Goal: Transaction & Acquisition: Purchase product/service

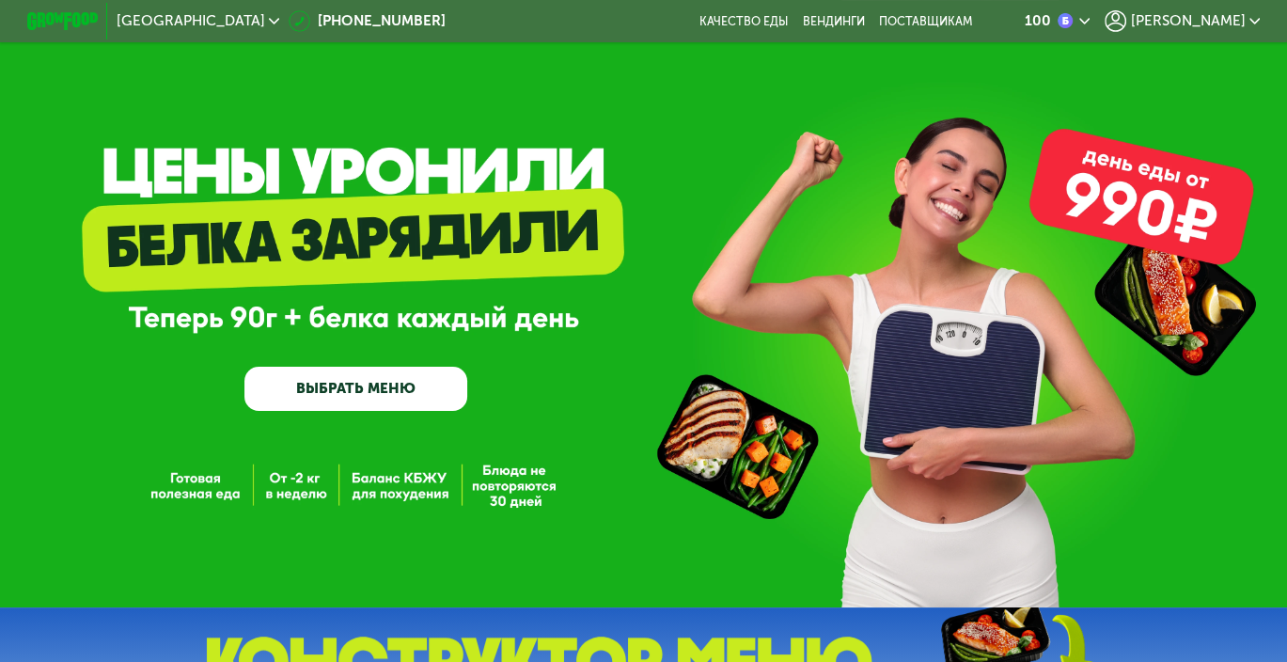
click at [1222, 28] on span "[PERSON_NAME]" at bounding box center [1187, 21] width 115 height 14
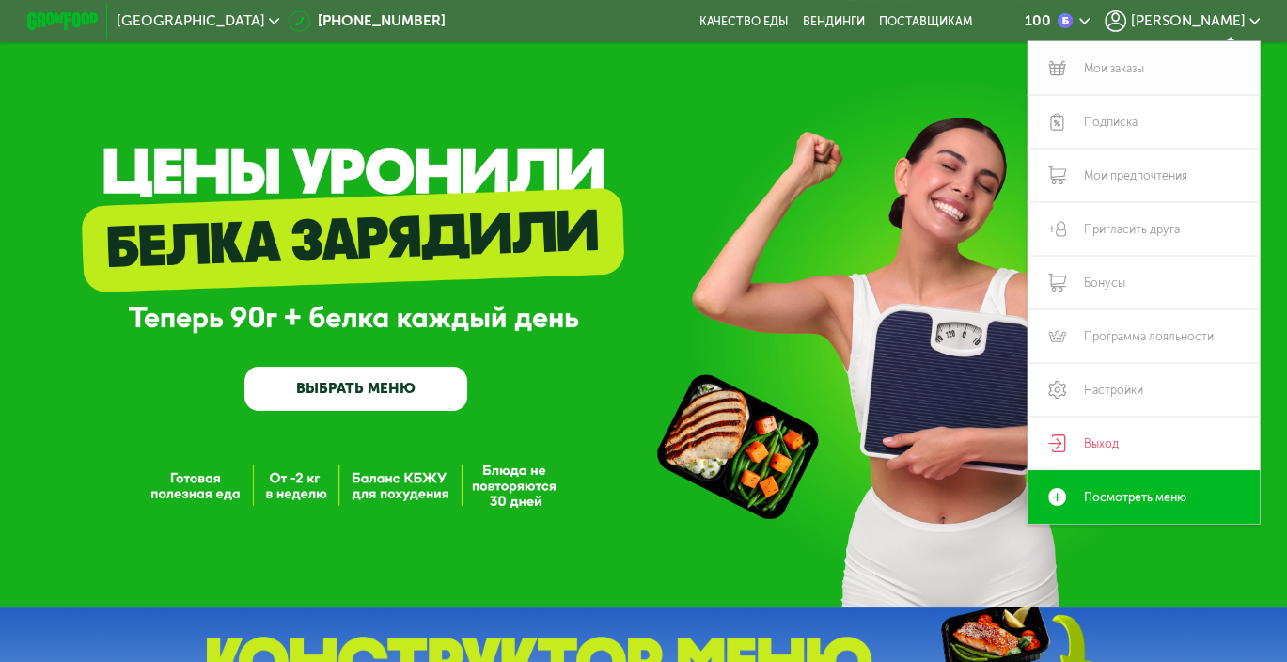
click at [1125, 68] on link "Мои заказы" at bounding box center [1143, 68] width 232 height 54
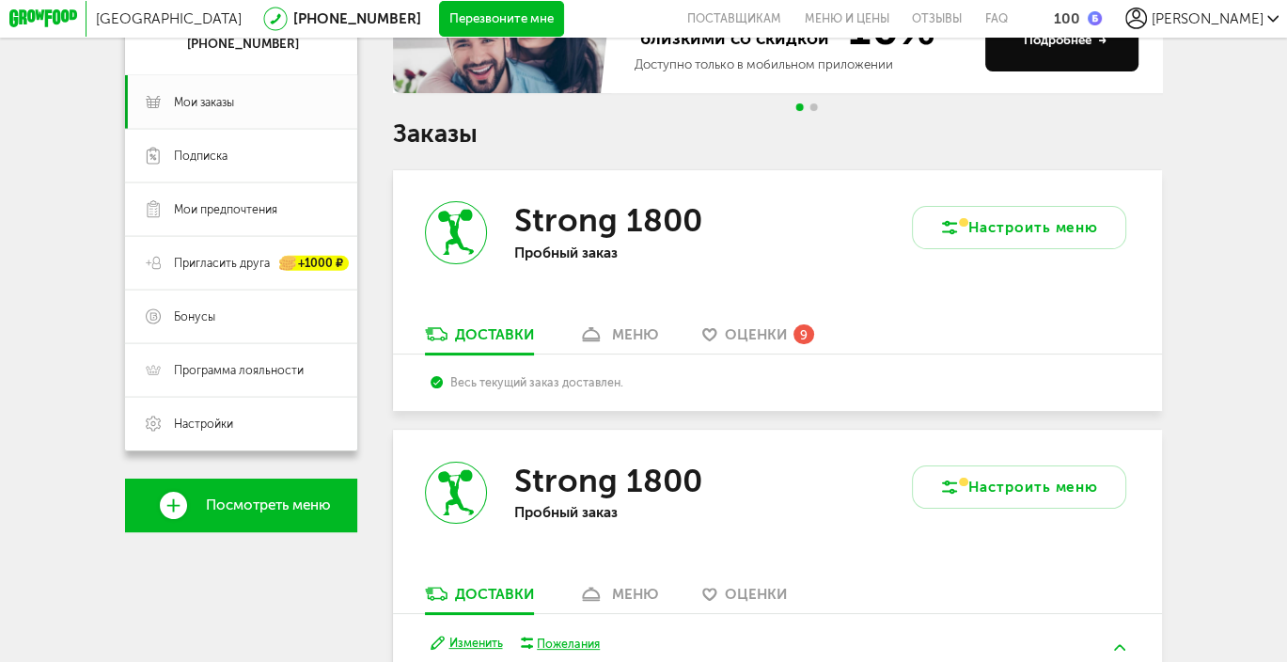
click at [637, 335] on div "меню" at bounding box center [635, 334] width 46 height 17
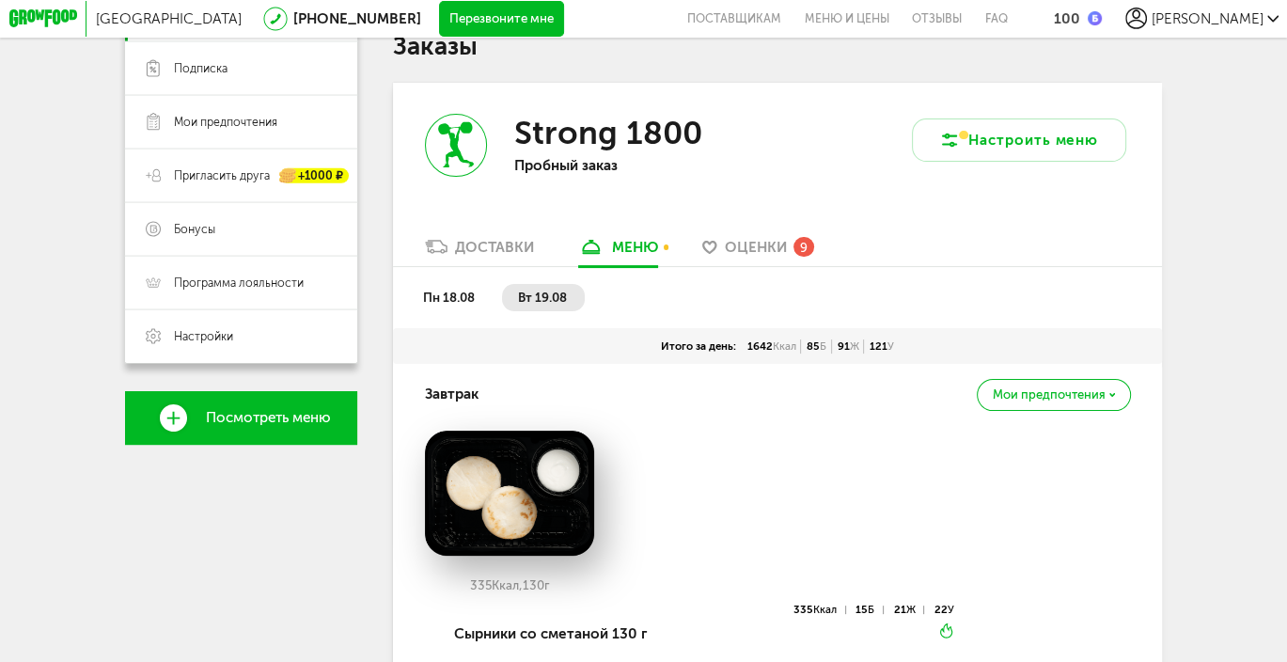
scroll to position [258, 0]
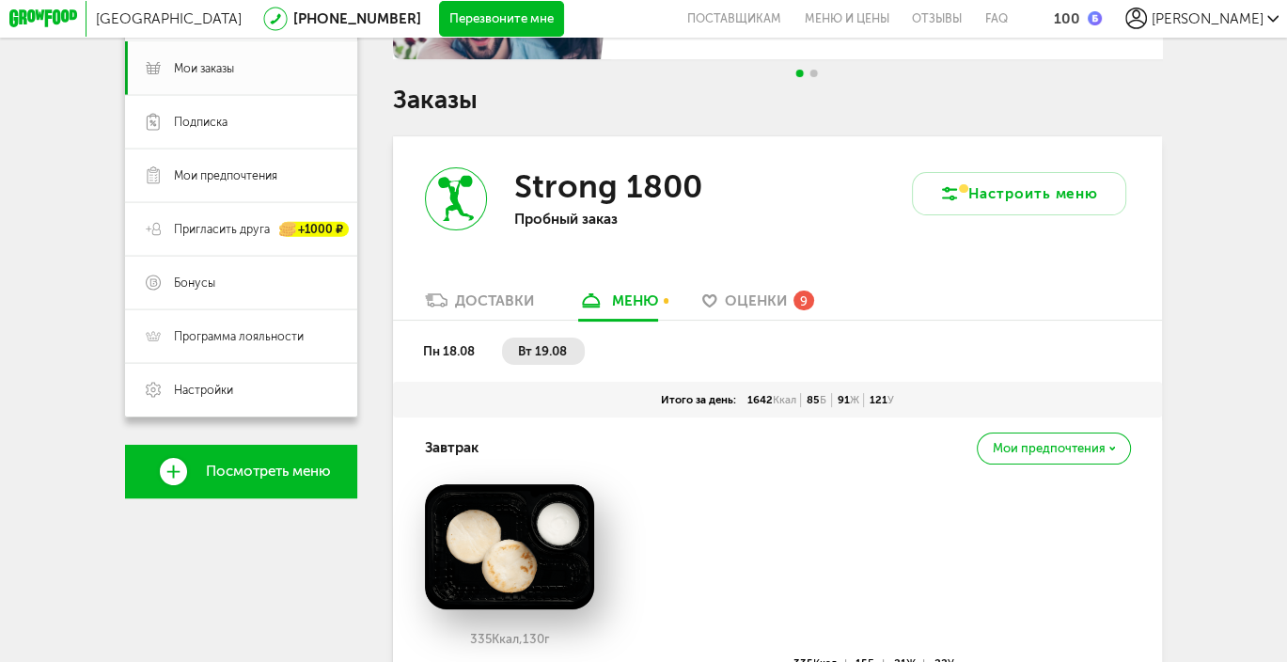
click at [480, 308] on div "Доставки" at bounding box center [494, 300] width 79 height 17
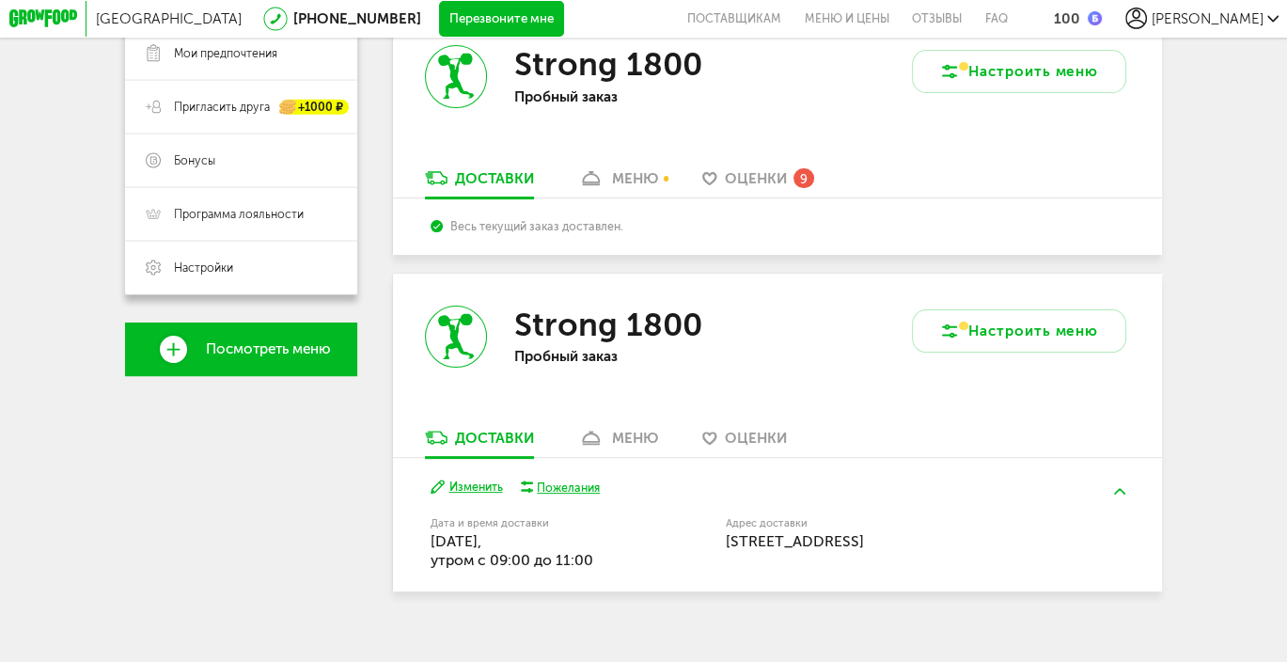
scroll to position [413, 0]
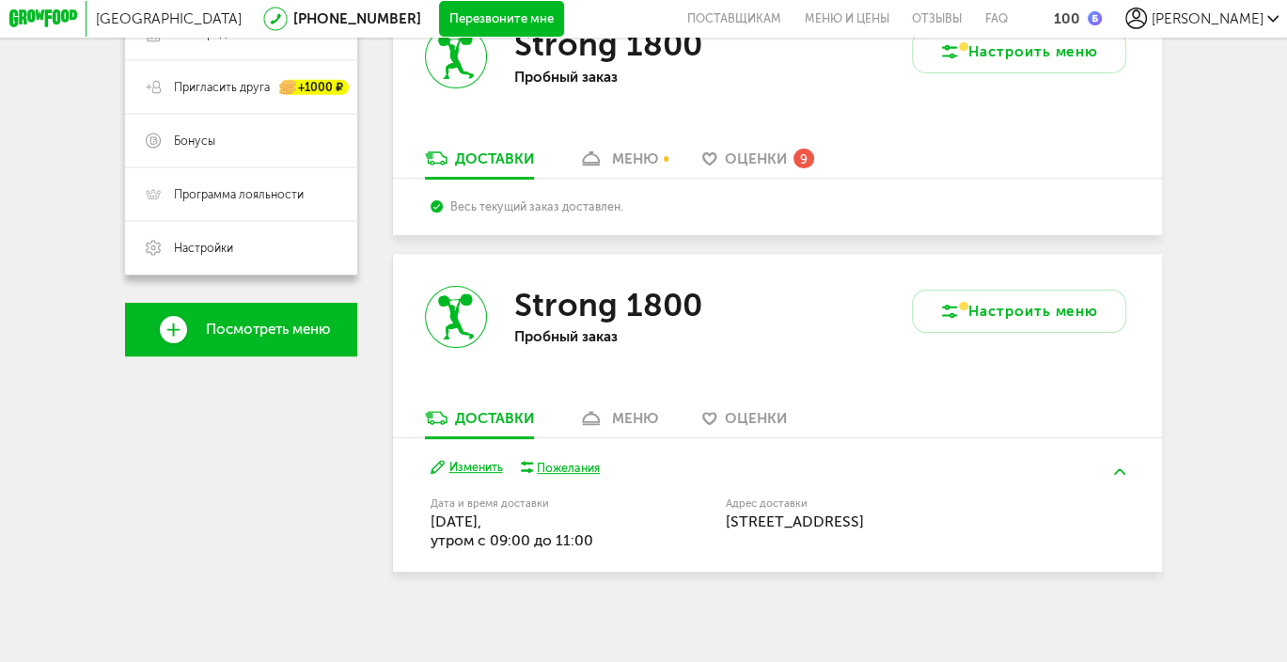
click at [633, 415] on div "меню" at bounding box center [635, 418] width 46 height 17
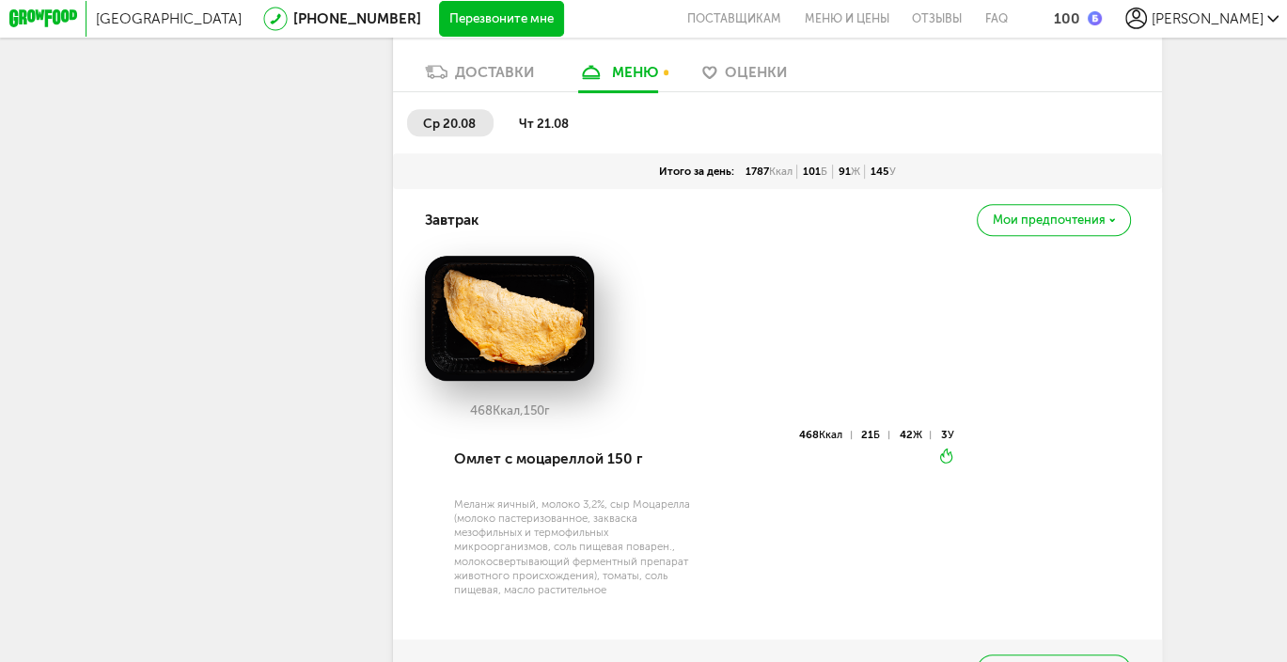
scroll to position [709, 0]
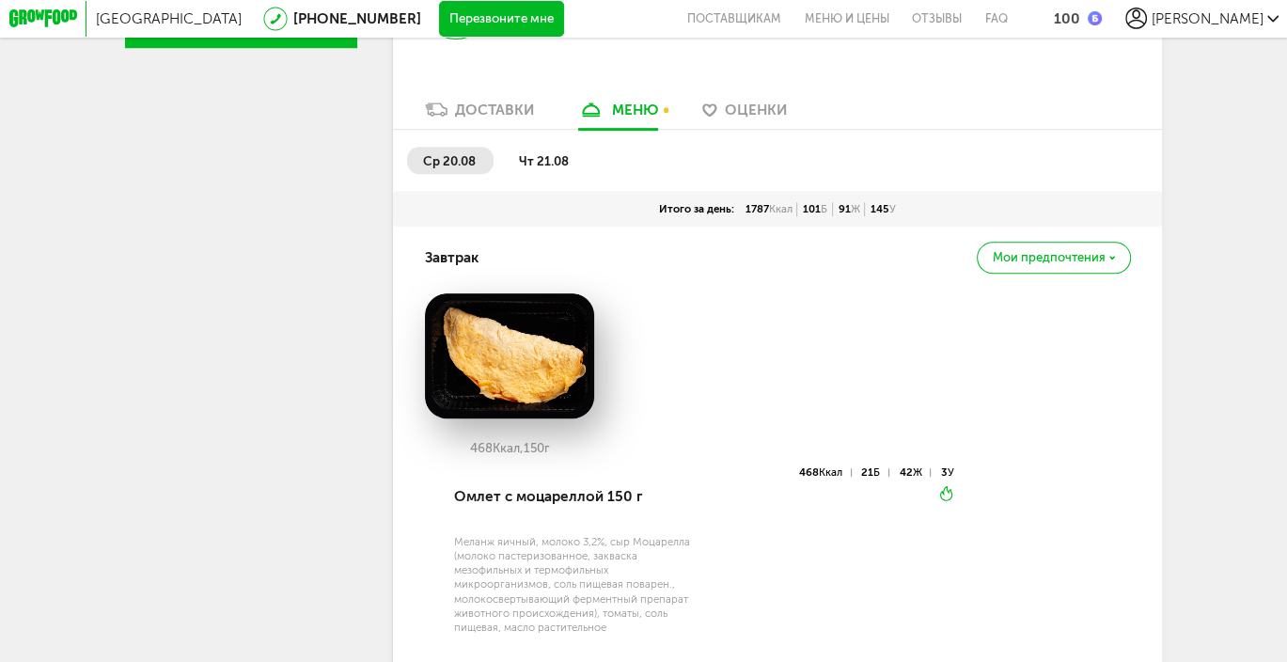
click at [1113, 272] on div "Мои предпочтения" at bounding box center [1053, 258] width 153 height 32
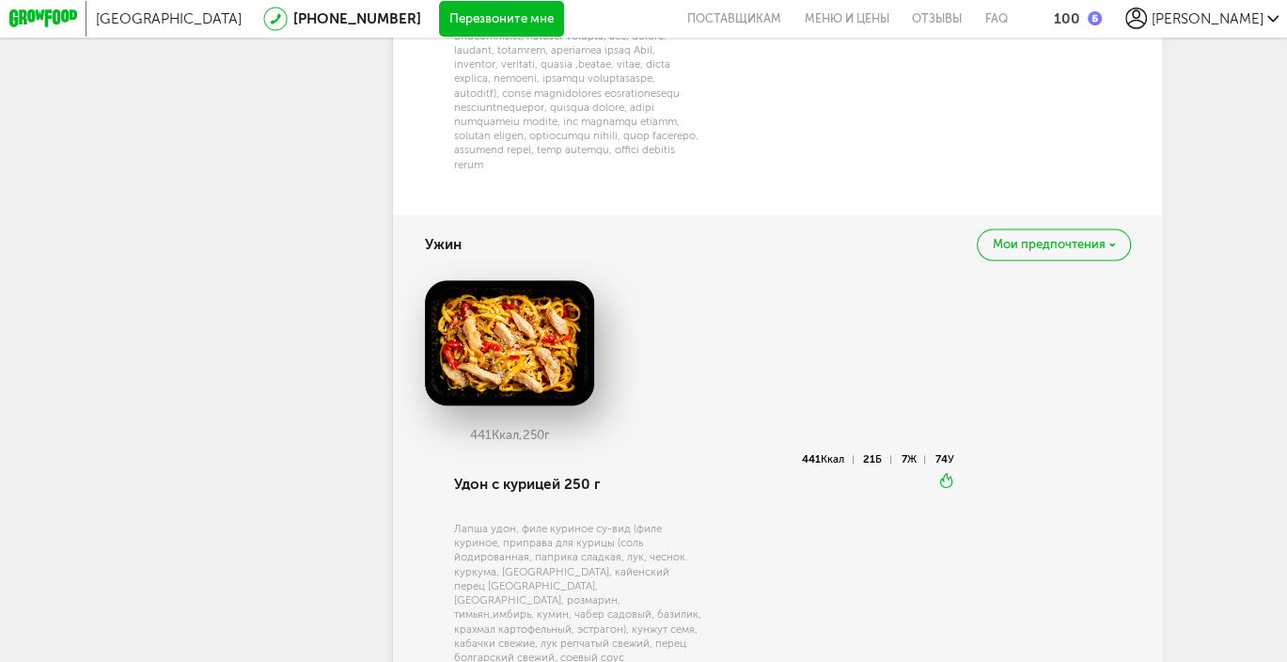
scroll to position [2489, 0]
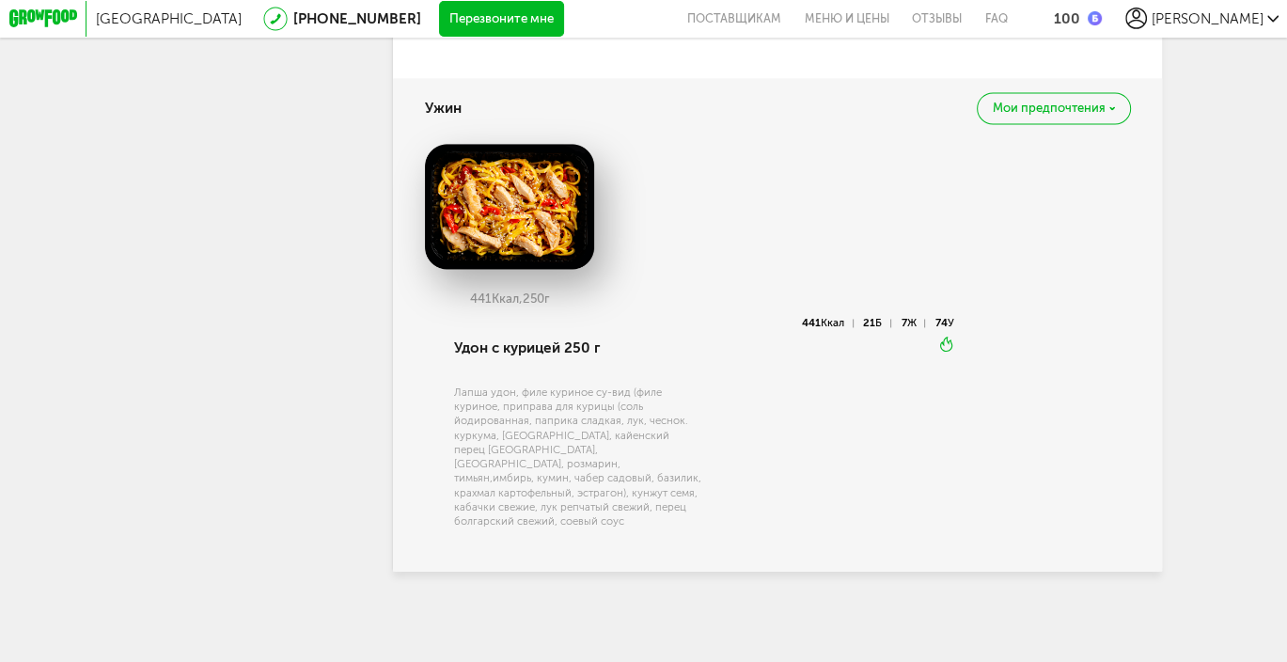
click at [546, 423] on div "Лапша удон, филе куриное су-вид (филе куриное, приправа для курицы (соль йодиро…" at bounding box center [578, 456] width 248 height 143
click at [572, 359] on div "Удон с курицей 250 г" at bounding box center [578, 347] width 248 height 61
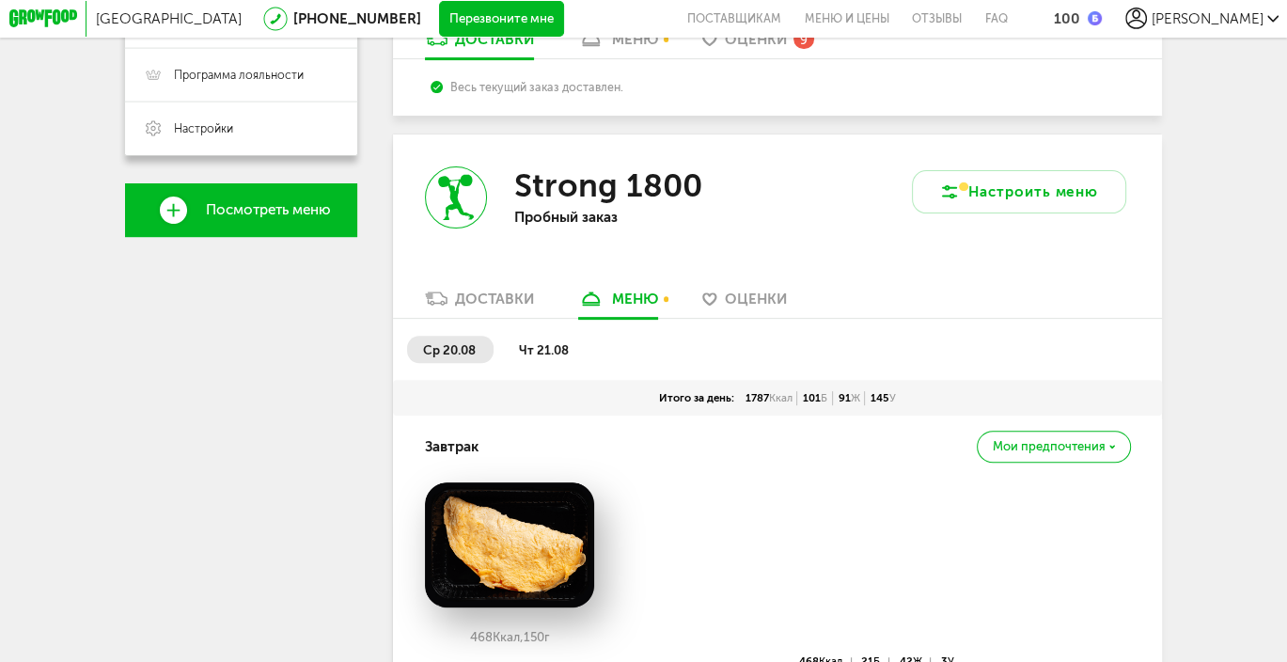
scroll to position [515, 0]
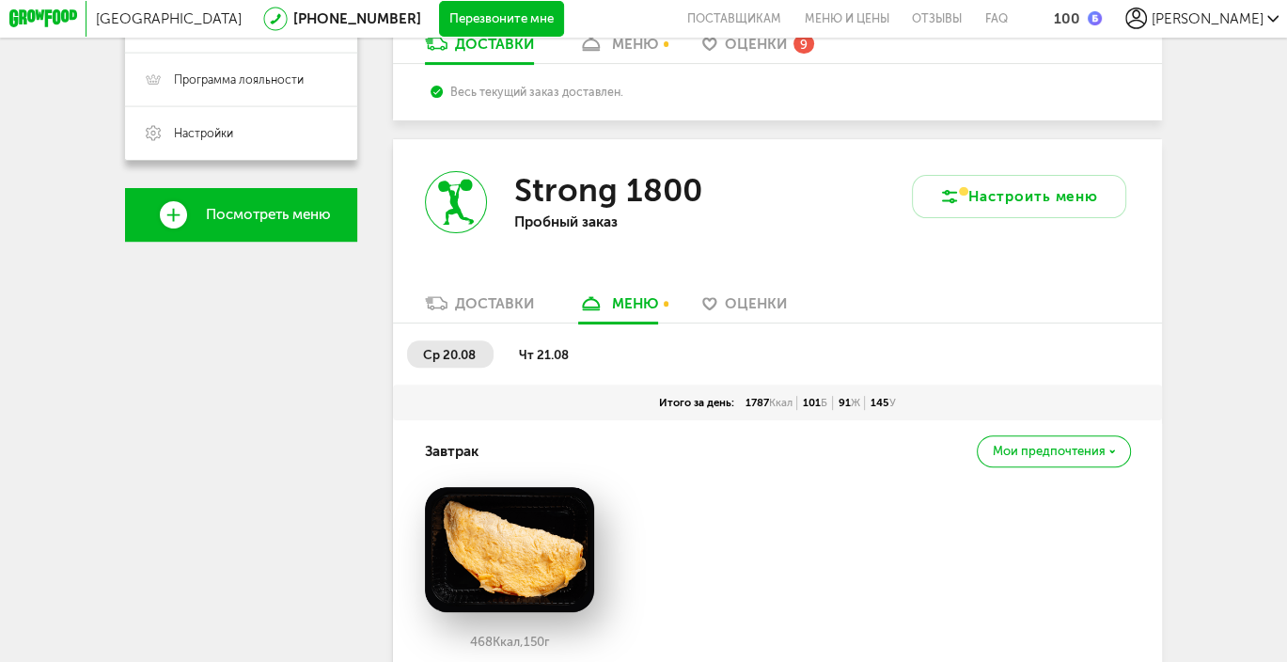
click at [783, 49] on span "Оценки" at bounding box center [756, 44] width 62 height 17
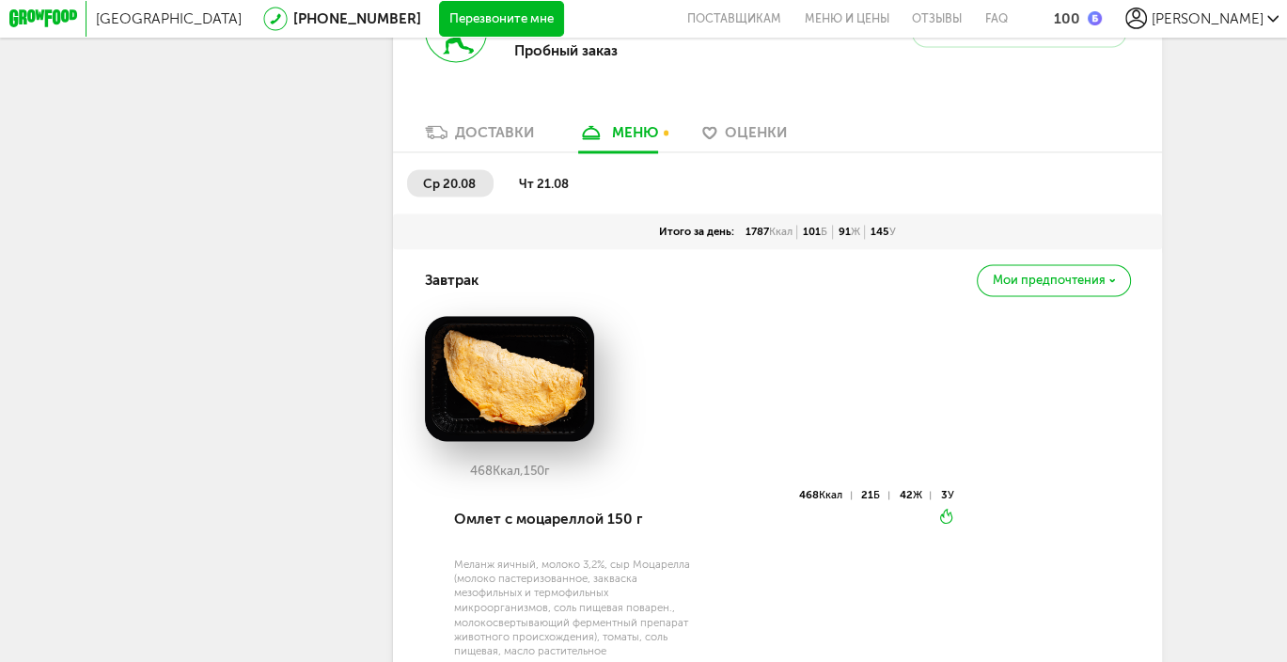
scroll to position [2675, 0]
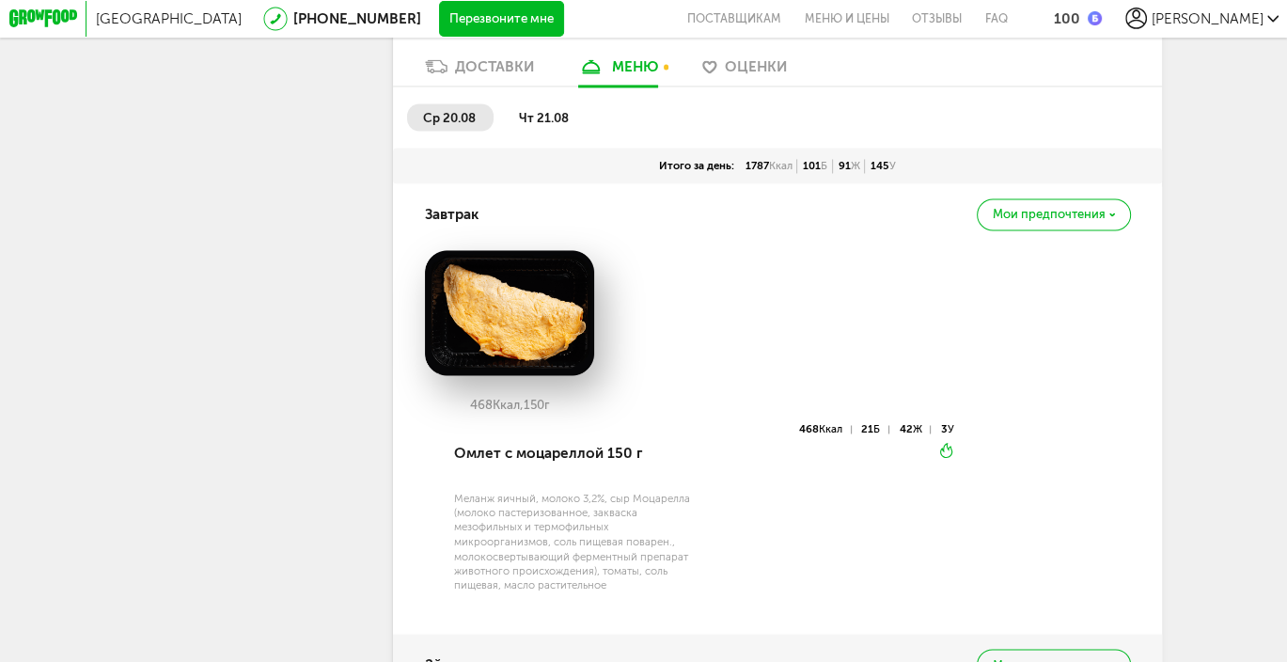
click at [545, 355] on img at bounding box center [510, 312] width 170 height 125
click at [553, 423] on div "468 Ккал, 150 г" at bounding box center [778, 336] width 706 height 173
click at [462, 125] on span "ср 20.08" at bounding box center [449, 117] width 53 height 15
click at [516, 375] on img at bounding box center [510, 312] width 170 height 125
click at [899, 433] on div "42 Ж" at bounding box center [915, 429] width 32 height 8
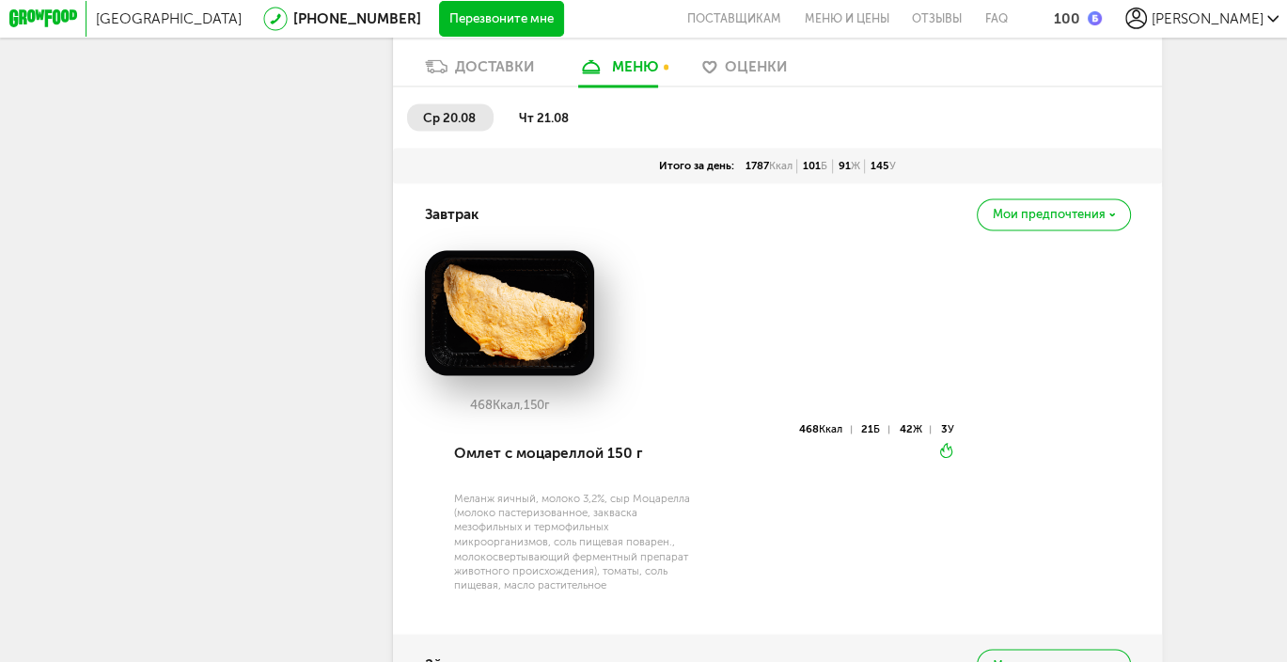
click at [786, 550] on div "468 Ккал 21 Б 42 Ж 3 У Вкуснее разогреть" at bounding box center [828, 517] width 252 height 189
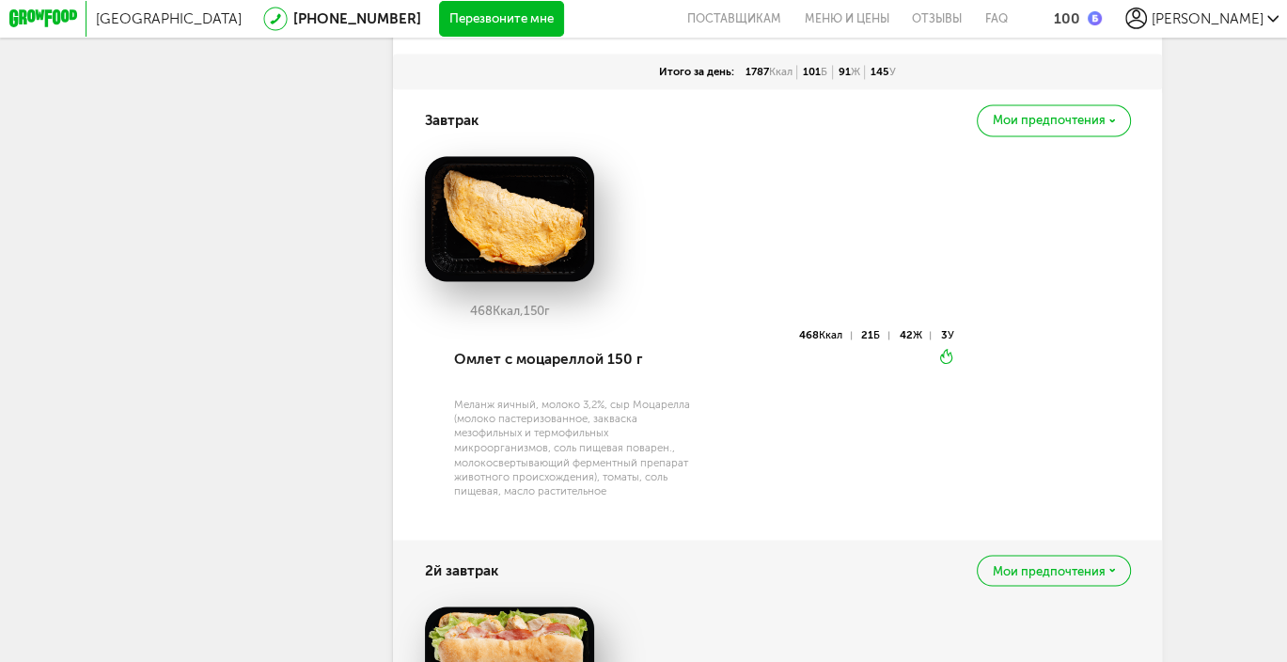
click at [293, 24] on link "[PHONE_NUMBER]" at bounding box center [357, 18] width 128 height 17
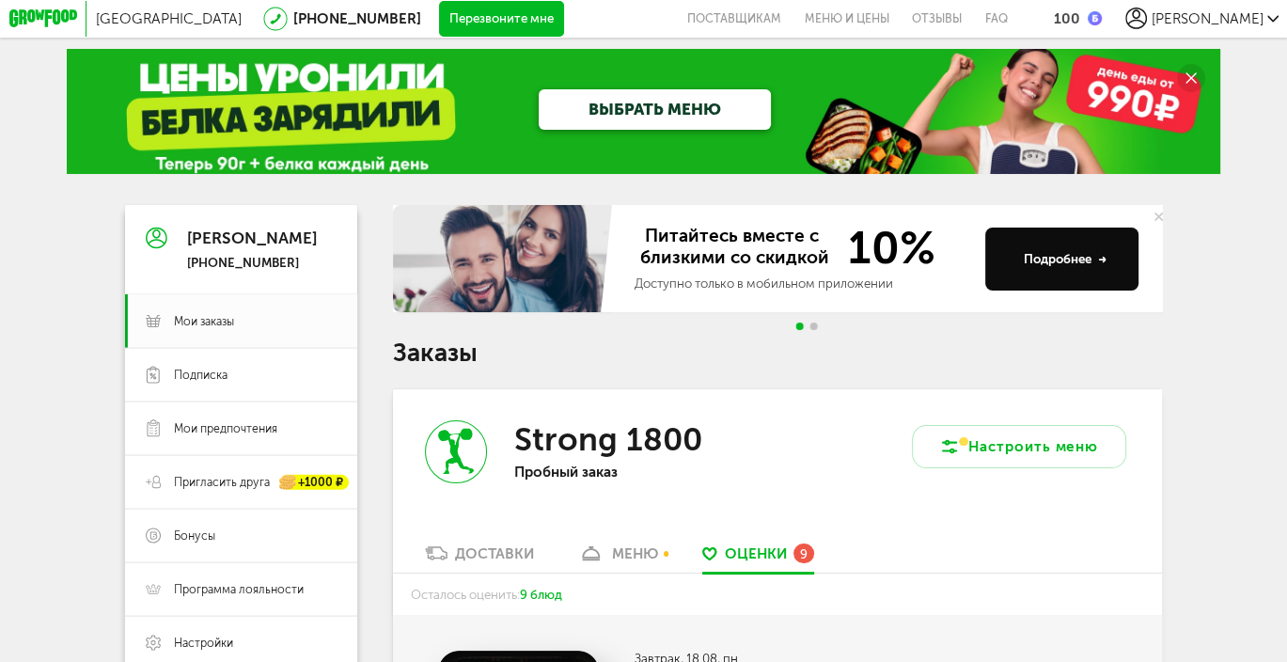
scroll to position [0, 0]
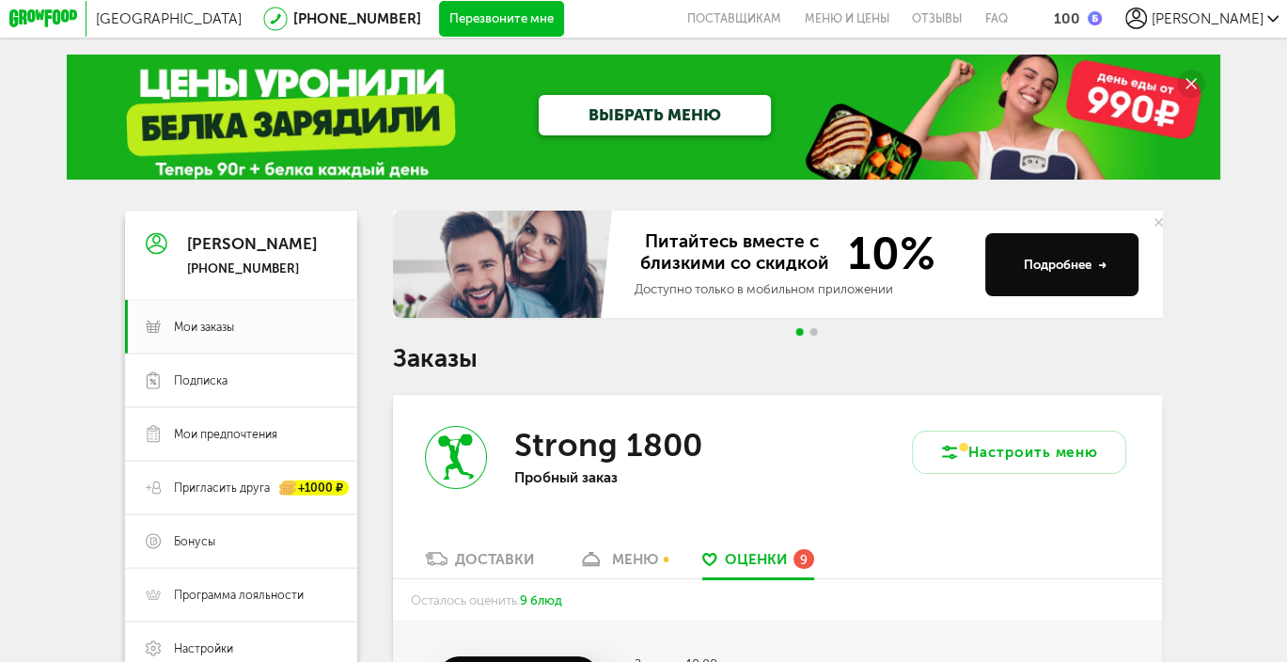
click at [293, 16] on link "[PHONE_NUMBER]" at bounding box center [357, 18] width 128 height 17
click at [263, 12] on icon at bounding box center [275, 19] width 25 height 25
click at [49, 21] on icon at bounding box center [43, 18] width 68 height 18
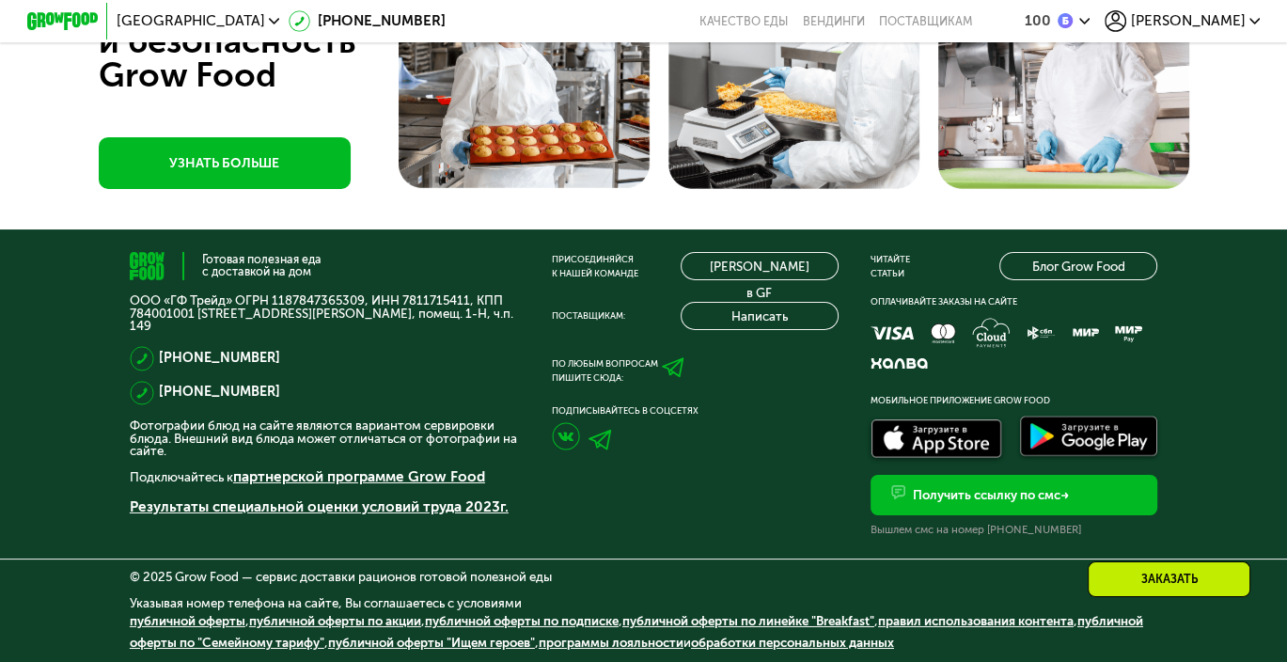
scroll to position [5771, 0]
click at [673, 358] on icon at bounding box center [673, 367] width 23 height 23
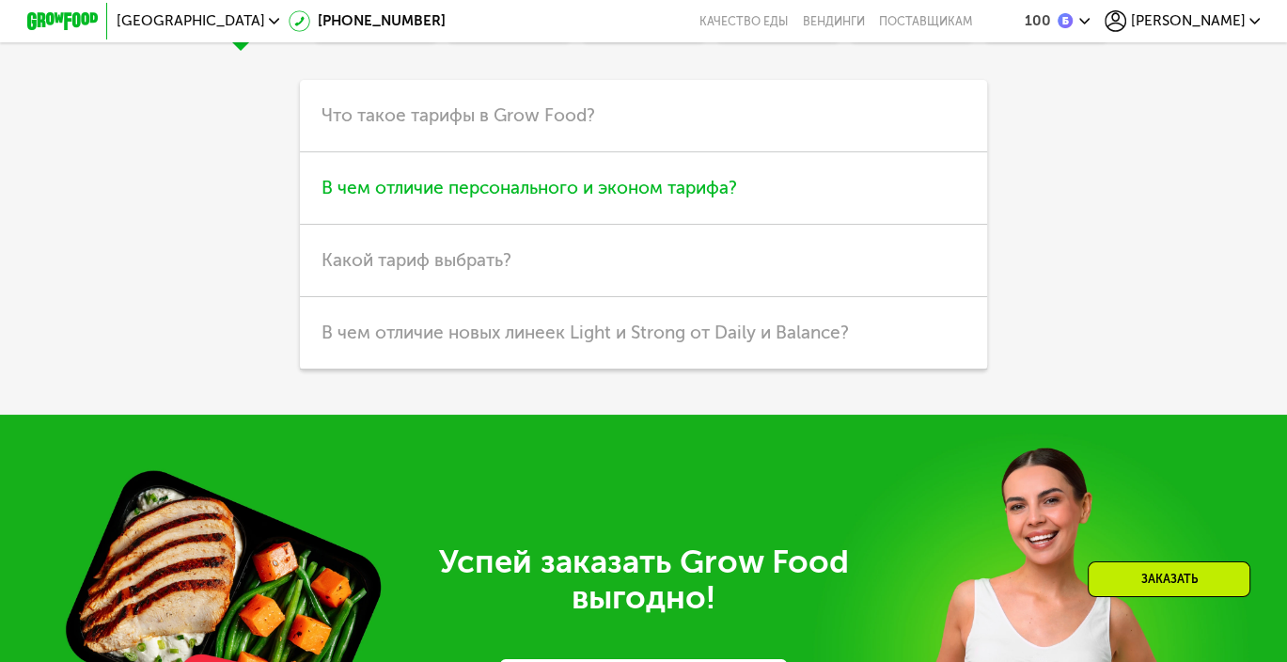
scroll to position [4643, 0]
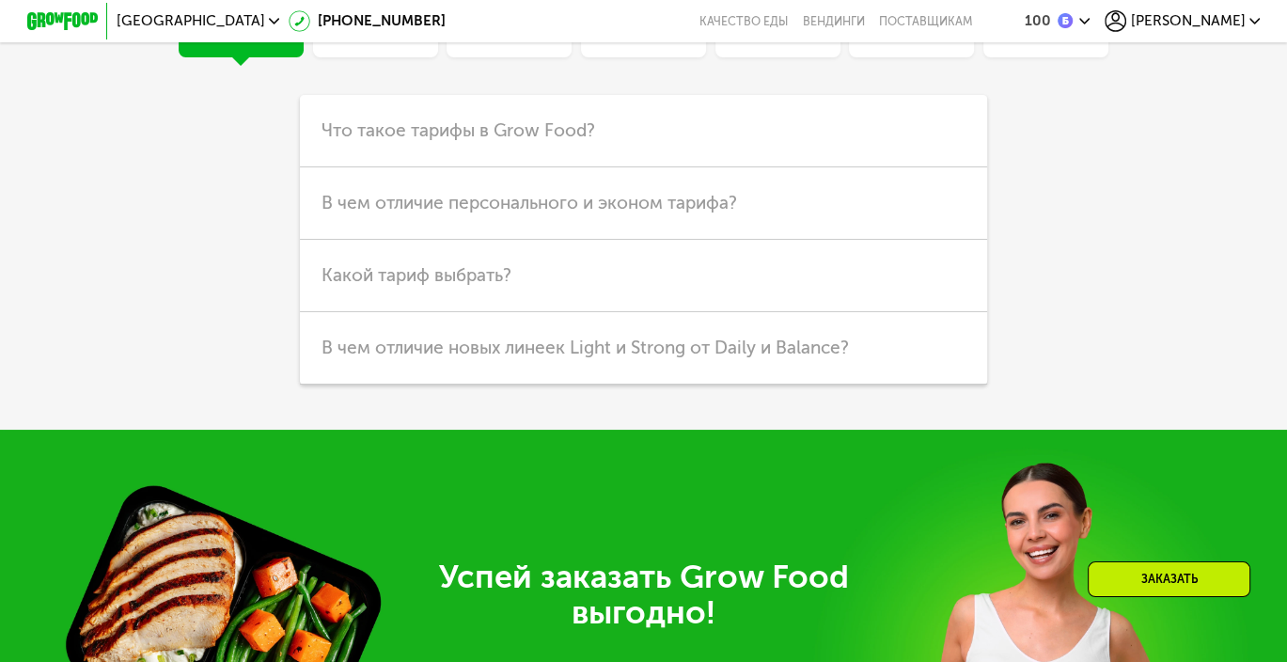
click at [1222, 14] on span "[PERSON_NAME]" at bounding box center [1187, 21] width 115 height 14
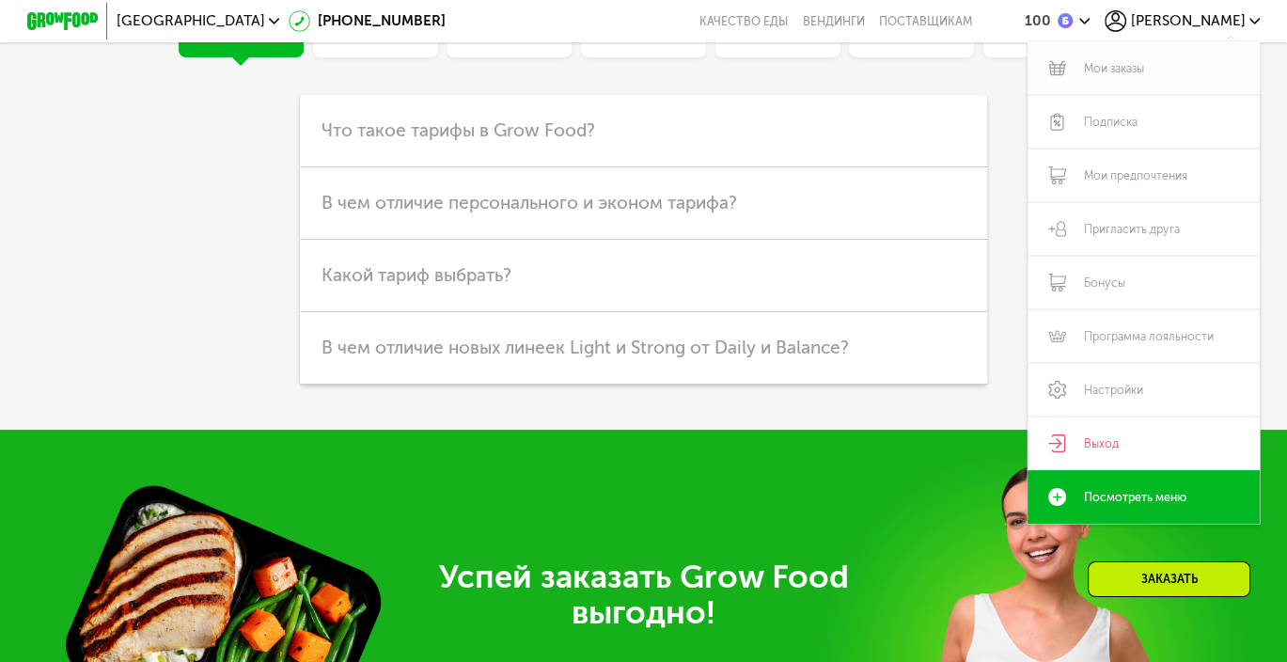
click at [1123, 67] on link "Мои заказы" at bounding box center [1143, 68] width 232 height 54
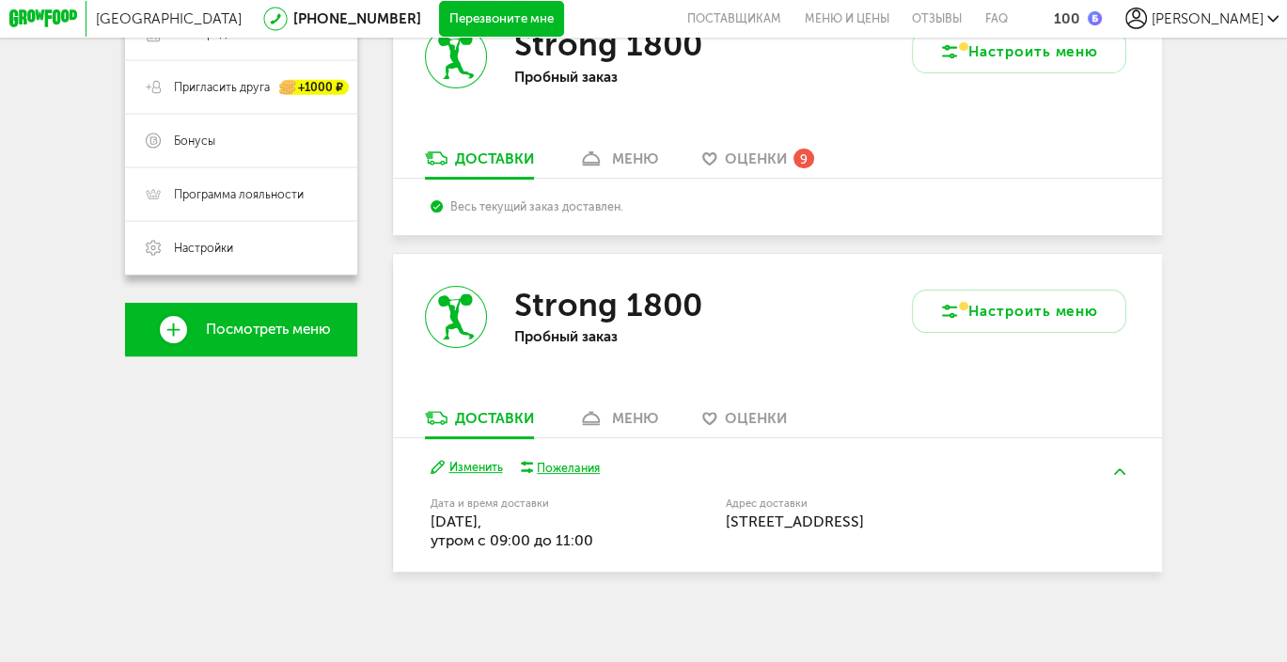
click at [613, 414] on div "меню" at bounding box center [635, 418] width 46 height 17
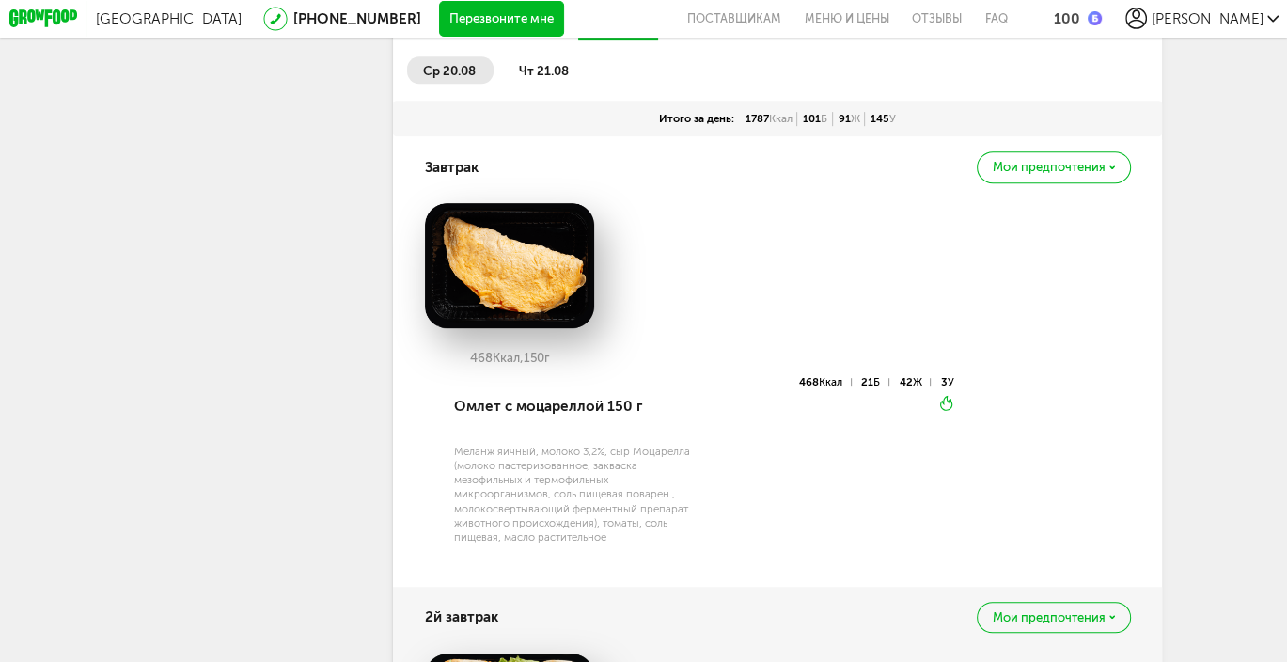
scroll to position [803, 0]
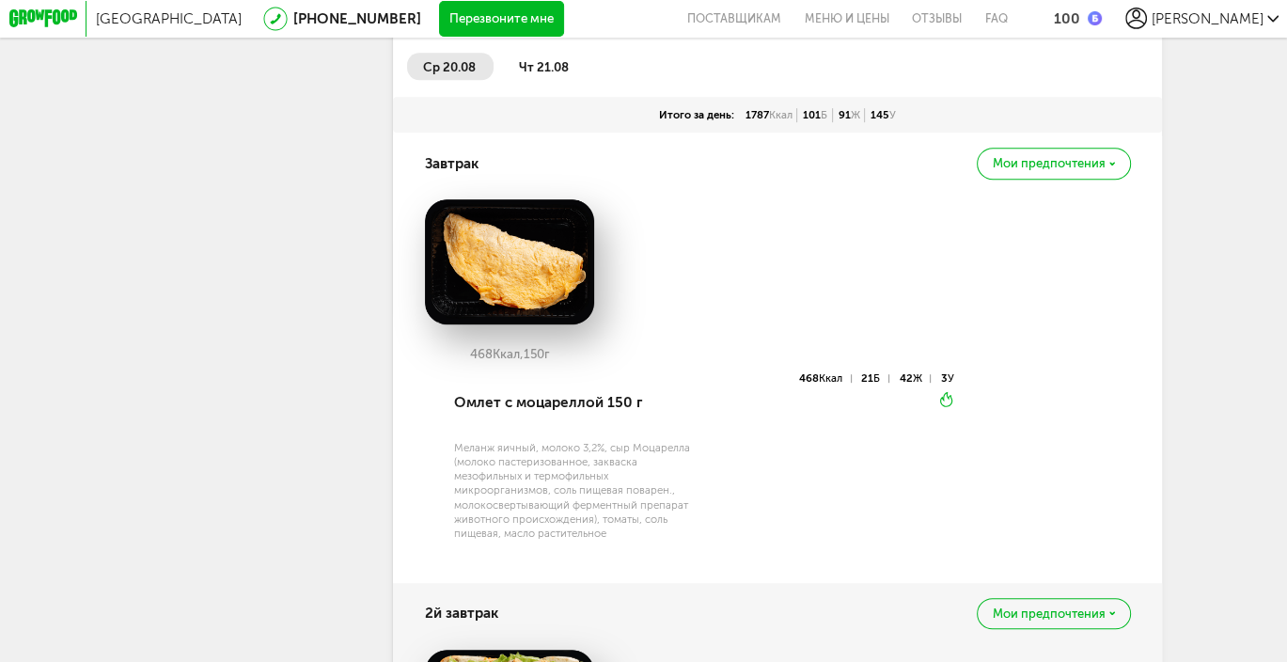
click at [525, 289] on img at bounding box center [510, 261] width 170 height 125
click at [537, 414] on div "Омлет с моцареллой 150 г" at bounding box center [578, 402] width 248 height 61
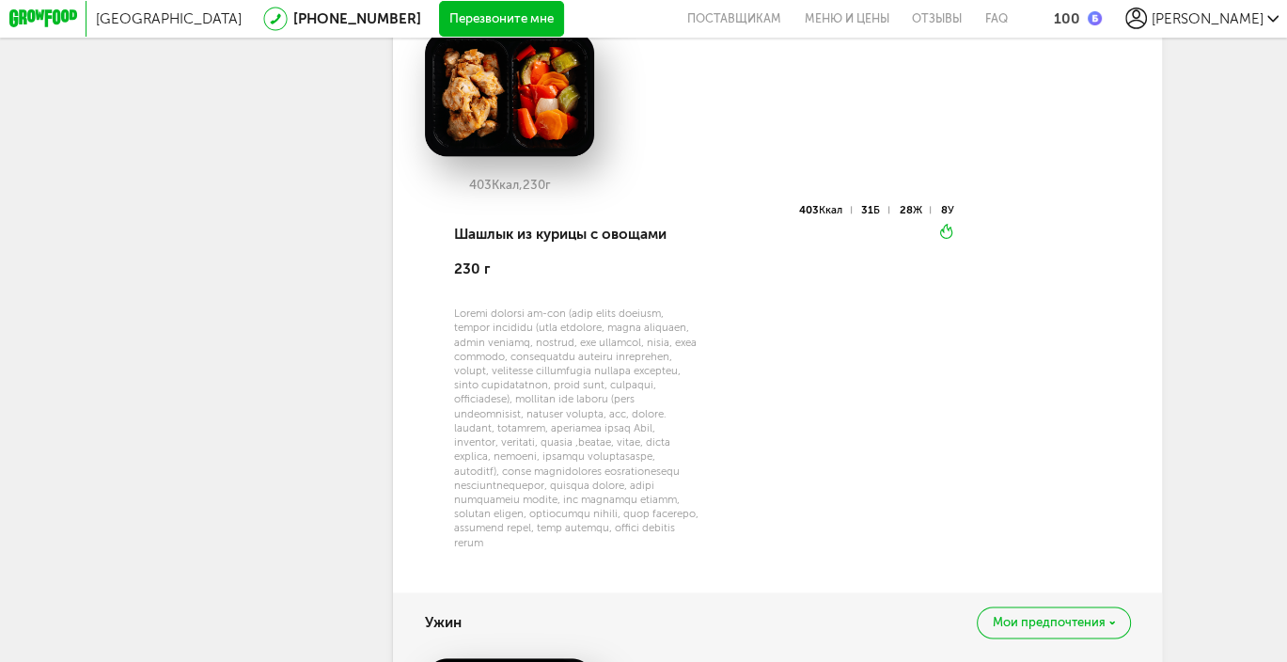
scroll to position [1925, 0]
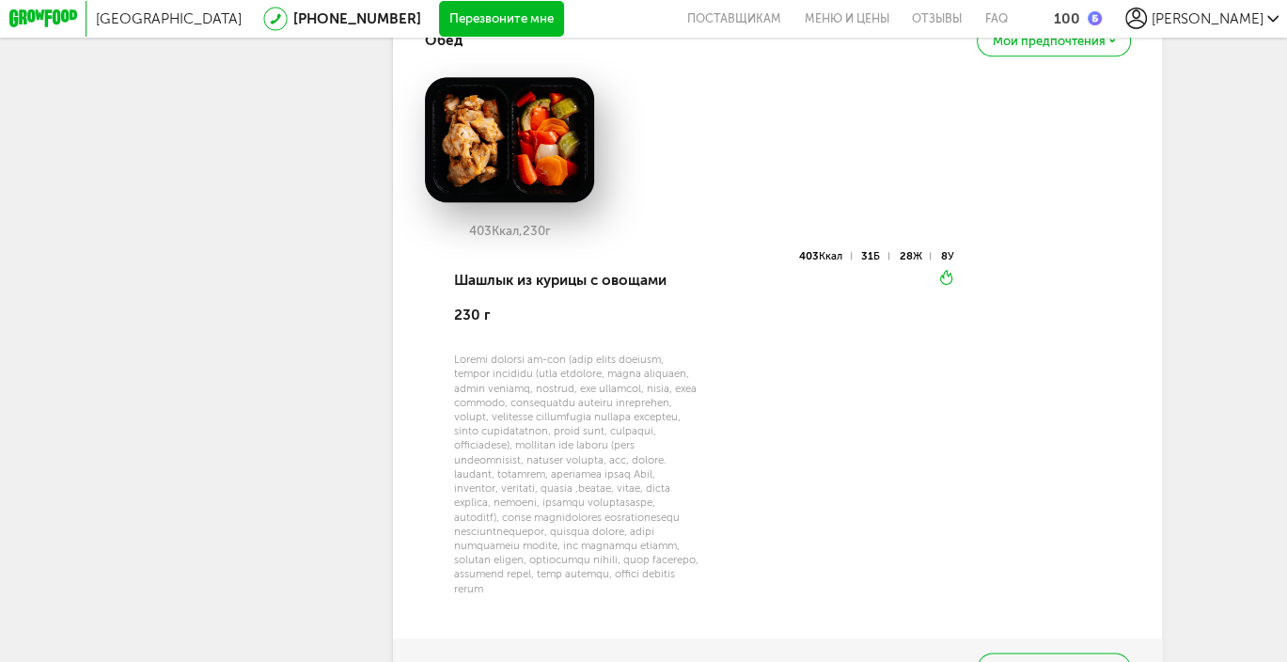
click at [555, 279] on div "Шашлык из курицы с овощами 230 г" at bounding box center [578, 298] width 248 height 96
click at [573, 162] on img at bounding box center [510, 139] width 170 height 125
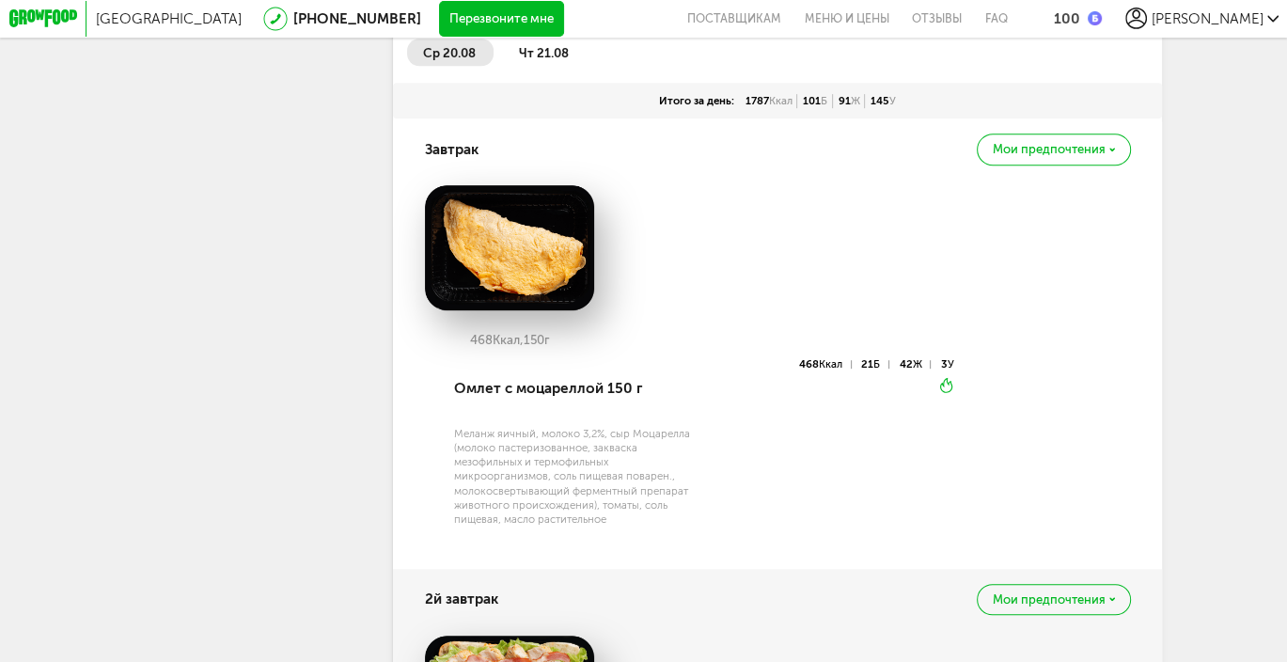
scroll to position [703, 0]
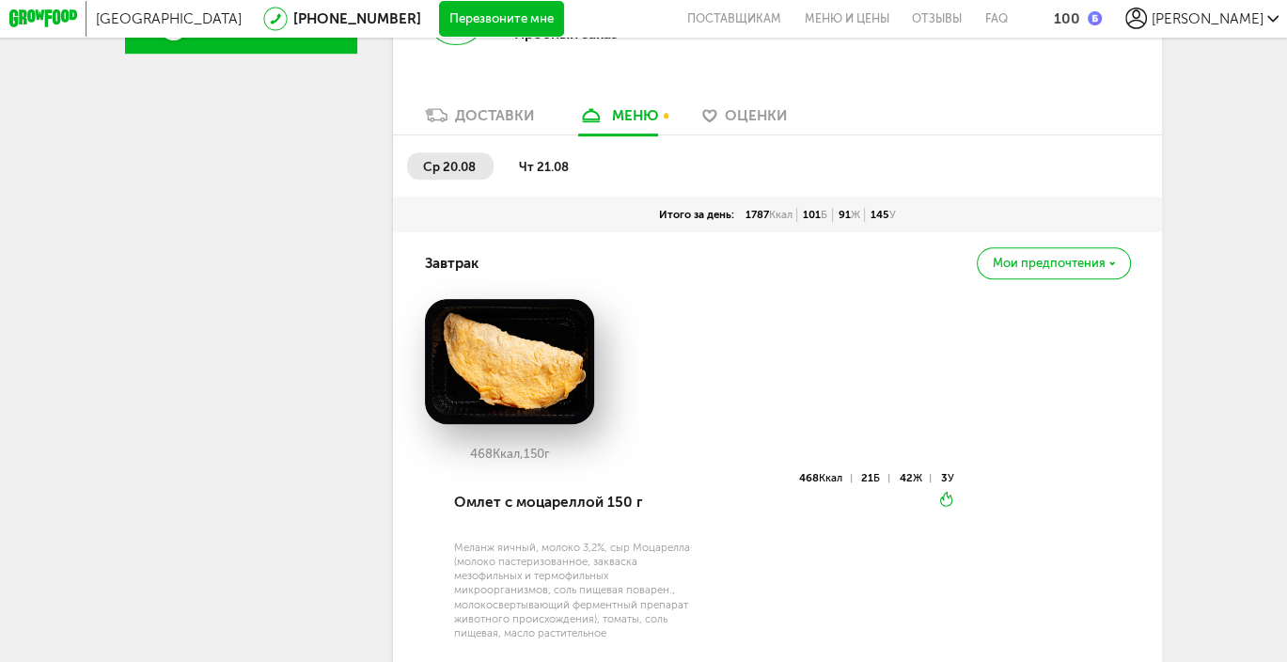
click at [549, 174] on span "чт 21.08" at bounding box center [544, 166] width 50 height 15
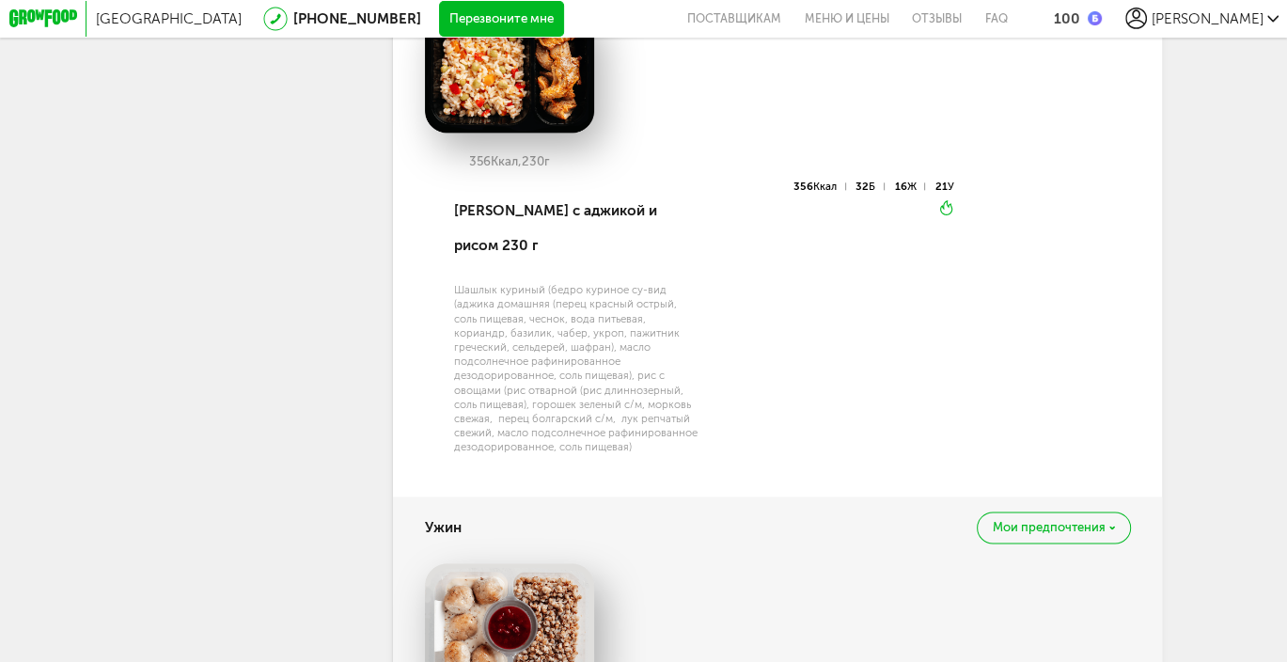
scroll to position [1930, 0]
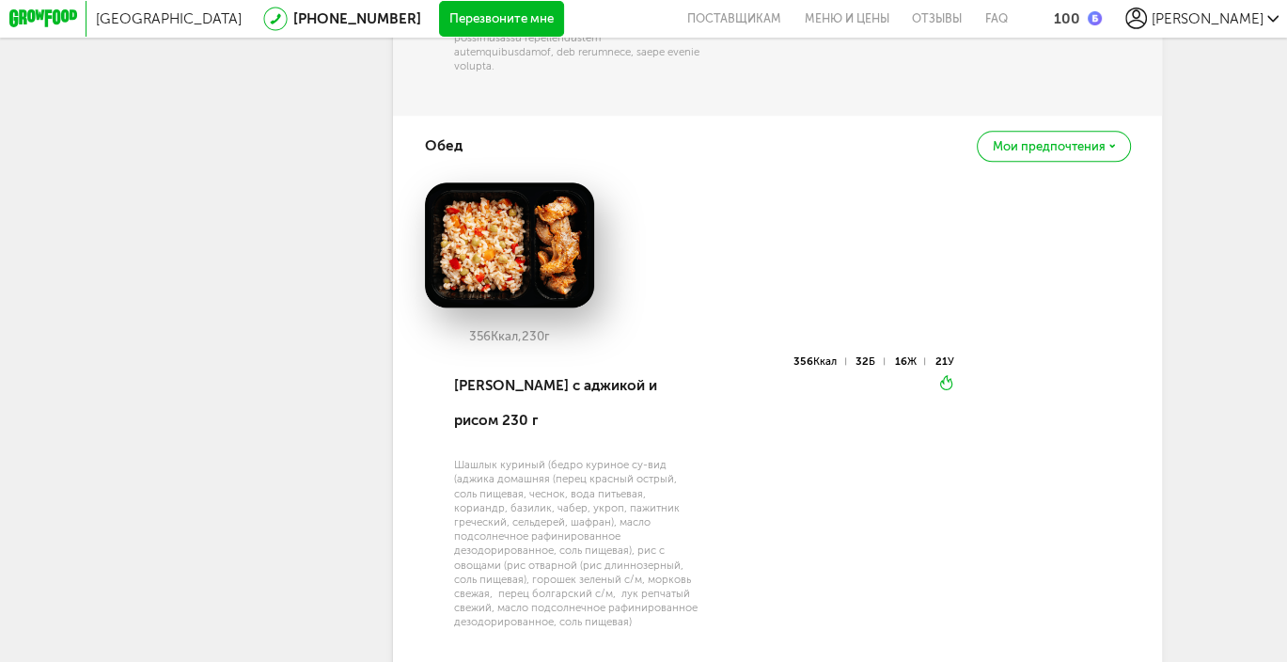
click at [1060, 152] on span "Мои предпочтения" at bounding box center [1048, 146] width 113 height 12
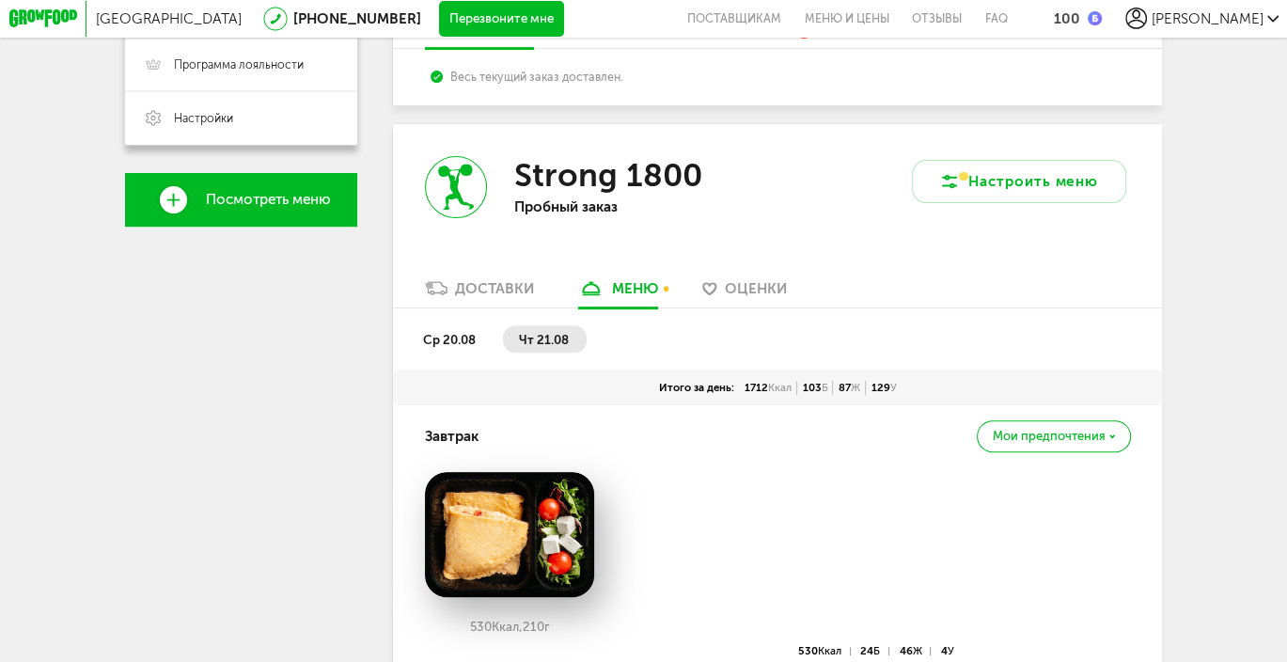
scroll to position [521, 0]
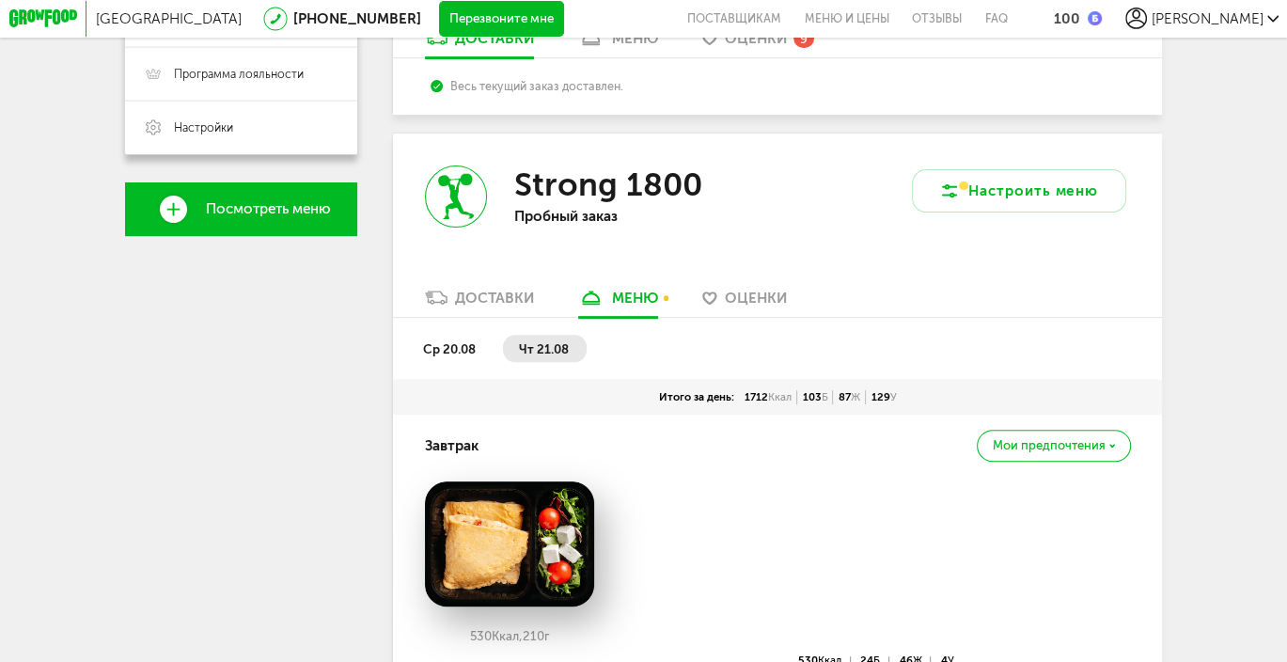
click at [539, 534] on img at bounding box center [510, 543] width 170 height 125
click at [539, 541] on img at bounding box center [510, 543] width 170 height 125
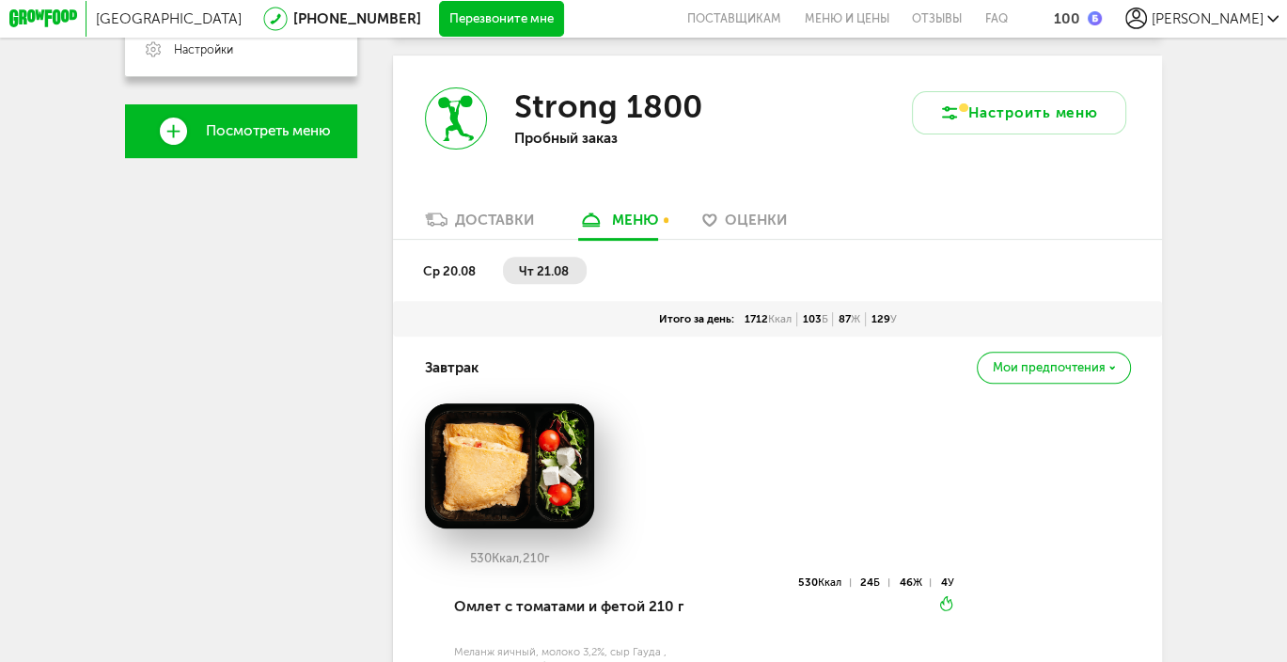
scroll to position [709, 0]
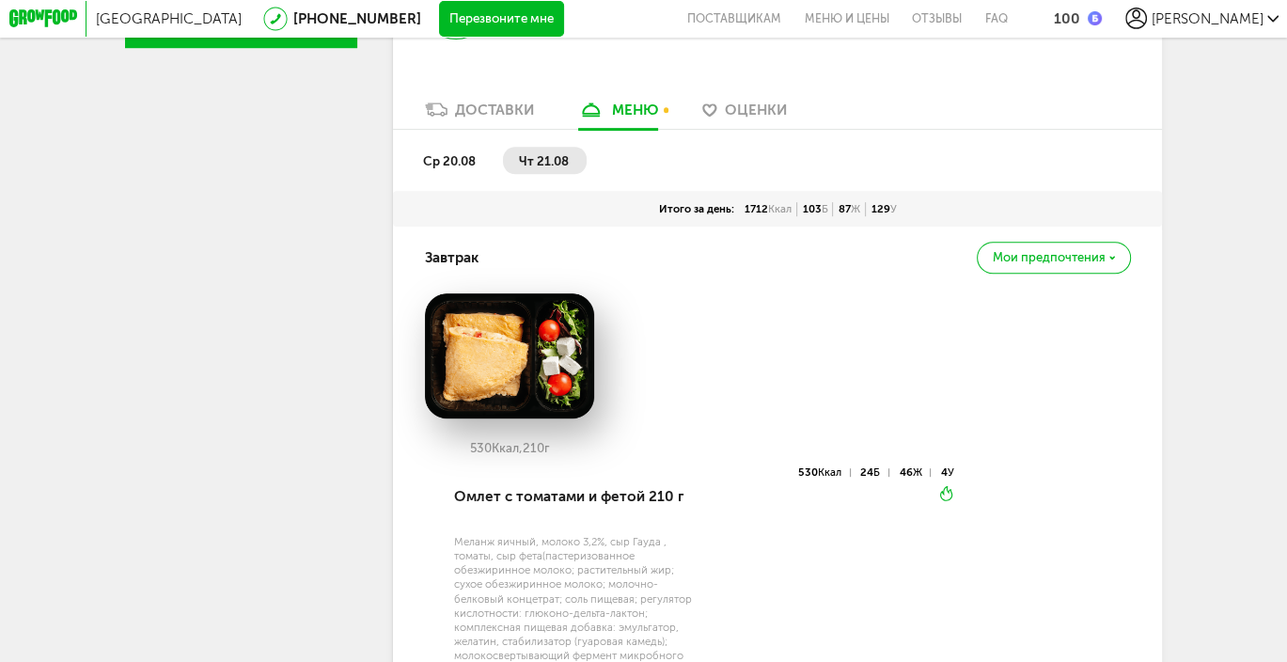
click at [552, 391] on img at bounding box center [510, 355] width 170 height 125
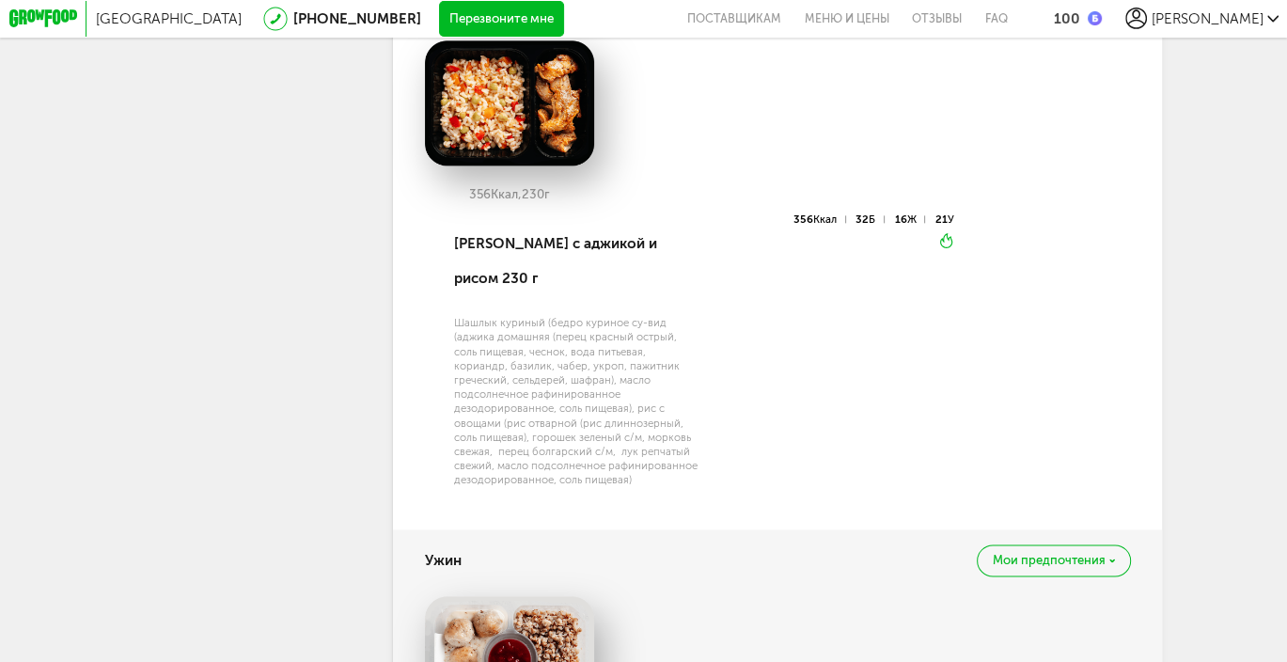
scroll to position [2118, 0]
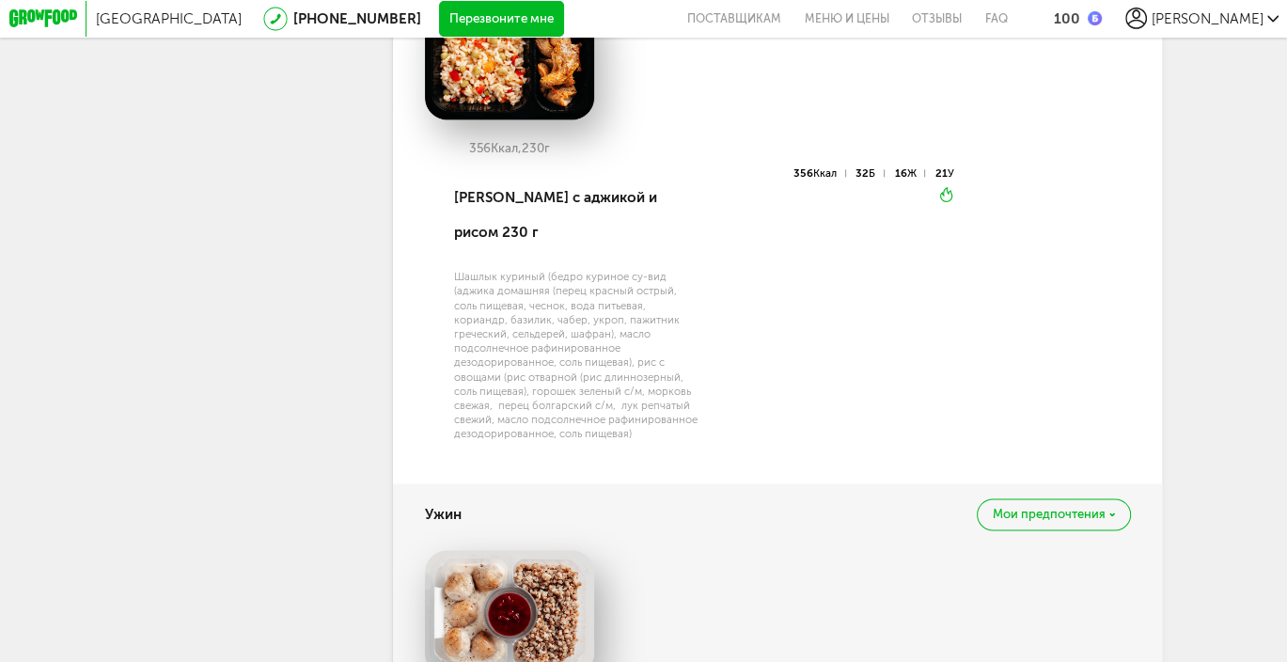
click at [560, 119] on img at bounding box center [510, 56] width 170 height 125
click at [561, 364] on div "Шашлык куриный (бедро куриное су-вид (аджика домашняя (перец красный острый, со…" at bounding box center [578, 356] width 248 height 172
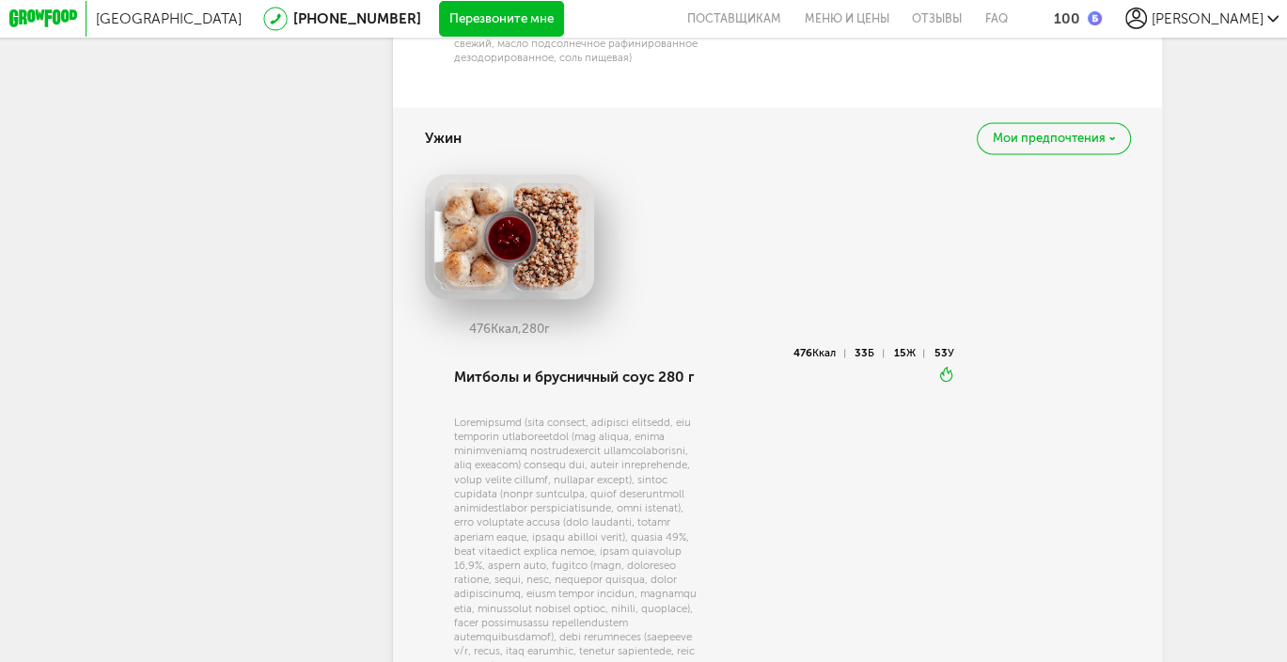
click at [540, 275] on img at bounding box center [510, 236] width 170 height 125
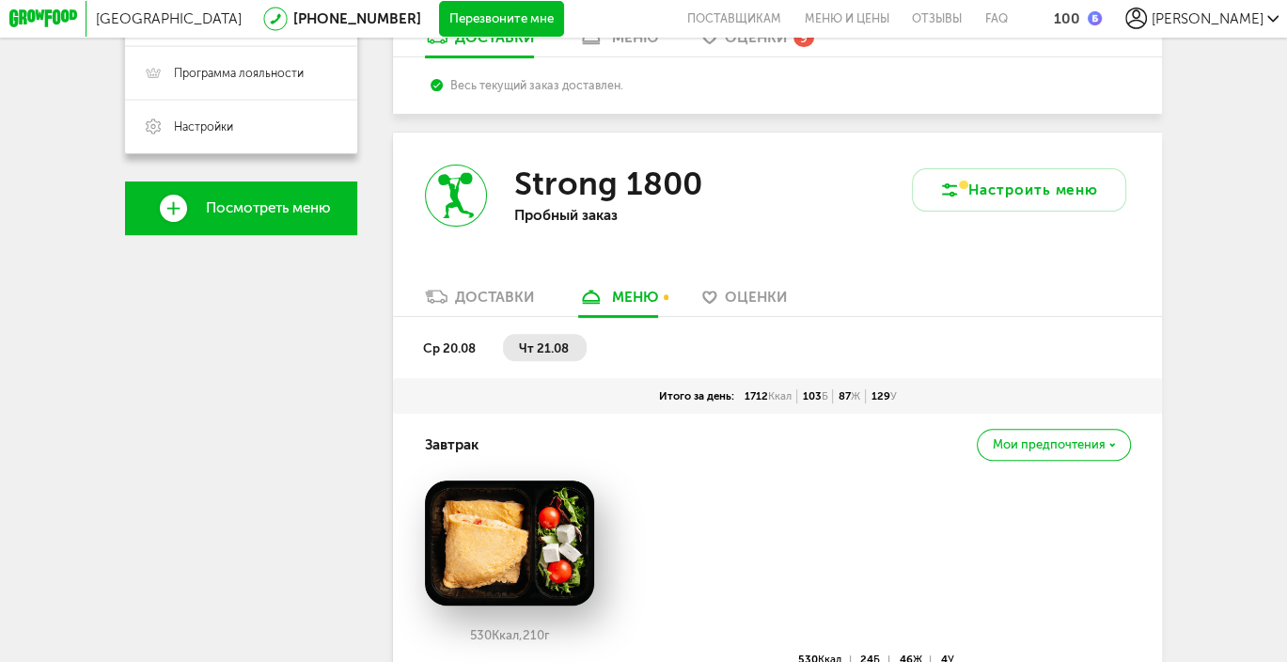
scroll to position [521, 0]
click at [459, 356] on span "ср 20.08" at bounding box center [449, 348] width 53 height 15
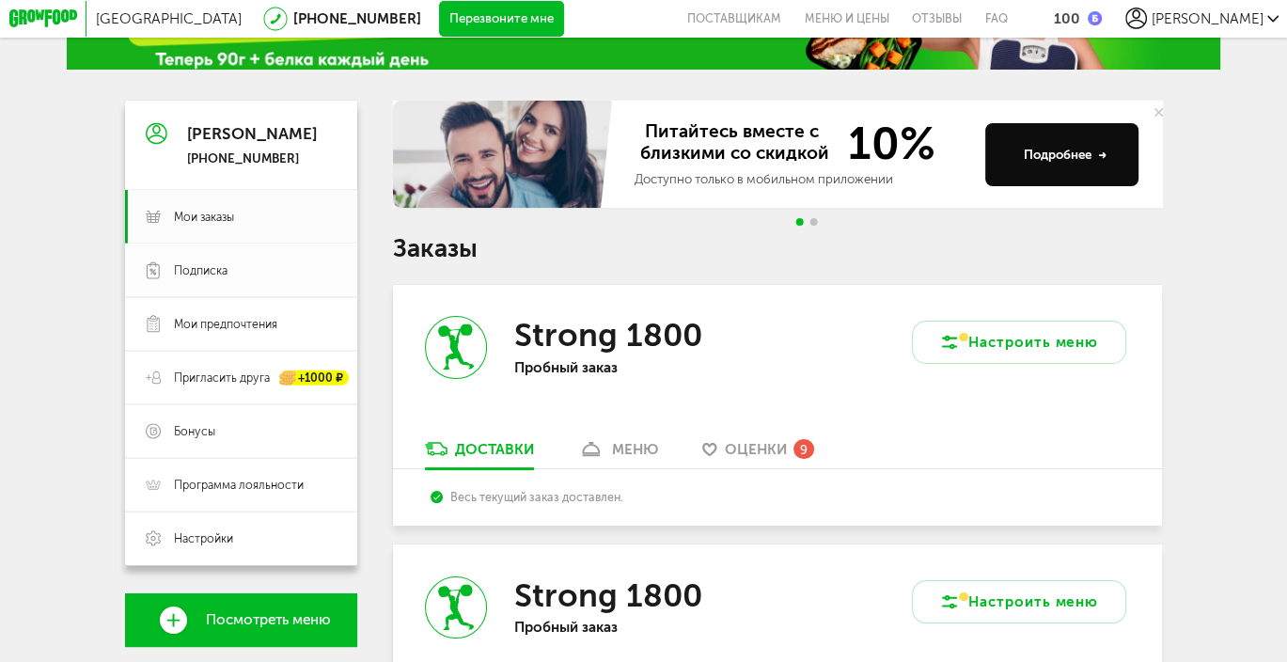
scroll to position [233, 0]
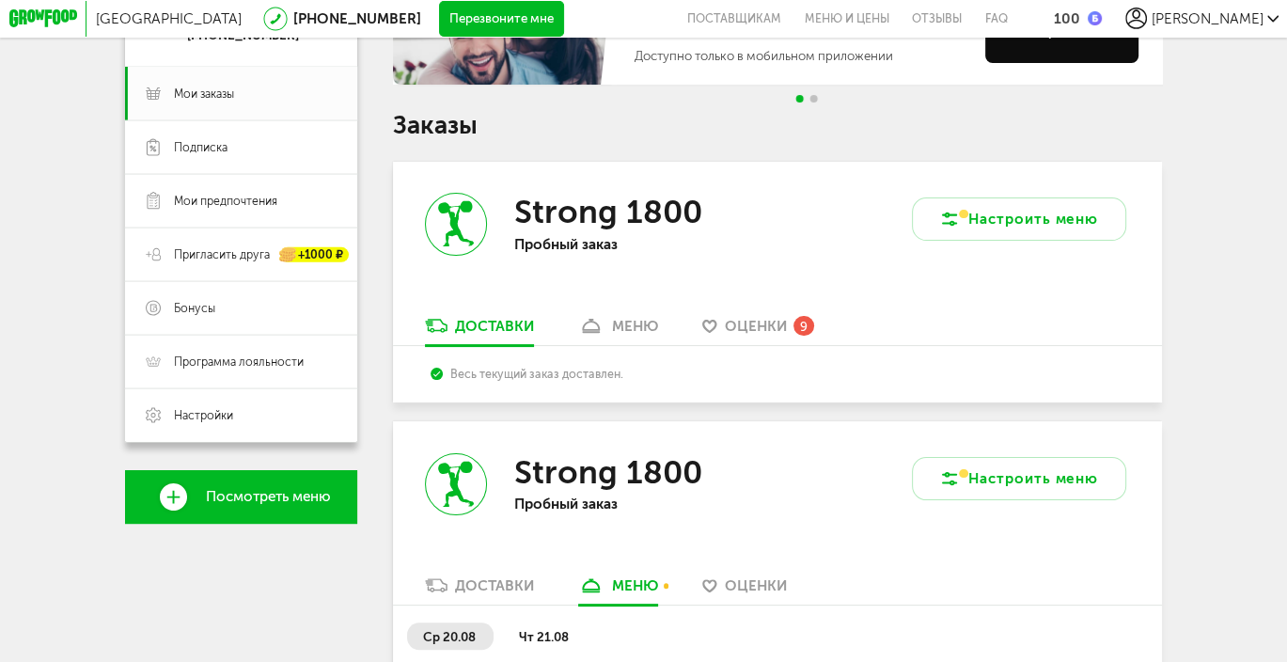
click at [271, 502] on span "Посмотреть меню" at bounding box center [268, 497] width 125 height 16
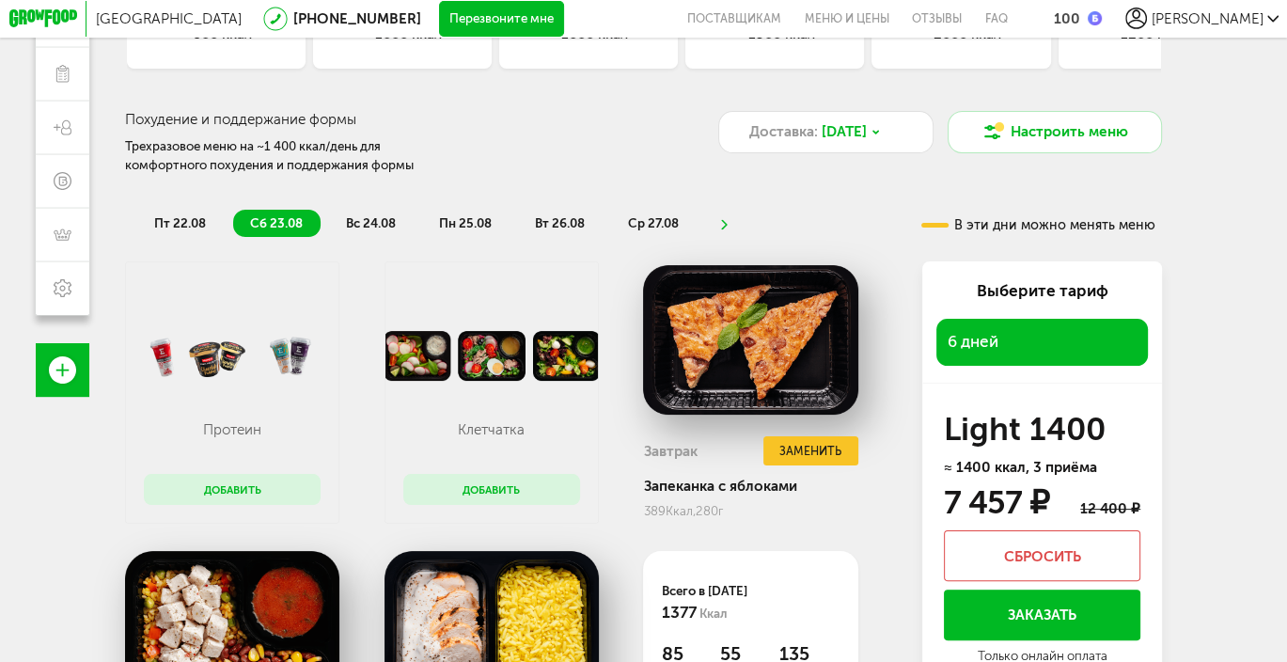
scroll to position [282, 0]
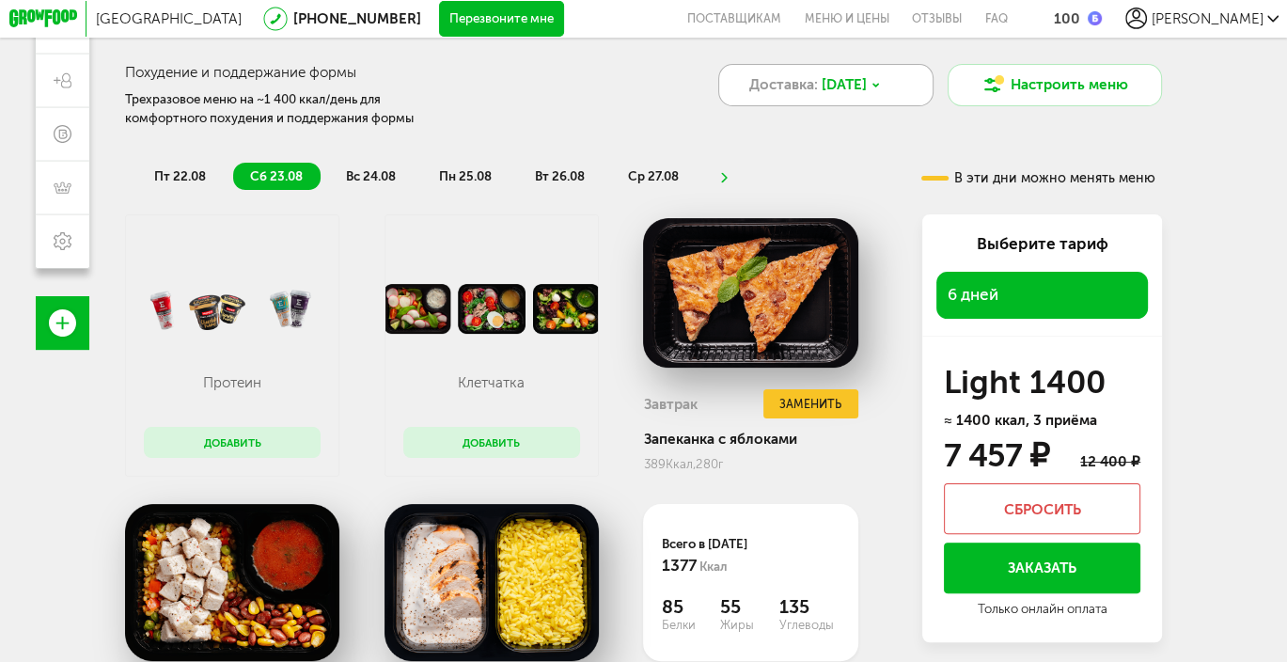
click at [881, 88] on icon at bounding box center [875, 85] width 10 height 10
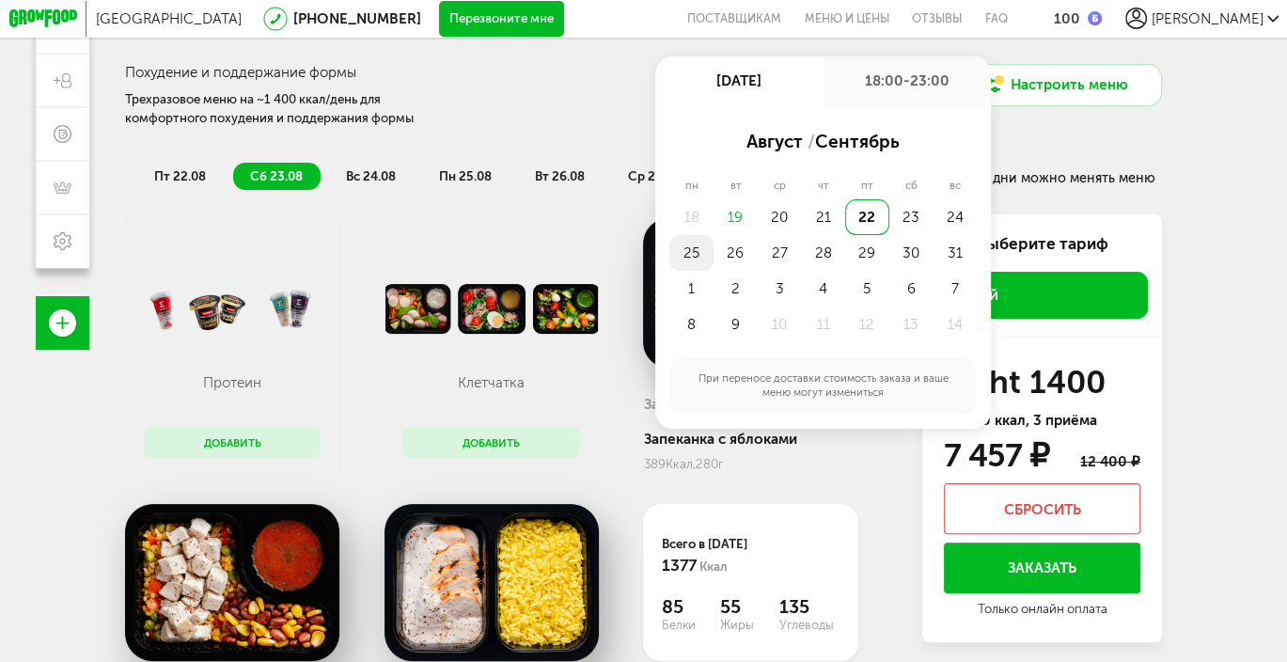
click at [692, 253] on div "25" at bounding box center [691, 253] width 44 height 36
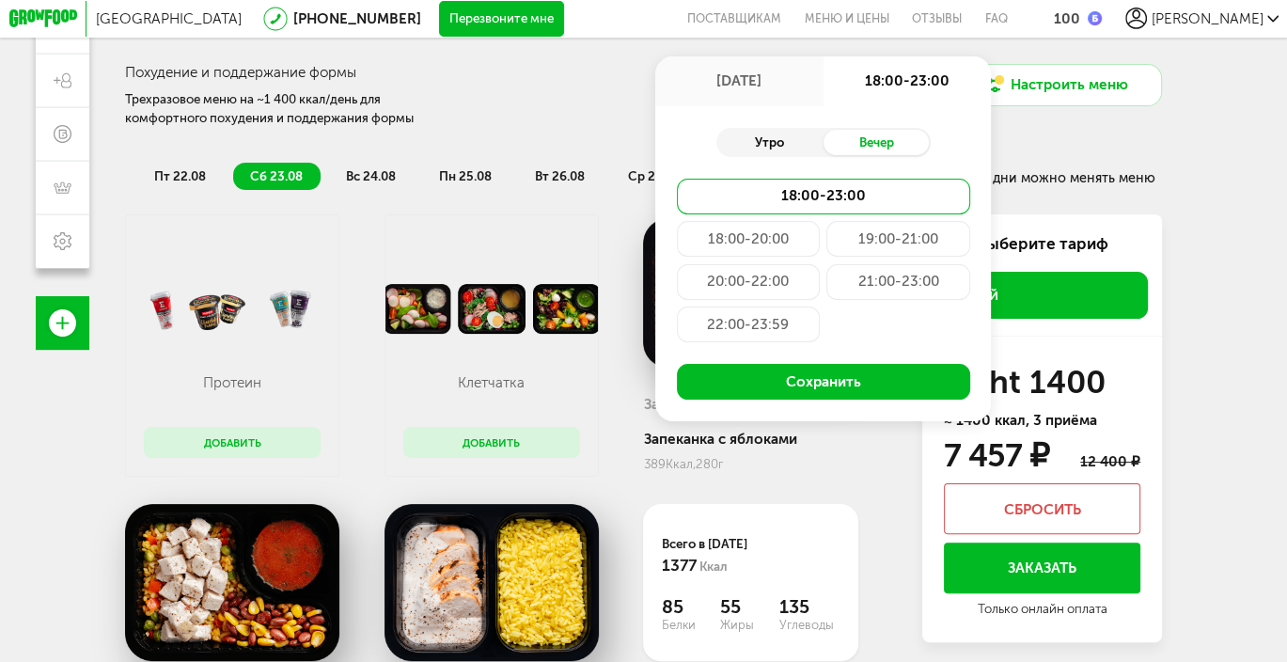
click at [797, 148] on div "Утро" at bounding box center [769, 142] width 107 height 25
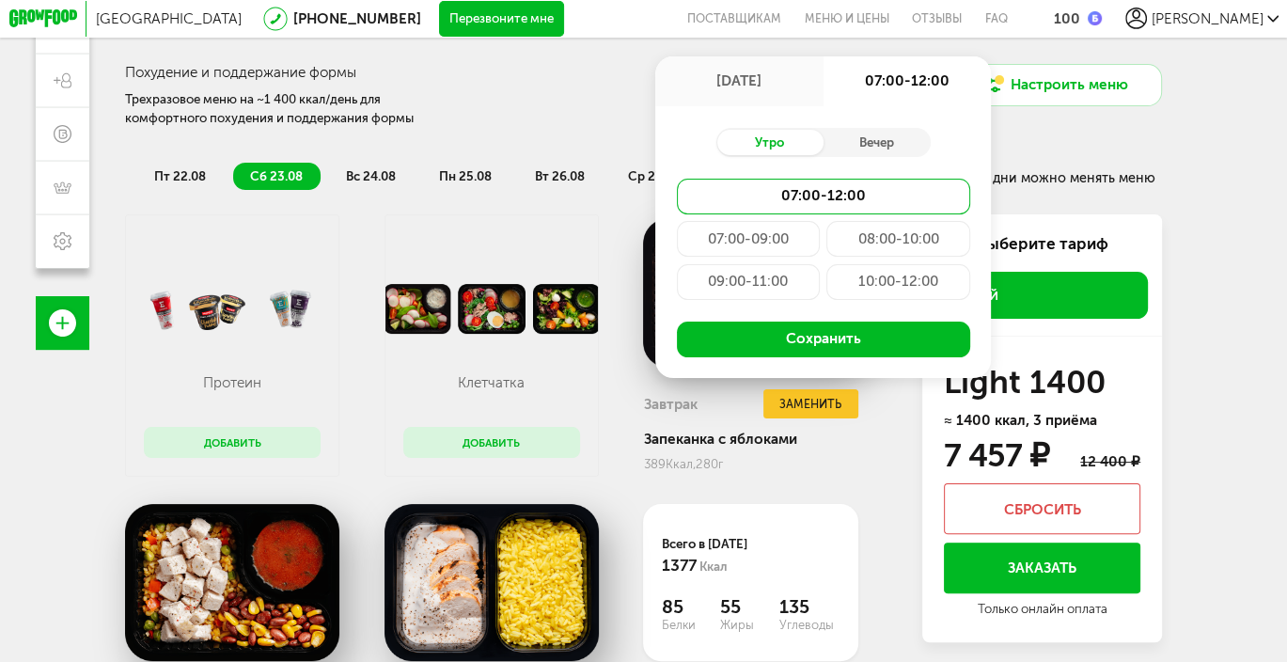
click at [779, 289] on div "09:00-11:00" at bounding box center [748, 282] width 143 height 36
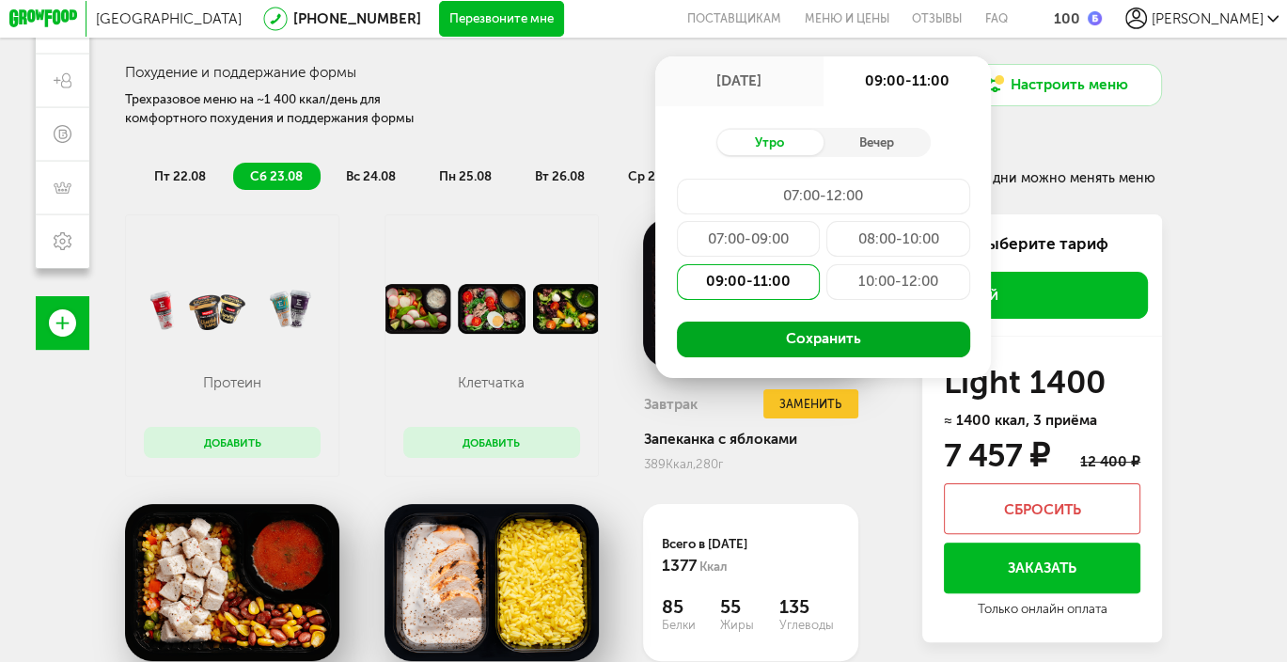
click at [822, 338] on button "Сохранить" at bounding box center [823, 339] width 293 height 36
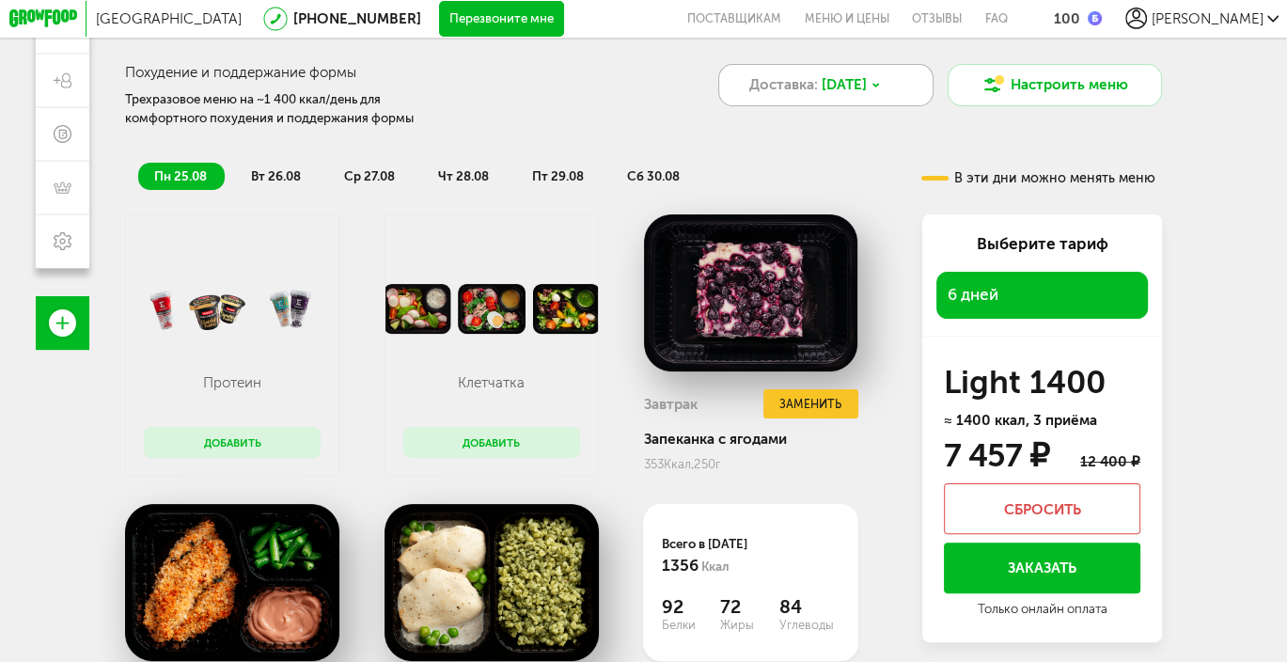
click at [867, 82] on span "[DATE]" at bounding box center [843, 85] width 45 height 22
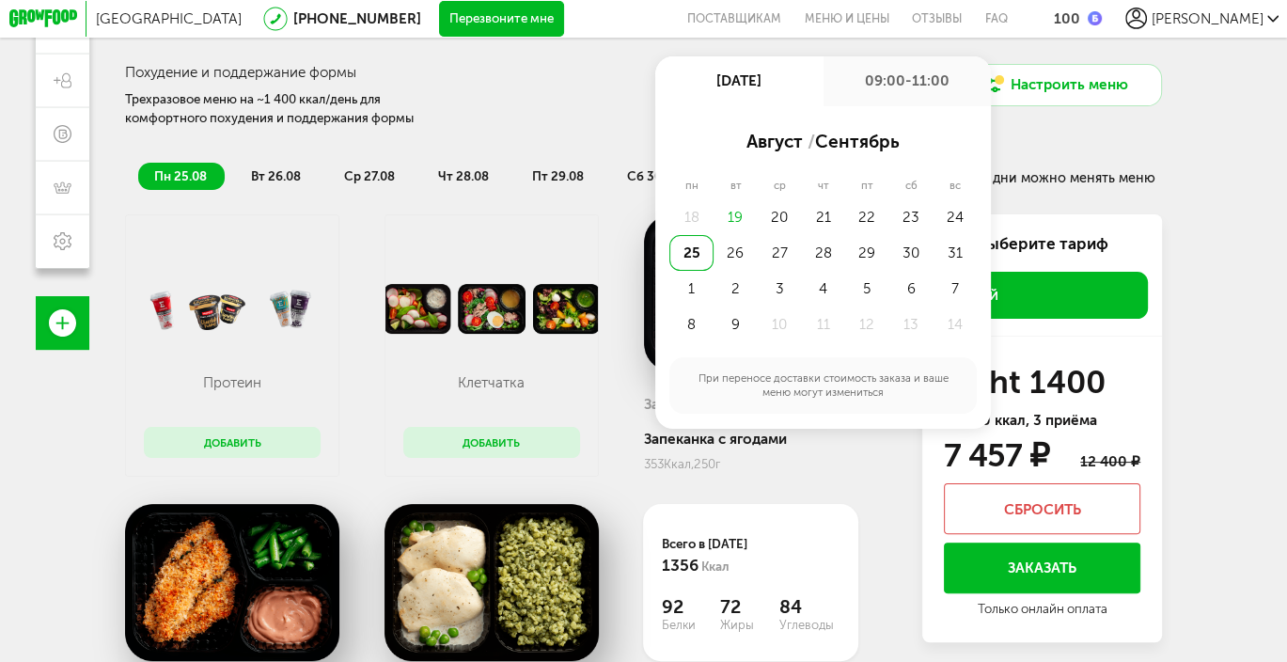
click at [1232, 221] on div "Москва 8 (800) 555-21-78 Перезвоните мне поставщикам Меню и цены Отзывы FAQ 100…" at bounding box center [643, 127] width 1287 height 819
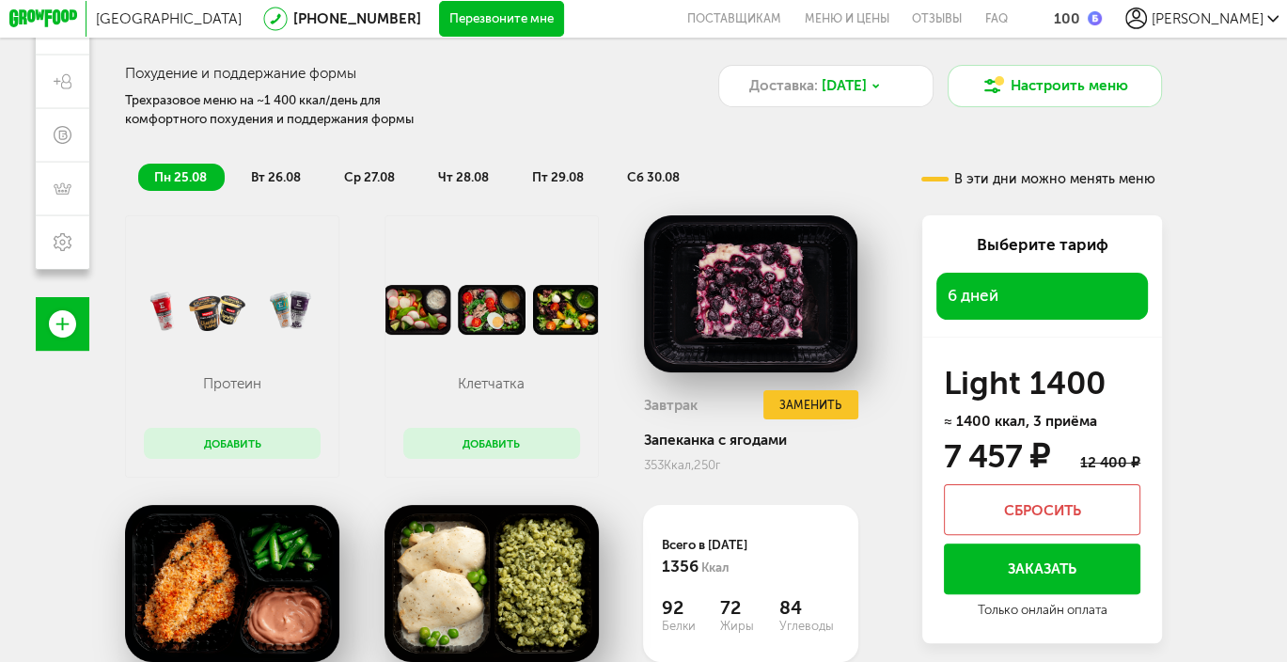
scroll to position [0, 0]
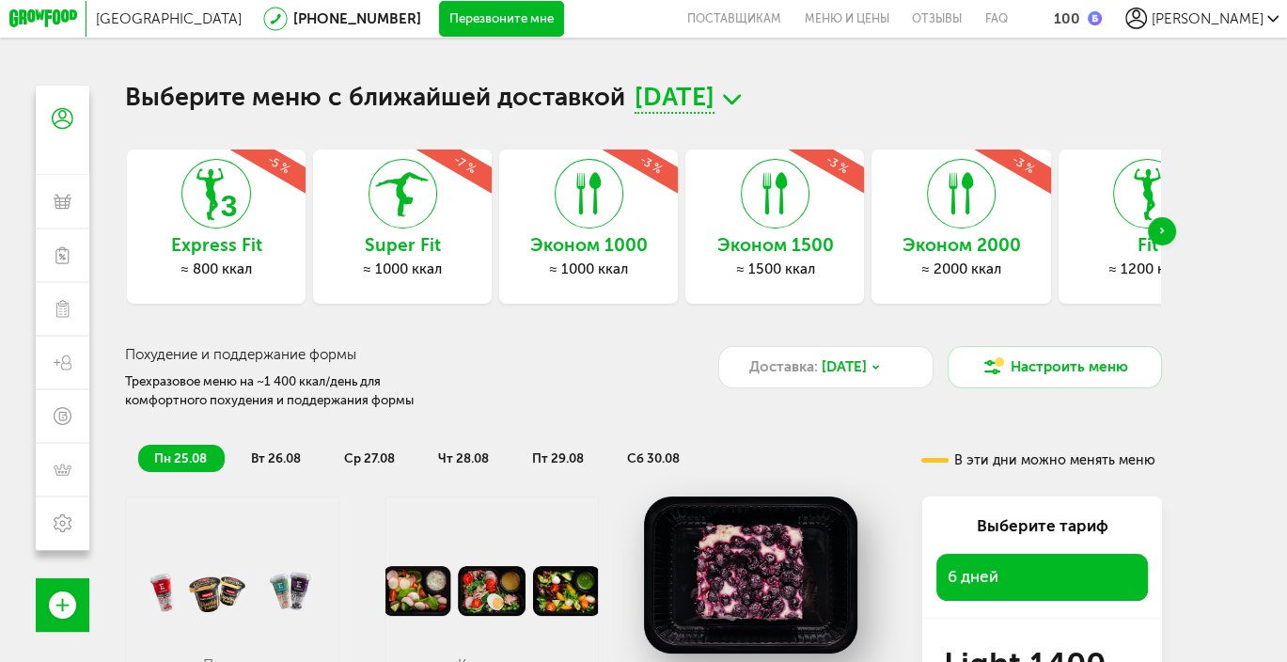
click at [826, 278] on div "≈ 1500 ккал" at bounding box center [774, 269] width 179 height 18
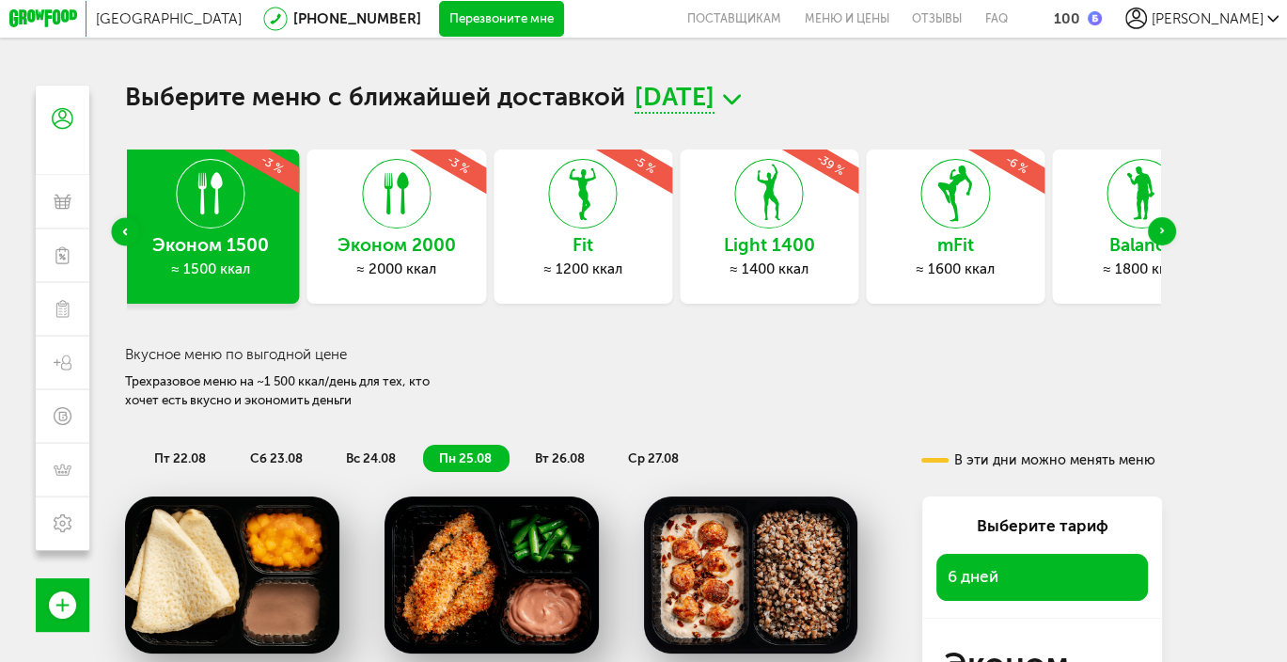
click at [432, 253] on h3 "Эконом 2000" at bounding box center [396, 246] width 179 height 20
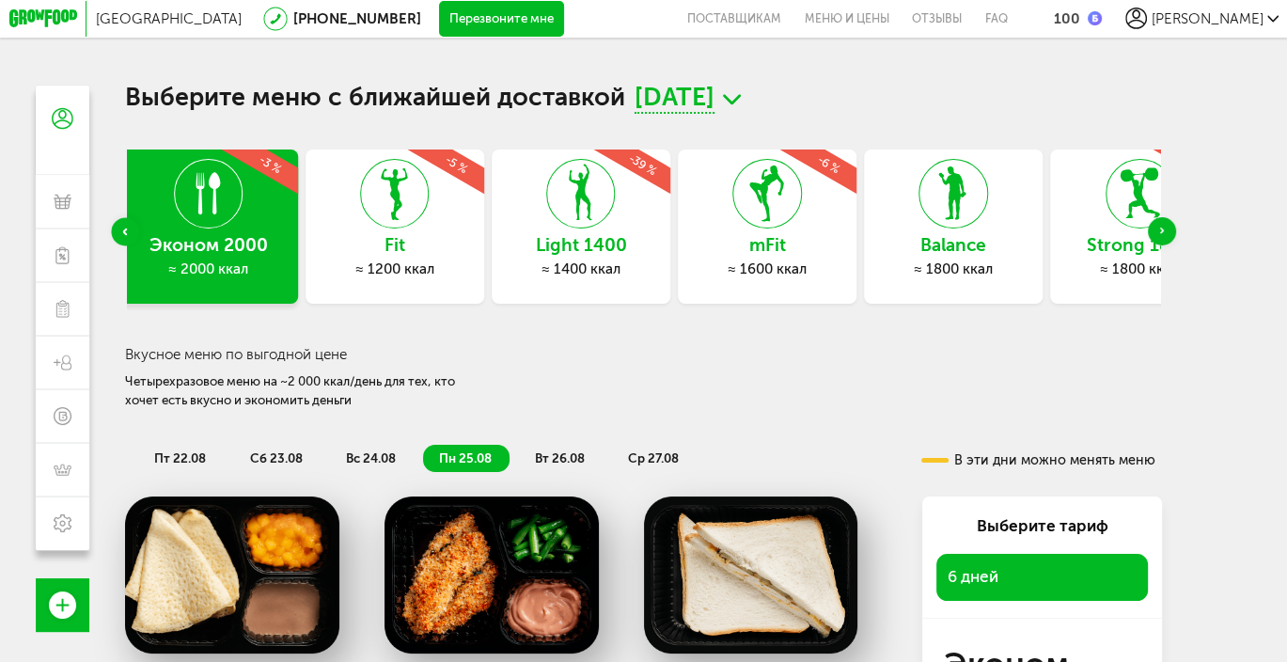
click at [760, 278] on div "≈ 1600 ккал" at bounding box center [767, 269] width 179 height 18
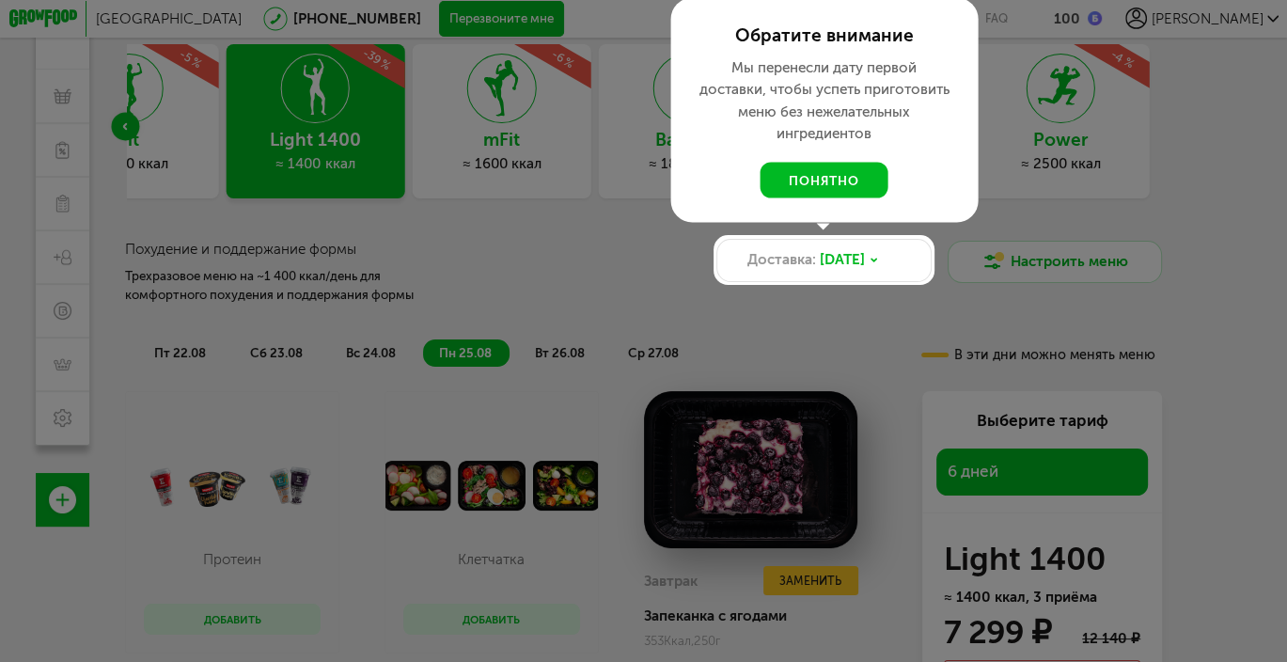
scroll to position [282, 0]
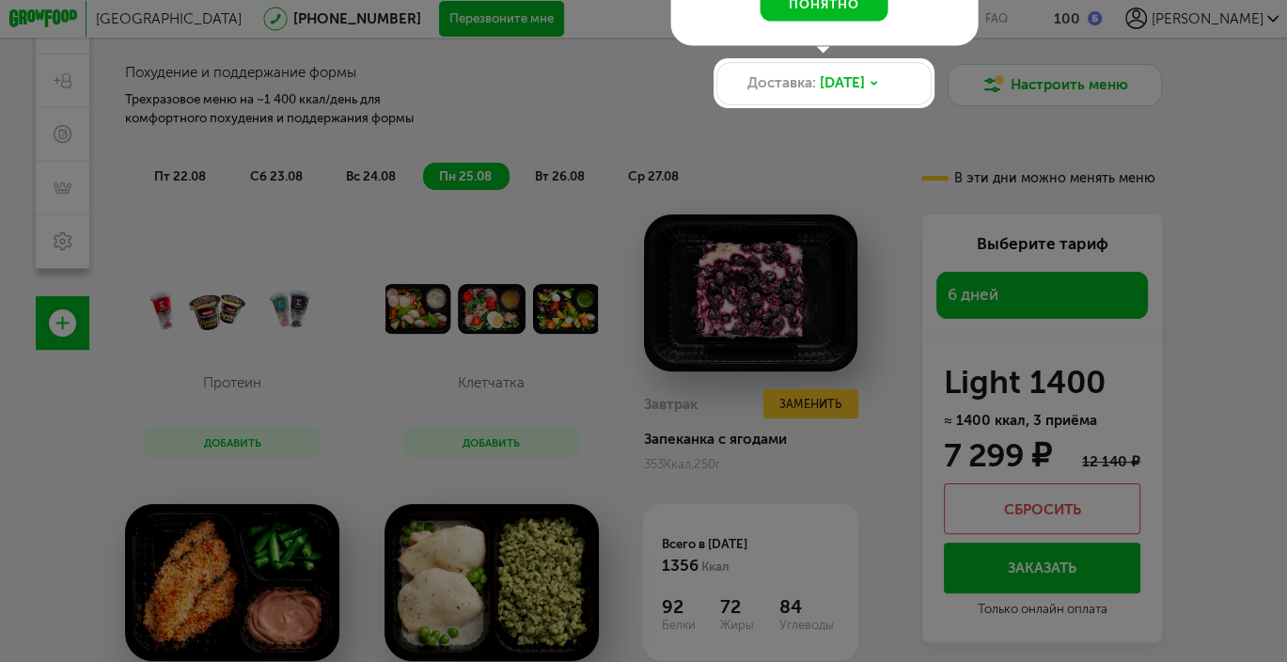
click at [1029, 297] on div at bounding box center [643, 331] width 1287 height 662
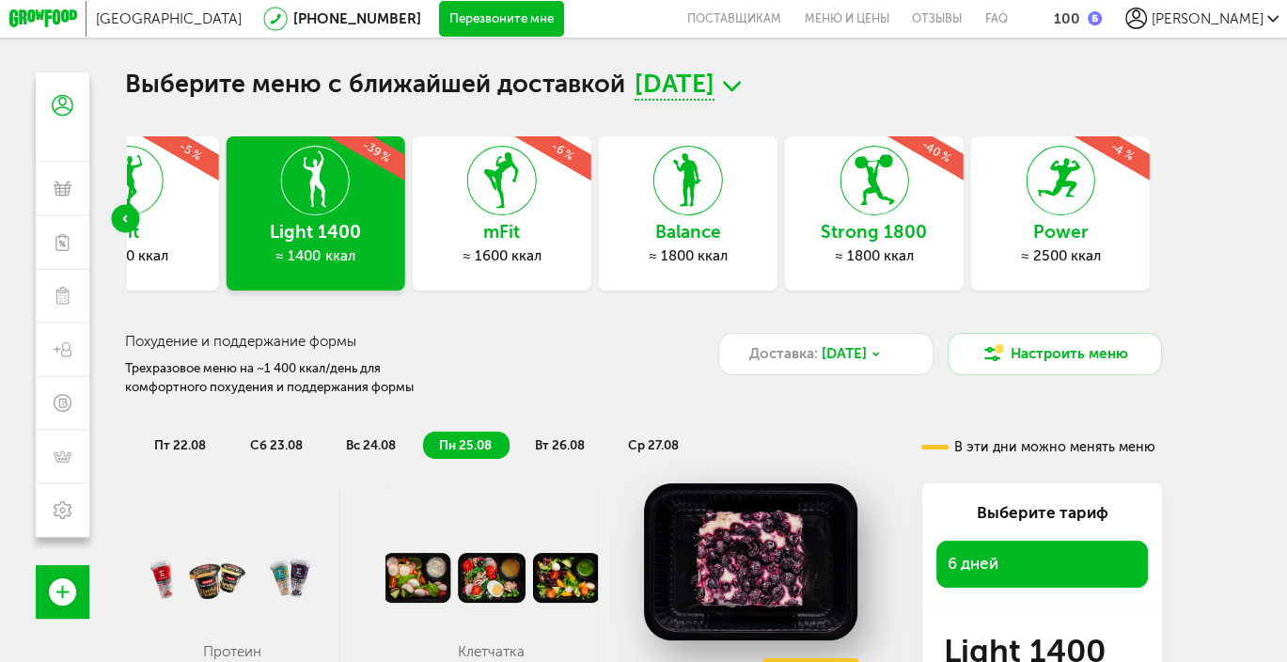
scroll to position [0, 0]
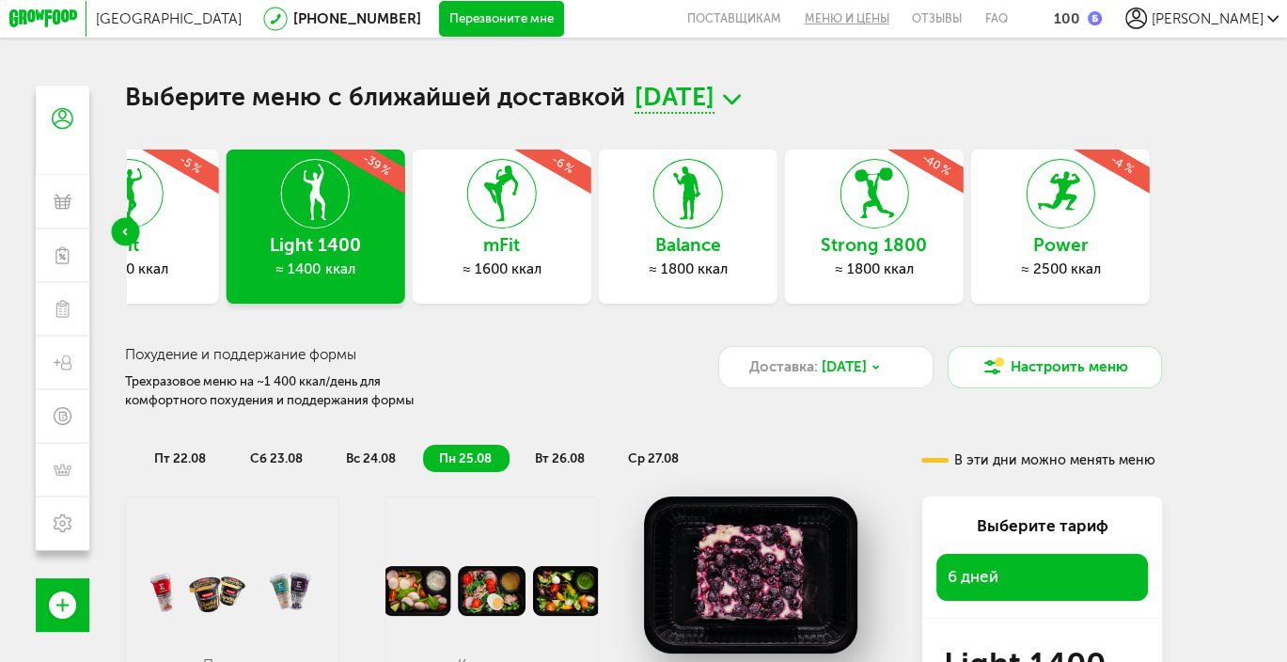
click at [900, 16] on link "Меню и цены" at bounding box center [846, 19] width 108 height 38
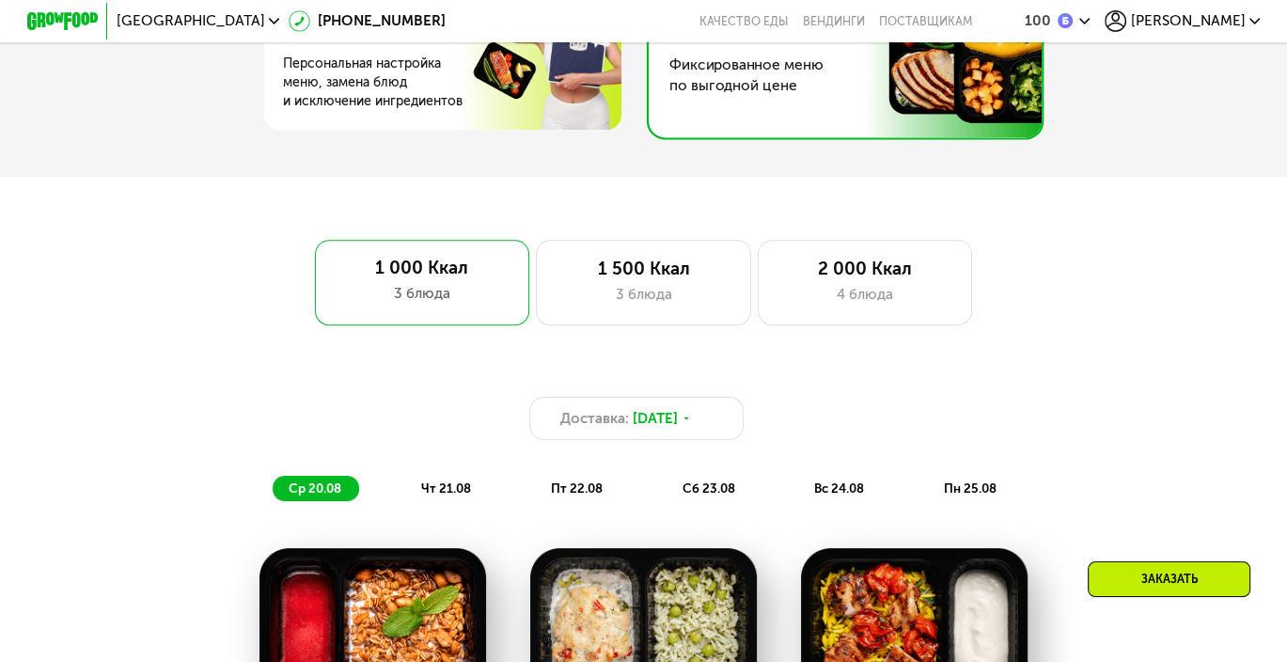
scroll to position [940, 0]
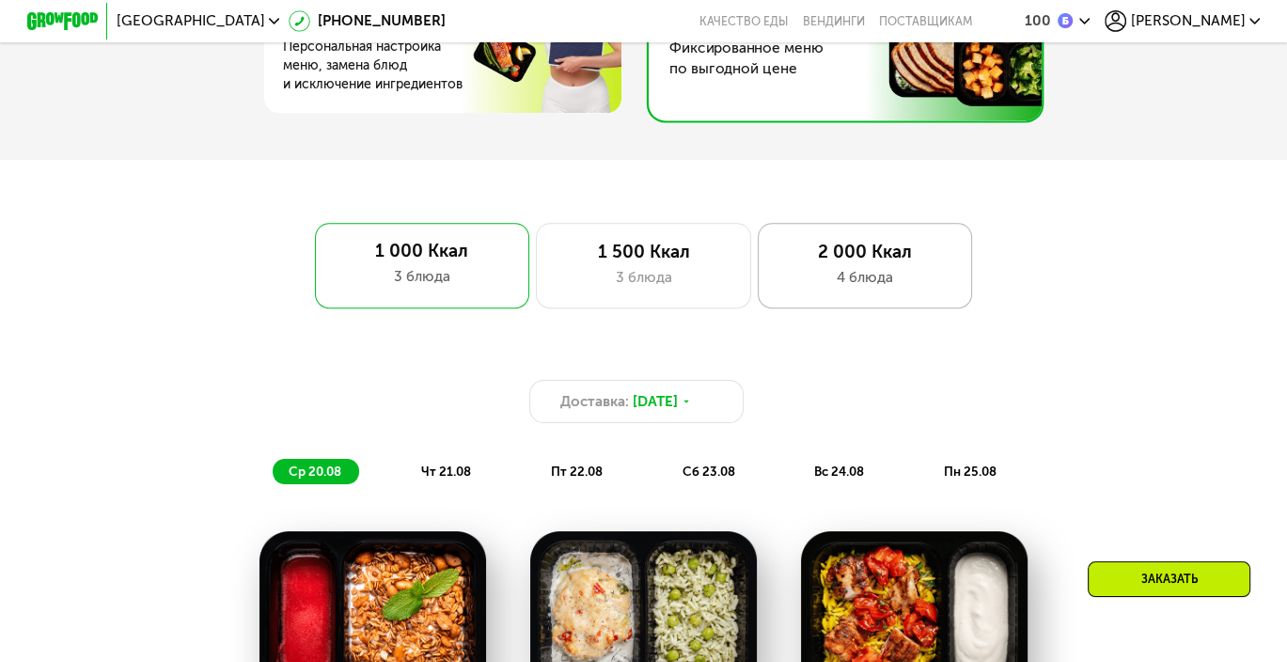
click at [811, 279] on div "4 блюда" at bounding box center [864, 278] width 177 height 22
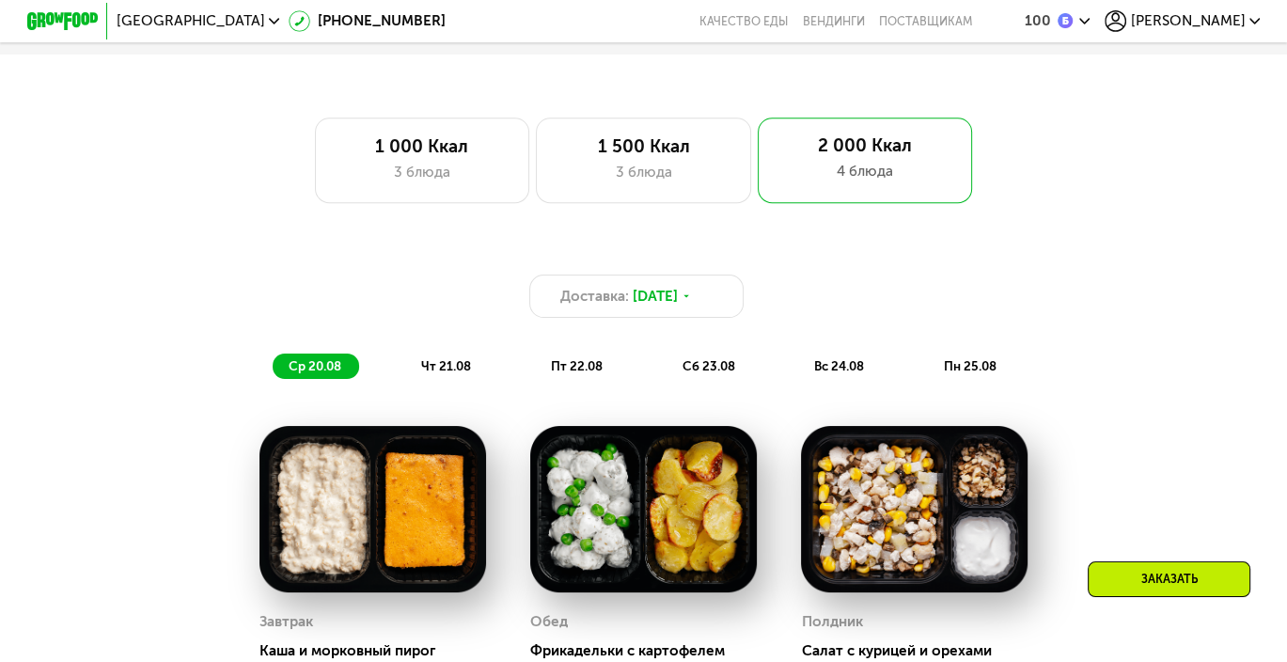
scroll to position [1128, 0]
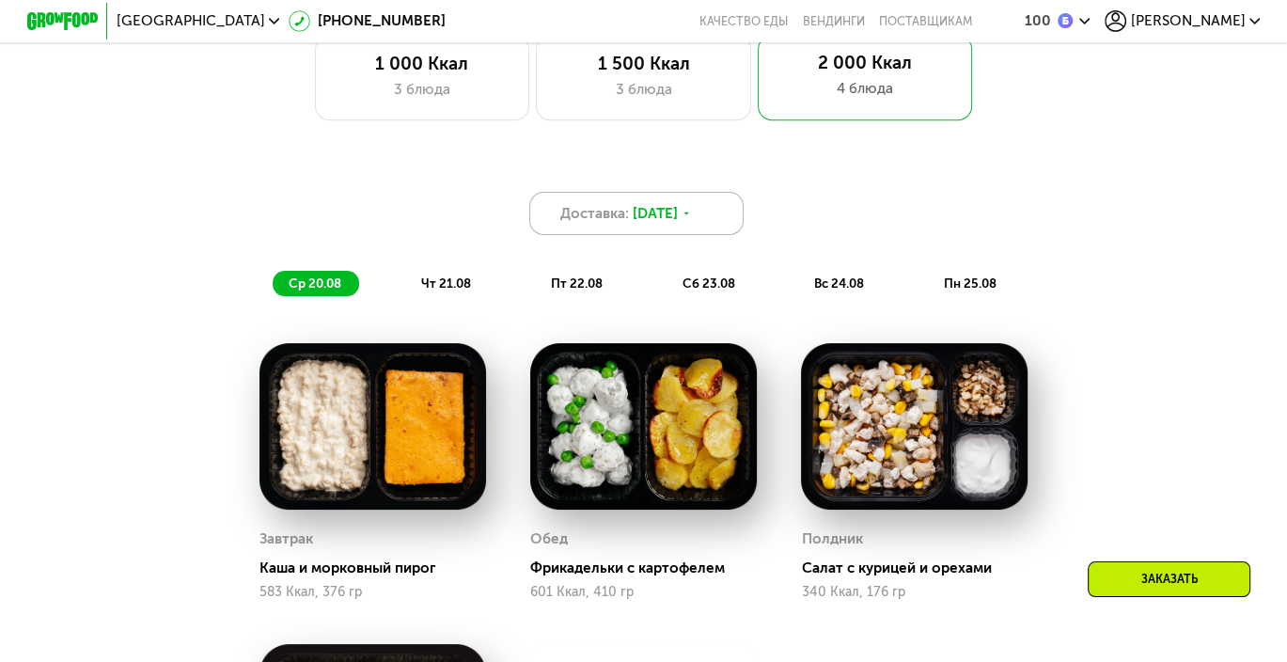
click at [691, 218] on icon at bounding box center [685, 213] width 10 height 10
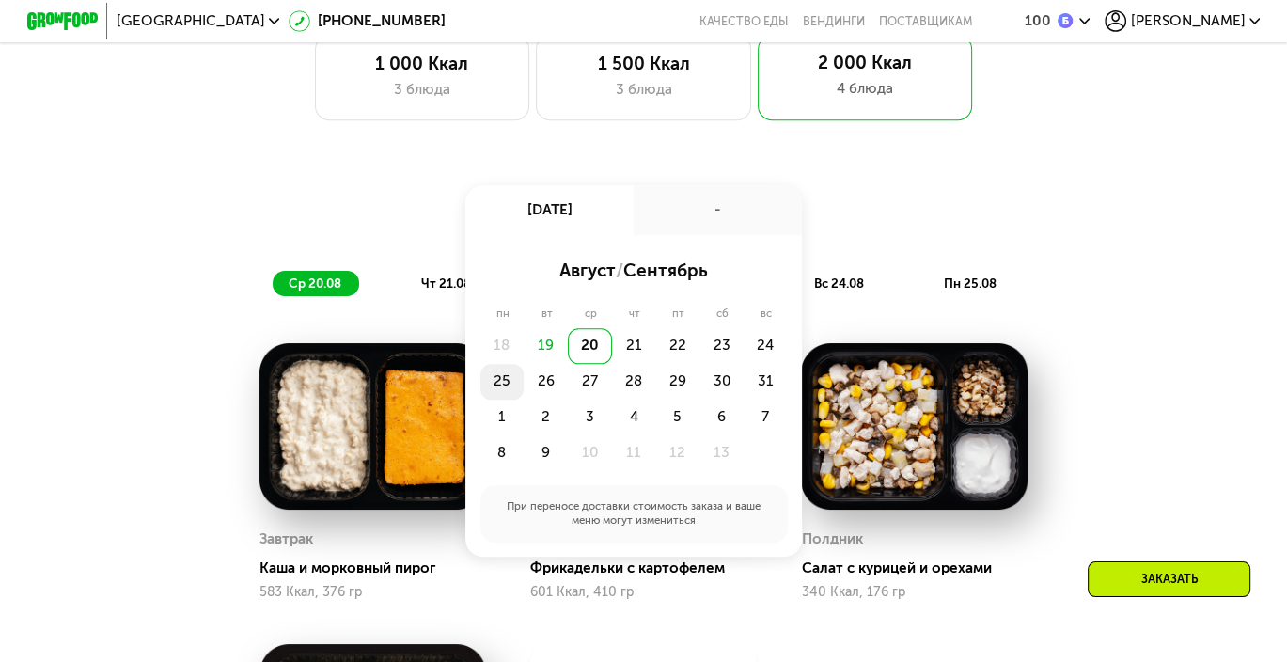
click at [524, 391] on div "25" at bounding box center [546, 382] width 44 height 36
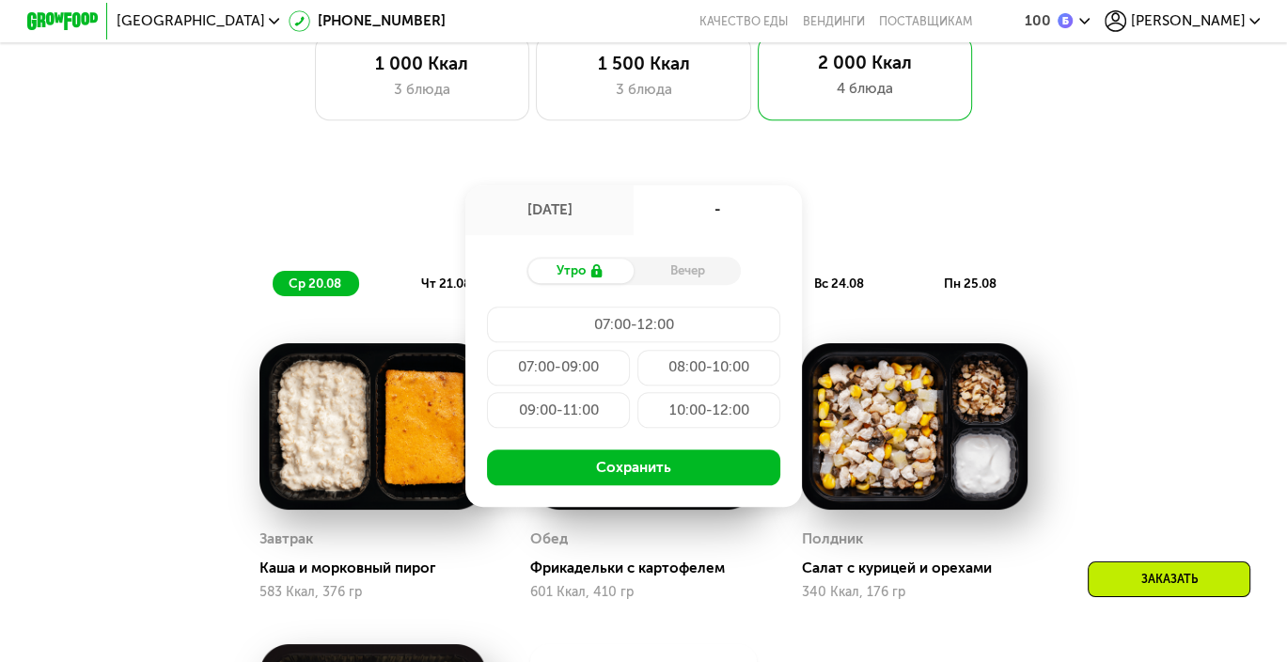
click at [637, 422] on div "09:00-11:00" at bounding box center [708, 410] width 143 height 36
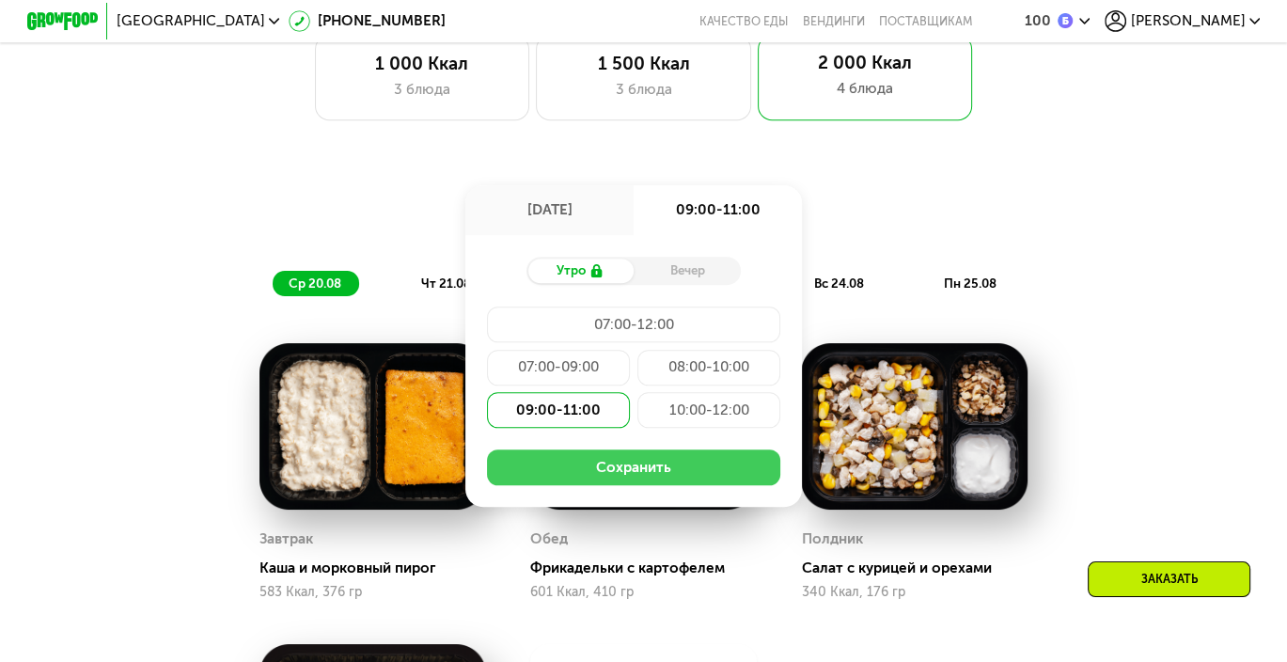
click at [619, 480] on button "Сохранить" at bounding box center [633, 467] width 293 height 36
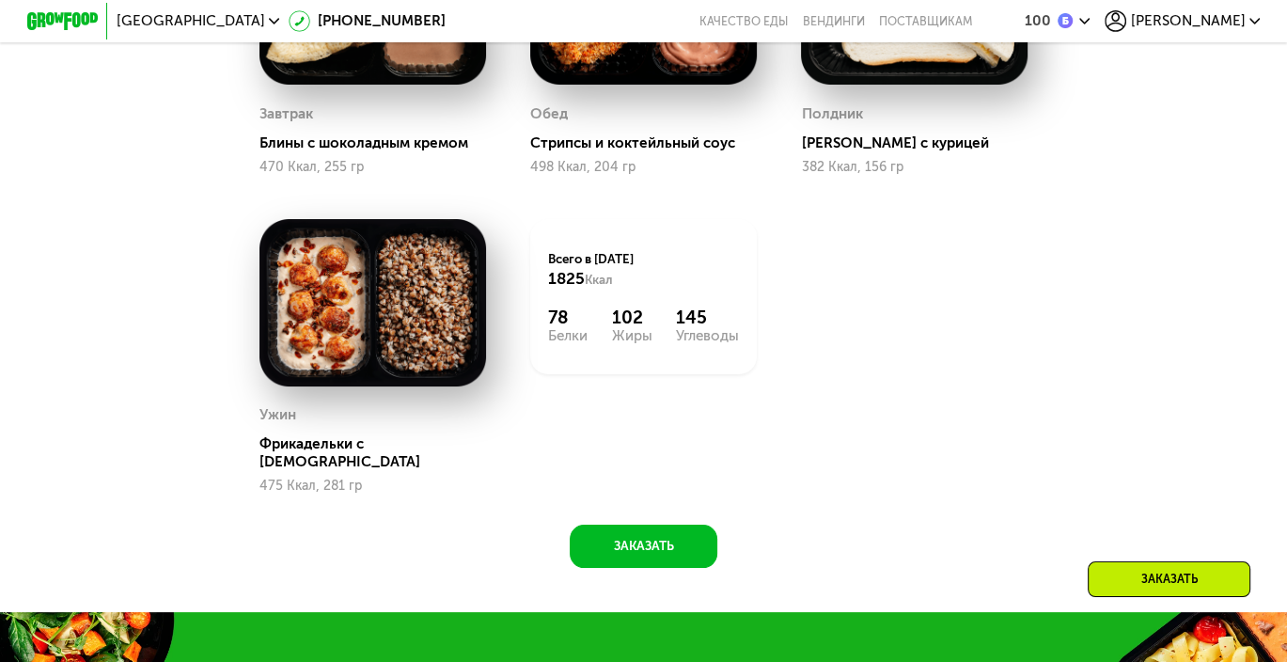
scroll to position [1598, 0]
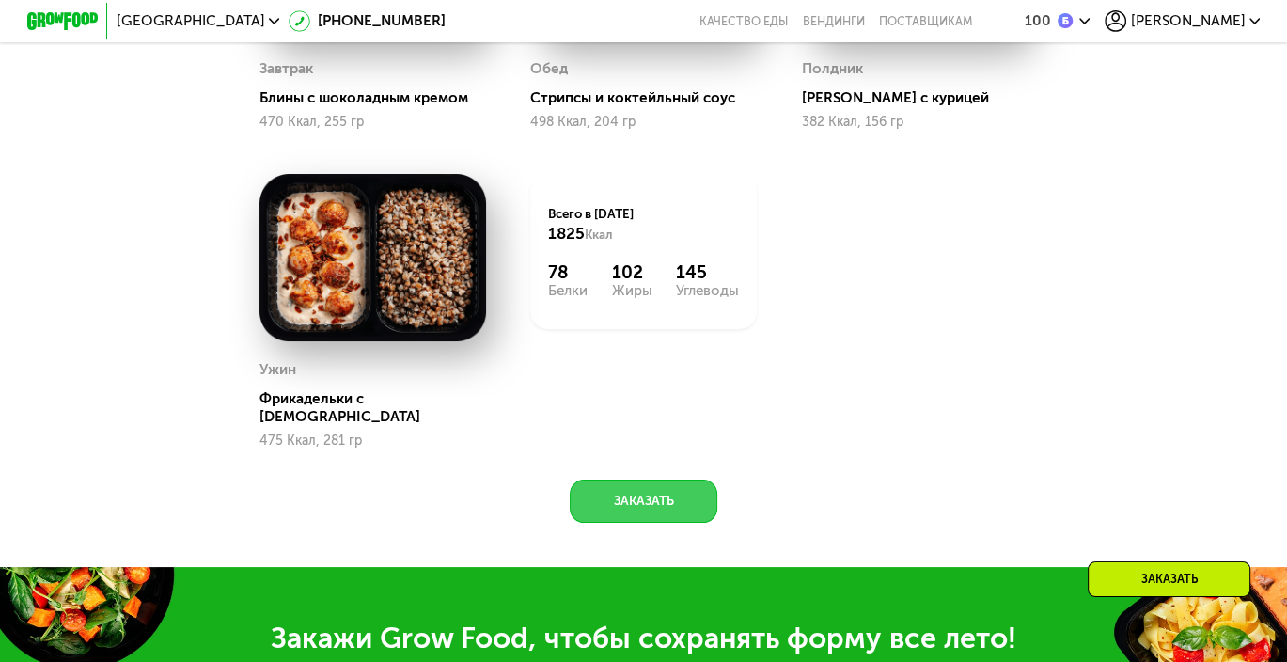
click at [650, 498] on button "Заказать" at bounding box center [644, 500] width 148 height 43
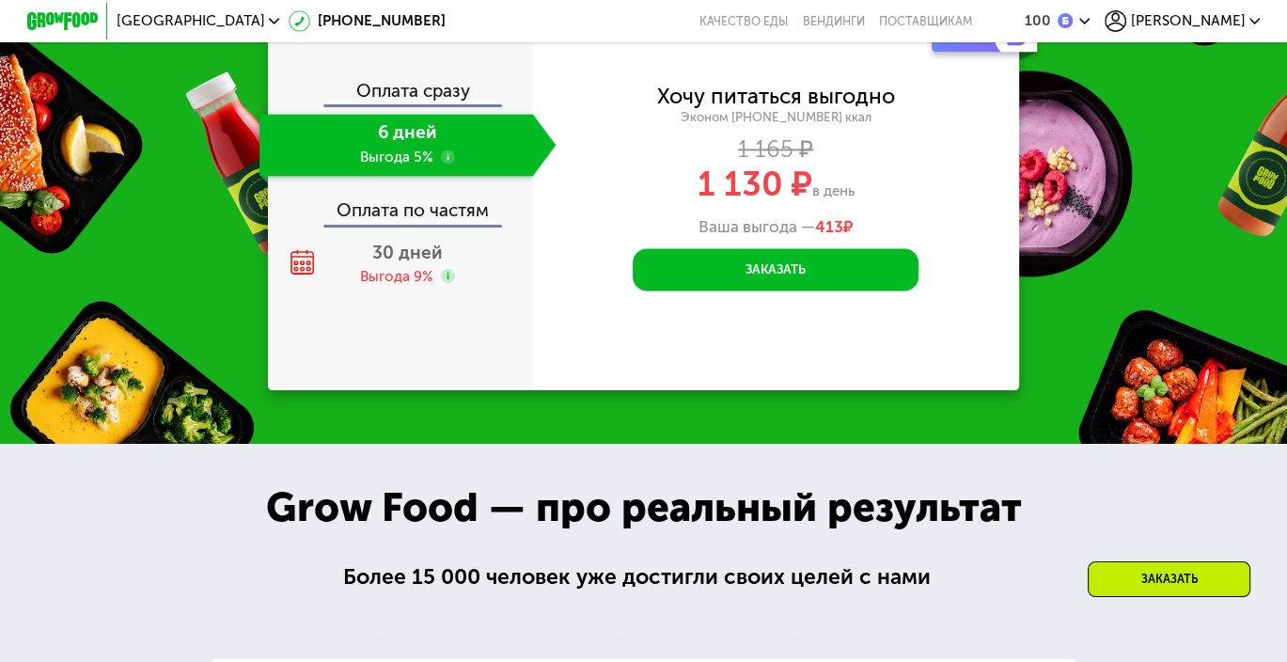
scroll to position [2257, 0]
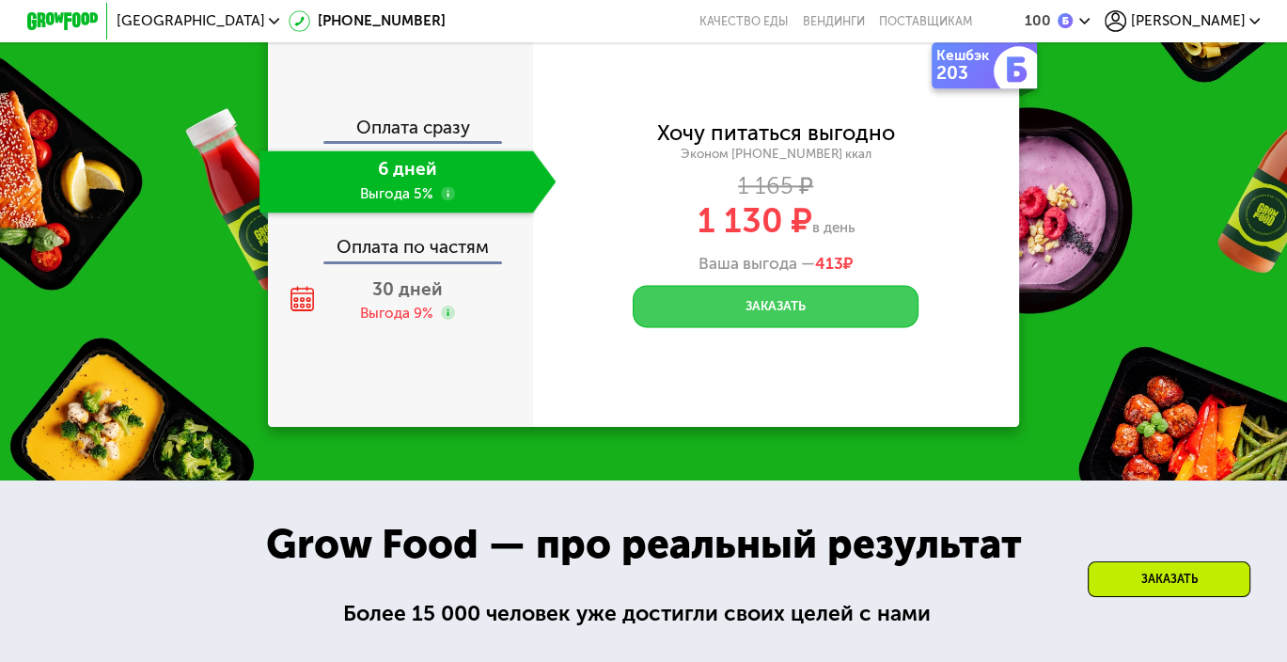
click at [745, 311] on button "Заказать" at bounding box center [776, 306] width 286 height 43
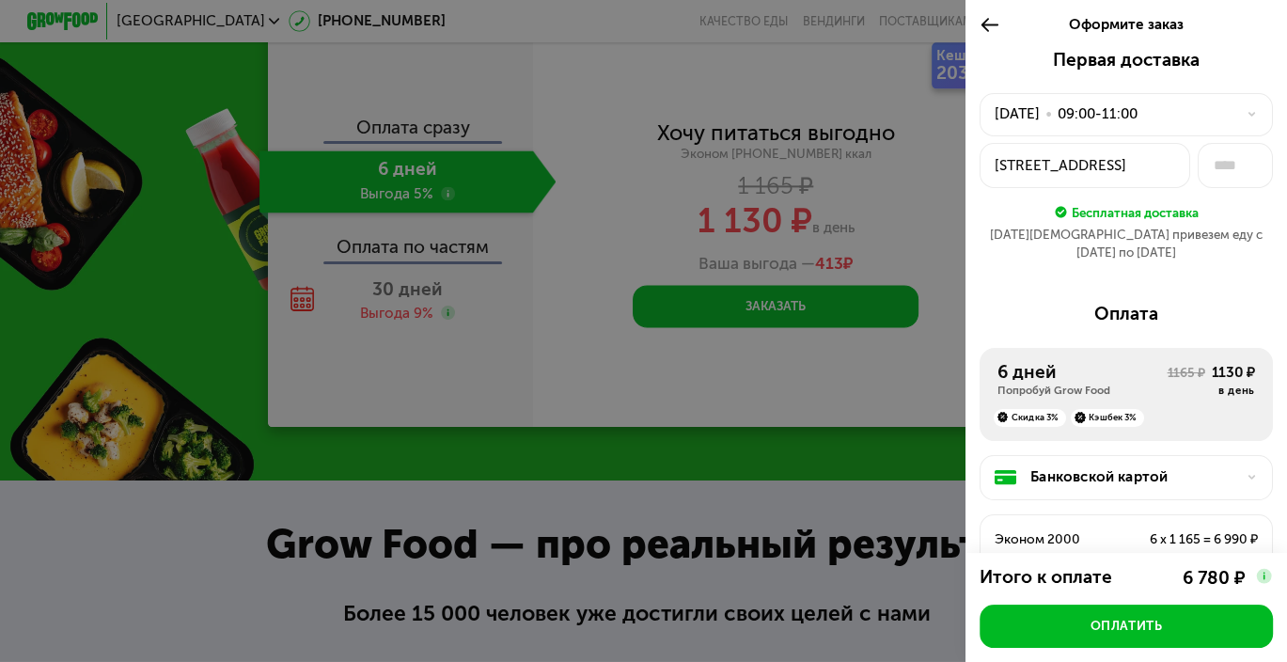
click at [1049, 129] on div "25 авг, пн • 09:00-11:00" at bounding box center [1125, 114] width 293 height 43
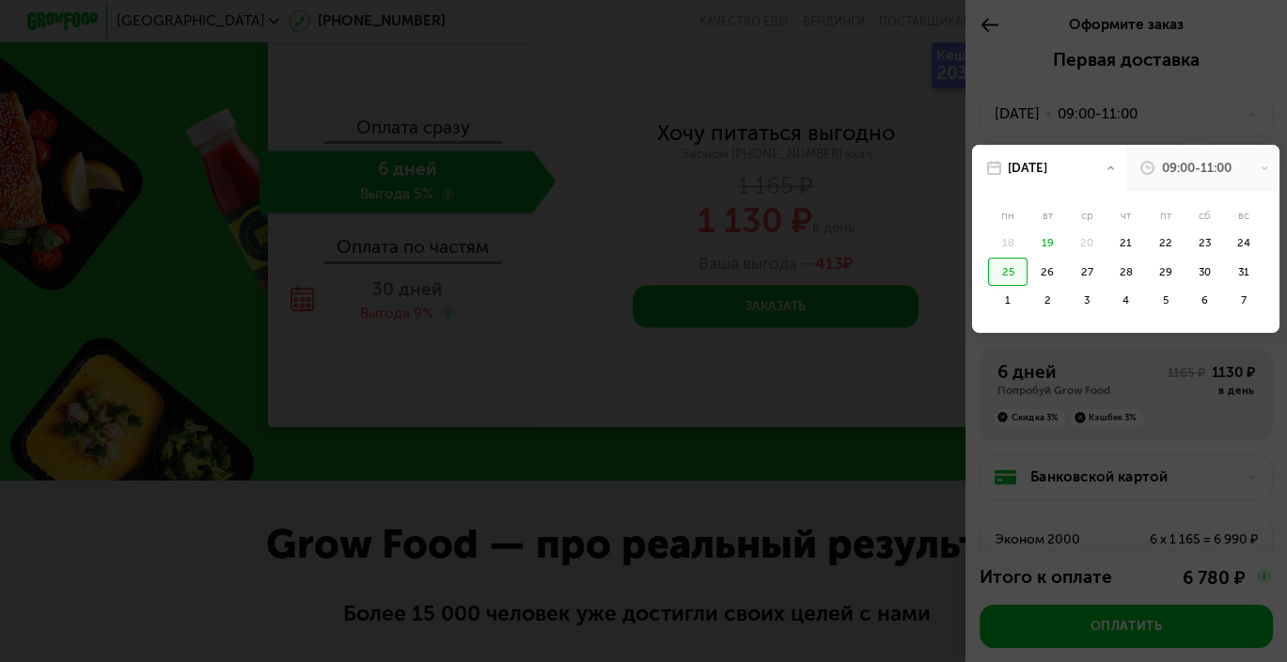
click at [1003, 270] on div "25" at bounding box center [1007, 272] width 39 height 29
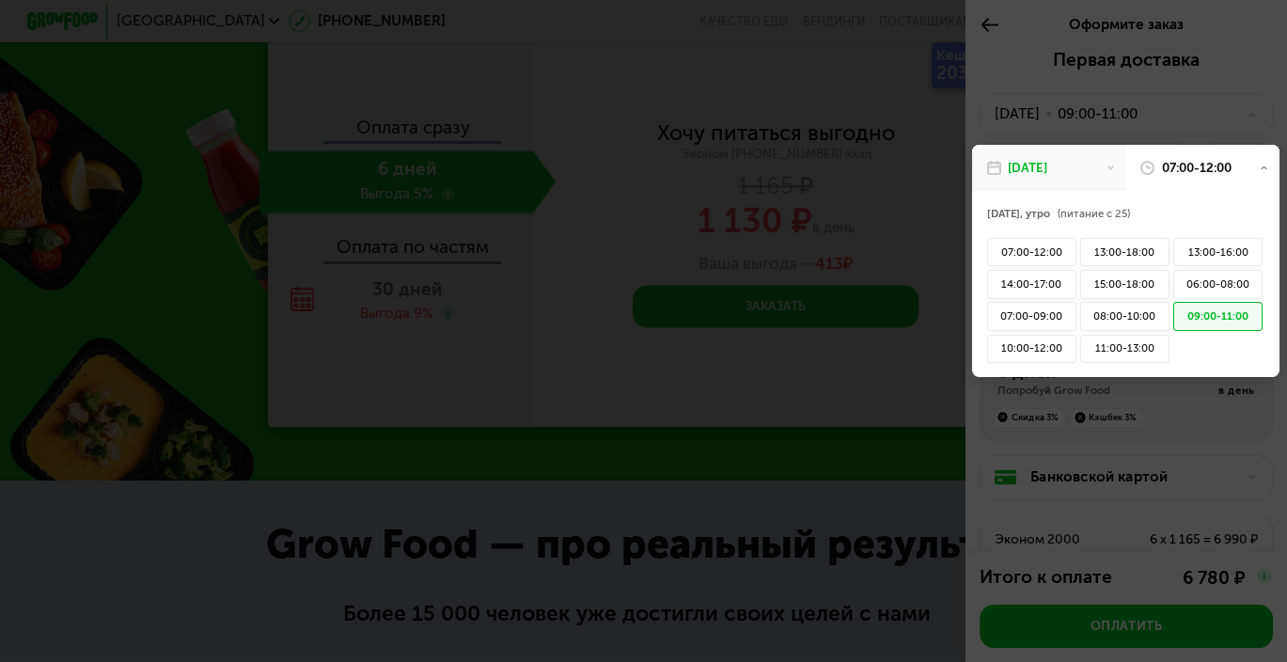
click at [1195, 315] on div "09:00-11:00" at bounding box center [1217, 316] width 89 height 29
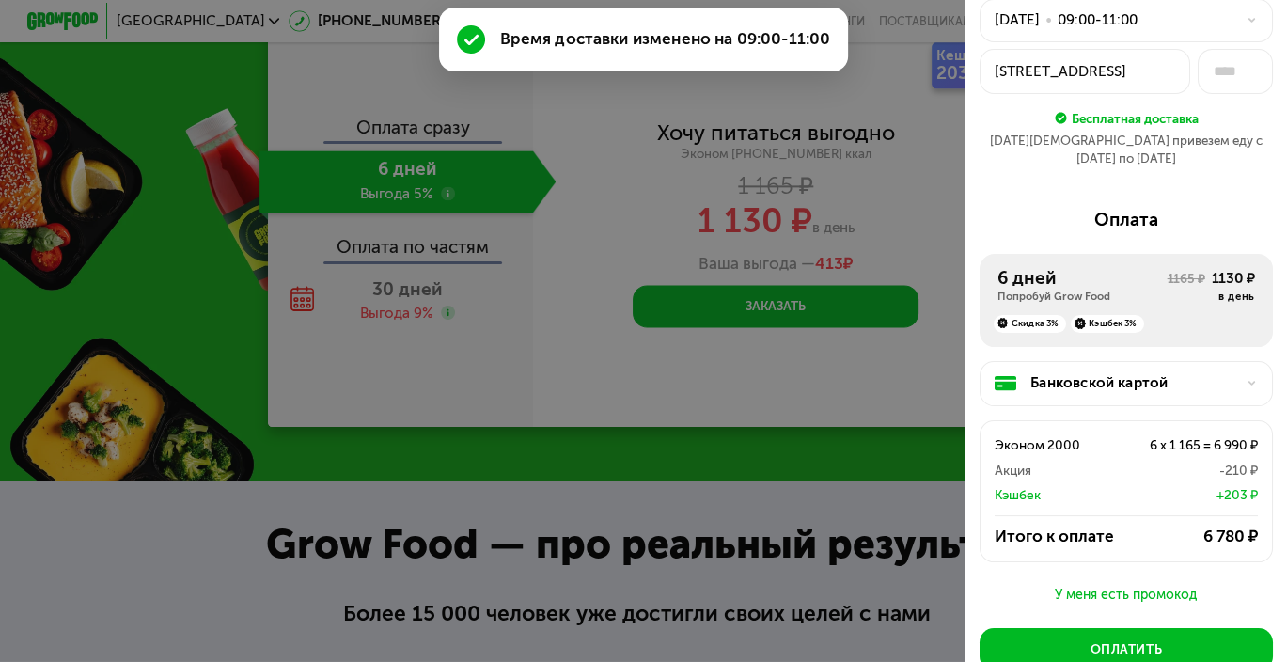
scroll to position [188, 0]
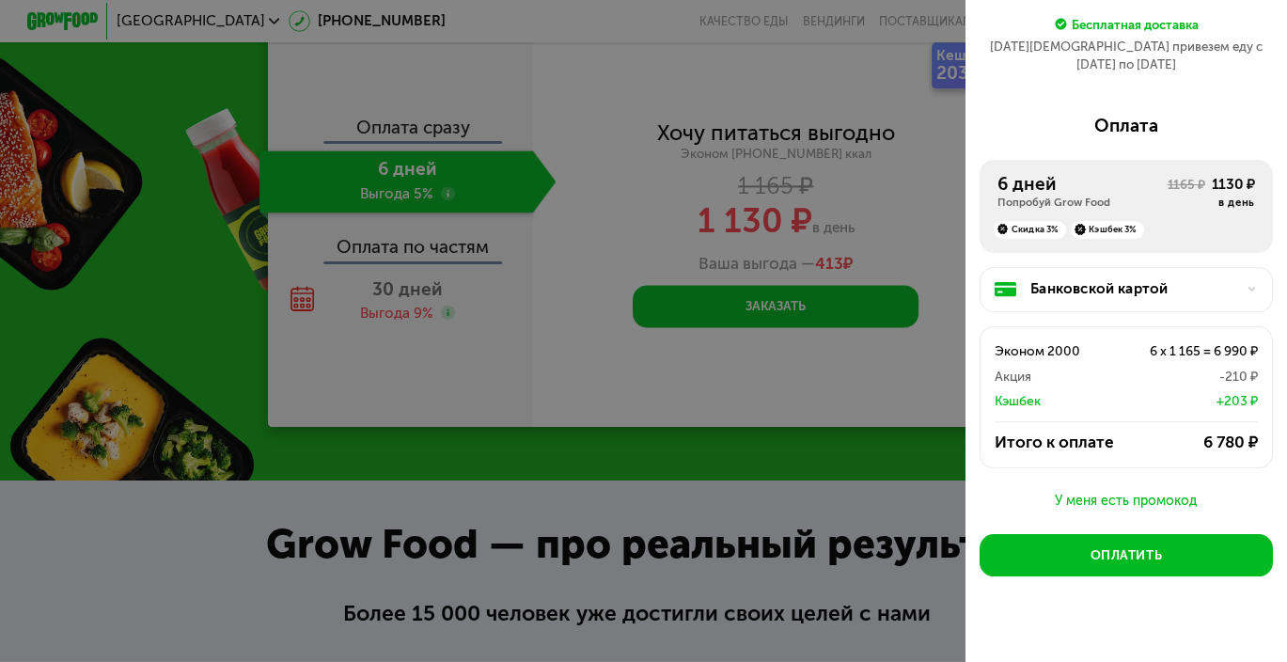
click at [1129, 278] on div "Банковской картой" at bounding box center [1133, 289] width 206 height 22
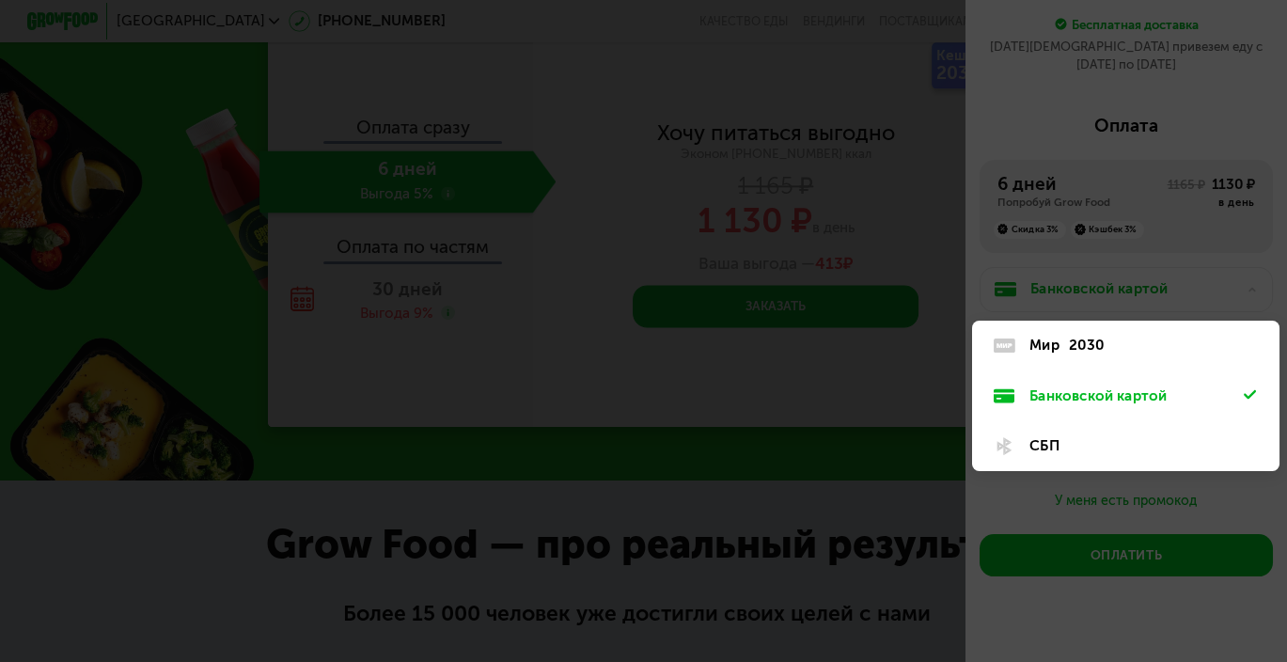
click at [1090, 335] on div "2030" at bounding box center [1087, 346] width 37 height 22
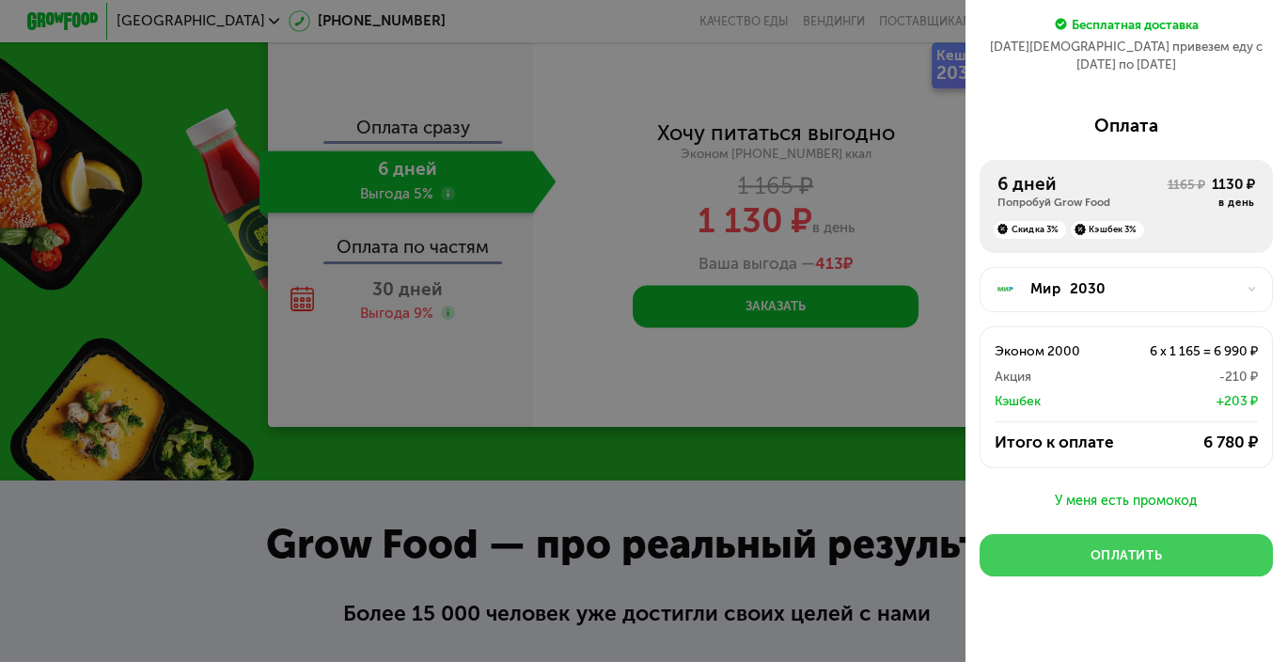
click at [1115, 546] on div "Оплатить" at bounding box center [1126, 555] width 72 height 18
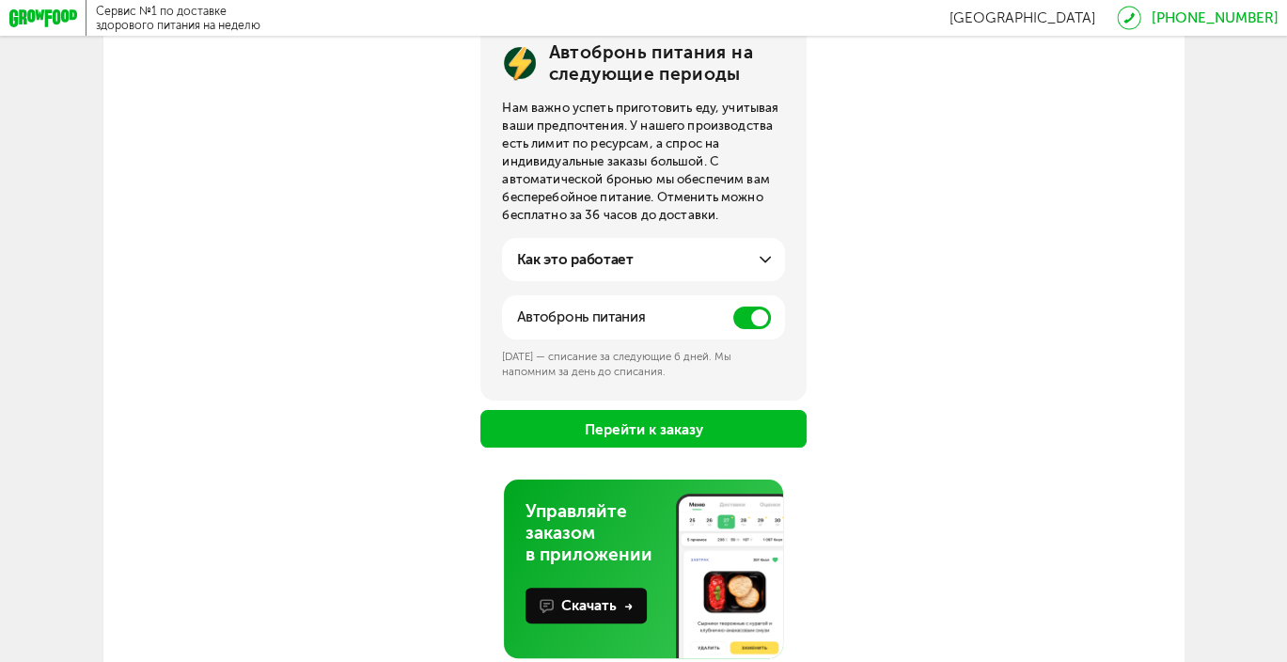
scroll to position [282, 0]
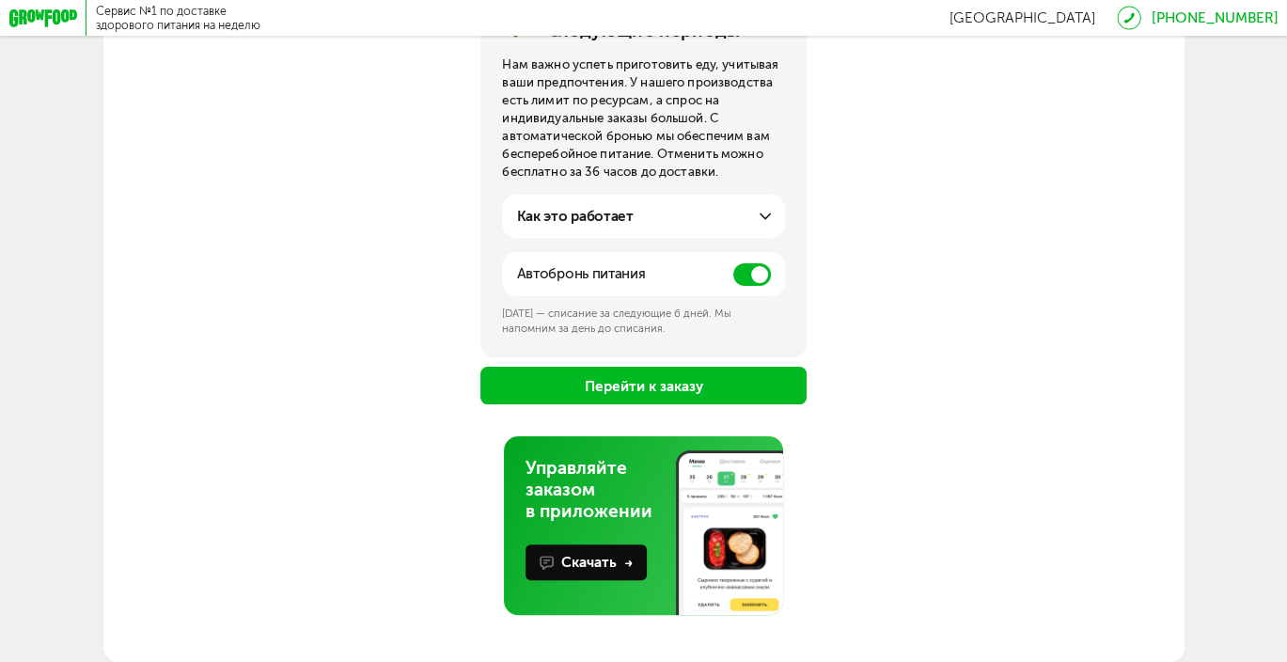
click at [758, 274] on span at bounding box center [752, 274] width 38 height 23
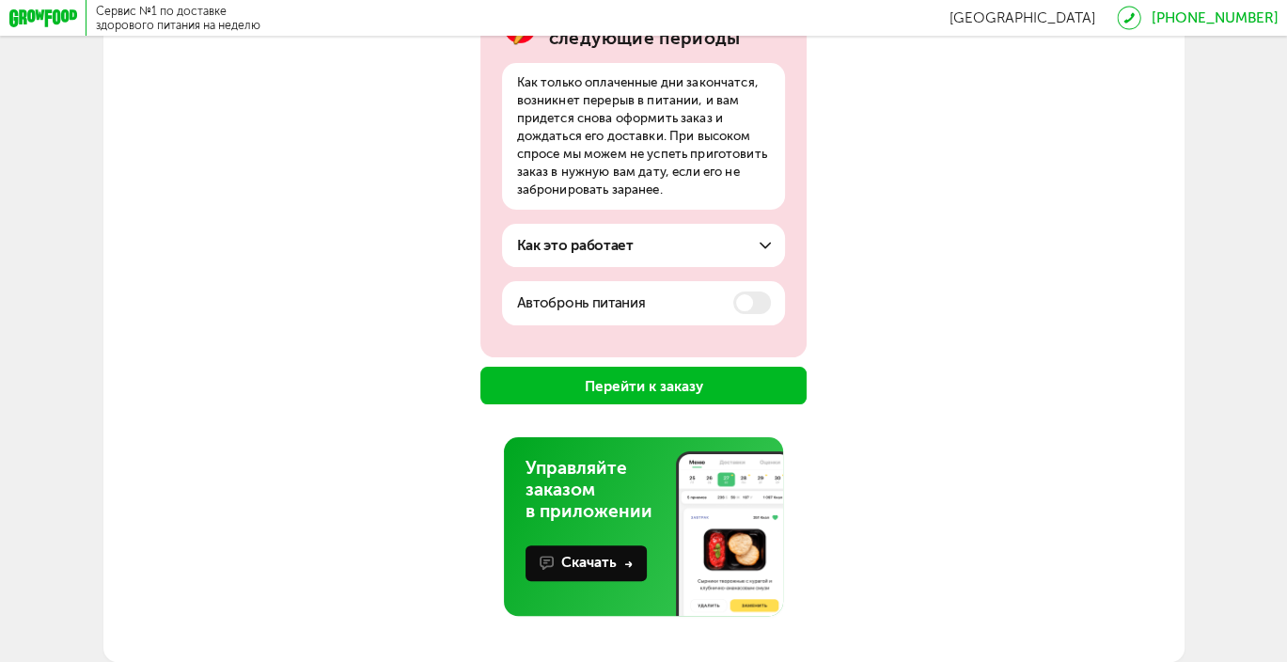
scroll to position [279, 0]
click at [643, 384] on button "Перейти к заказу" at bounding box center [642, 386] width 325 height 38
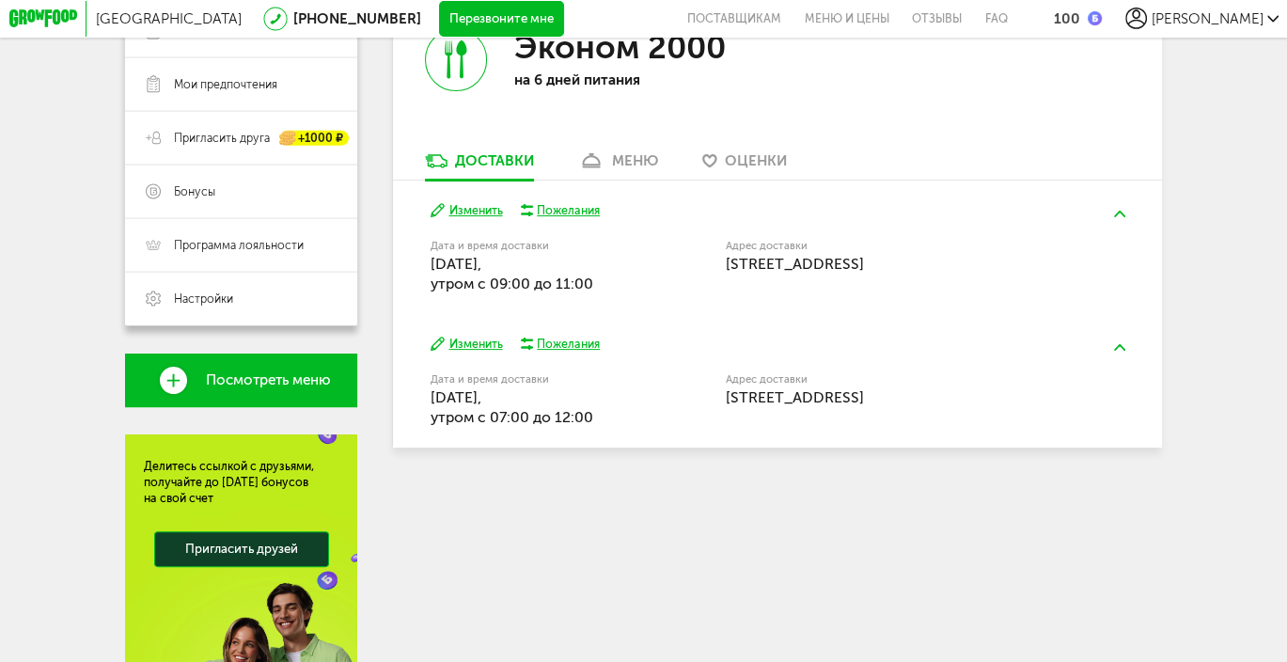
scroll to position [323, 0]
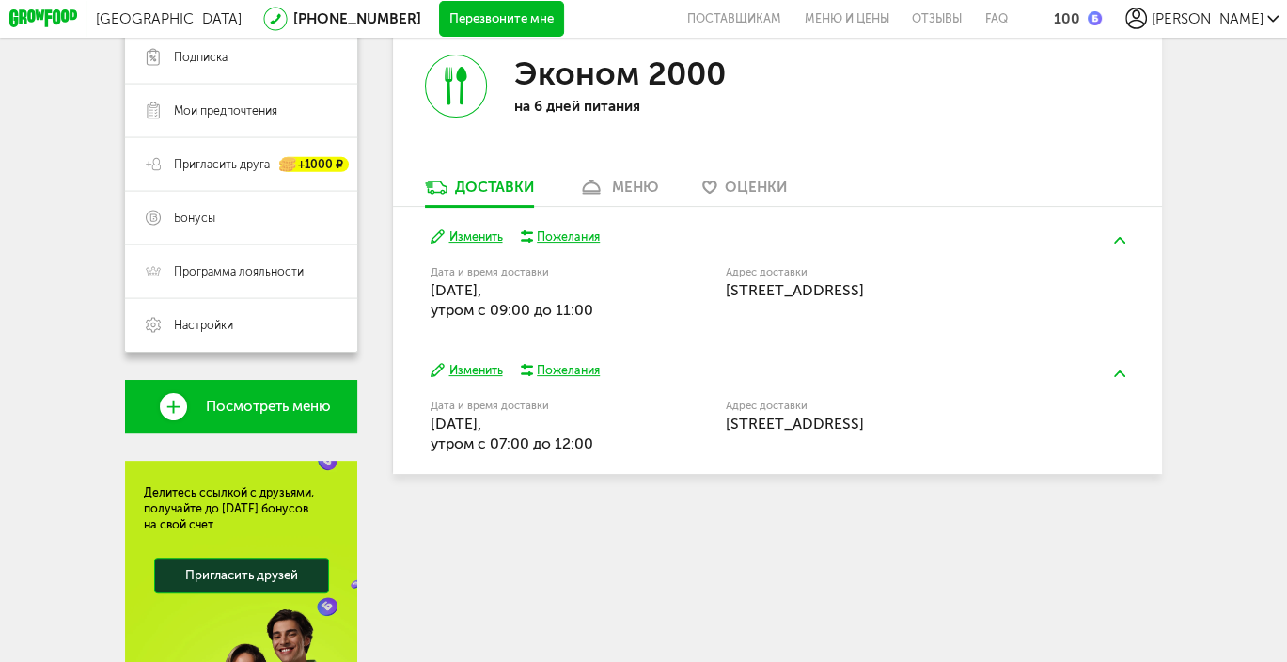
click at [641, 194] on div "меню" at bounding box center [635, 187] width 46 height 17
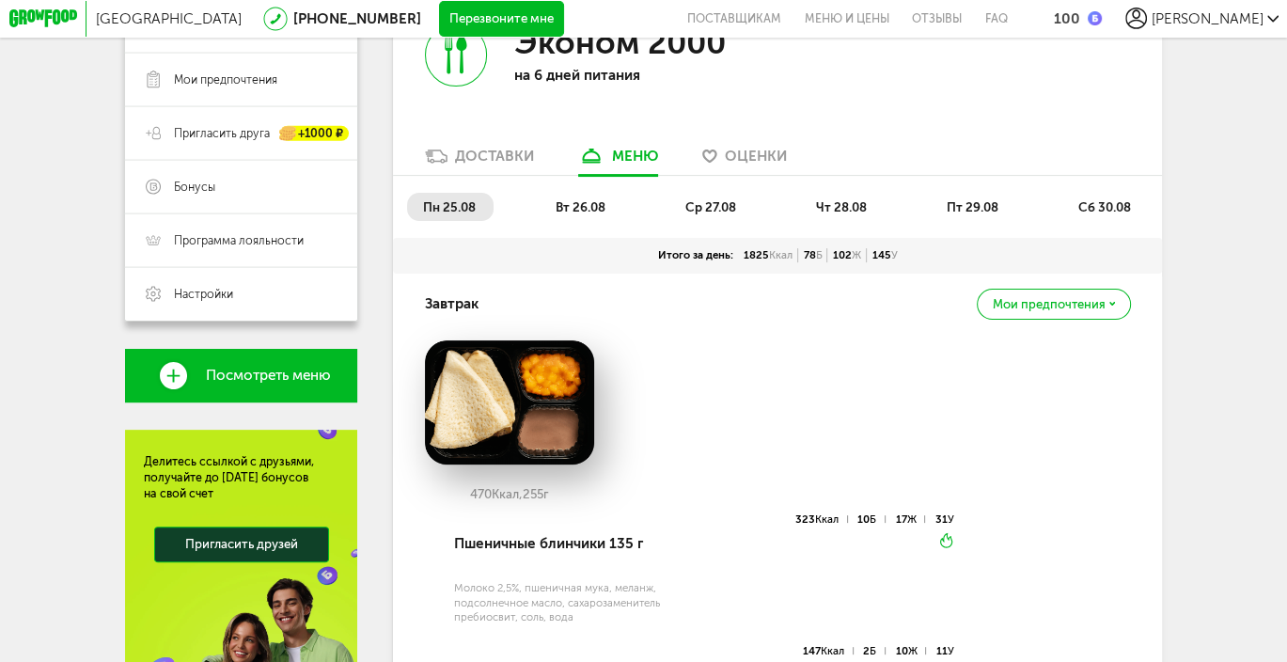
scroll to position [398, 0]
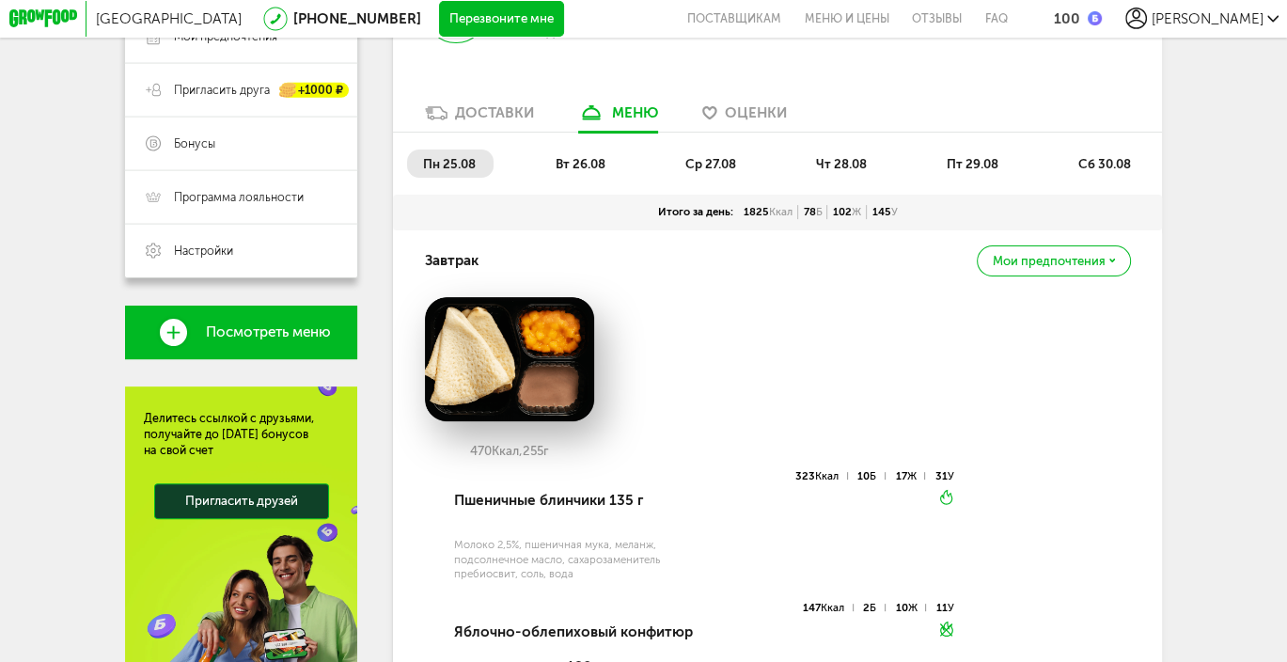
click at [550, 411] on img at bounding box center [510, 359] width 170 height 125
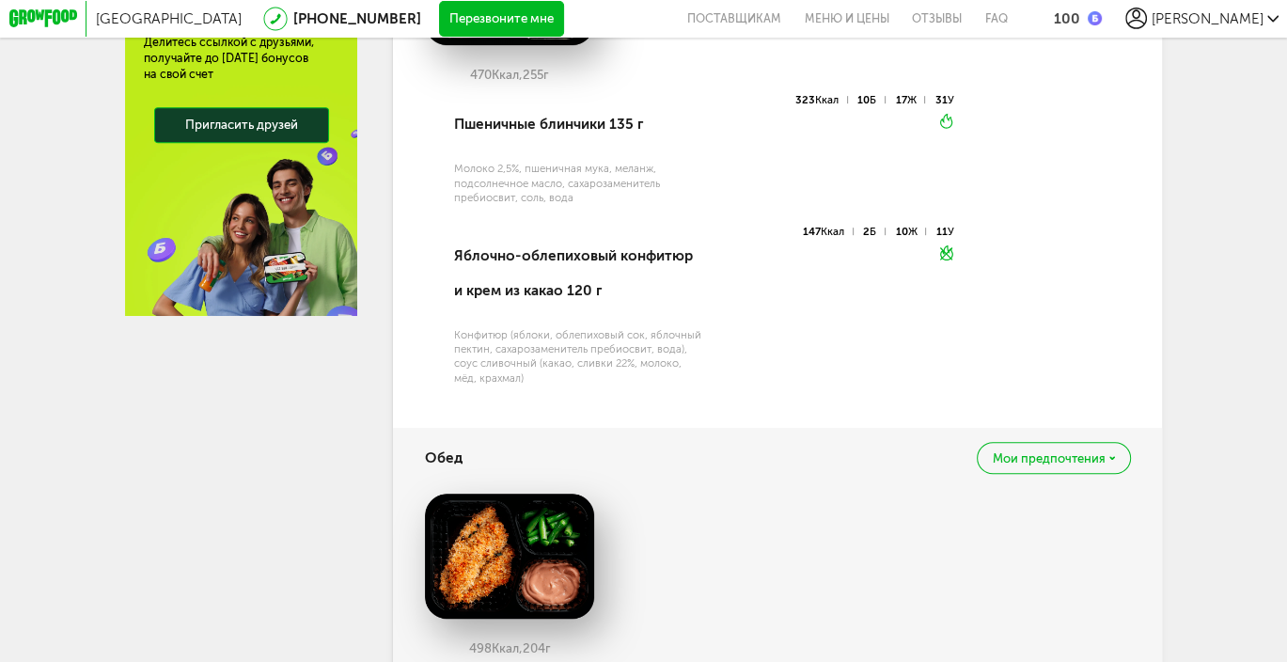
click at [504, 544] on img at bounding box center [510, 555] width 170 height 125
click at [489, 377] on div "Конфитюр (яблоки, облепиховый сок, яблочный пектин, сахарозаменитель пребиосвит…" at bounding box center [578, 356] width 248 height 57
click at [524, 258] on div "Яблочно-облепиховый конфитюр и крем из какао 120 г" at bounding box center [578, 274] width 248 height 96
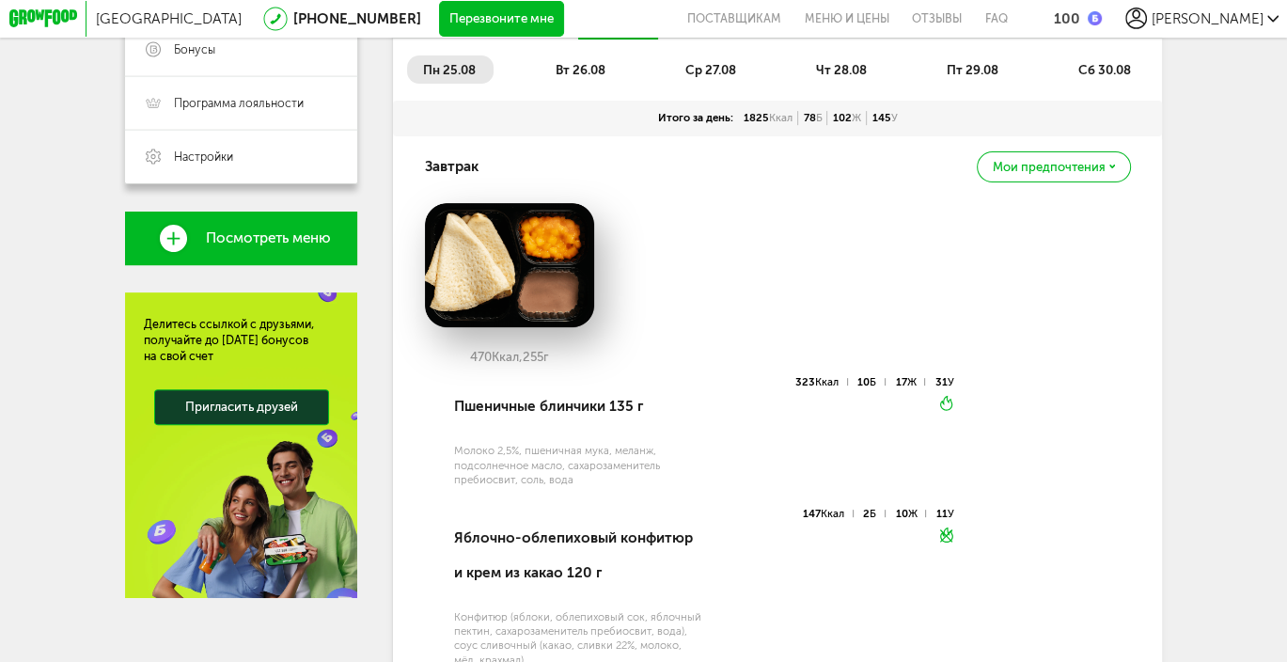
click at [504, 250] on img at bounding box center [510, 265] width 170 height 125
click at [503, 227] on img at bounding box center [510, 265] width 170 height 125
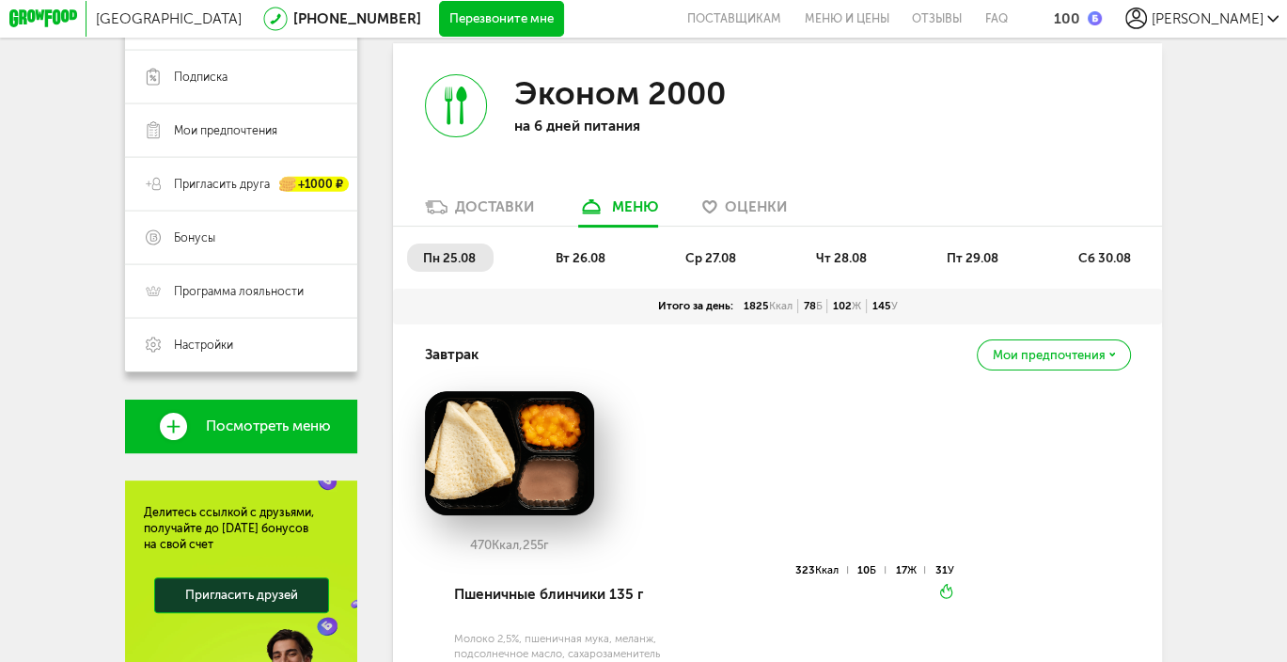
click at [456, 264] on span "пн 25.08" at bounding box center [449, 257] width 53 height 15
click at [590, 257] on span "вт 26.08" at bounding box center [580, 257] width 50 height 15
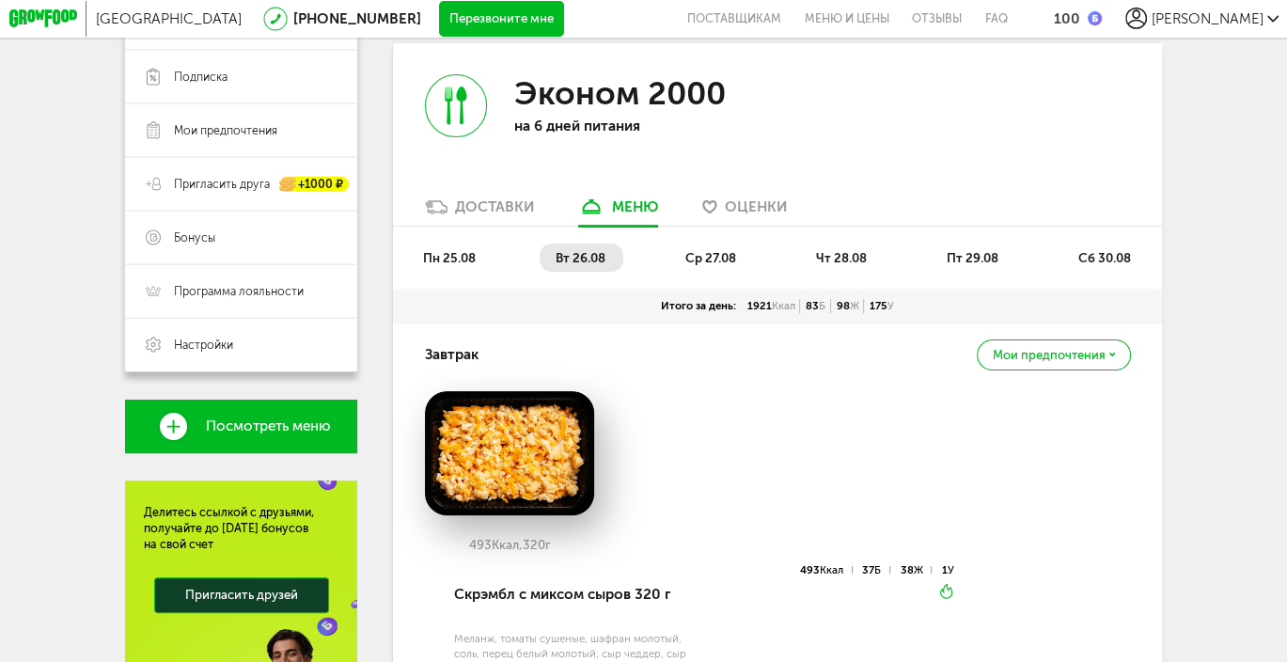
click at [679, 271] on li "ср 27.08" at bounding box center [711, 256] width 85 height 27
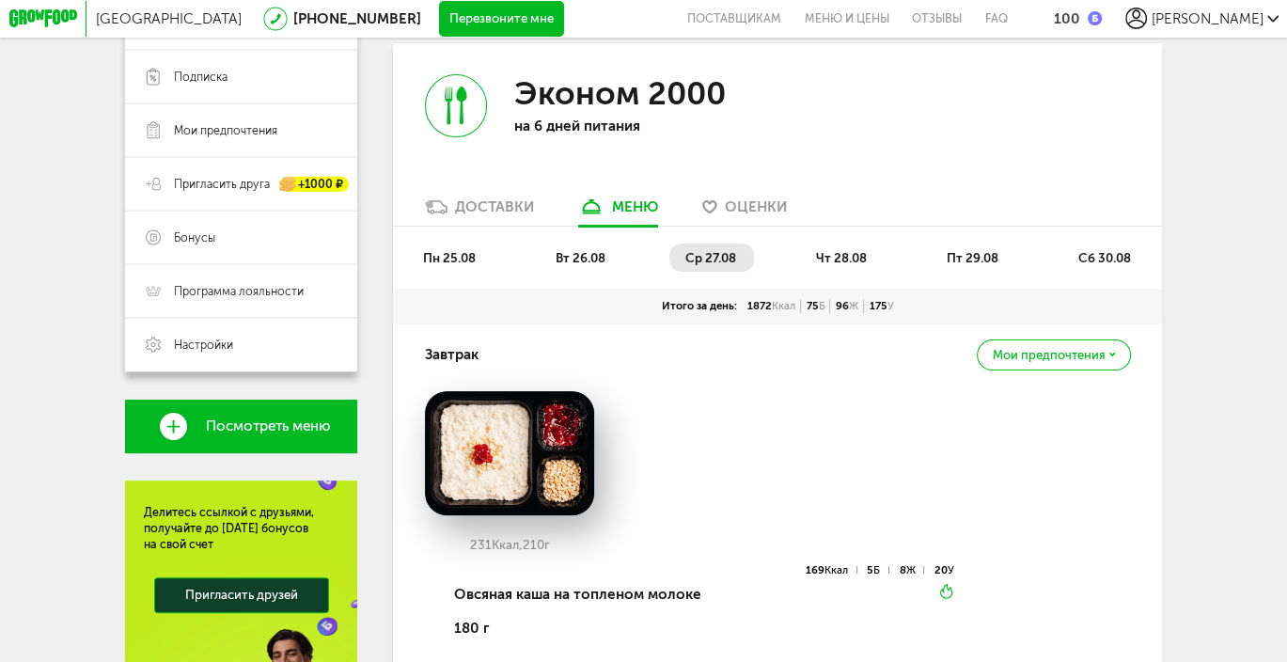
click at [464, 265] on span "пн 25.08" at bounding box center [449, 257] width 53 height 15
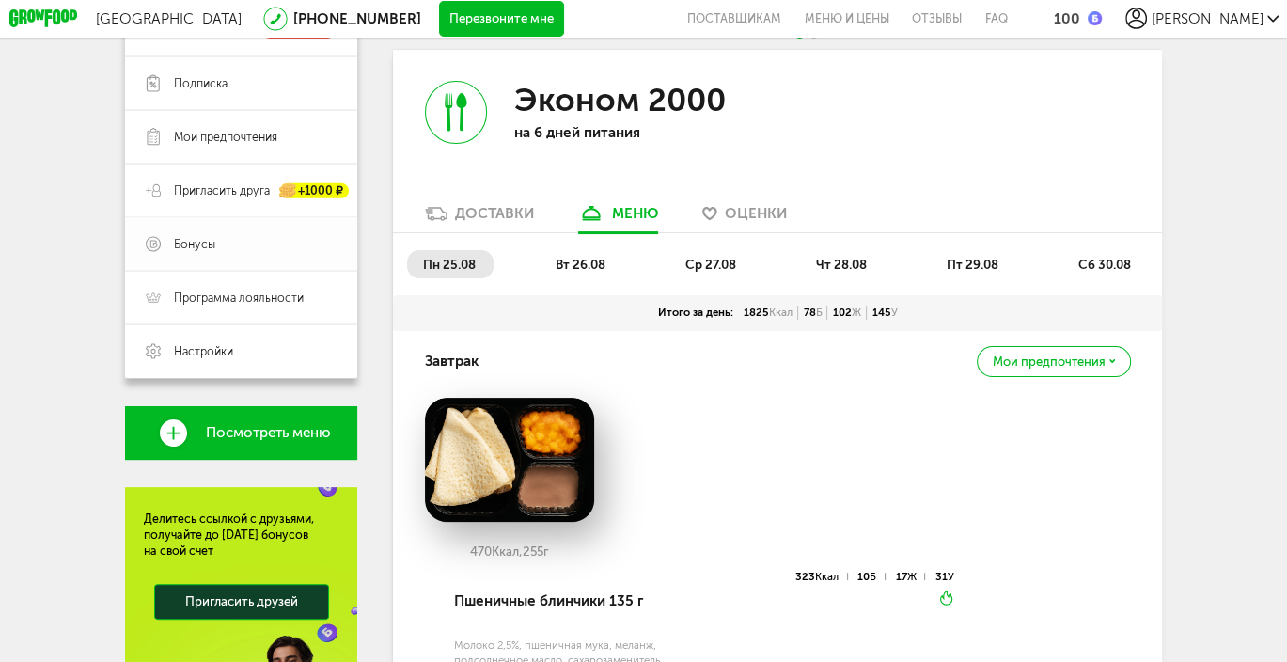
scroll to position [116, 0]
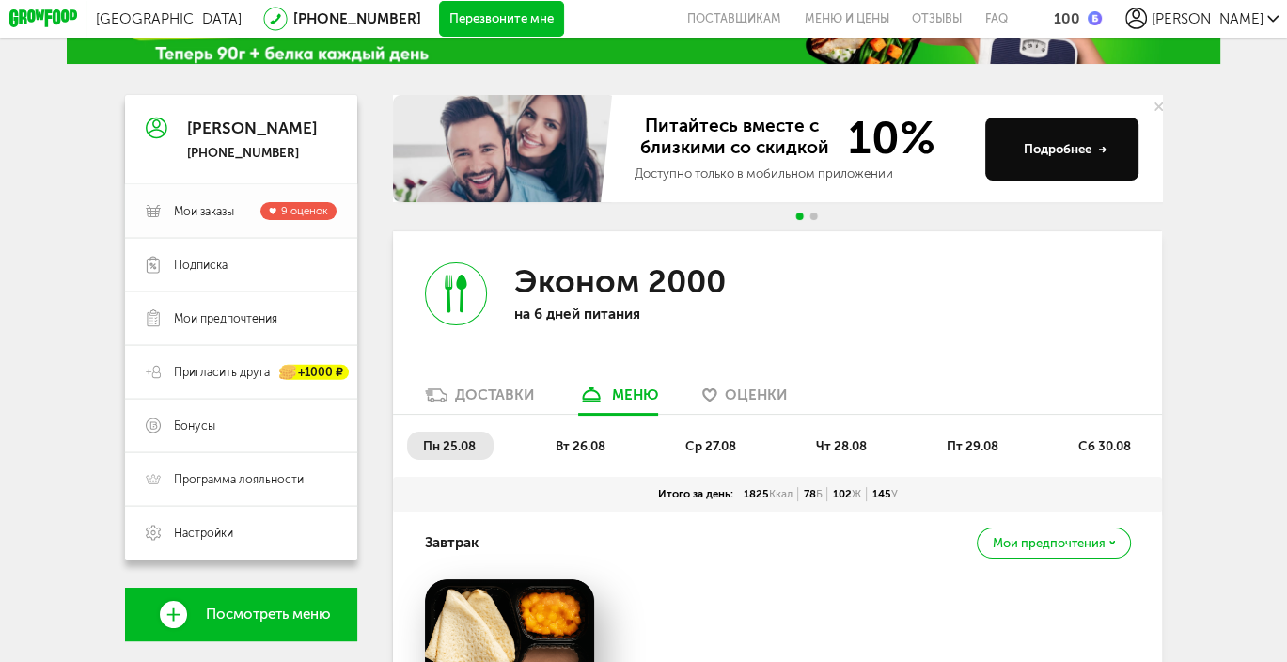
click at [220, 212] on span "Мои заказы" at bounding box center [204, 211] width 60 height 16
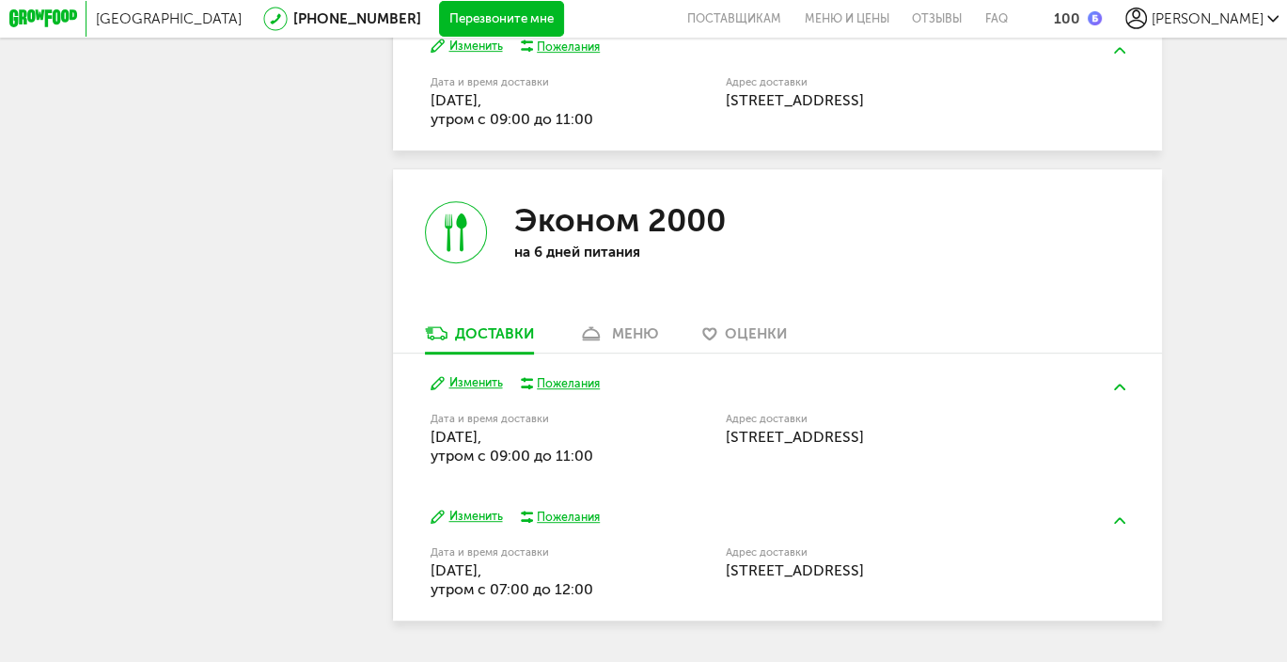
scroll to position [867, 0]
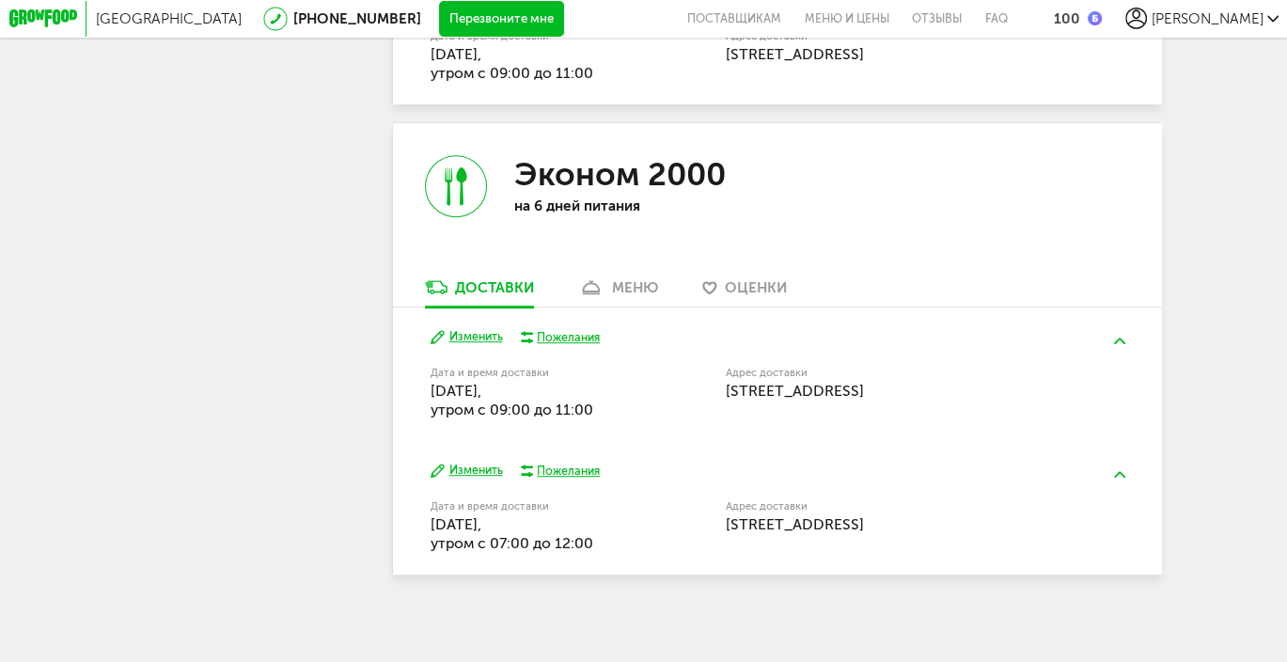
click at [477, 478] on button "Изменить" at bounding box center [466, 469] width 72 height 17
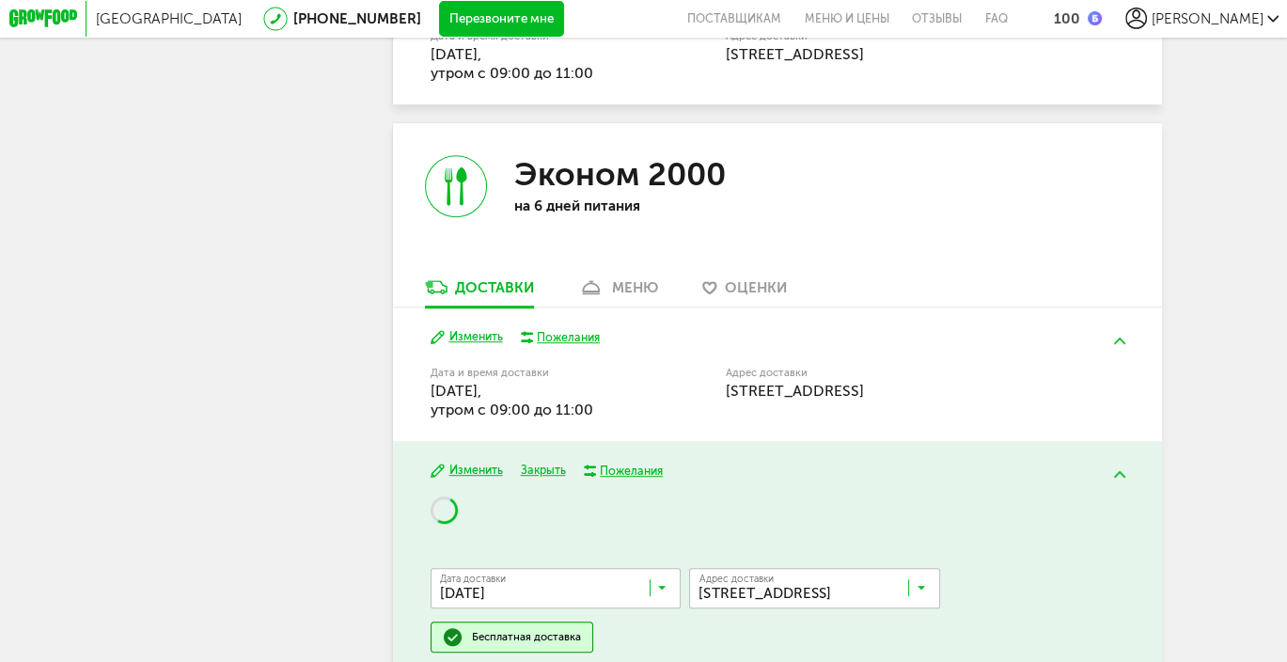
scroll to position [964, 0]
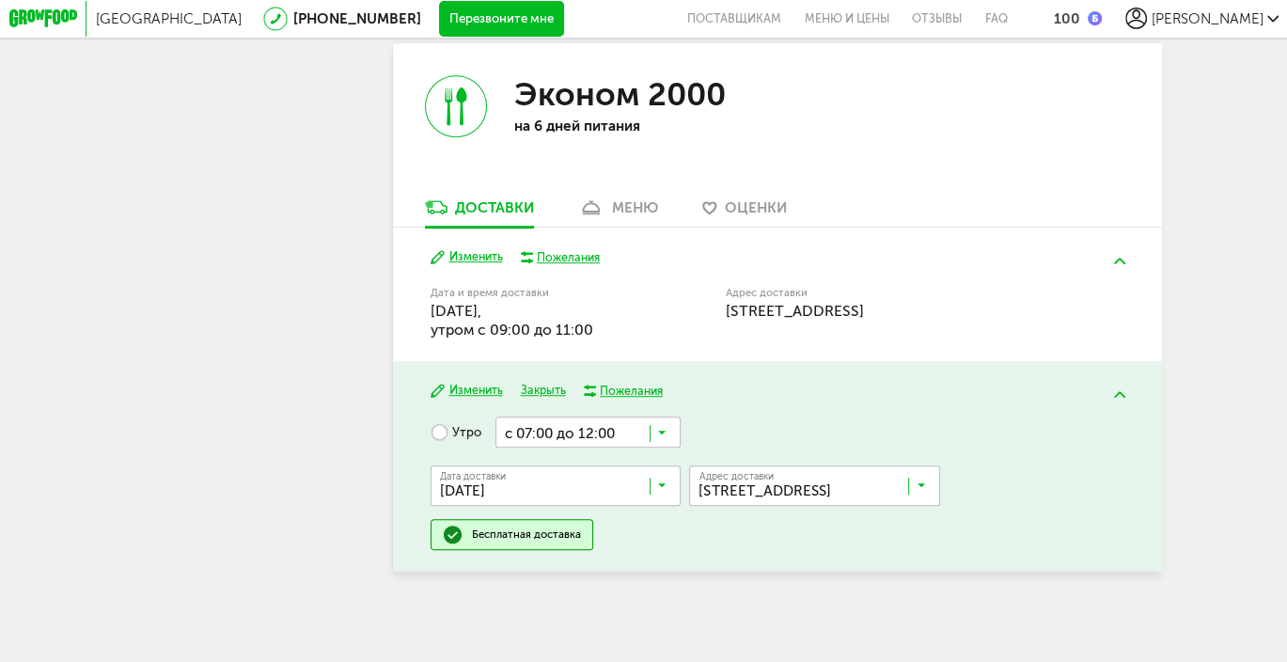
click at [634, 432] on input "Search for option" at bounding box center [587, 431] width 185 height 30
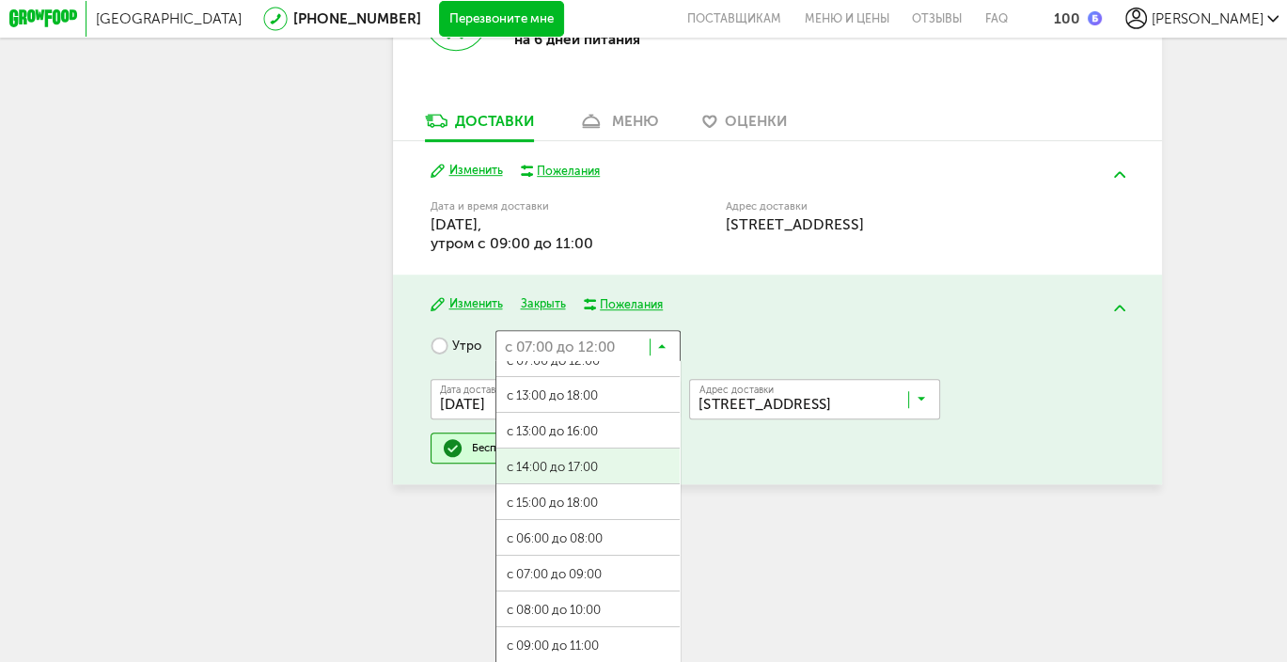
scroll to position [1124, 0]
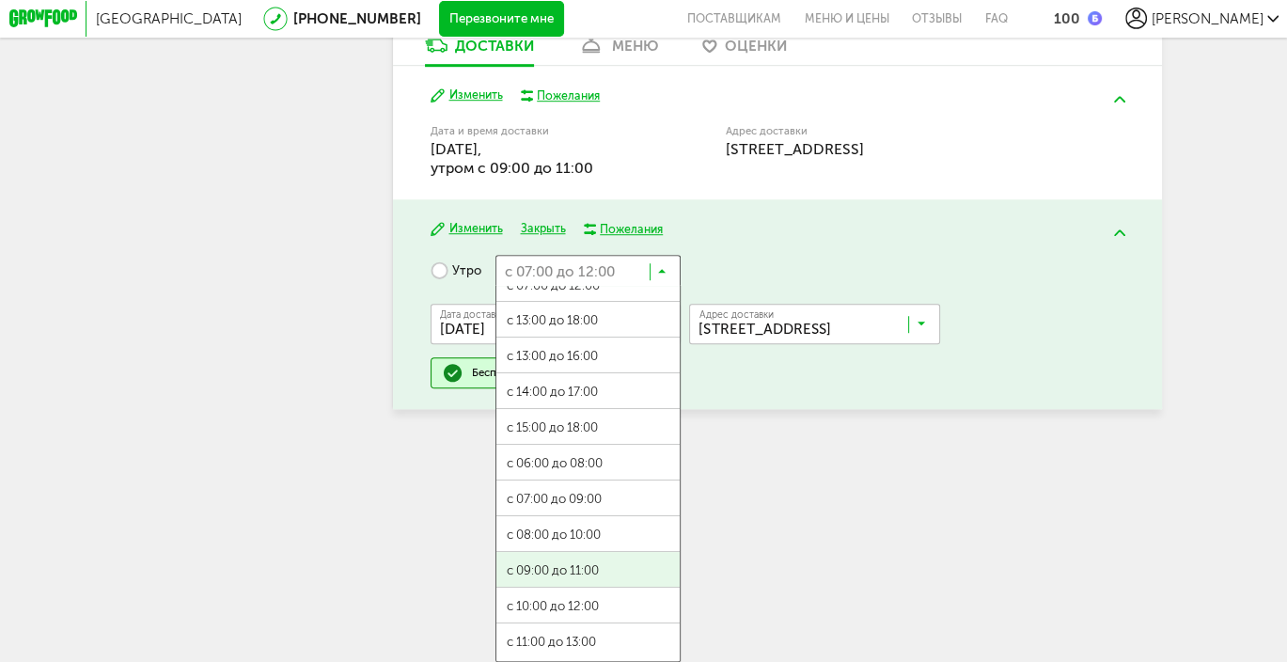
click at [572, 570] on ul "с 07:00 до 12:00 с 13:00 до 18:00 с 13:00 до 16:00 с 14:00 до 17:00 с 15:00 до …" at bounding box center [587, 474] width 185 height 376
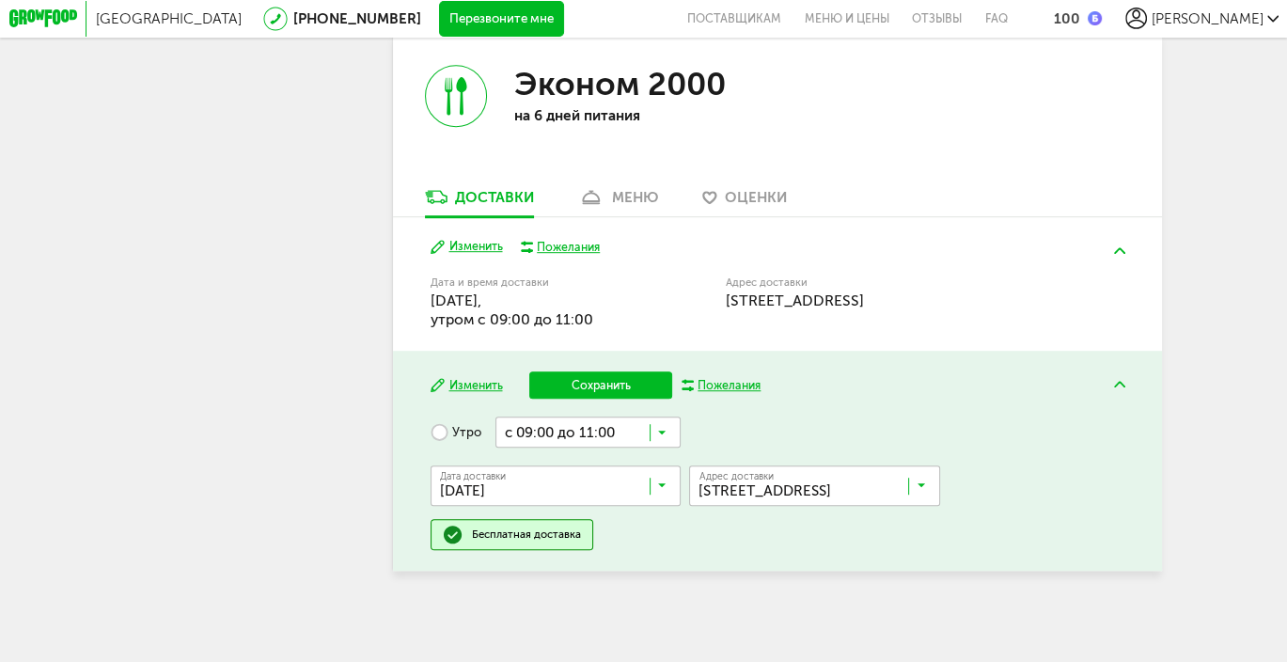
scroll to position [975, 0]
click at [606, 382] on button "Сохранить" at bounding box center [600, 384] width 143 height 27
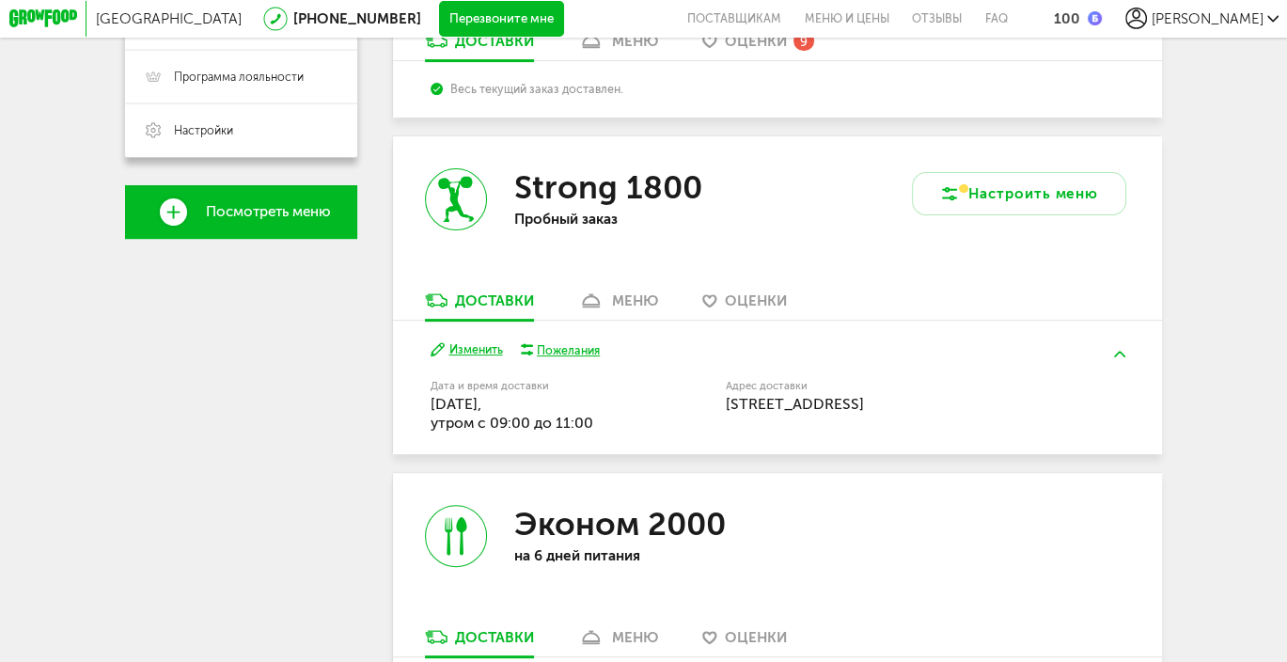
scroll to position [887, 0]
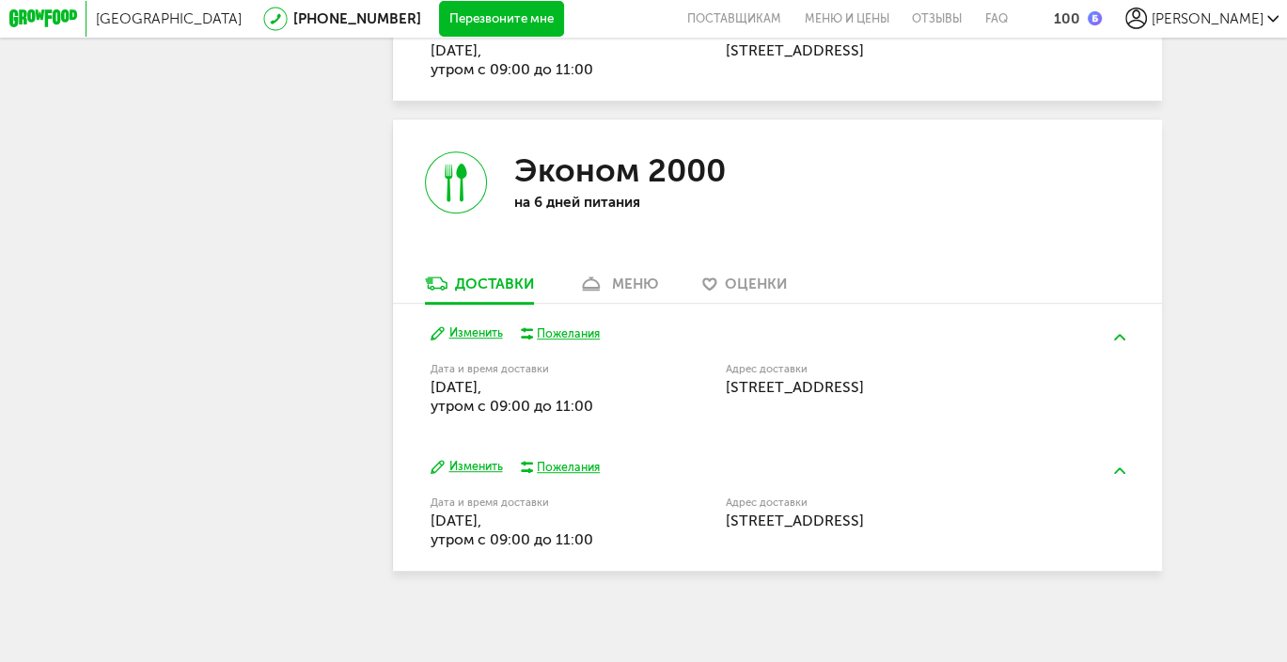
click at [664, 339] on div "Изменить Пожелания Дата и время доставки 25 августа, понедельник, утром c 09:00…" at bounding box center [777, 370] width 769 height 133
click at [666, 381] on div "Дата и время доставки 25 августа, понедельник, утром c 09:00 до 11:00" at bounding box center [578, 387] width 296 height 56
click at [639, 286] on div "меню" at bounding box center [635, 283] width 46 height 17
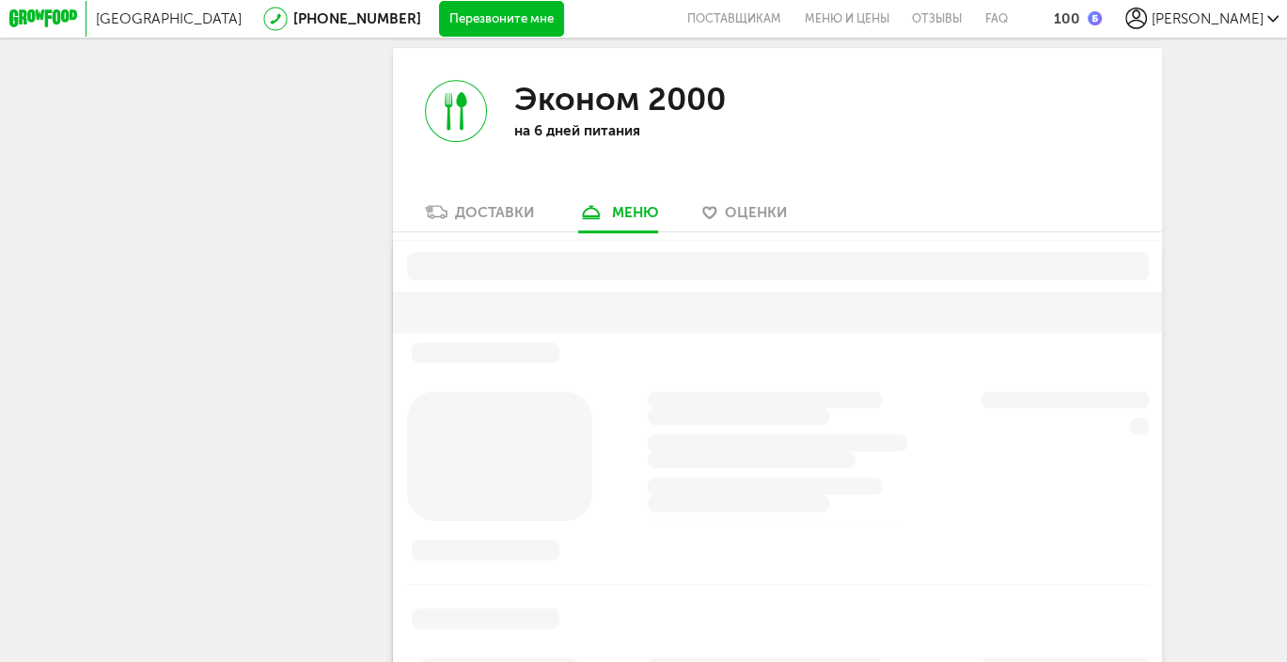
scroll to position [955, 0]
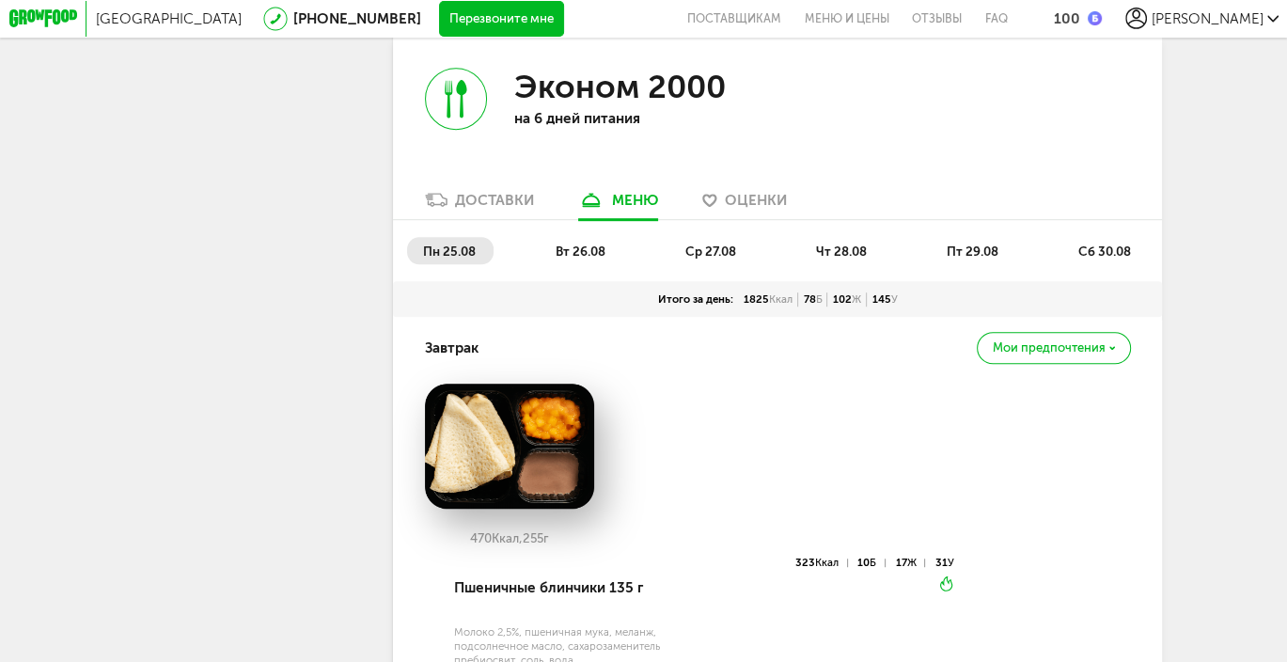
click at [511, 461] on img at bounding box center [510, 445] width 170 height 125
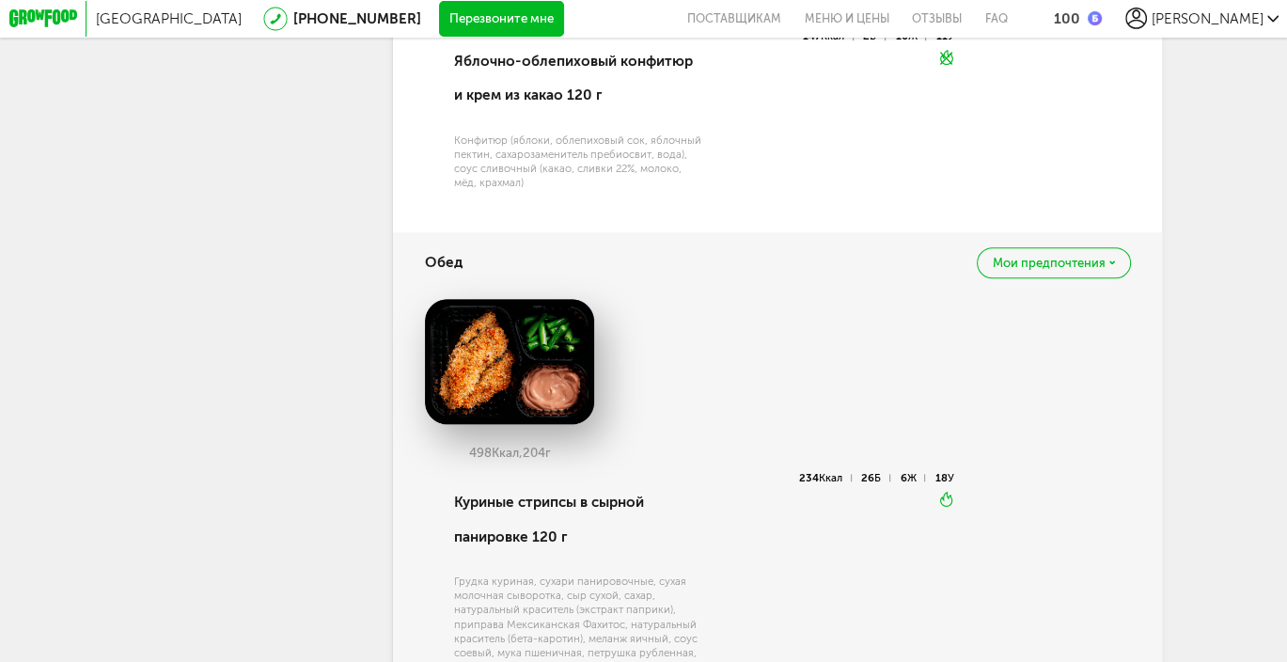
click at [492, 377] on img at bounding box center [510, 361] width 170 height 125
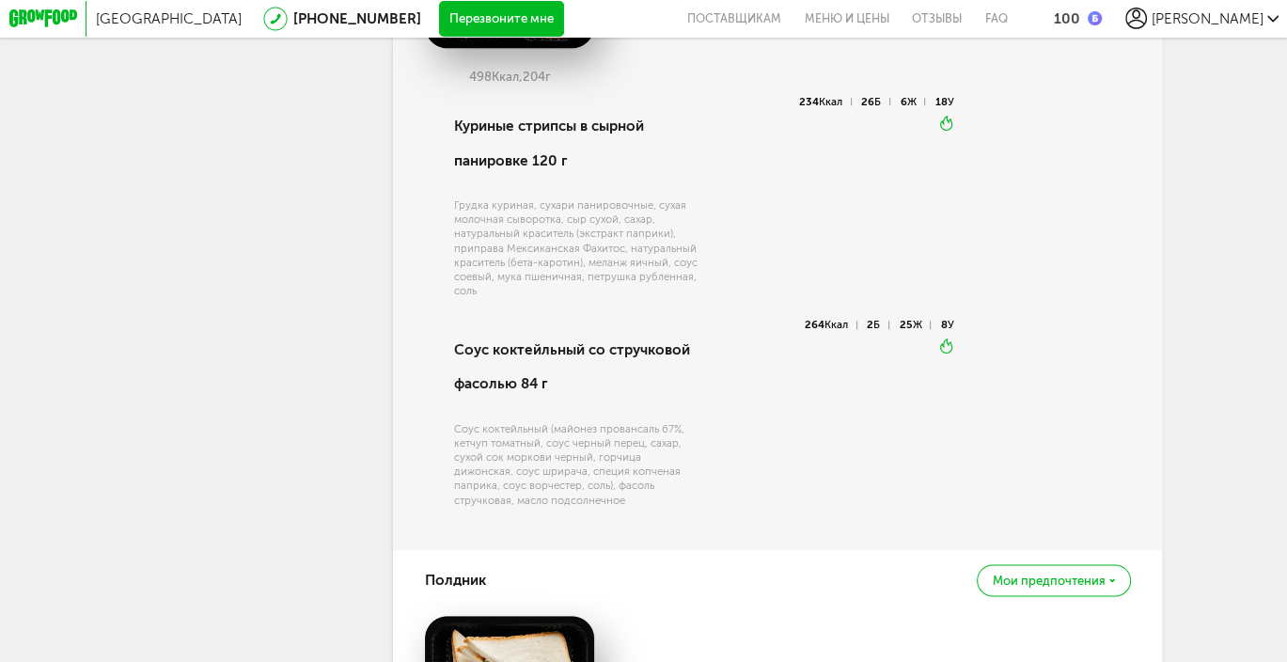
click at [553, 505] on div "Соус коктейльный (майонез провансаль 67%, кетчуп томатный, соус черный перец, с…" at bounding box center [578, 465] width 248 height 86
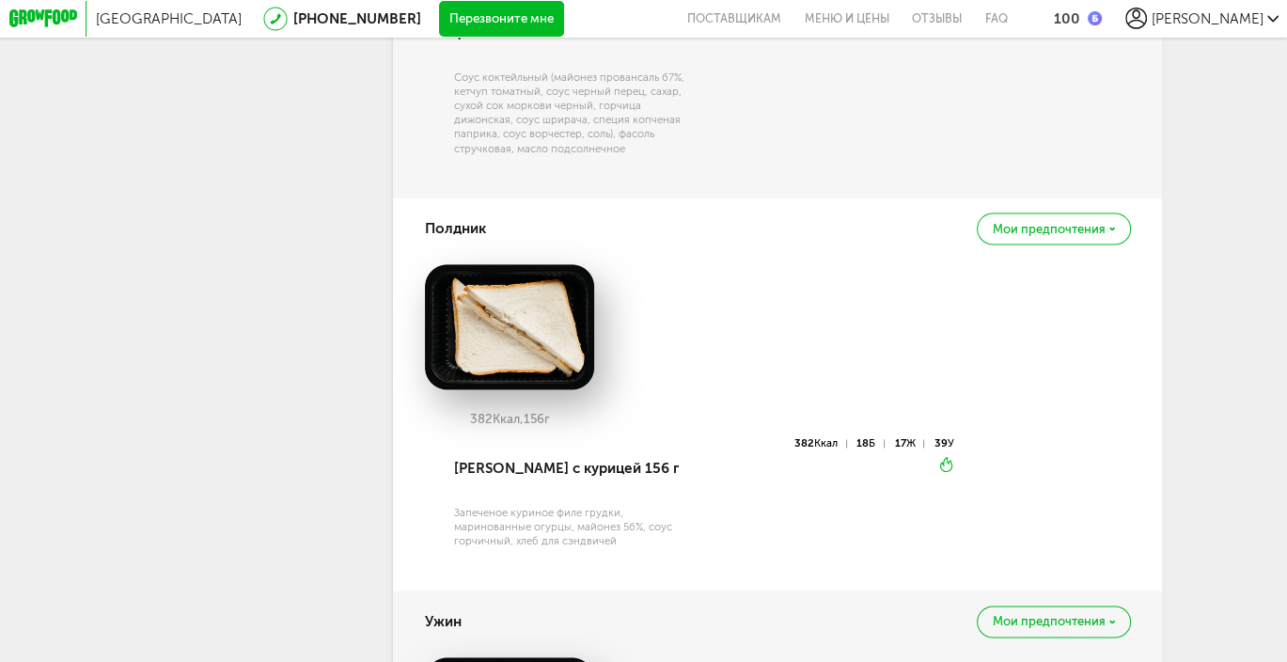
scroll to position [2553, 0]
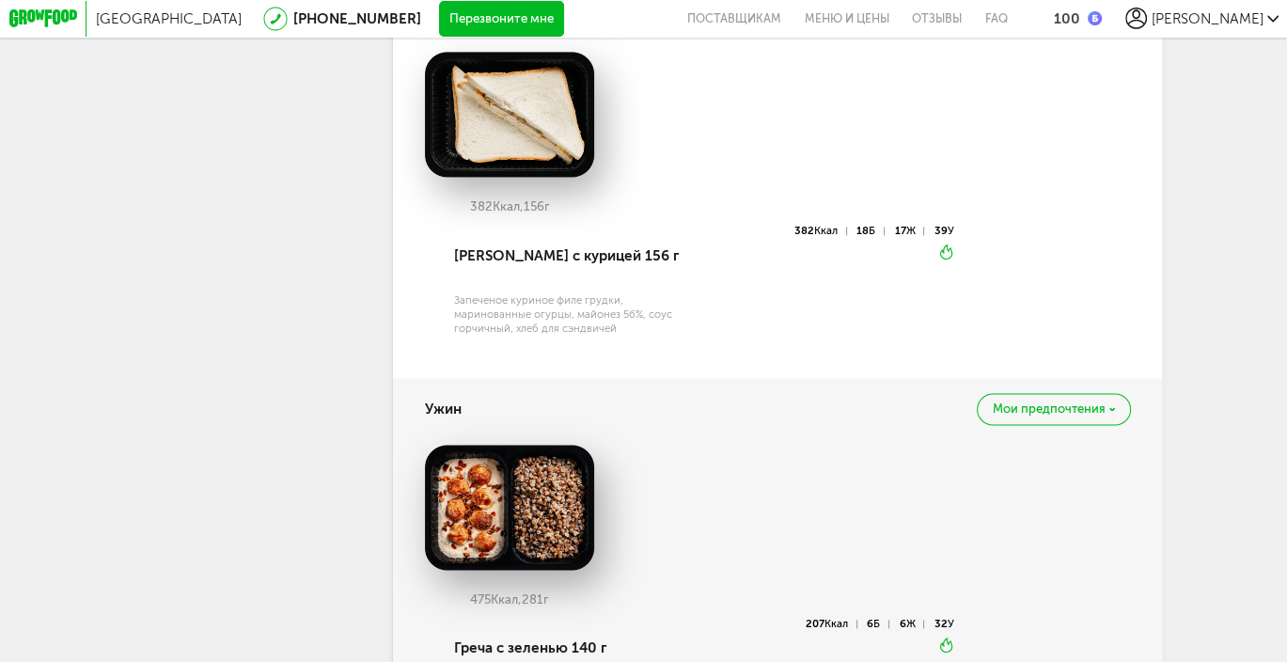
click at [530, 570] on img at bounding box center [510, 507] width 170 height 125
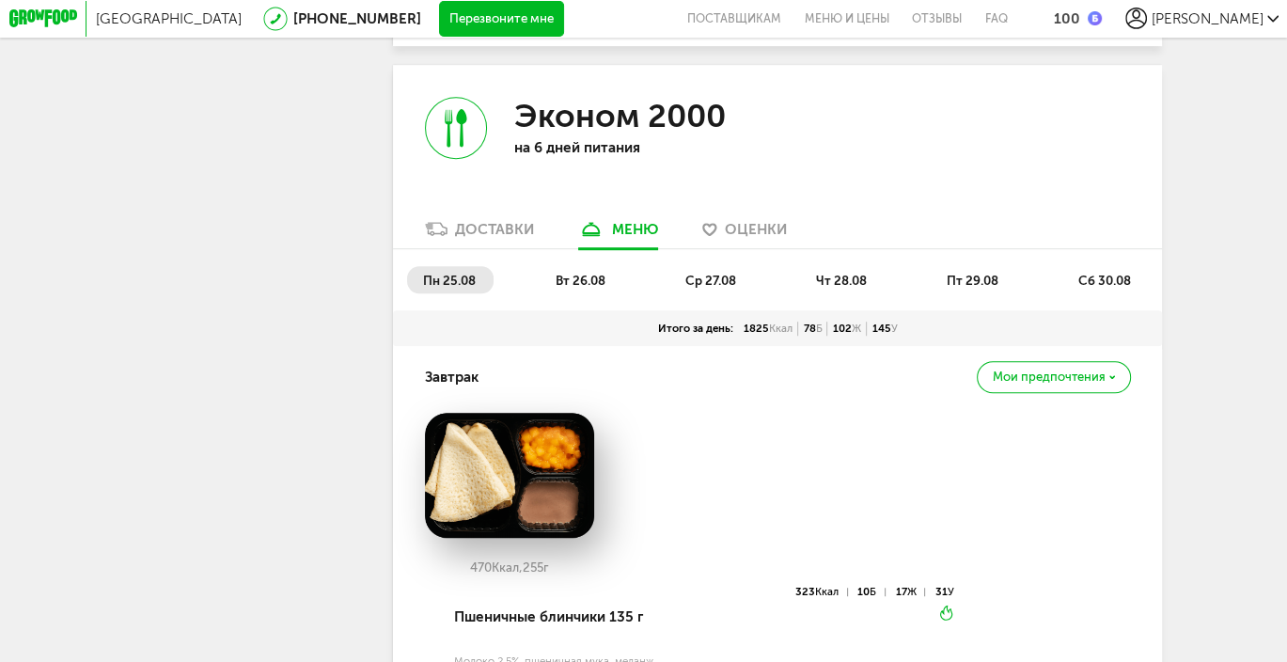
scroll to position [904, 0]
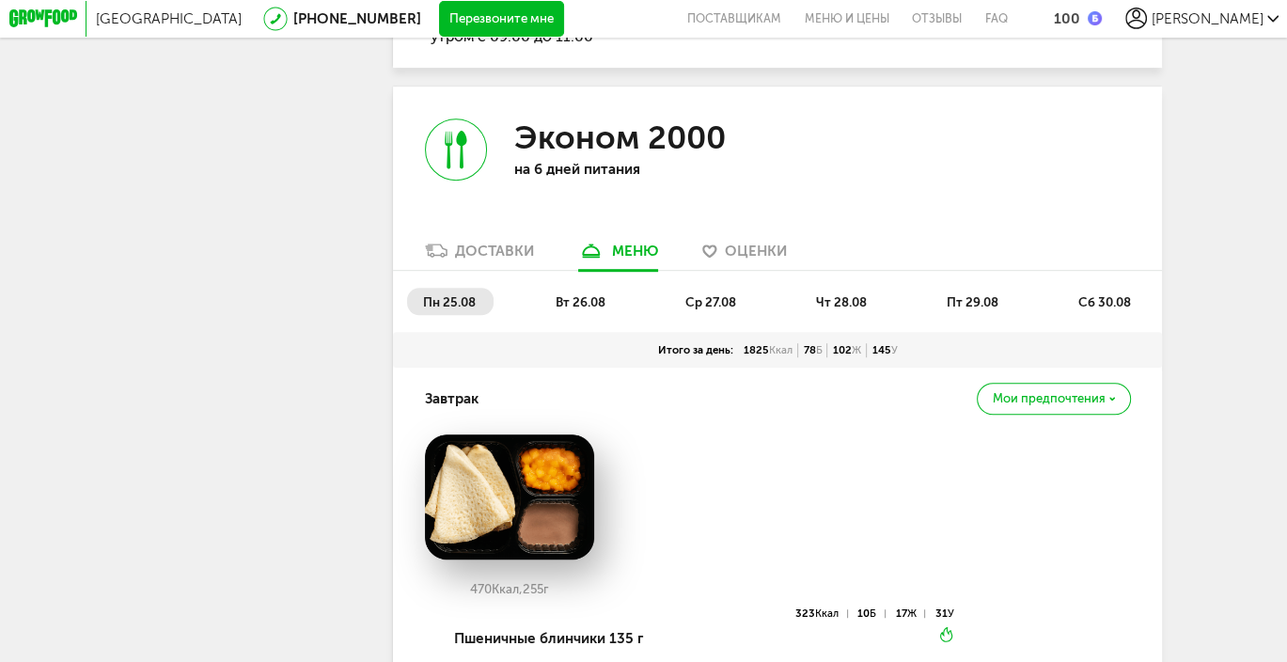
click at [586, 309] on span "вт 26.08" at bounding box center [580, 301] width 50 height 15
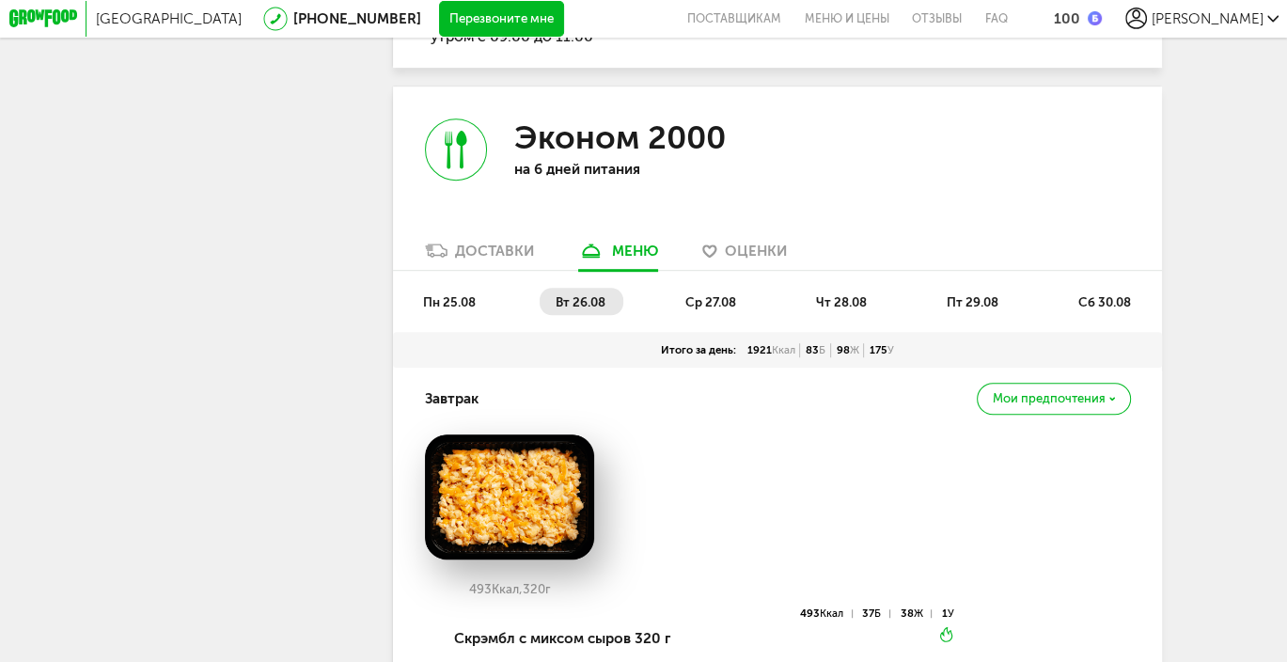
click at [721, 302] on li "ср 27.08" at bounding box center [711, 301] width 85 height 27
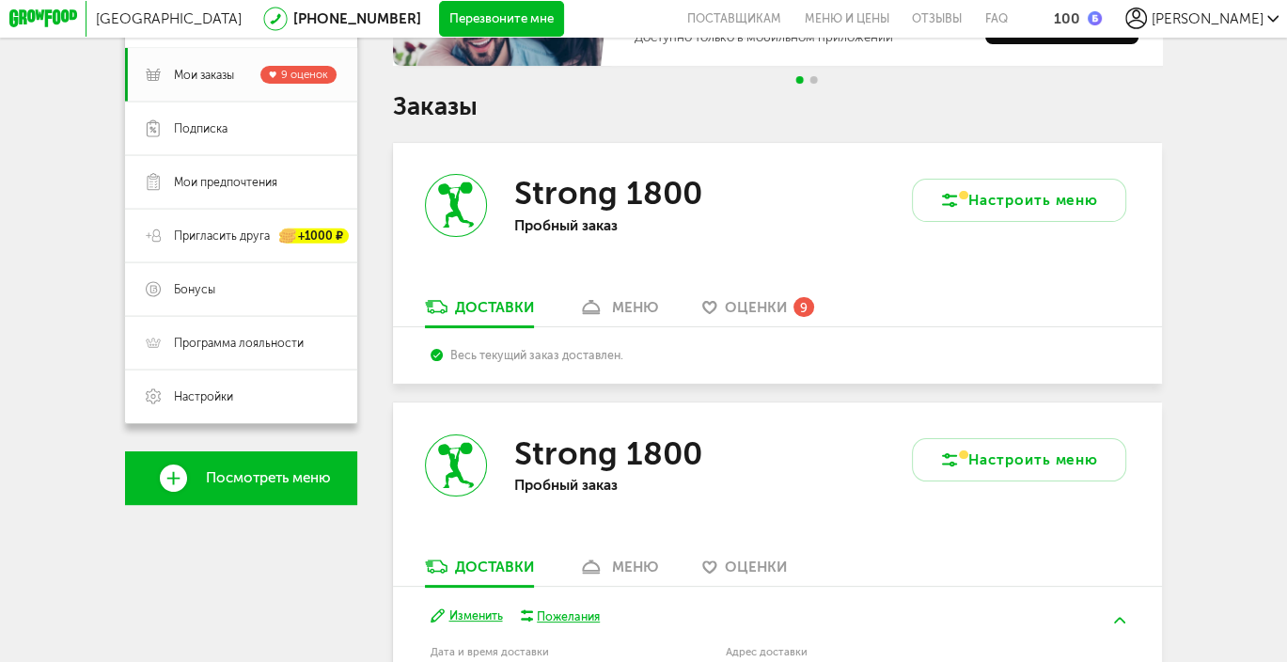
scroll to position [58, 0]
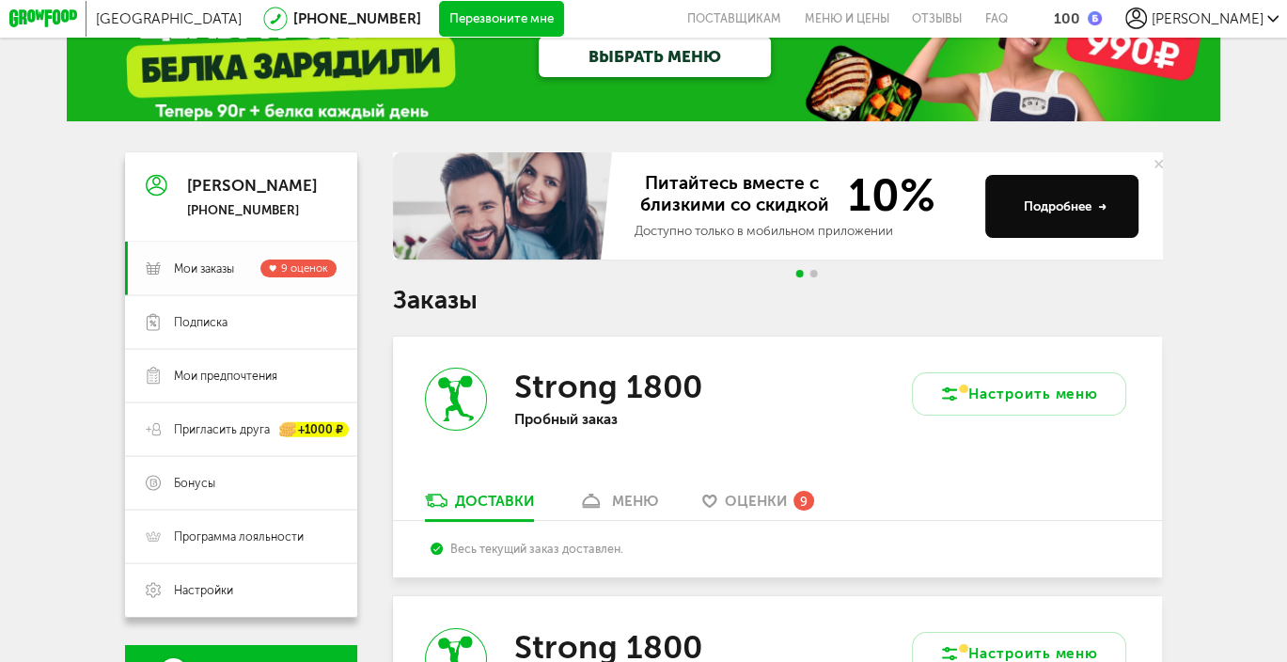
click at [204, 271] on span "Мои заказы" at bounding box center [204, 268] width 60 height 16
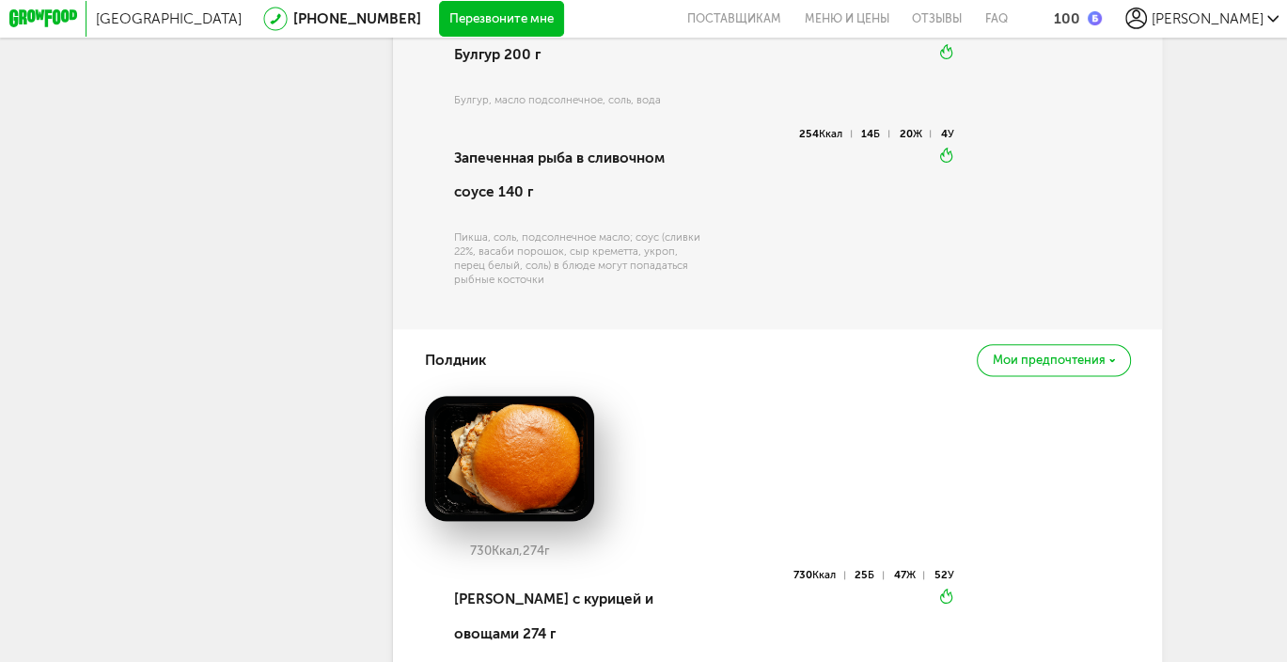
scroll to position [2068, 0]
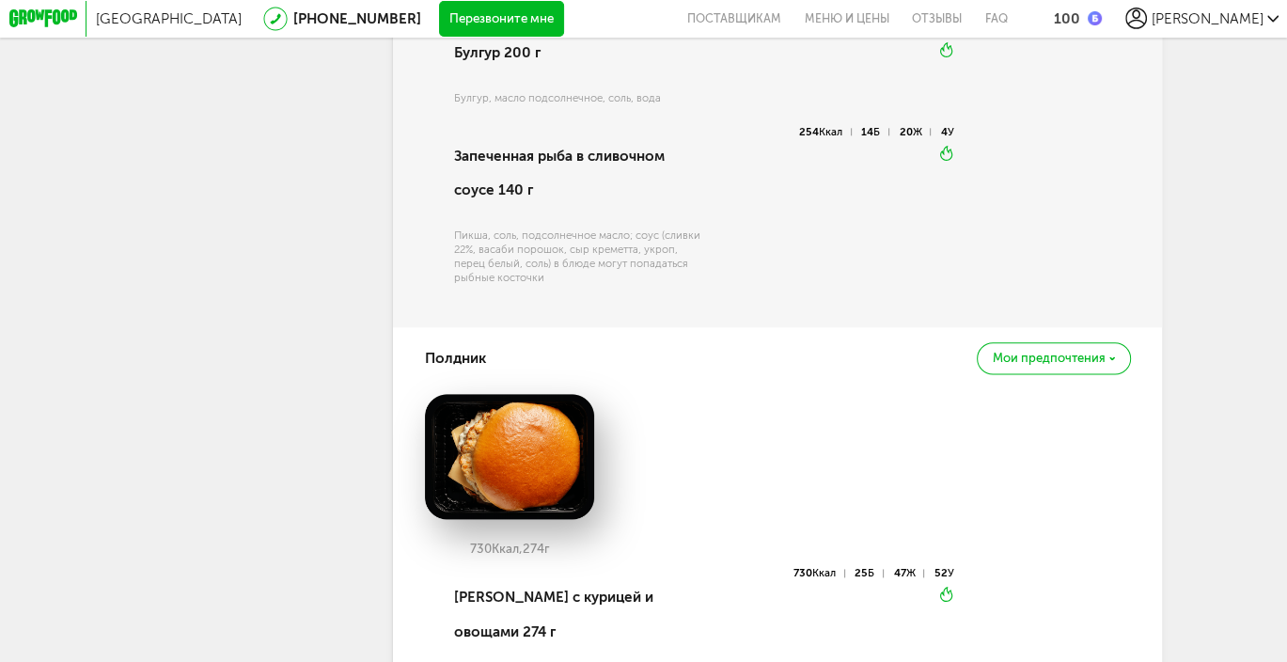
click at [530, 506] on img at bounding box center [510, 456] width 170 height 125
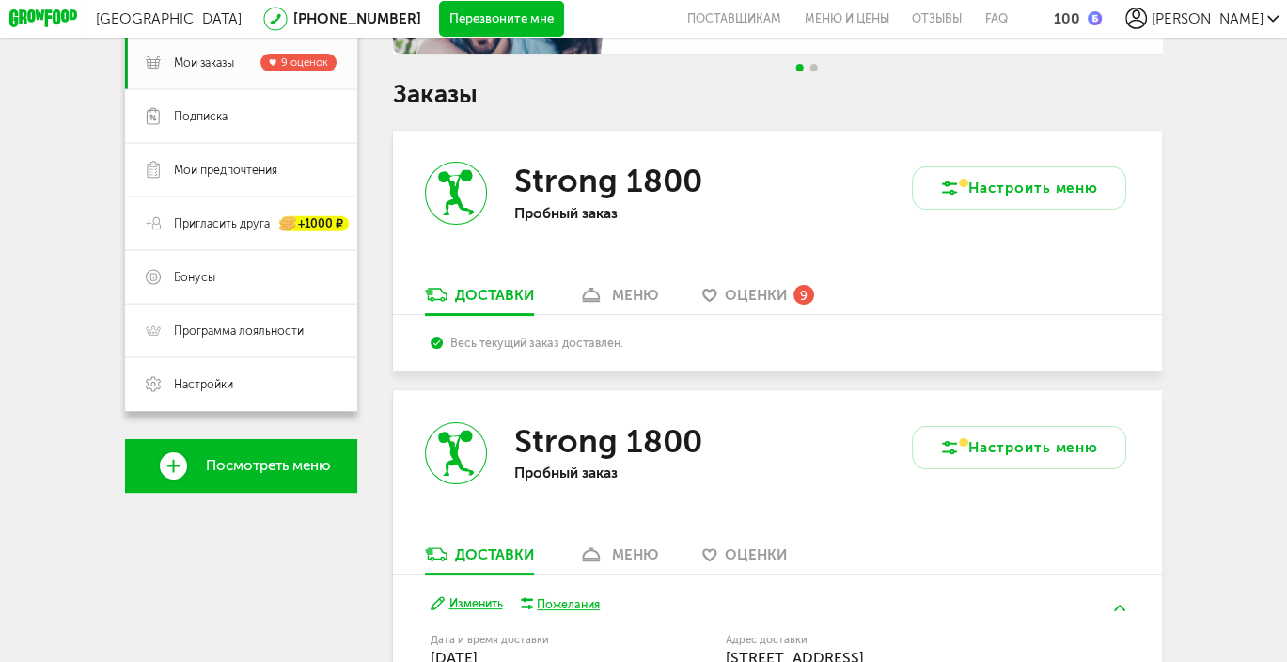
scroll to position [188, 0]
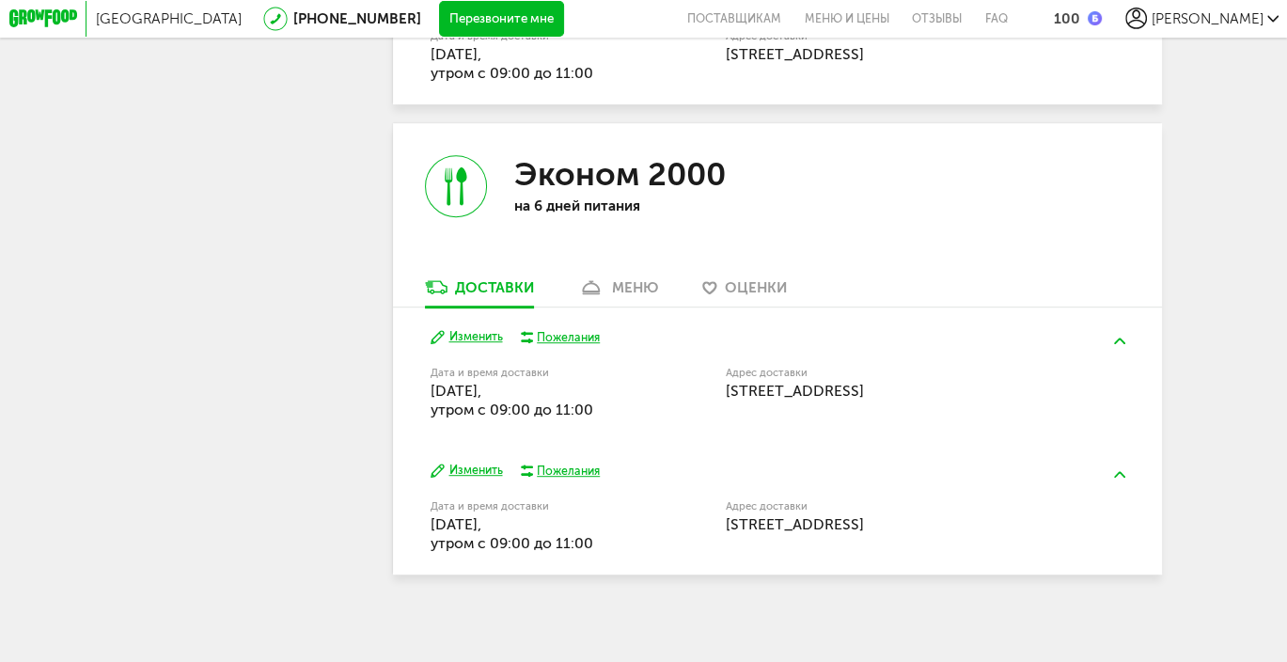
scroll to position [887, 0]
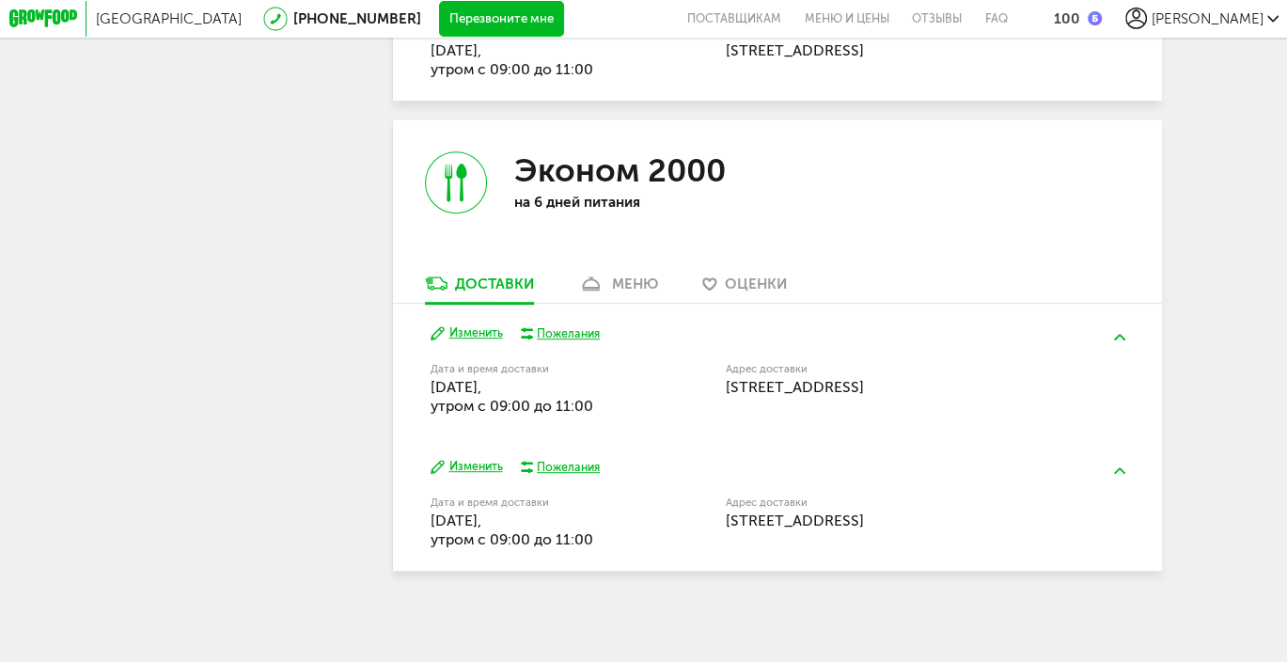
click at [549, 327] on div "Пожелания" at bounding box center [568, 333] width 63 height 16
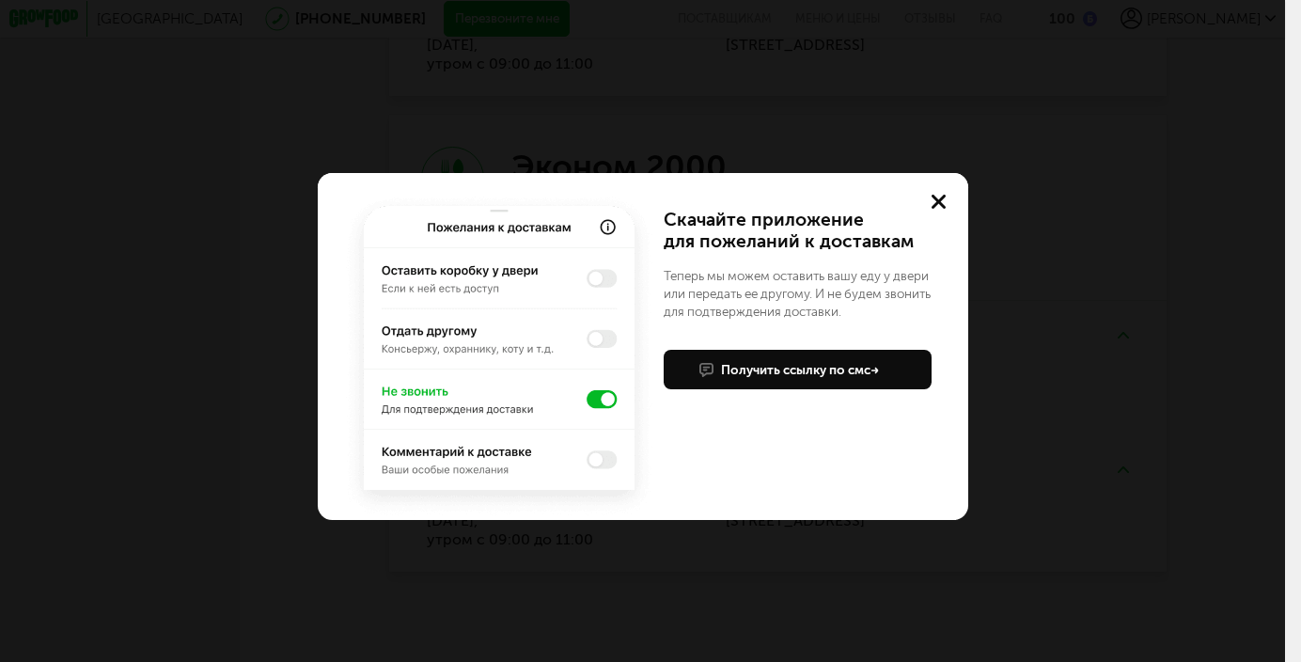
click at [943, 200] on icon at bounding box center [938, 202] width 14 height 14
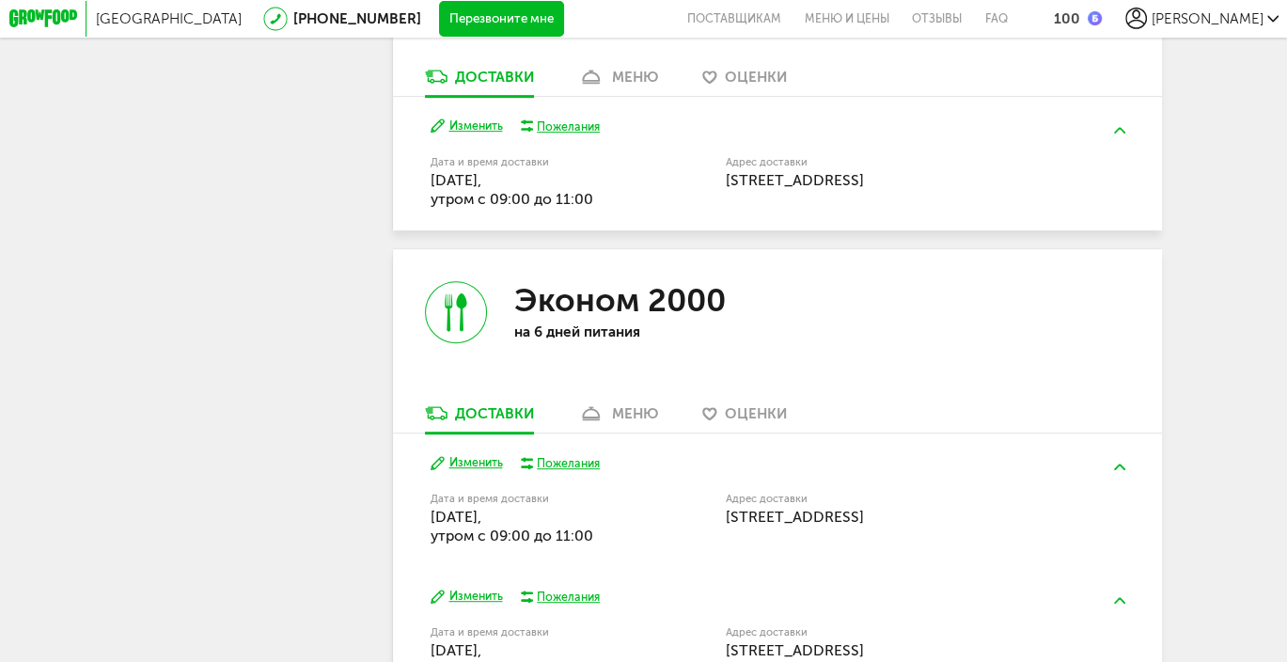
scroll to position [323, 0]
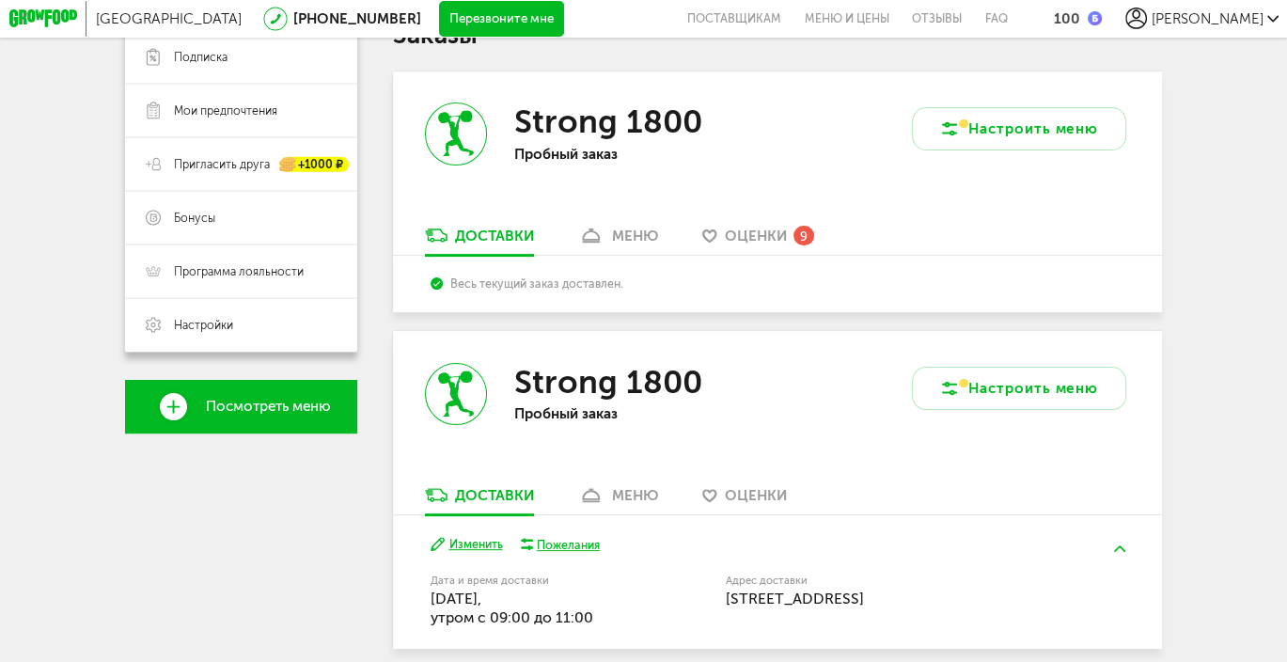
click at [631, 501] on div "меню" at bounding box center [635, 495] width 46 height 17
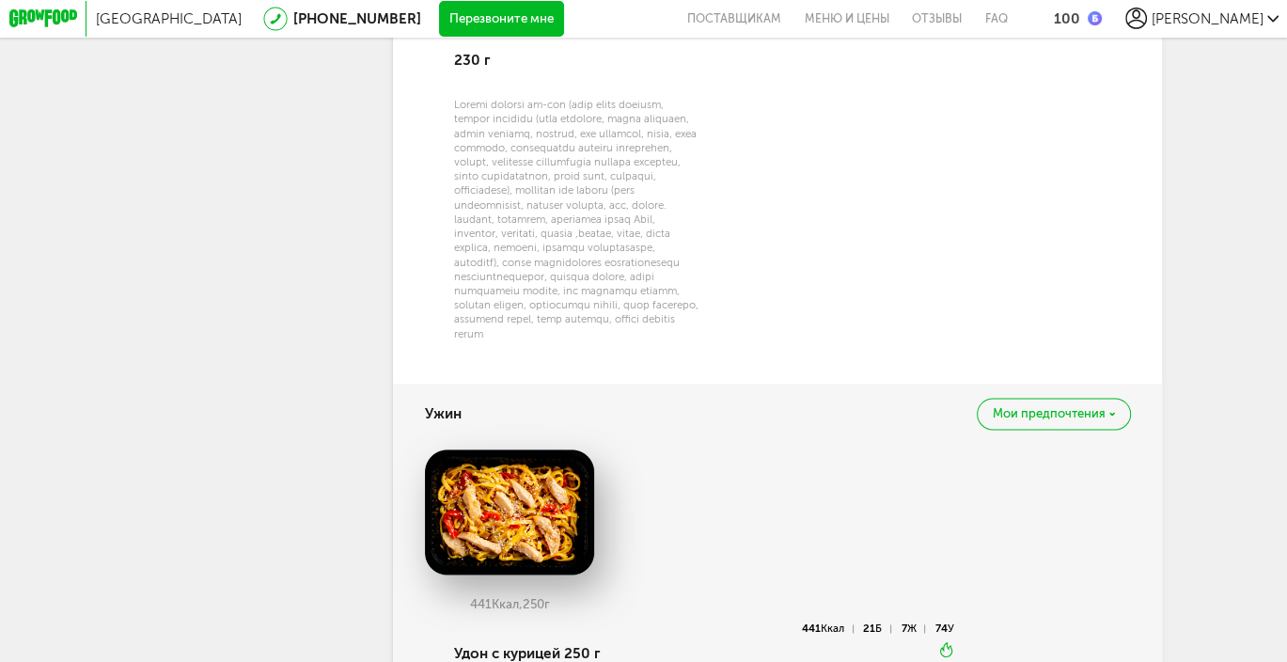
scroll to position [2212, 0]
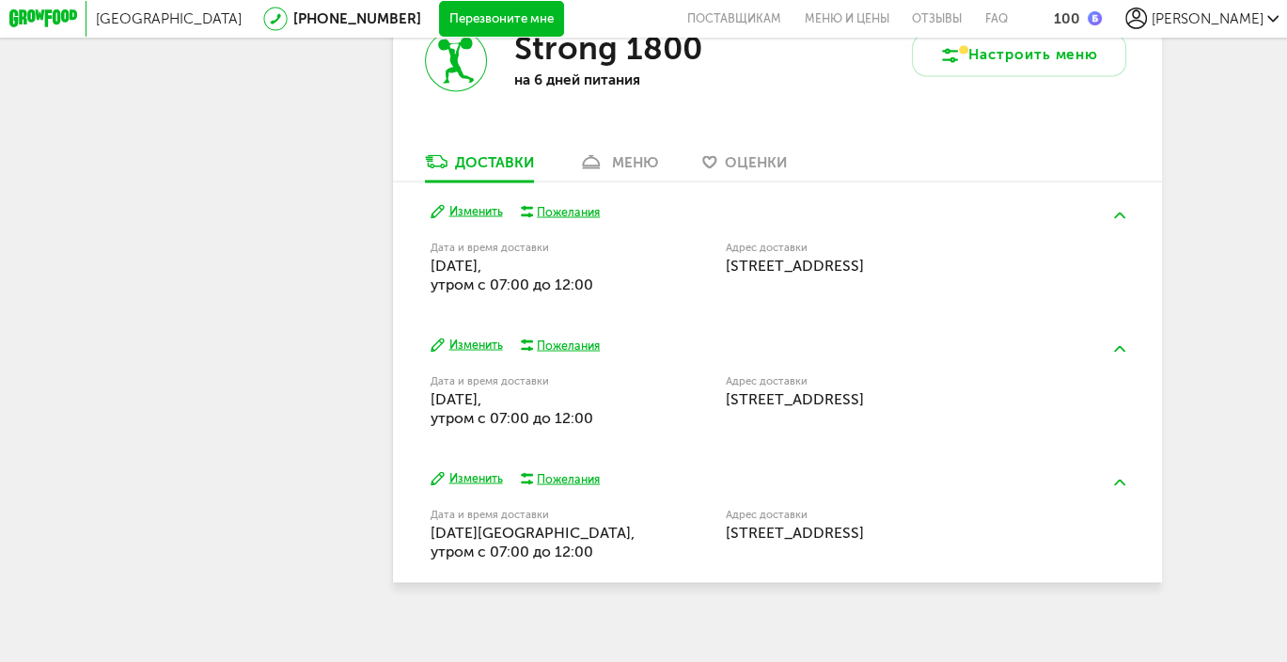
scroll to position [3100, 0]
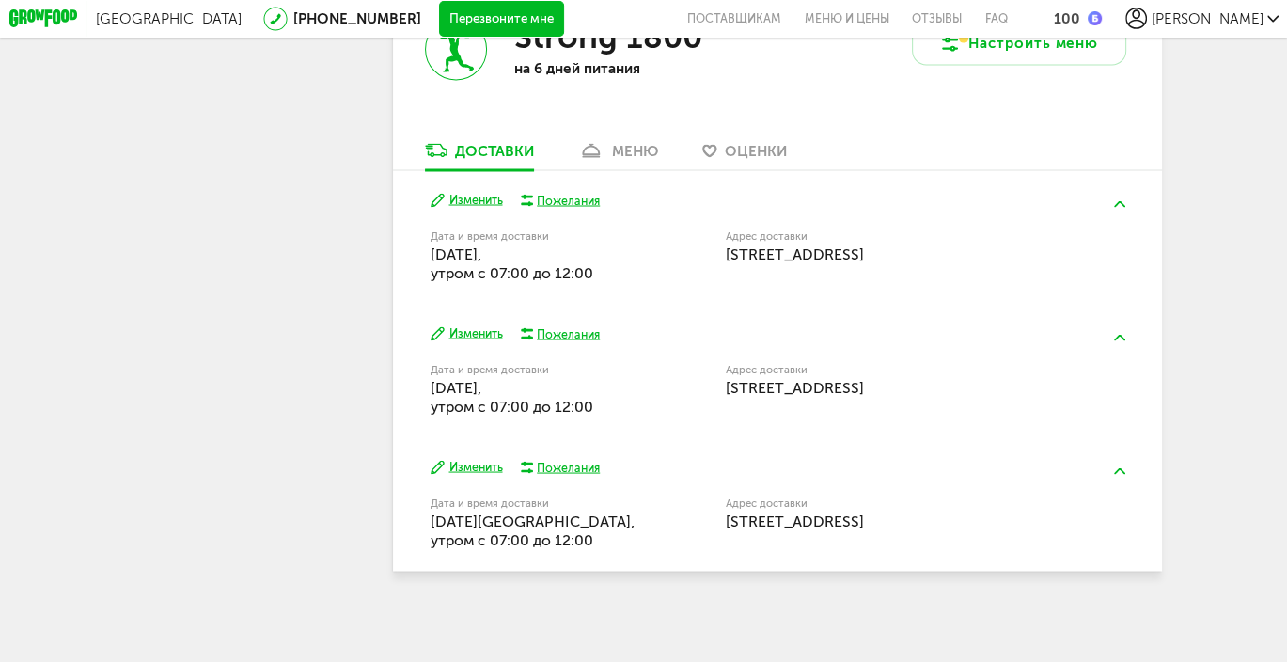
click at [478, 195] on button "Изменить" at bounding box center [466, 199] width 72 height 17
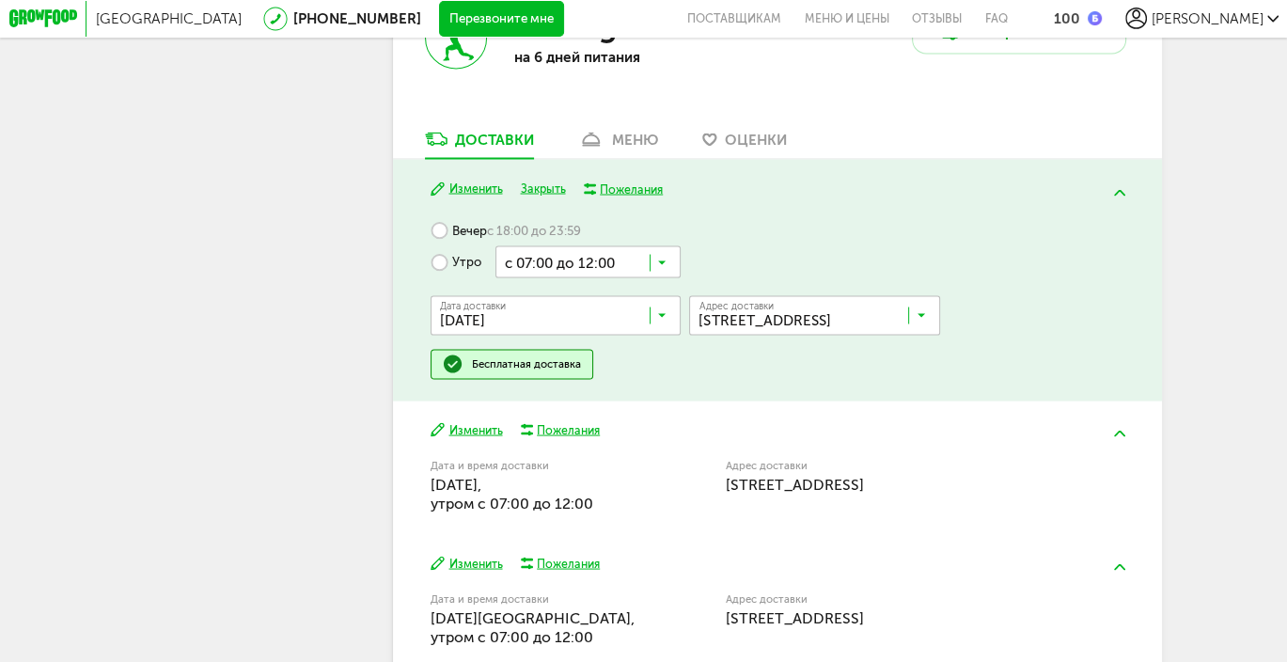
click at [626, 271] on input "Search for option" at bounding box center [587, 260] width 185 height 30
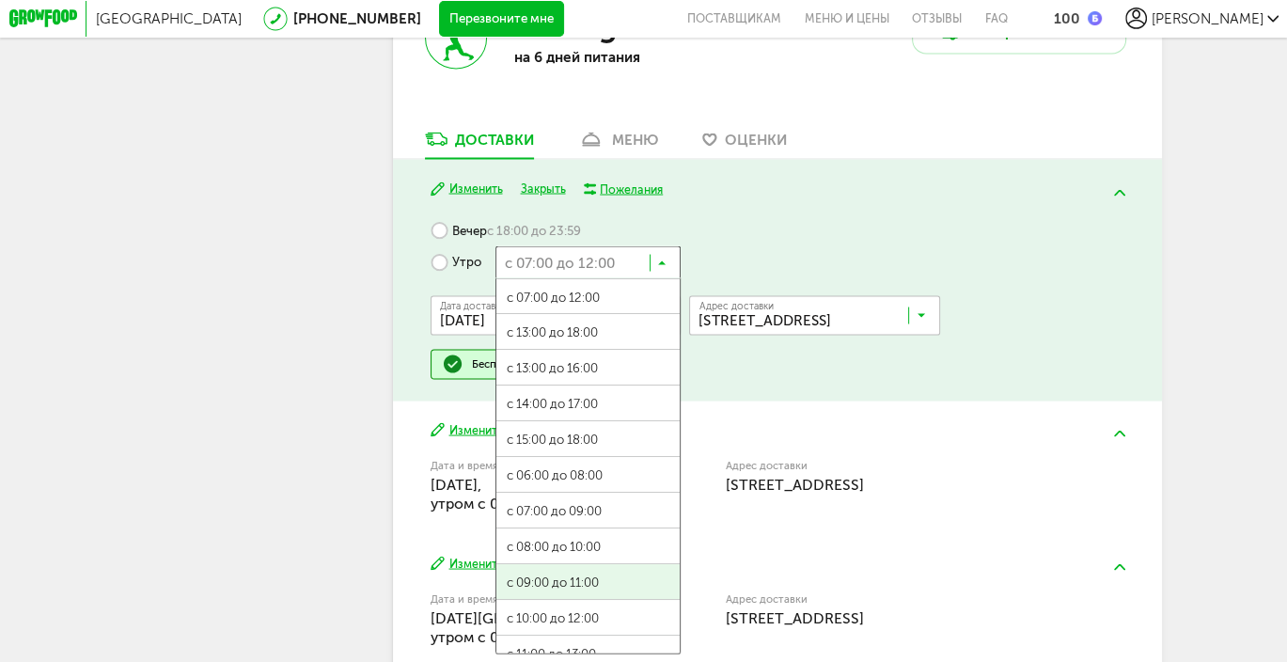
click at [602, 593] on span "с 09:00 до 11:00" at bounding box center [587, 582] width 183 height 38
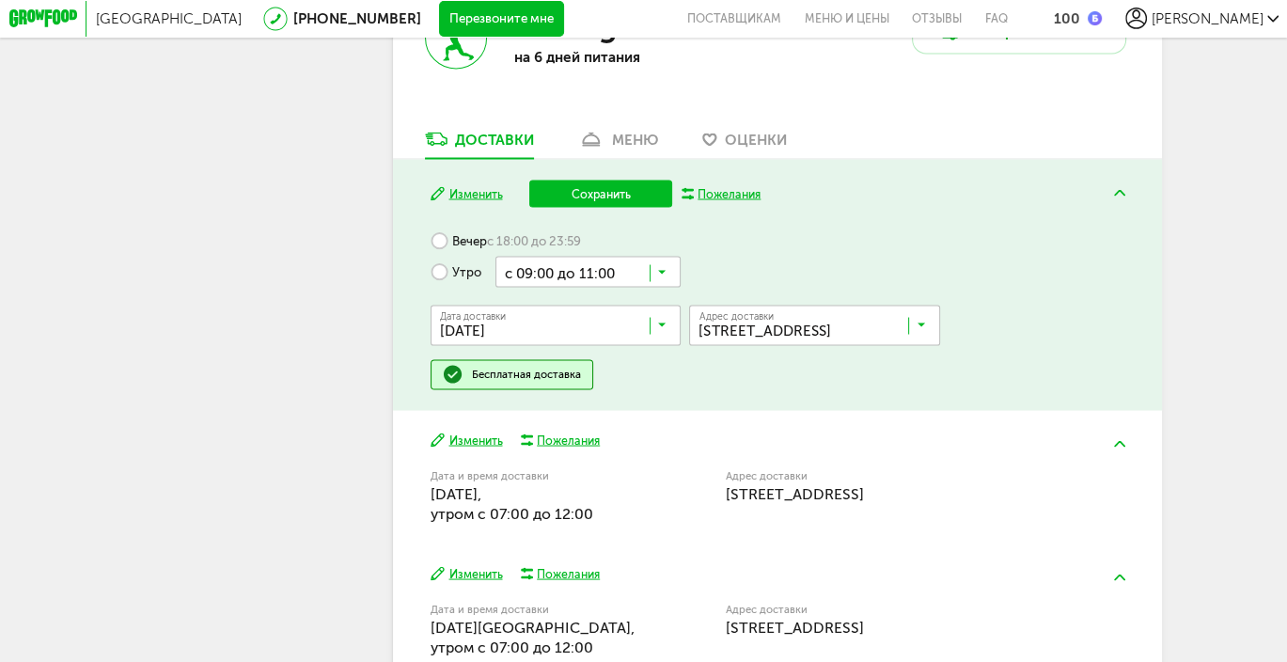
click at [617, 200] on button "Сохранить" at bounding box center [600, 193] width 143 height 27
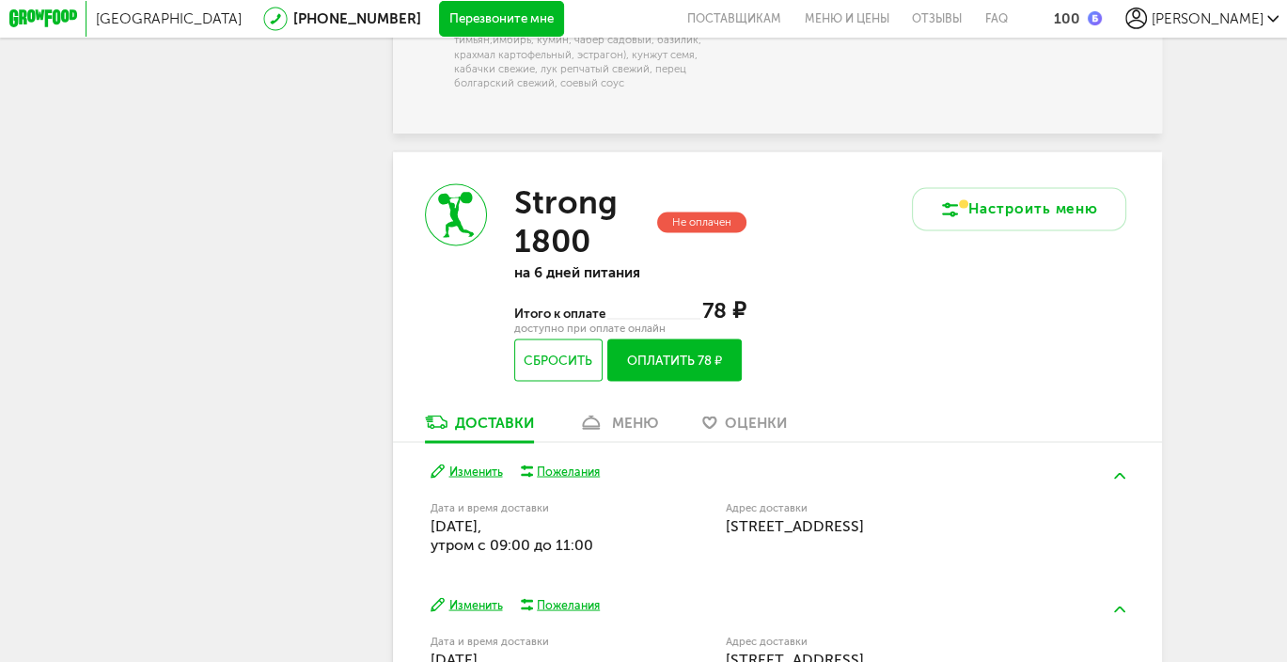
scroll to position [2964, 0]
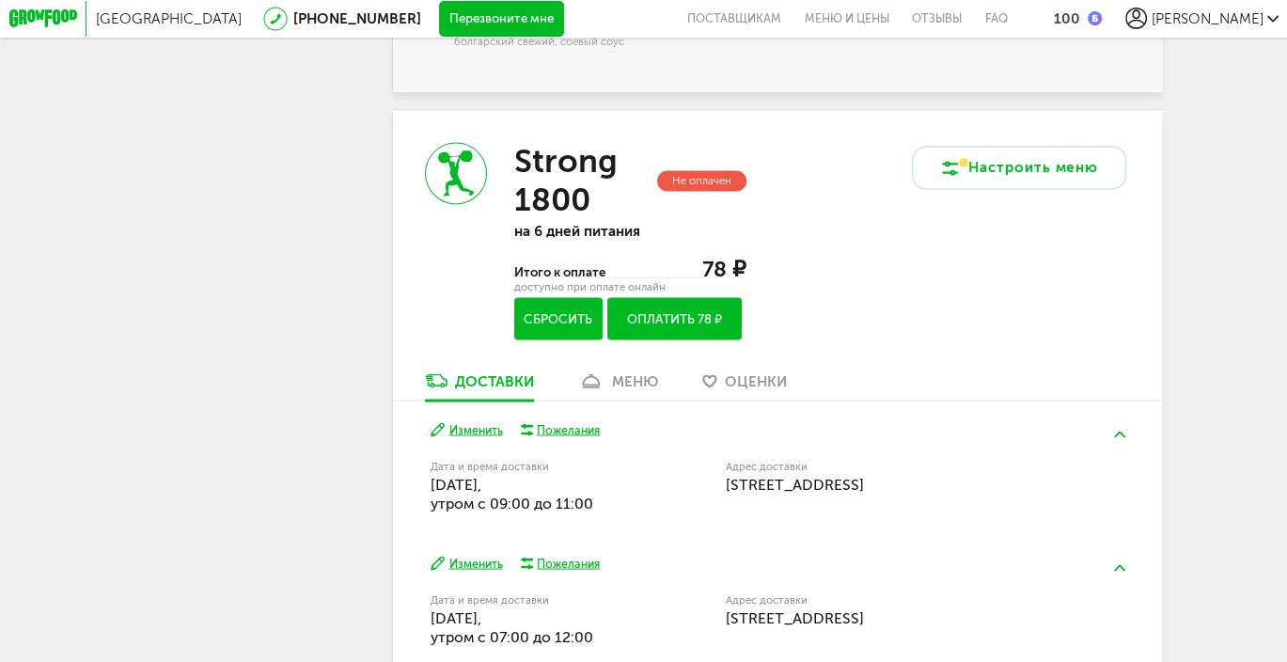
click at [572, 328] on button "Сбросить" at bounding box center [558, 318] width 88 height 42
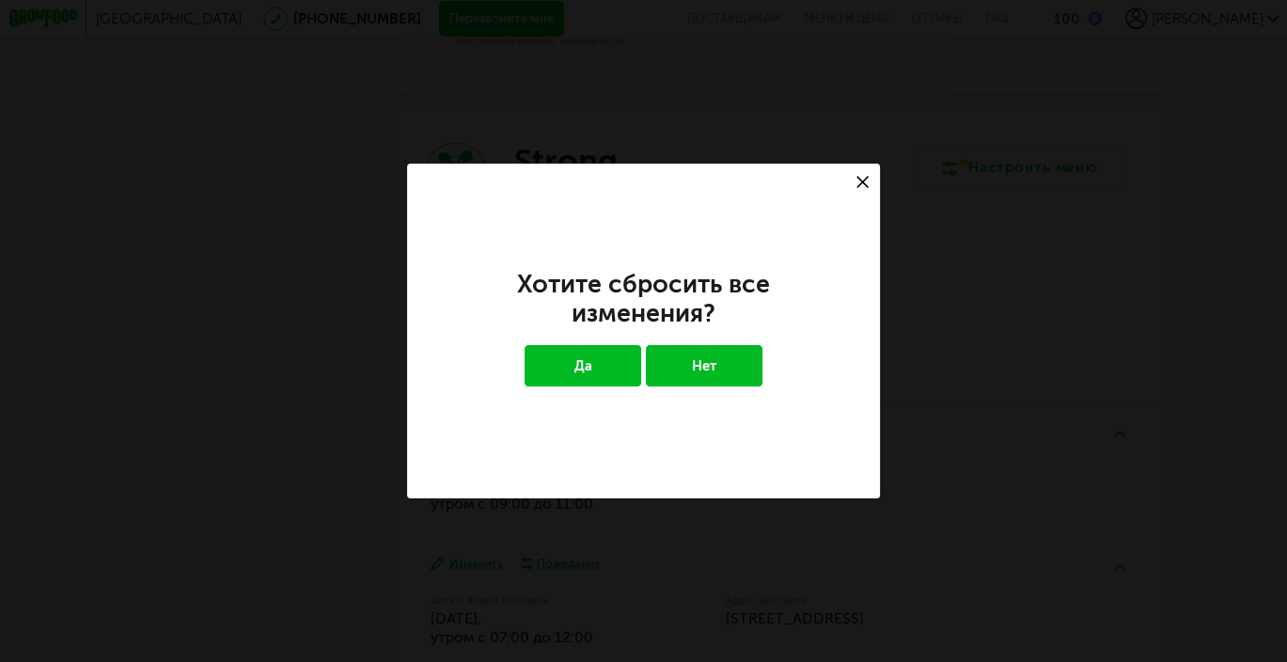
click at [600, 369] on button "Да" at bounding box center [582, 365] width 117 height 41
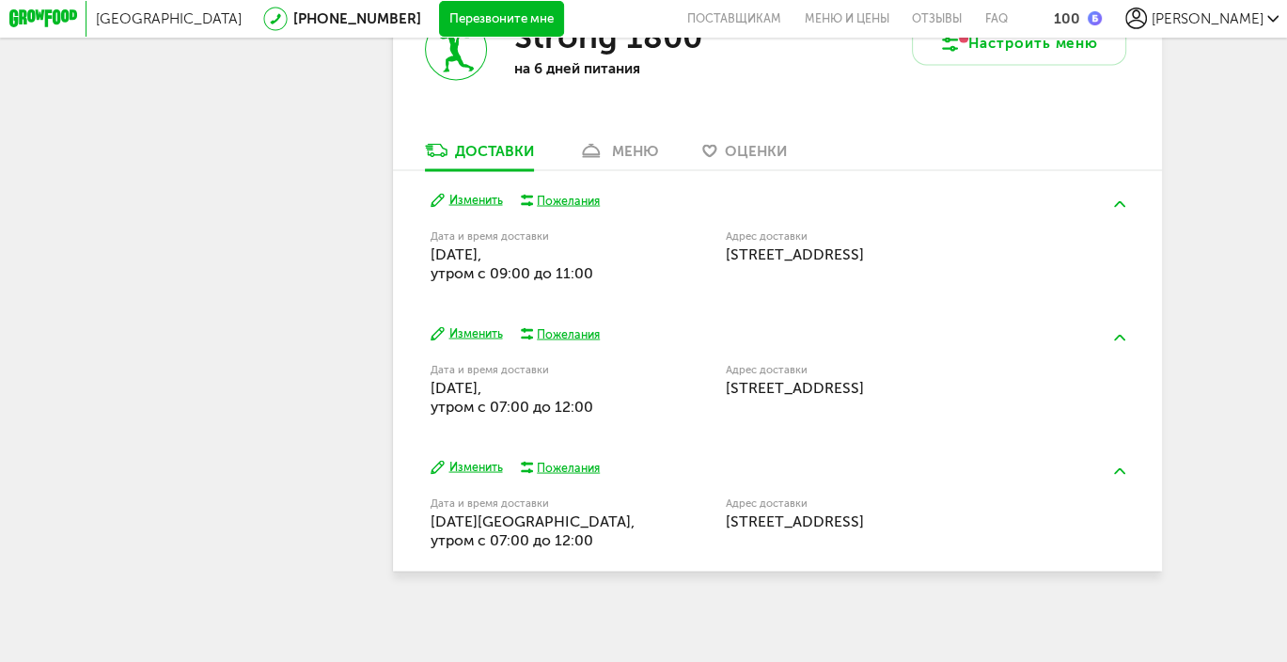
scroll to position [3100, 0]
click at [629, 144] on div "меню" at bounding box center [635, 150] width 46 height 17
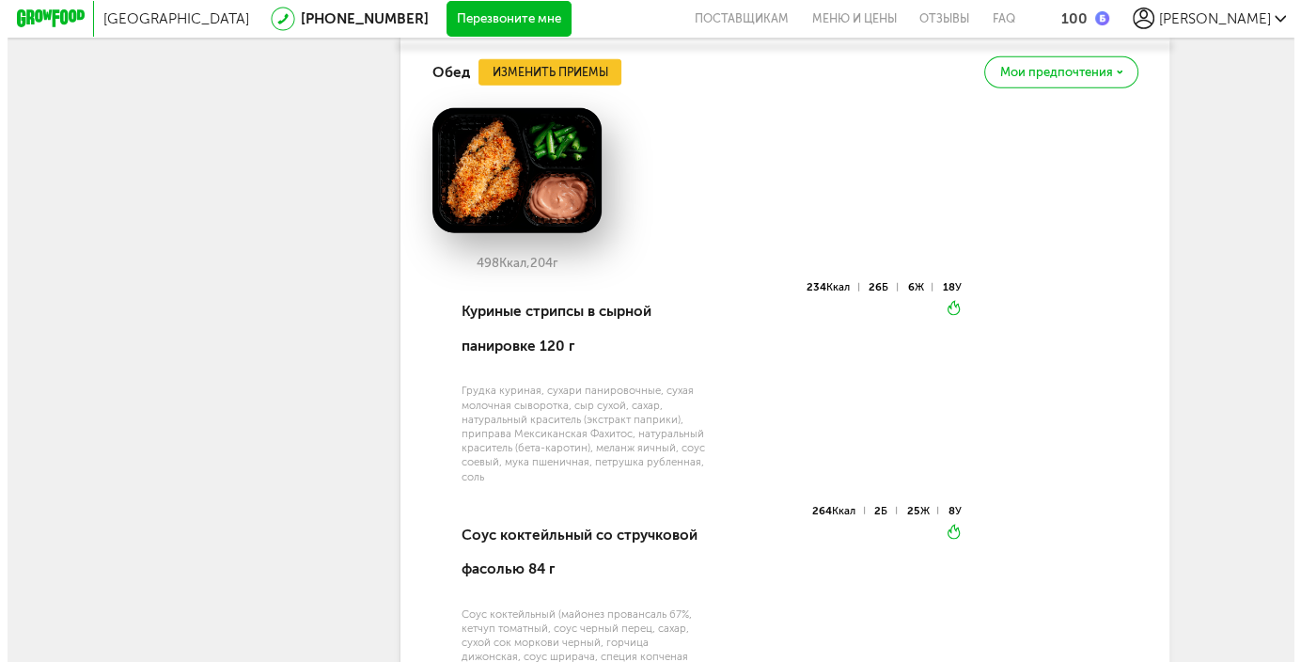
scroll to position [4630, 0]
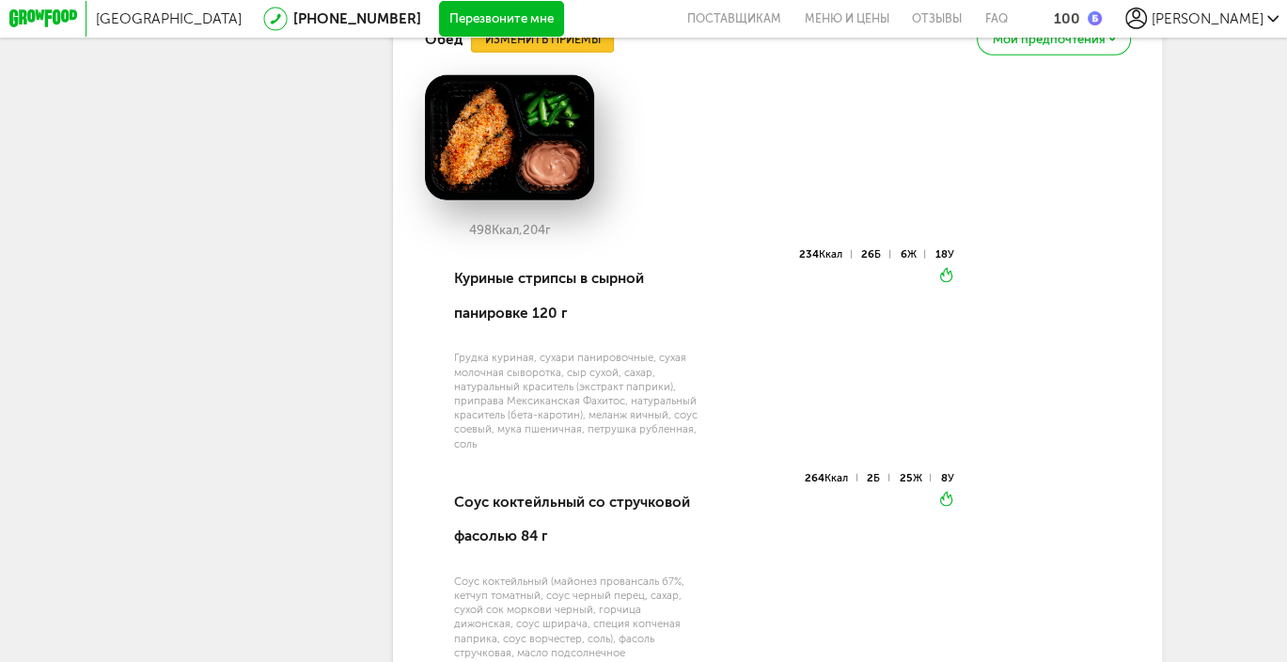
click at [567, 54] on button "Изменить приемы" at bounding box center [542, 39] width 143 height 27
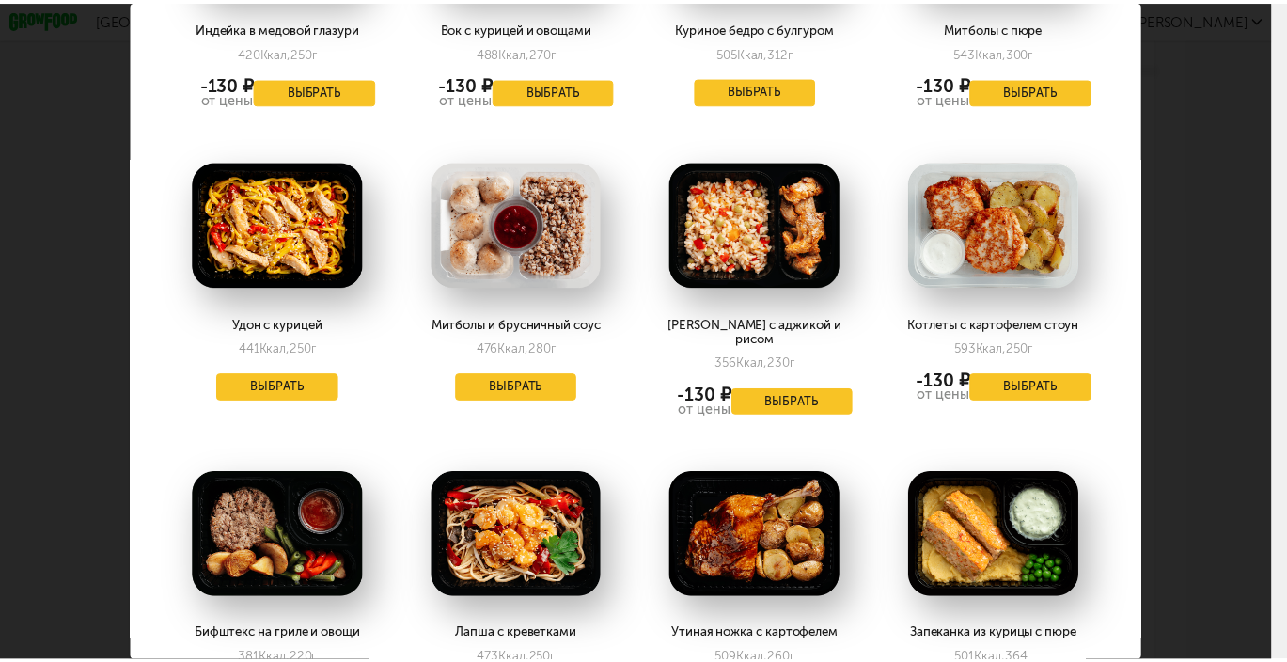
scroll to position [539, 0]
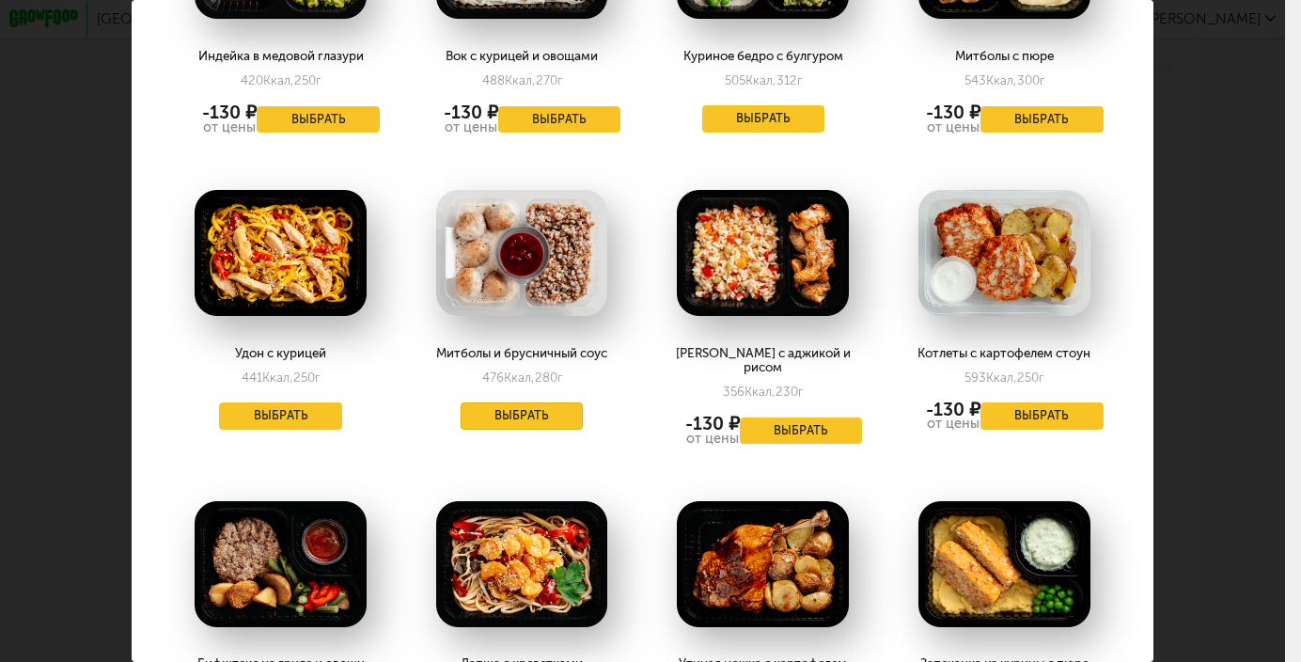
click at [521, 404] on button "Выбрать" at bounding box center [522, 415] width 122 height 27
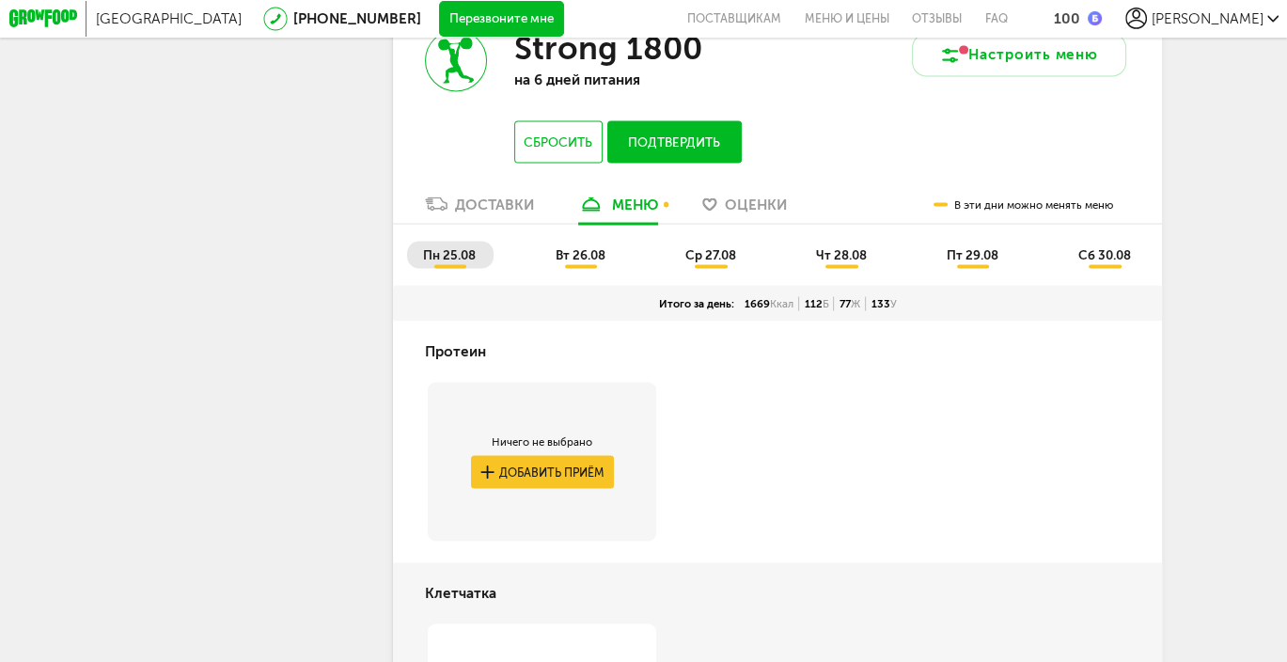
scroll to position [3001, 0]
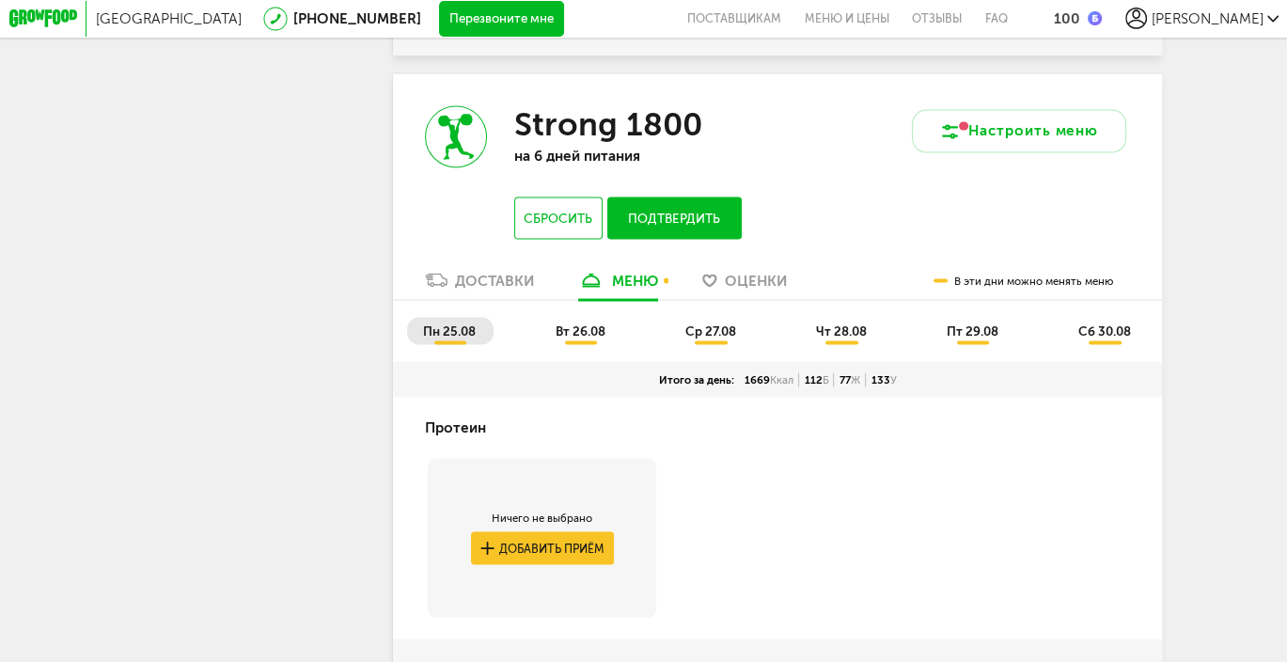
click at [590, 337] on span "вт 26.08" at bounding box center [580, 329] width 50 height 15
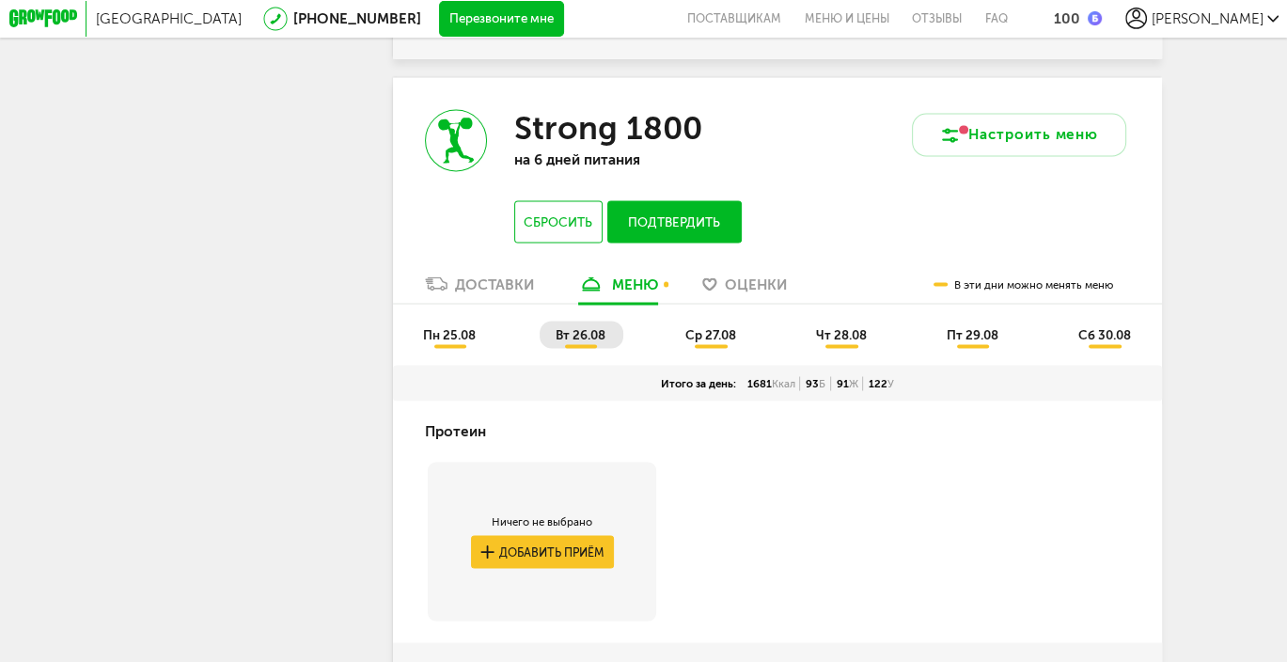
scroll to position [2993, 0]
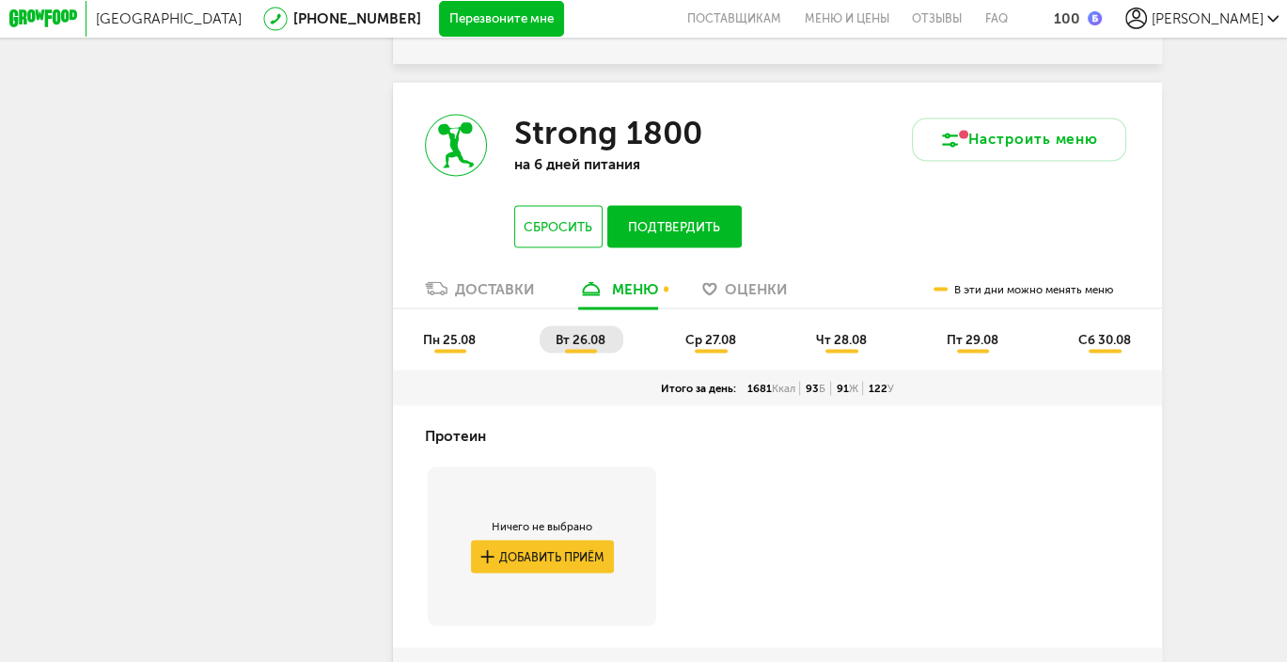
click at [704, 346] on span "ср 27.08" at bounding box center [710, 338] width 51 height 15
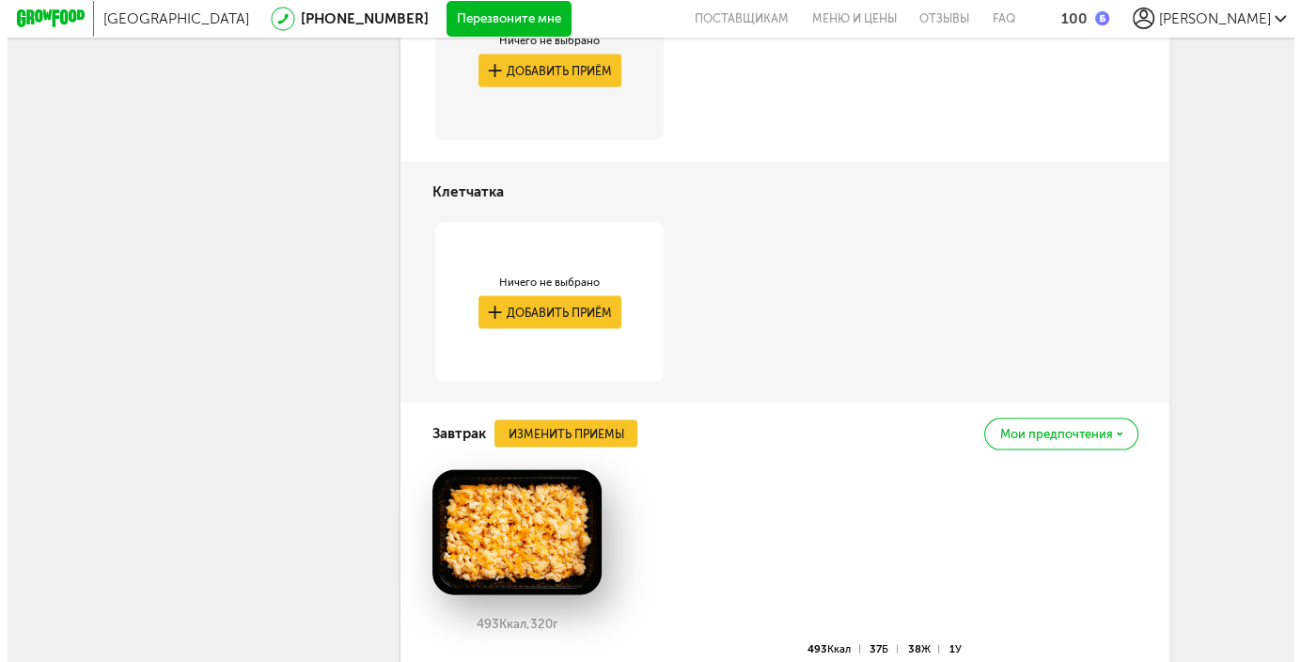
scroll to position [3744, 0]
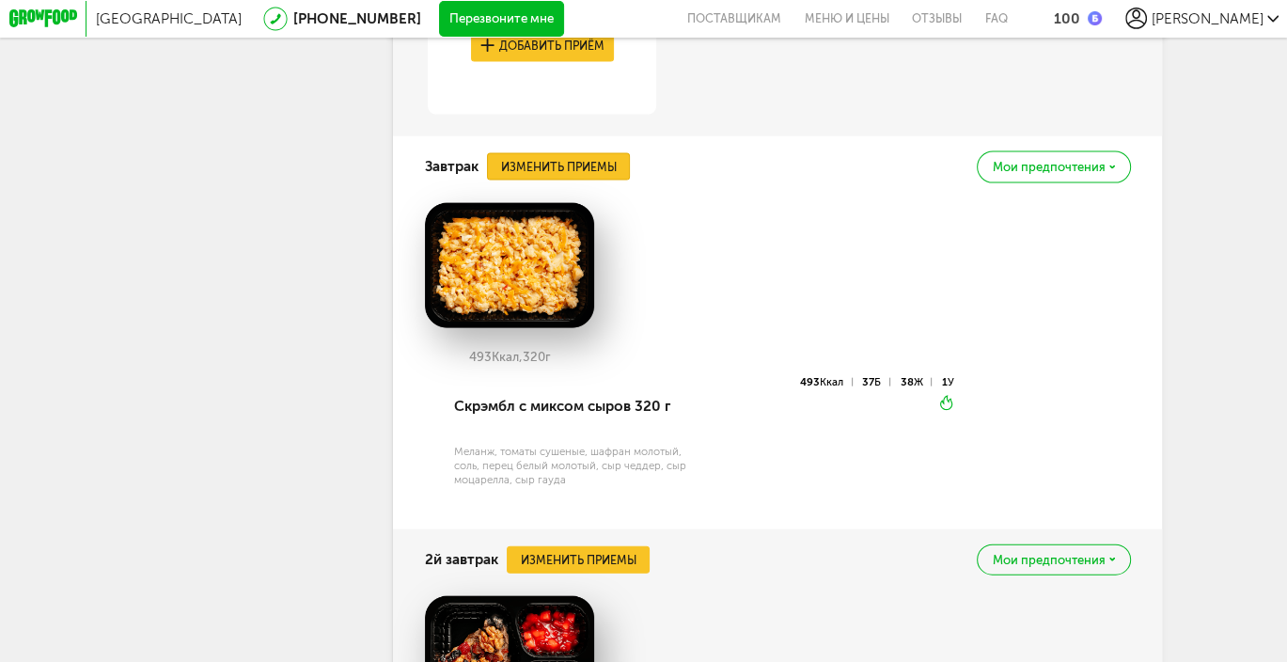
click at [598, 180] on button "Изменить приемы" at bounding box center [558, 166] width 143 height 27
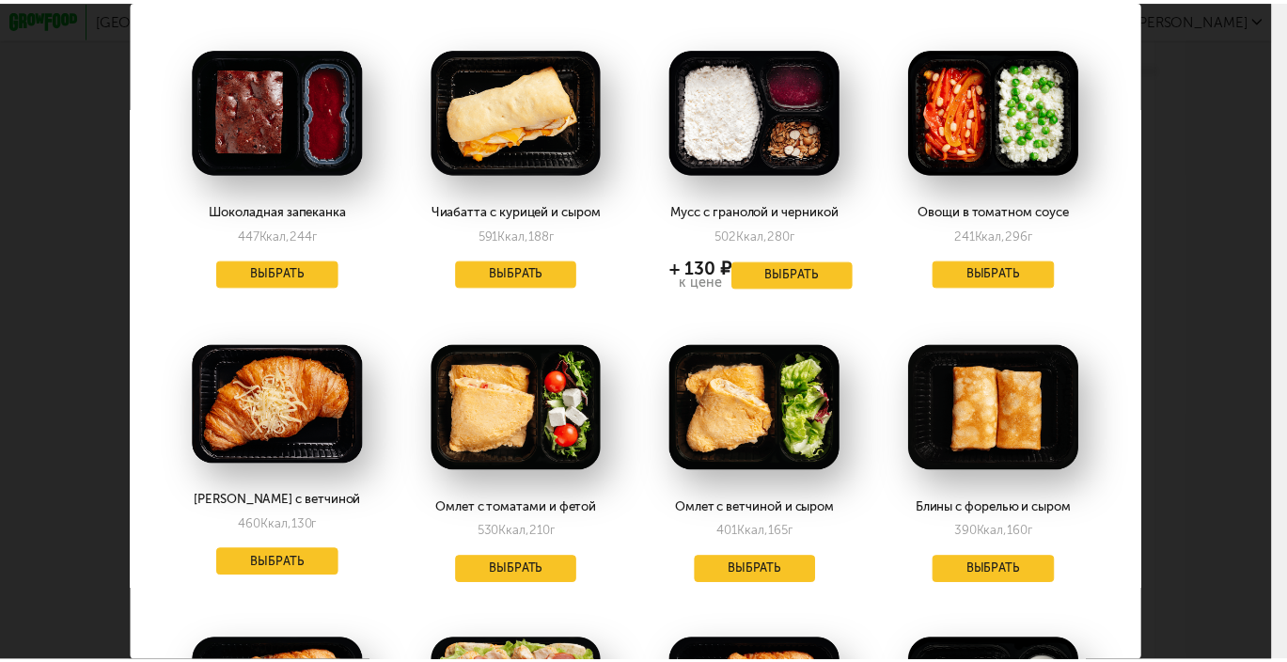
scroll to position [470, 0]
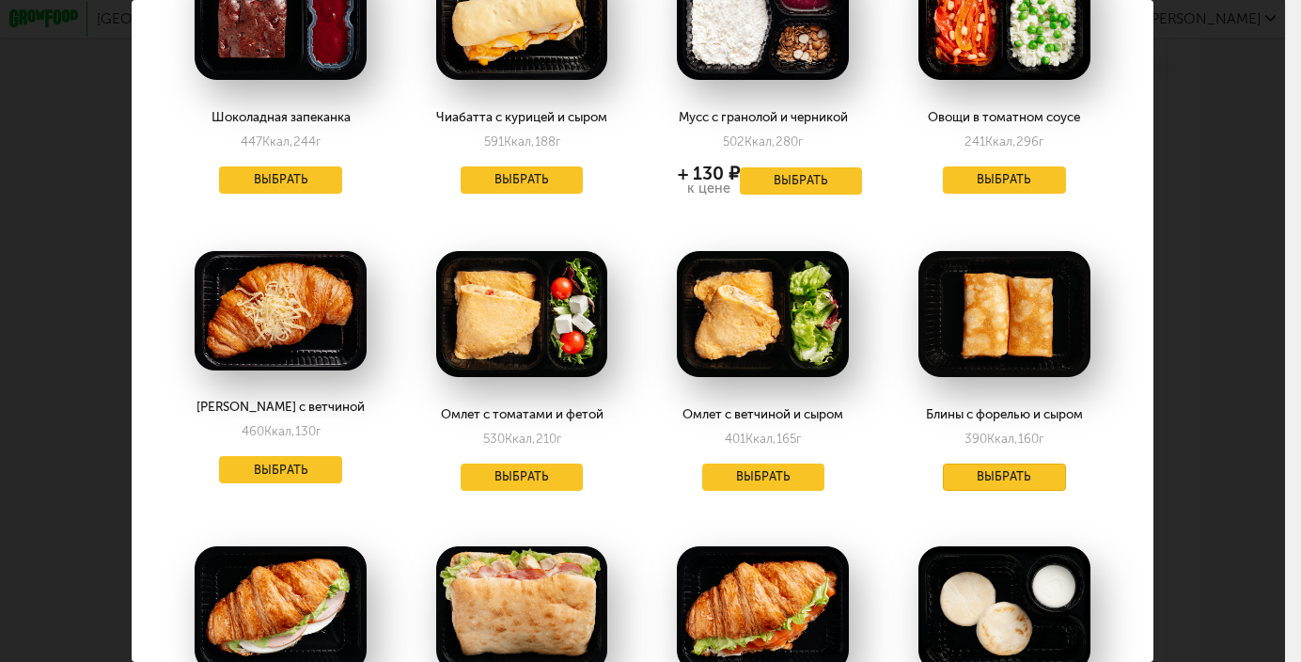
click at [996, 476] on button "Выбрать" at bounding box center [1004, 476] width 122 height 27
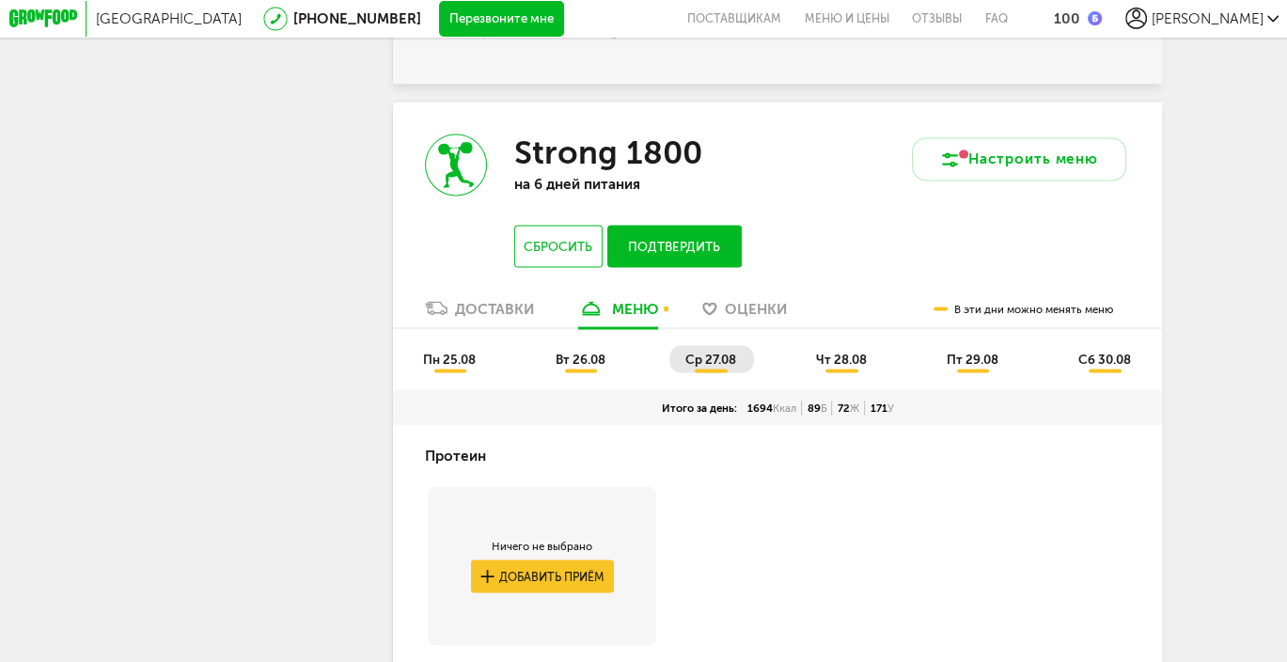
scroll to position [2891, 0]
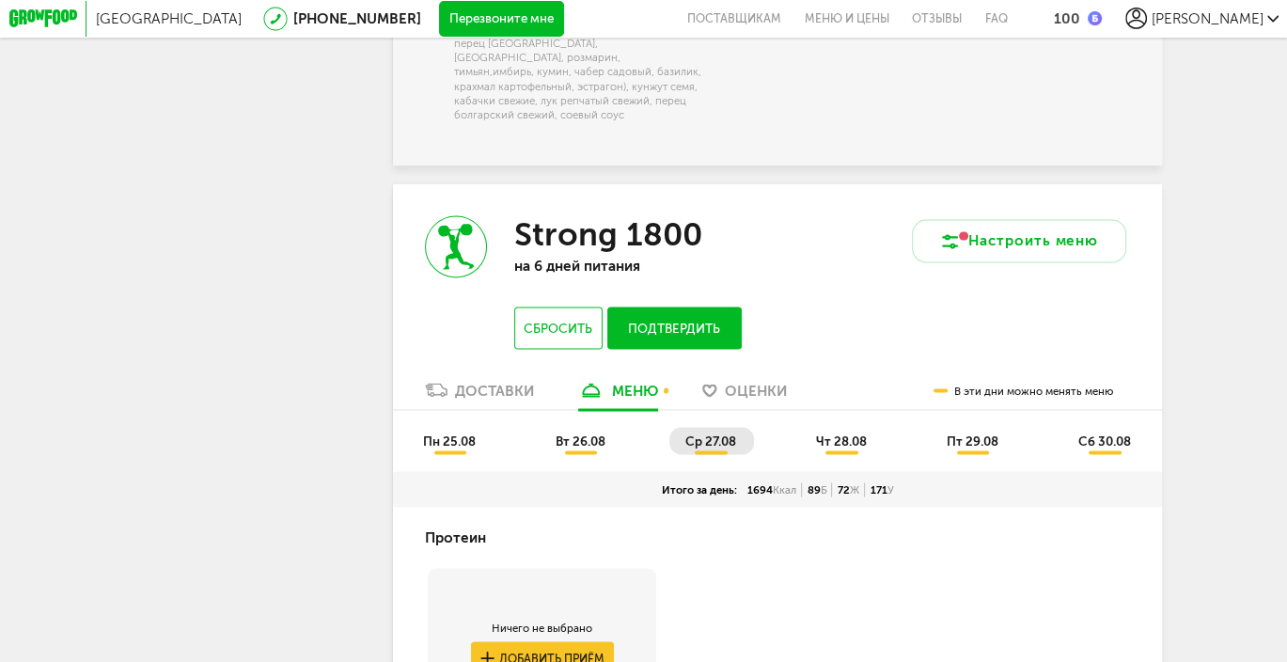
click at [856, 447] on span "чт 28.08" at bounding box center [841, 439] width 51 height 15
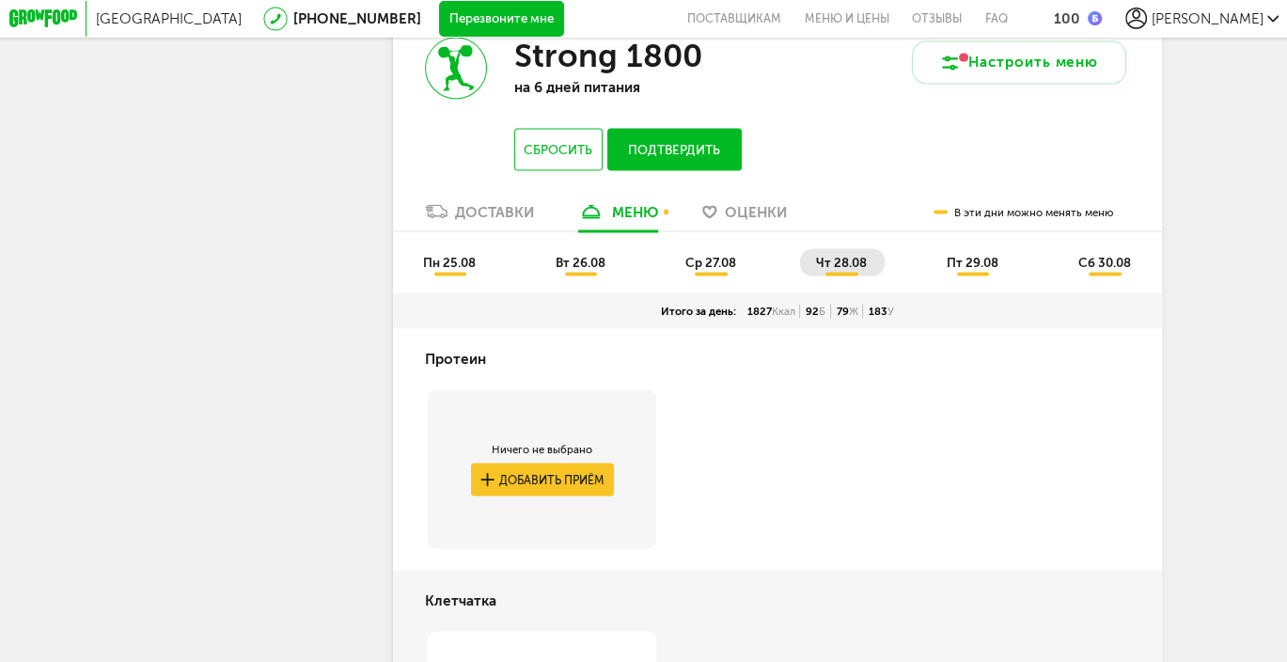
scroll to position [3079, 0]
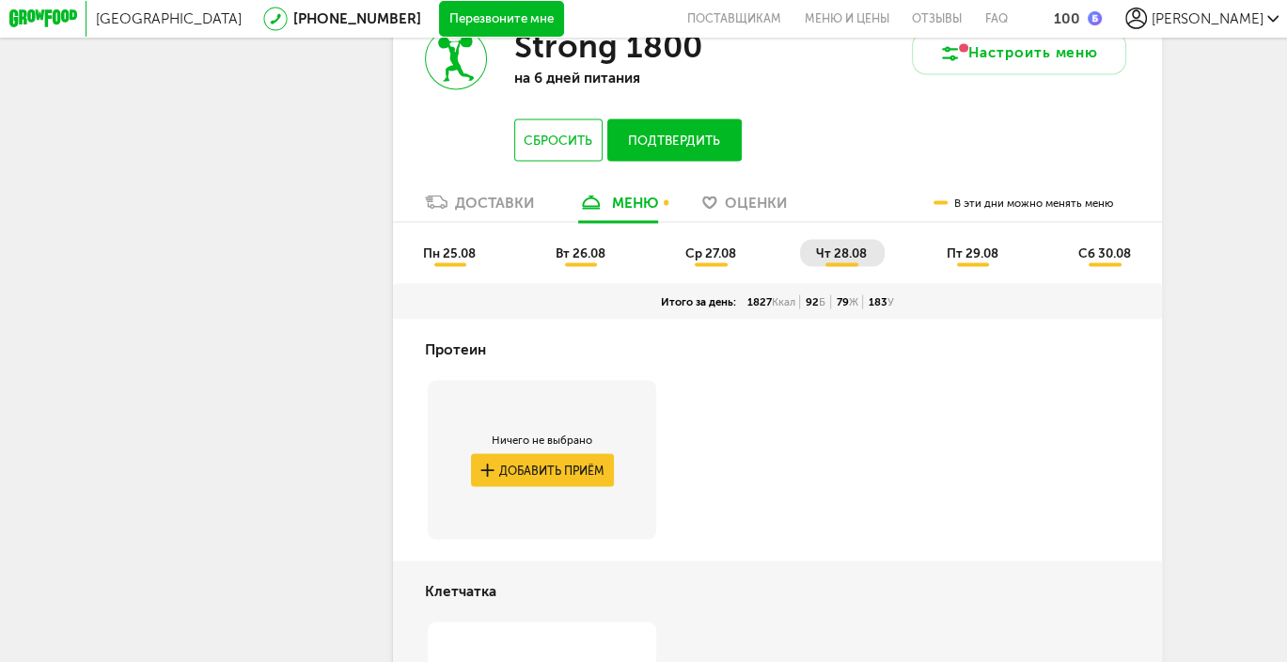
click at [977, 256] on span "пт 29.08" at bounding box center [972, 251] width 52 height 15
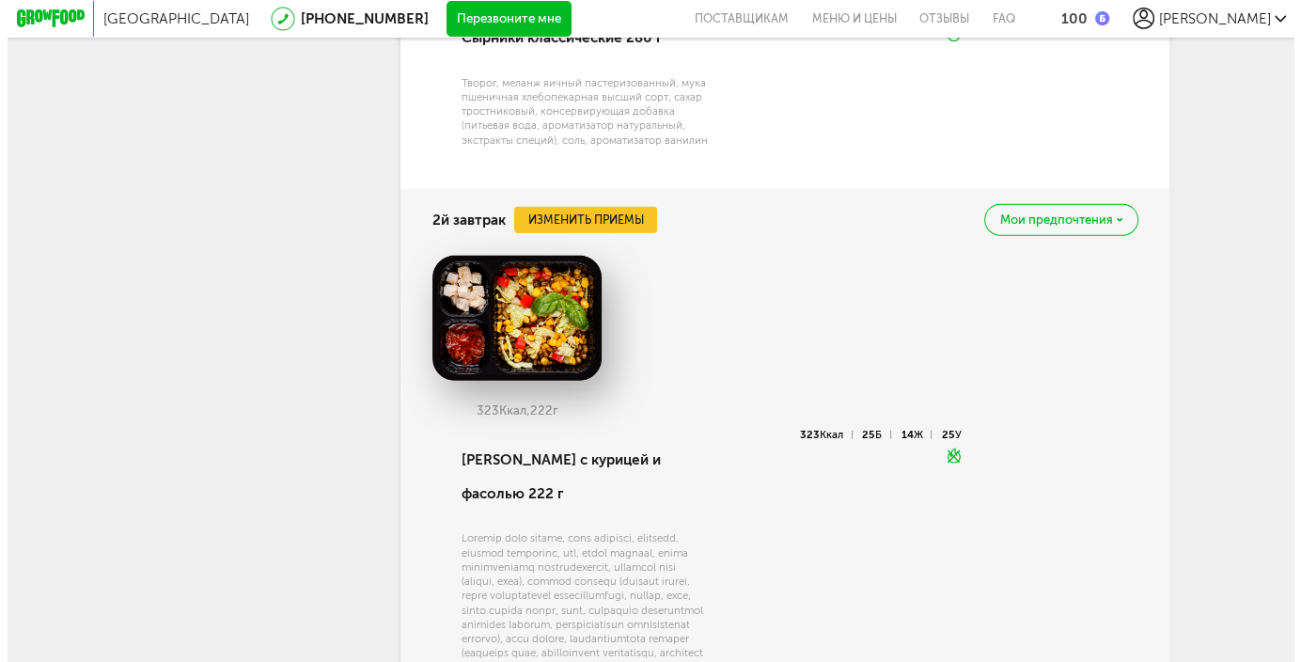
scroll to position [4113, 0]
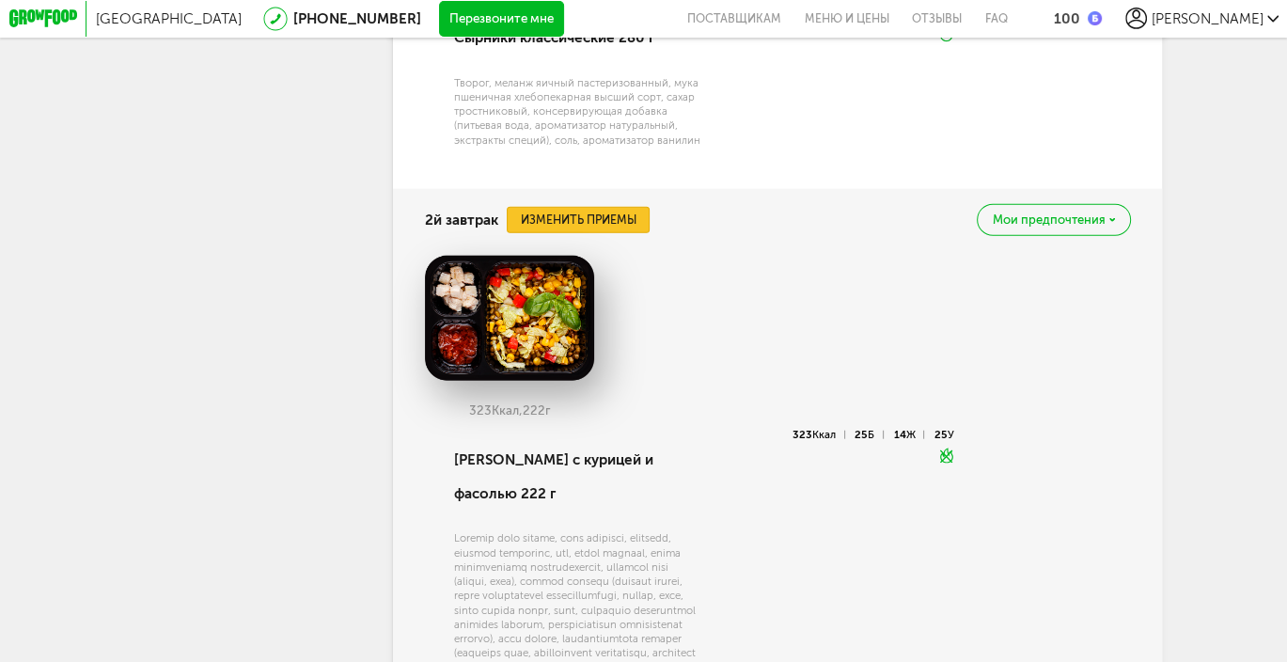
click at [621, 234] on button "Изменить приемы" at bounding box center [578, 220] width 143 height 27
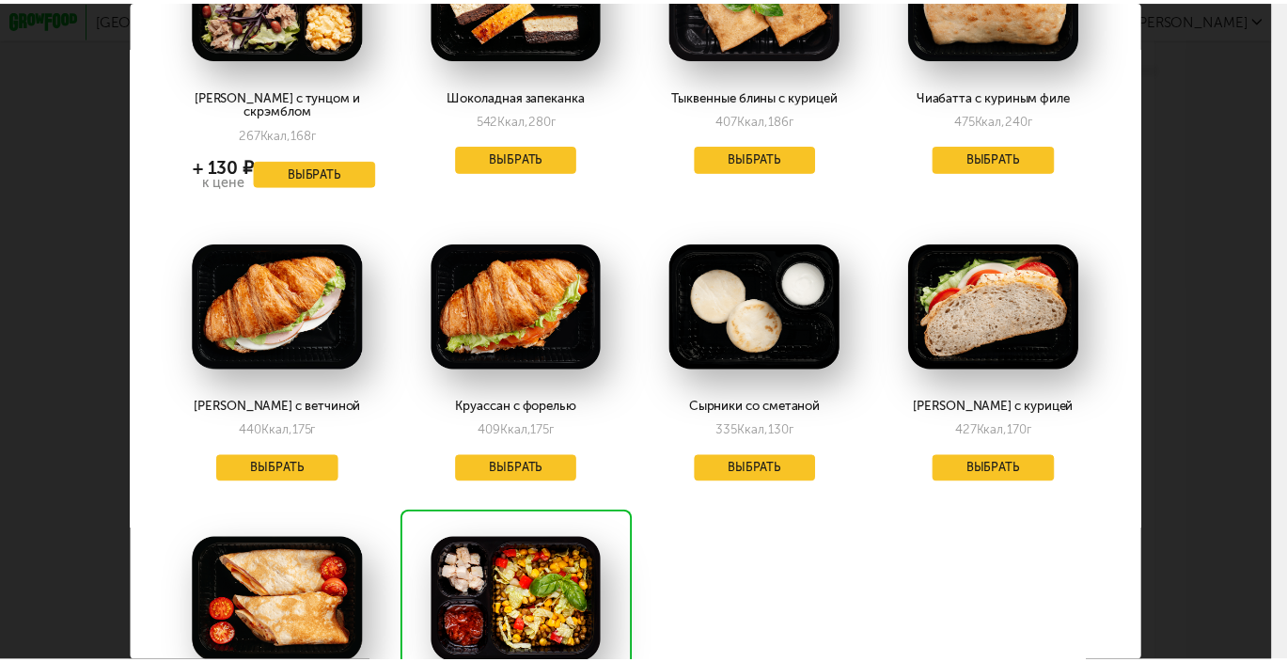
scroll to position [282, 0]
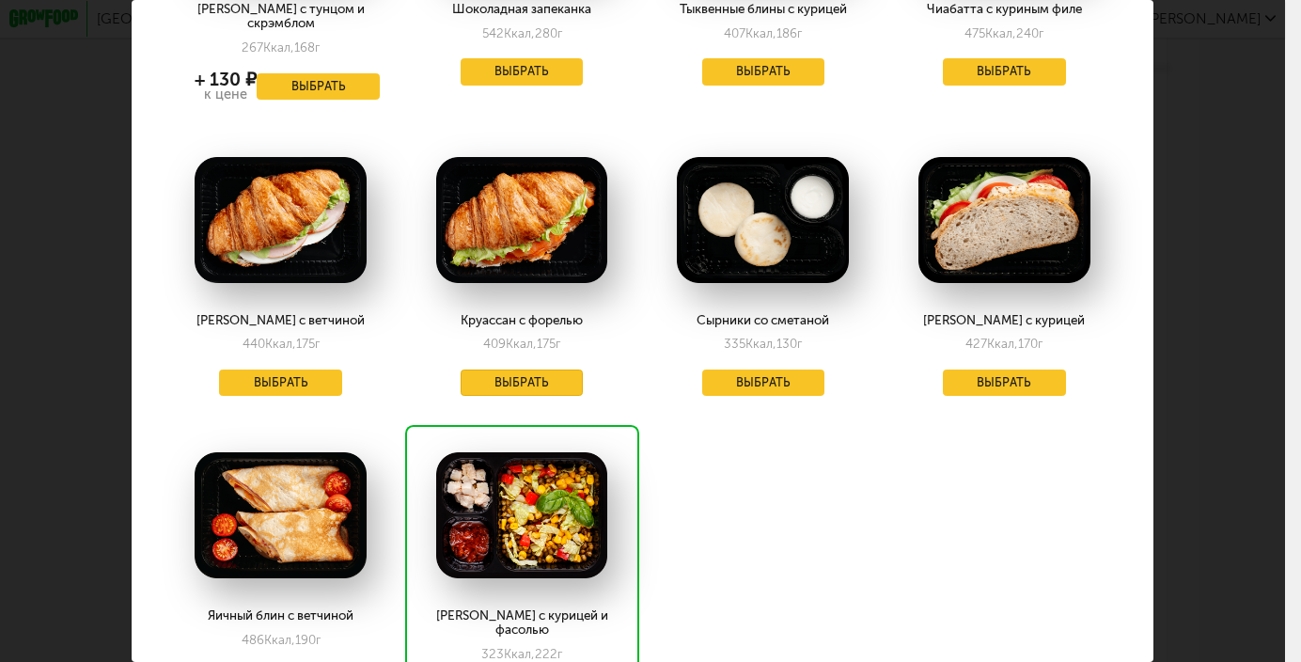
click at [515, 369] on button "Выбрать" at bounding box center [522, 382] width 122 height 27
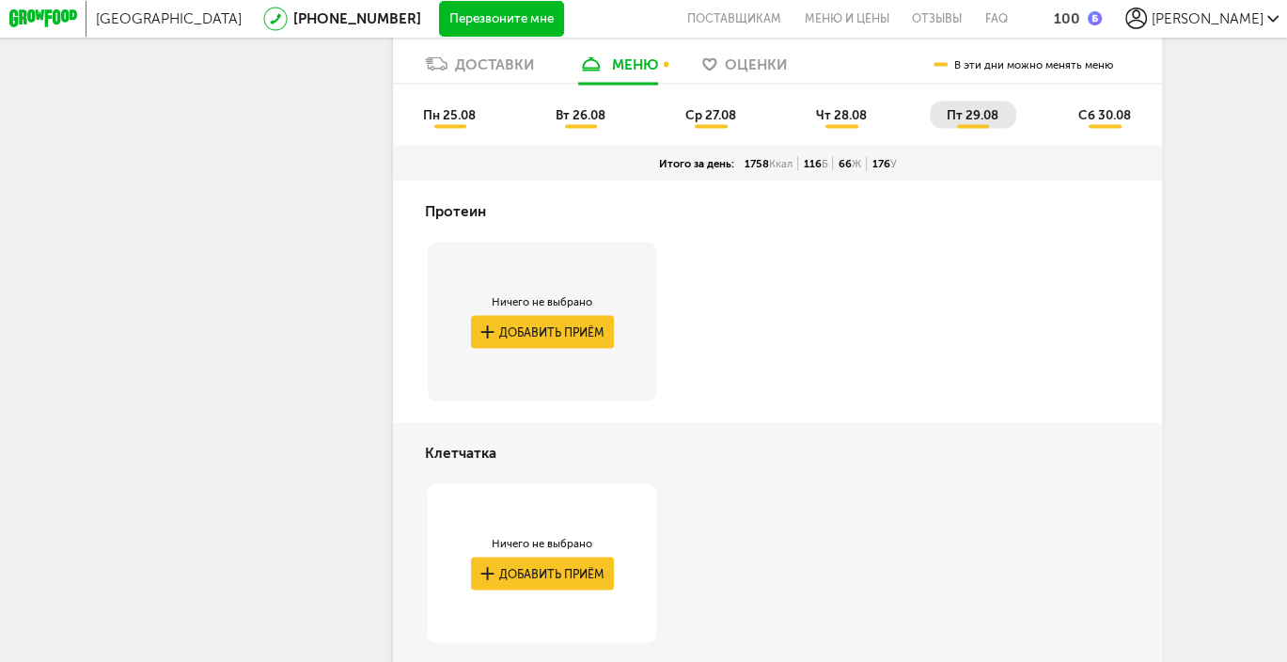
scroll to position [3022, 0]
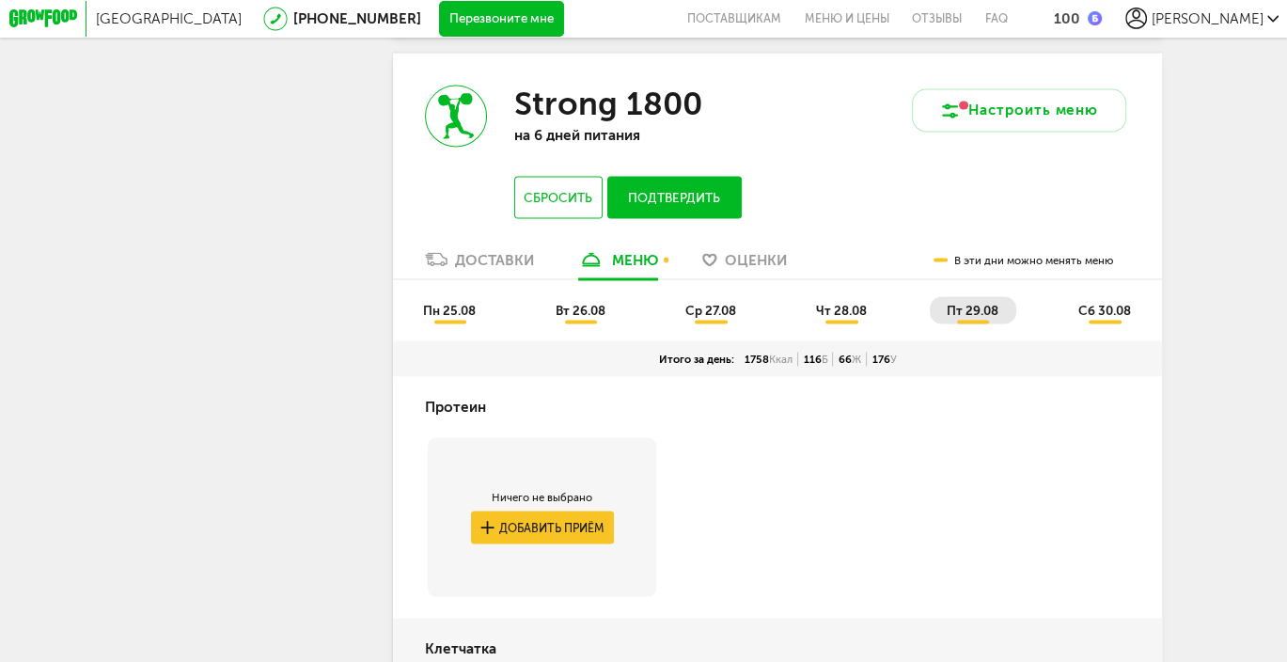
click at [1124, 313] on span "сб 30.08" at bounding box center [1104, 309] width 53 height 15
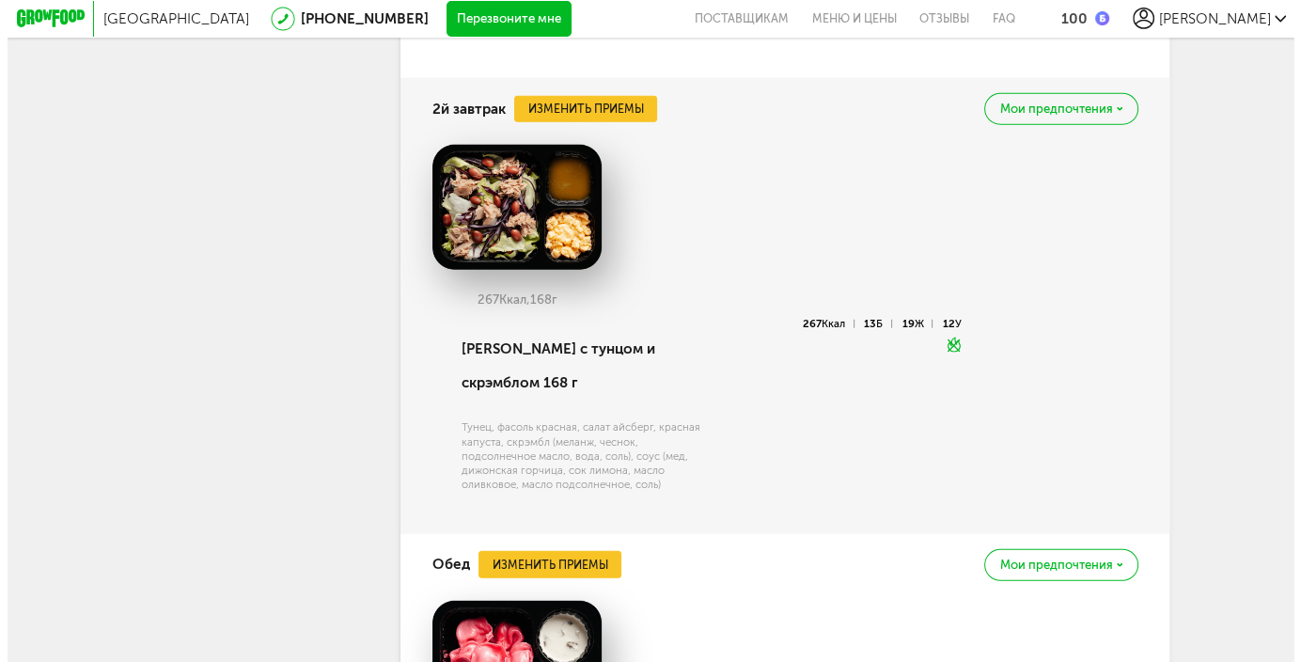
scroll to position [4431, 0]
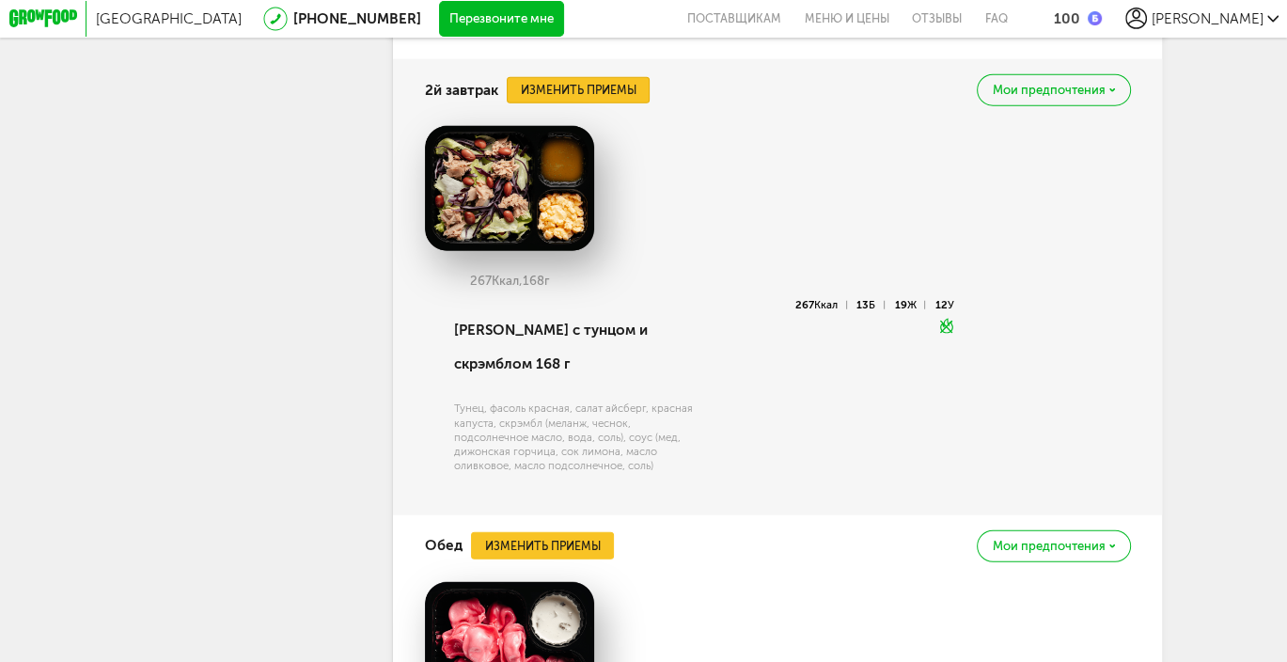
click at [578, 97] on button "Изменить приемы" at bounding box center [578, 90] width 143 height 27
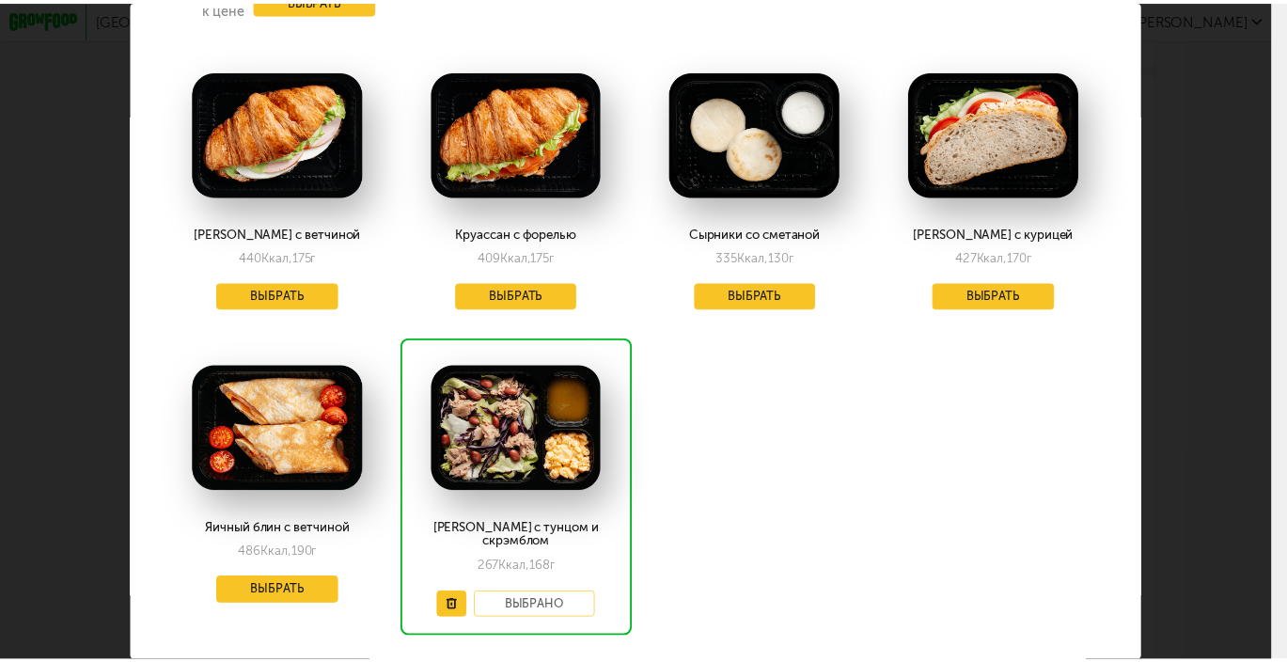
scroll to position [376, 0]
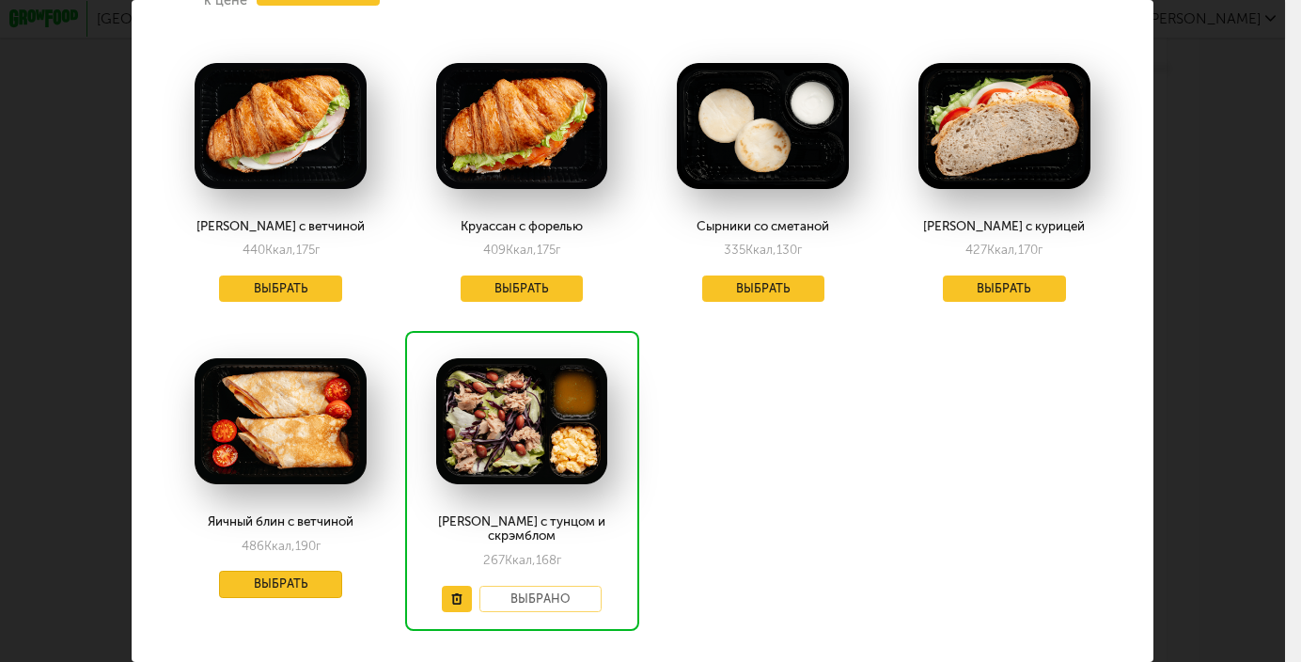
click at [285, 570] on button "Выбрать" at bounding box center [280, 583] width 122 height 27
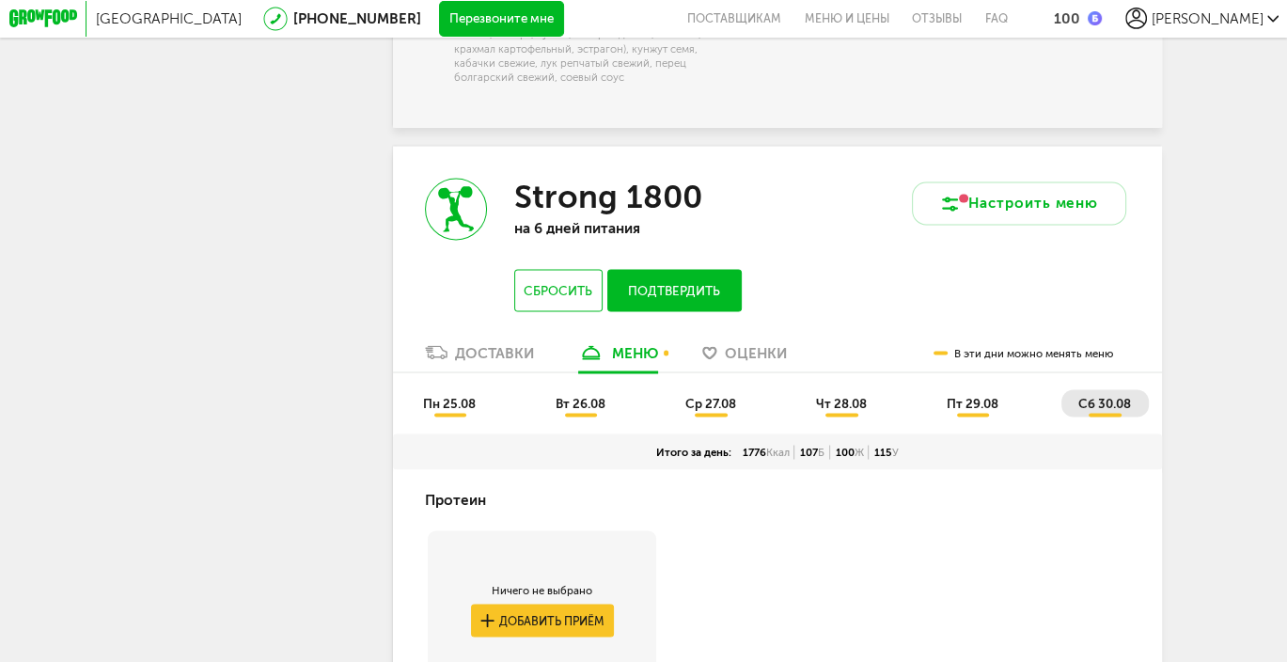
scroll to position [2928, 0]
click at [694, 294] on button "Подтвердить" at bounding box center [674, 291] width 135 height 42
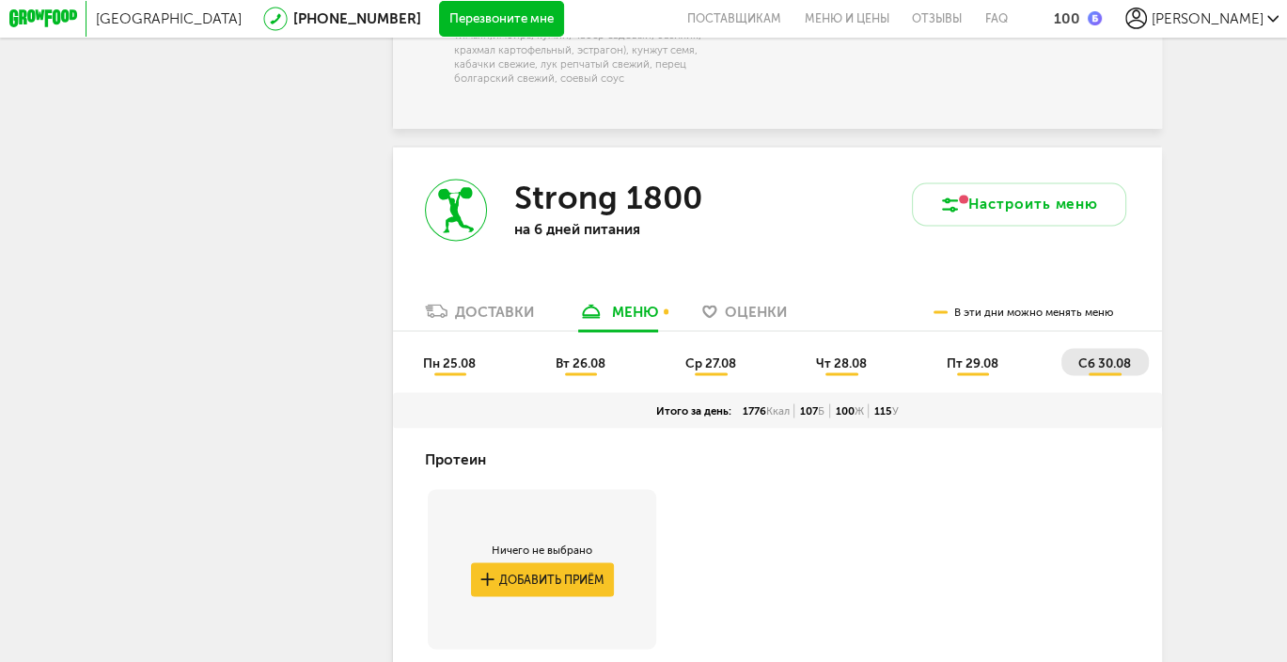
click at [459, 369] on span "пн 25.08" at bounding box center [449, 361] width 53 height 15
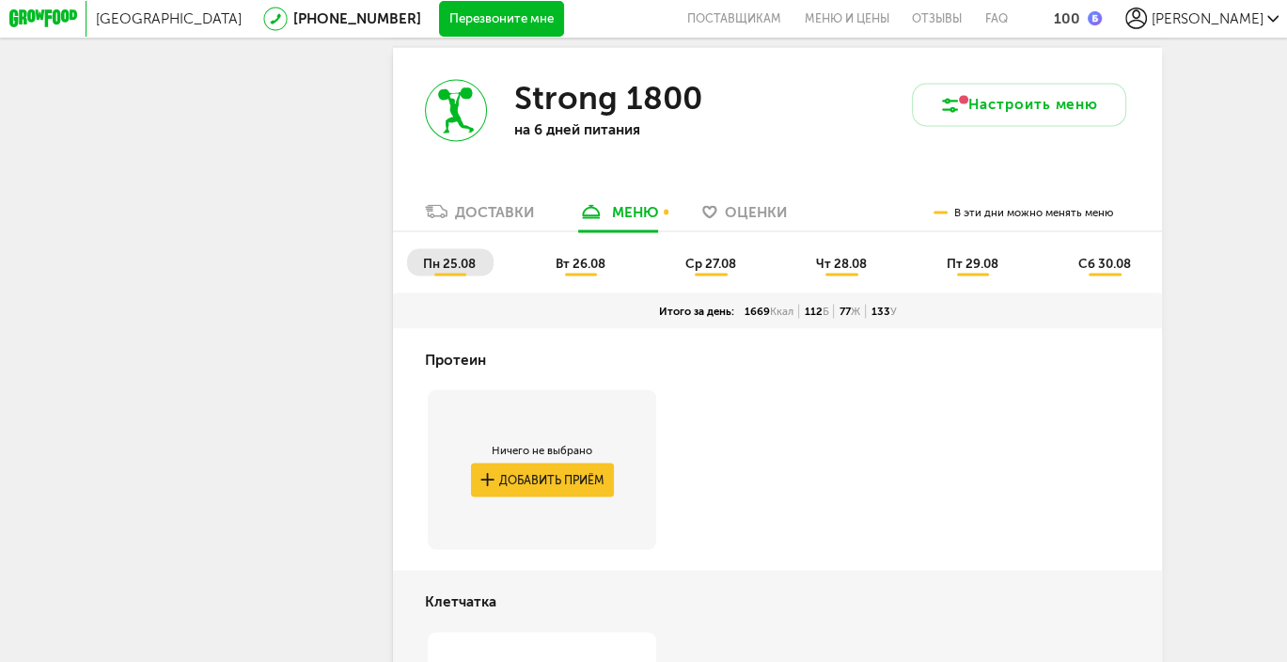
scroll to position [2834, 0]
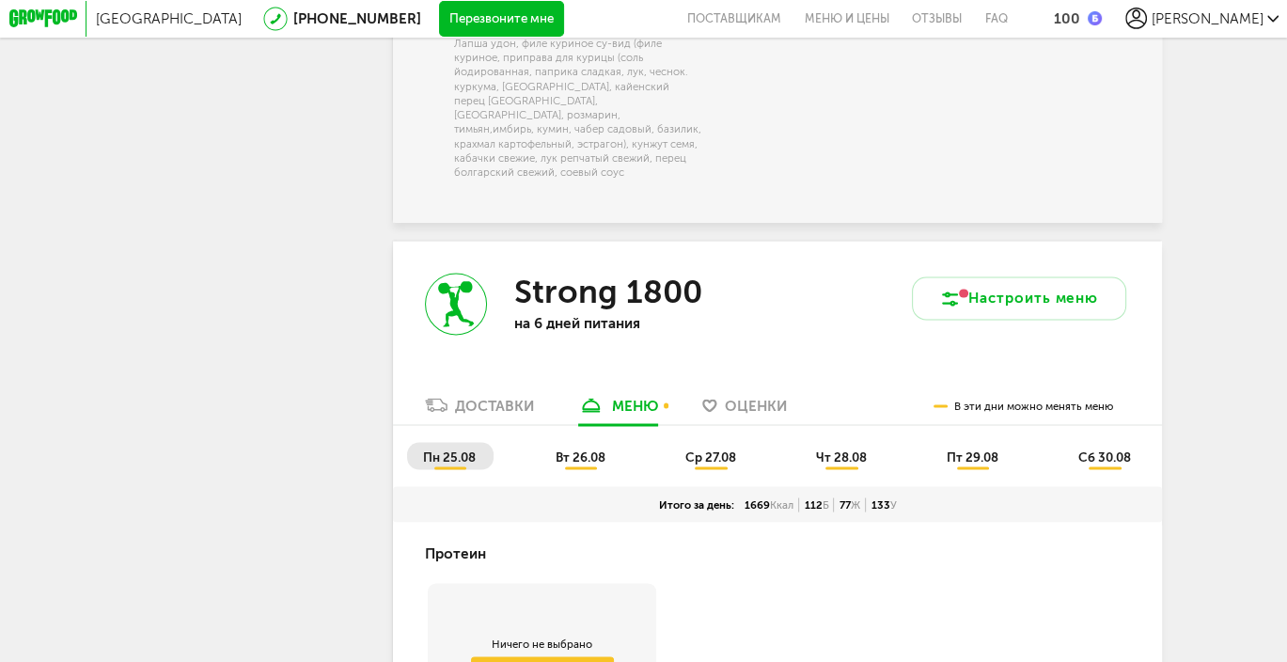
click at [580, 463] on span "вт 26.08" at bounding box center [580, 455] width 50 height 15
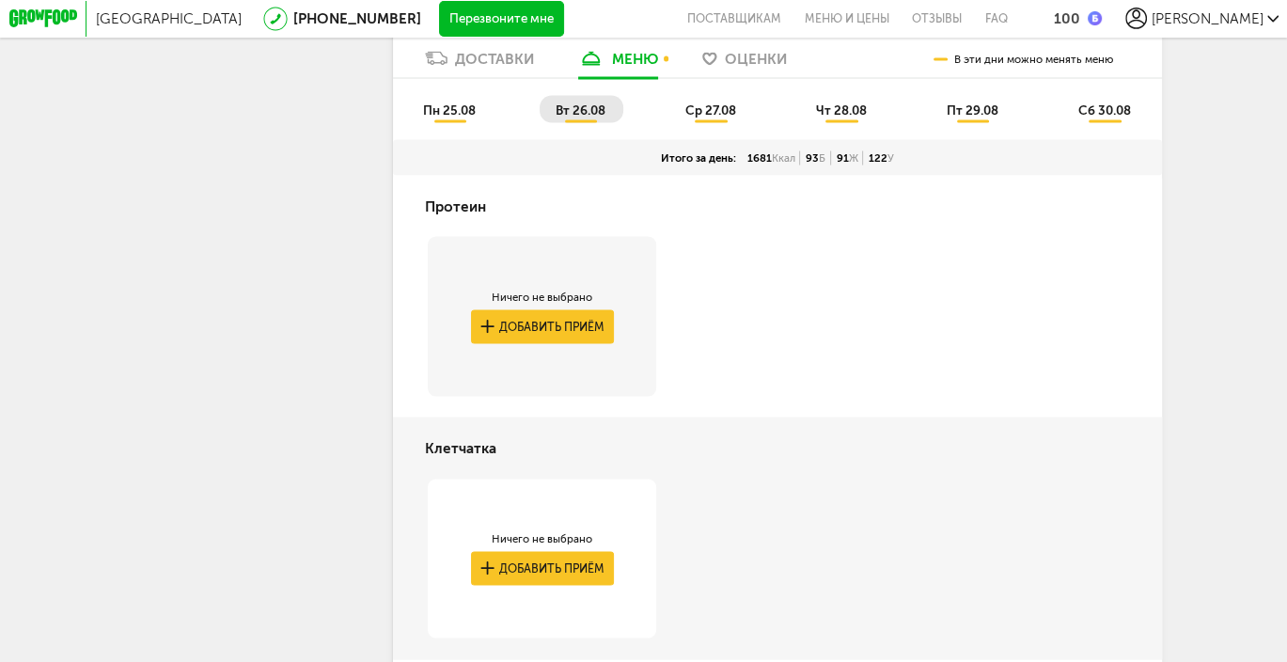
scroll to position [3210, 0]
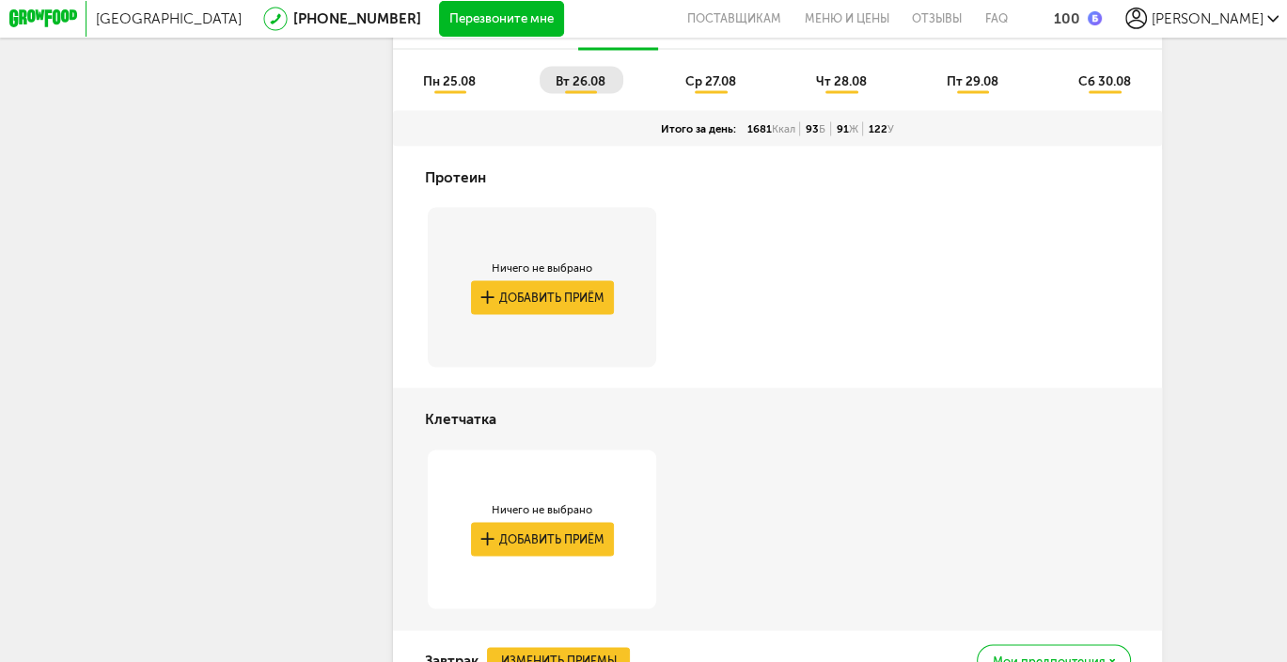
click at [716, 86] on span "ср 27.08" at bounding box center [710, 79] width 51 height 15
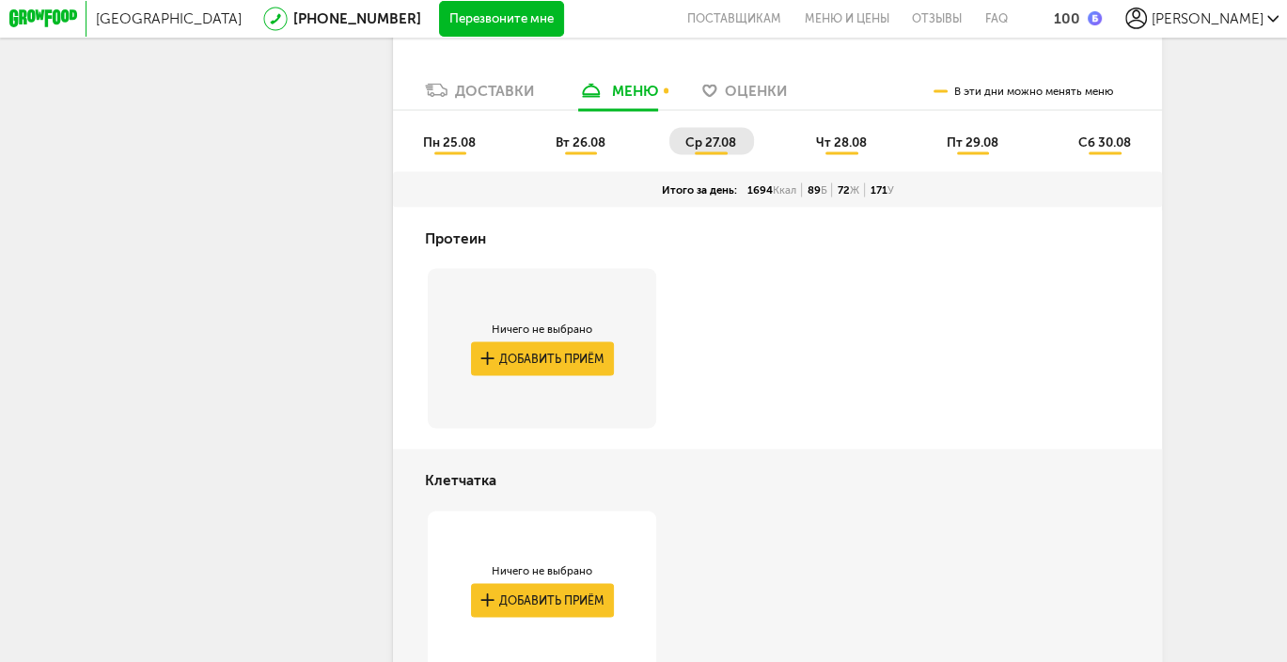
scroll to position [3116, 0]
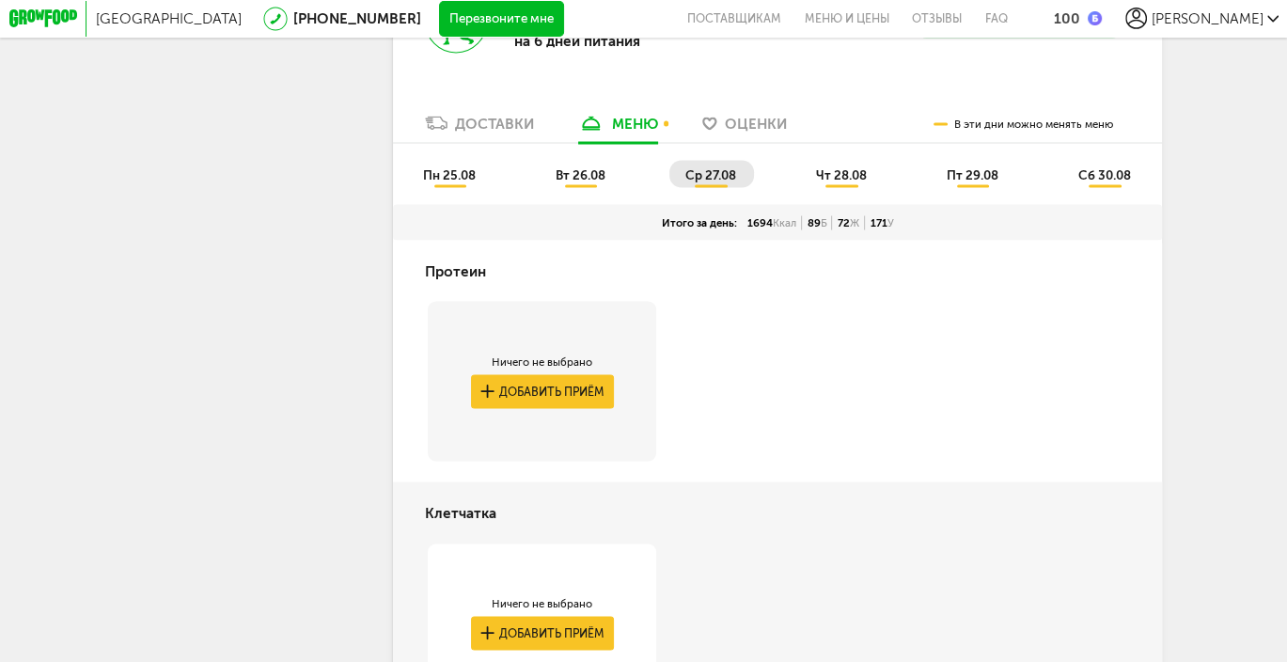
click at [831, 174] on span "чт 28.08" at bounding box center [841, 173] width 51 height 15
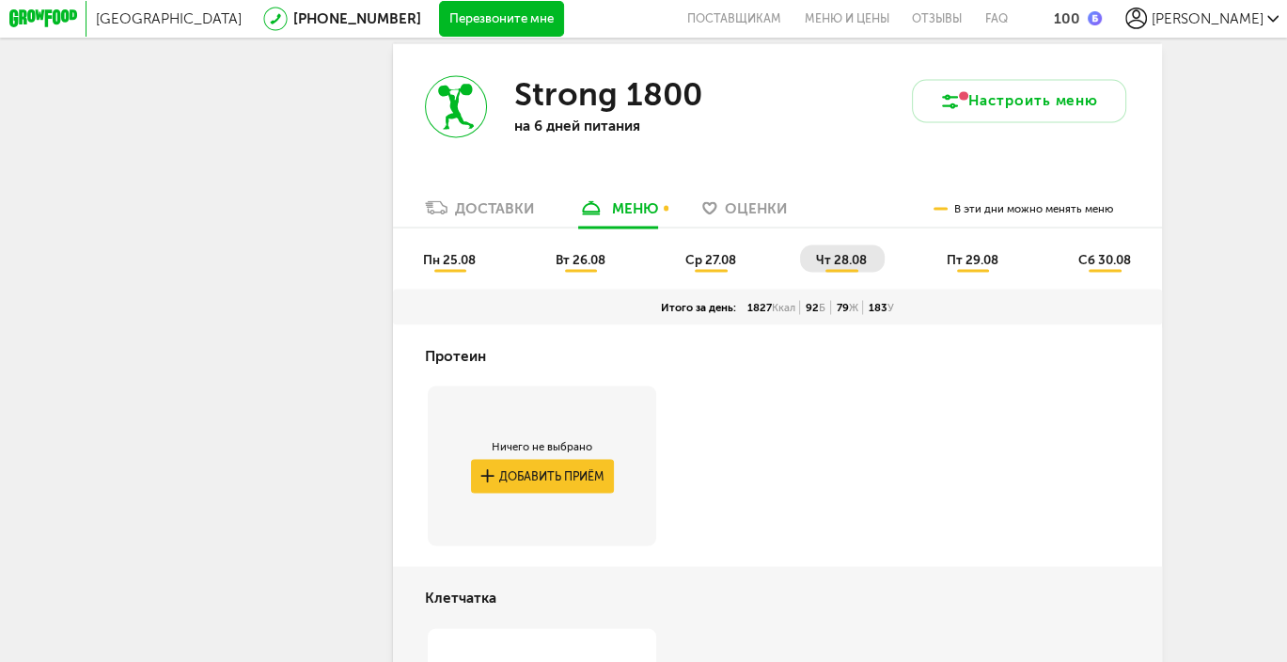
scroll to position [3022, 0]
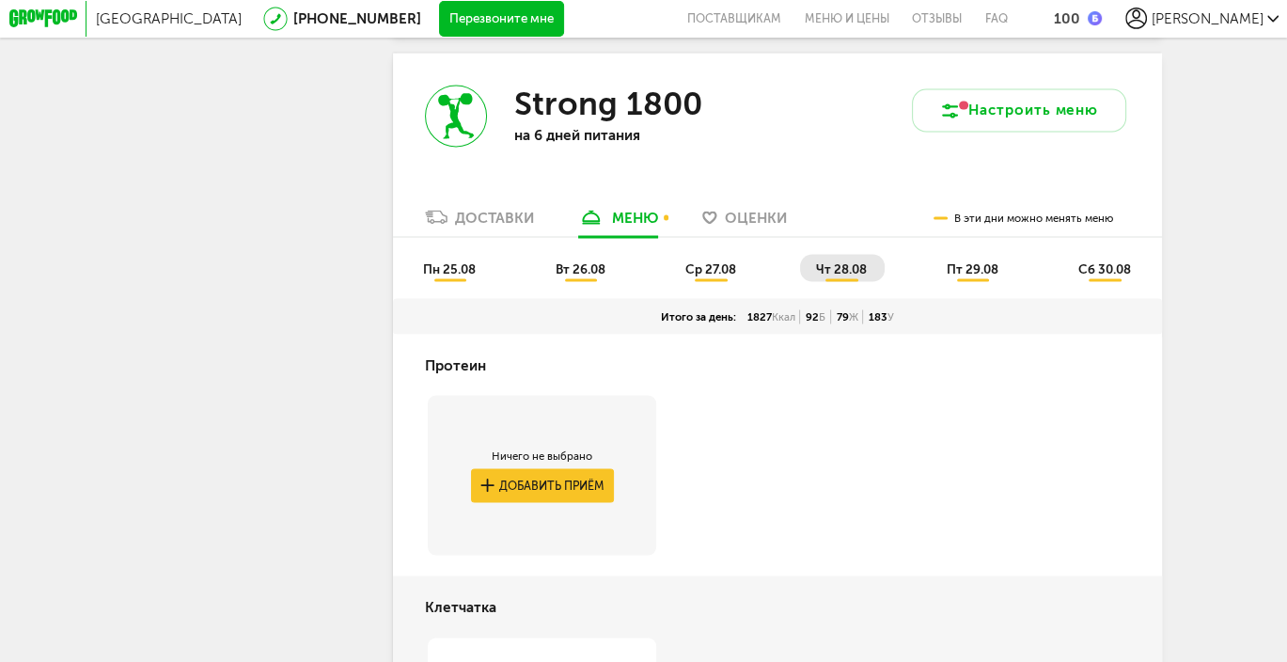
click at [982, 268] on span "пт 29.08" at bounding box center [972, 267] width 52 height 15
click at [1120, 275] on span "сб 30.08" at bounding box center [1104, 267] width 53 height 15
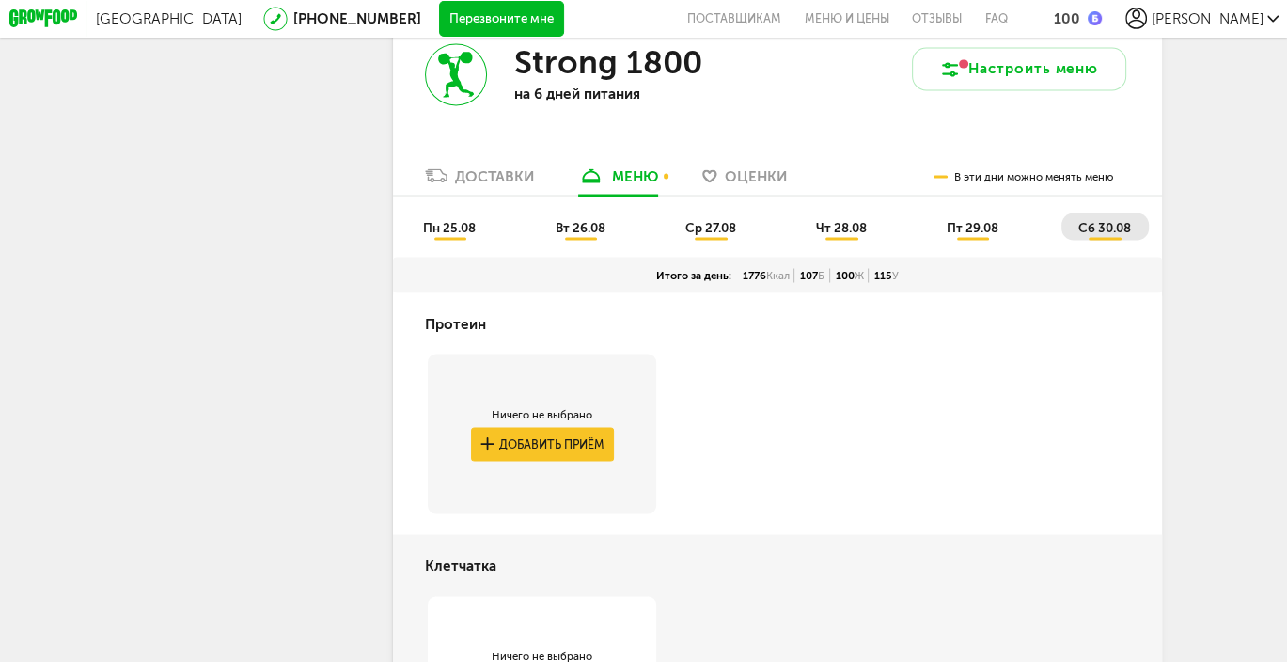
scroll to position [2821, 0]
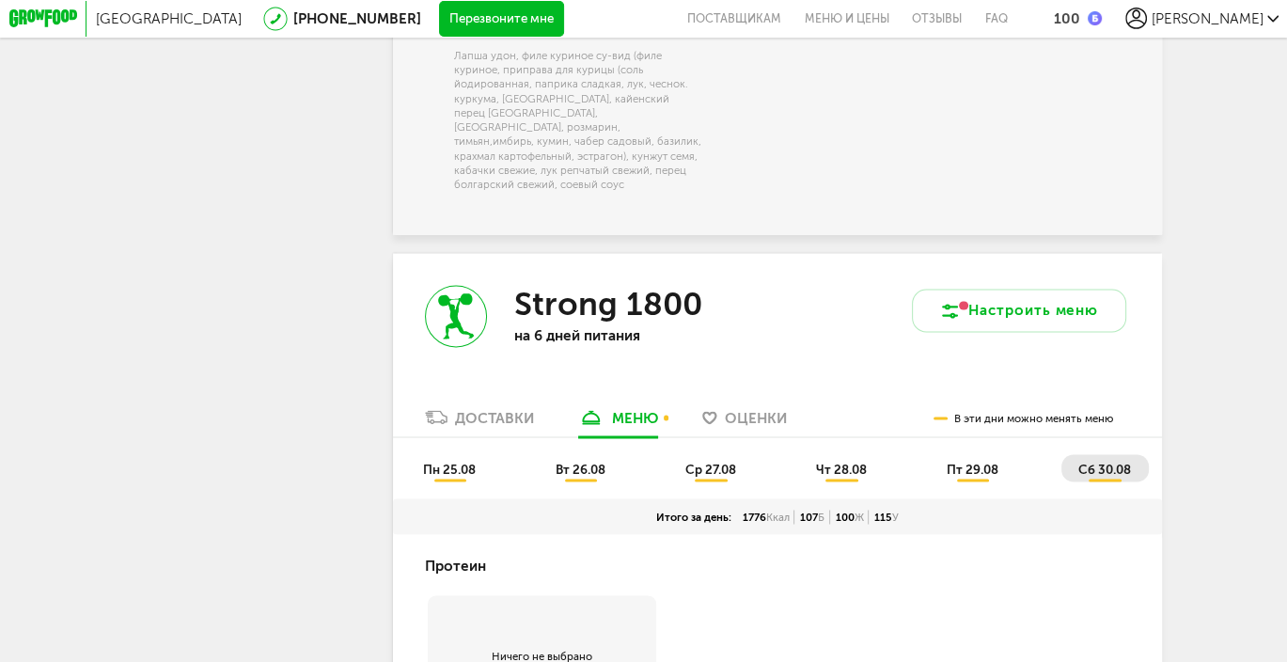
click at [477, 419] on div "Доставки" at bounding box center [494, 417] width 79 height 17
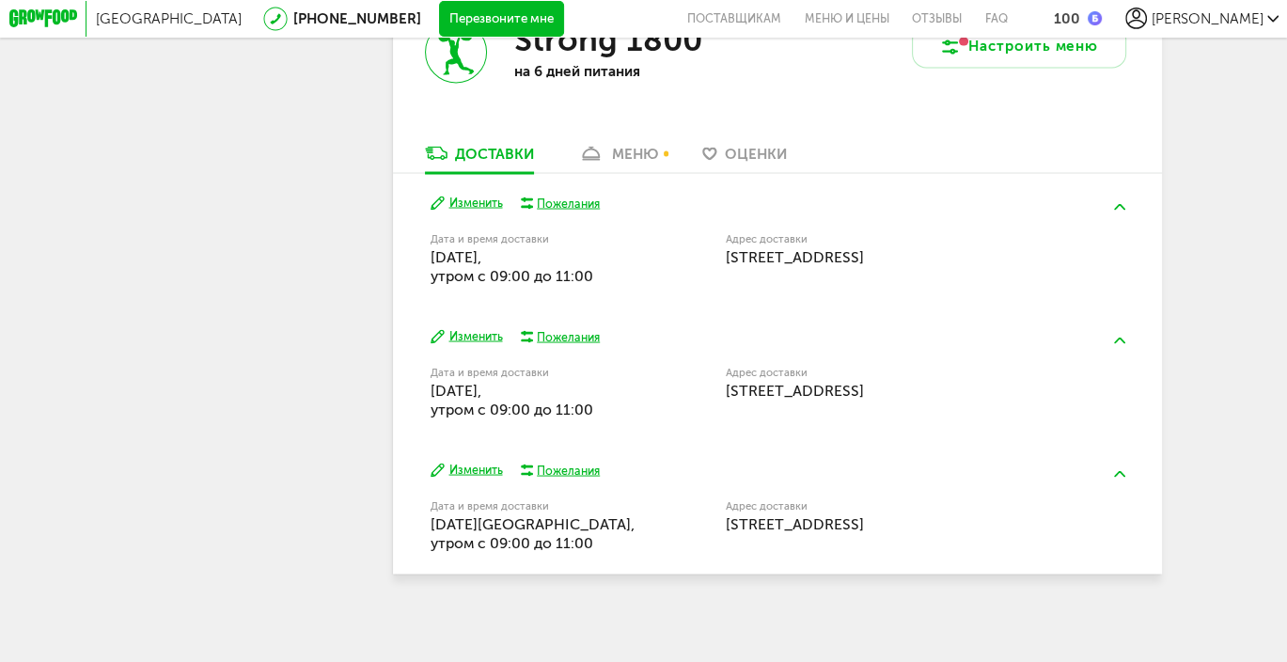
scroll to position [3100, 0]
